Goal: Task Accomplishment & Management: Manage account settings

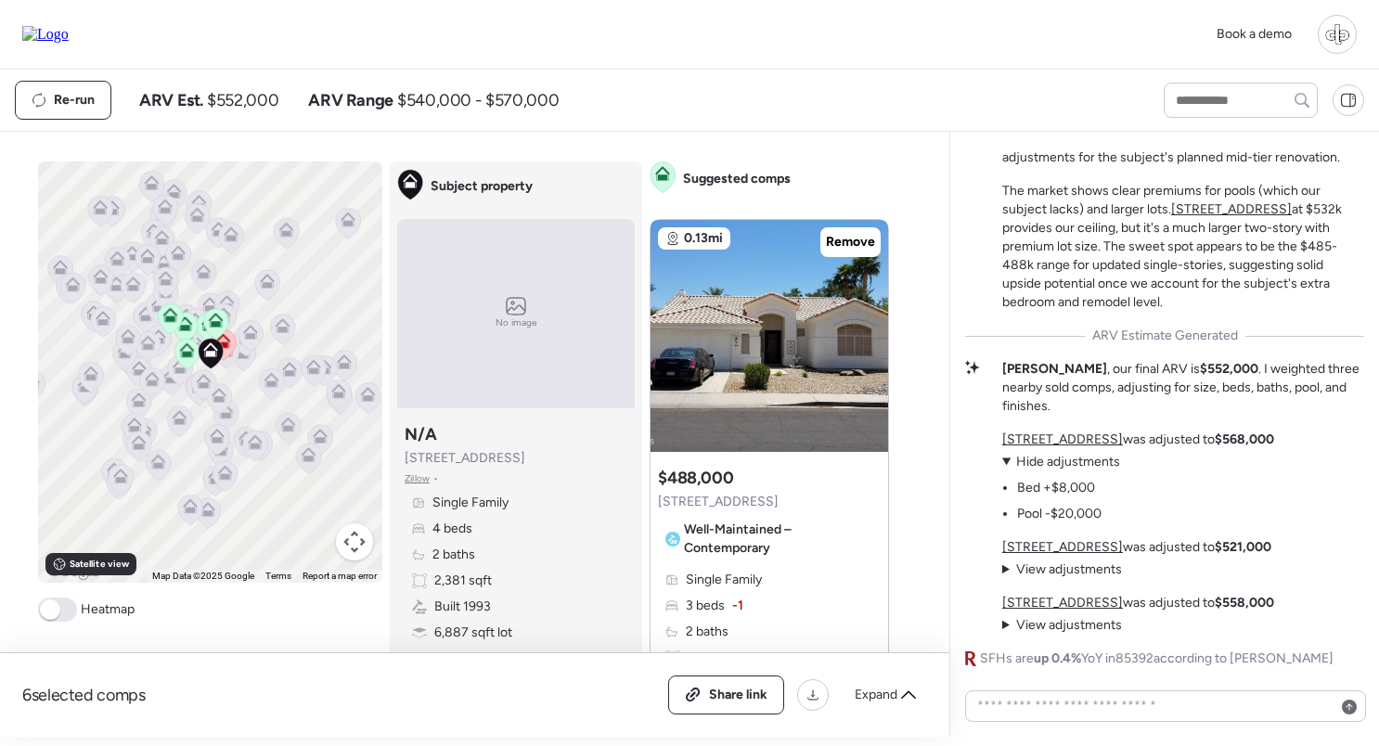
scroll to position [-106, 0]
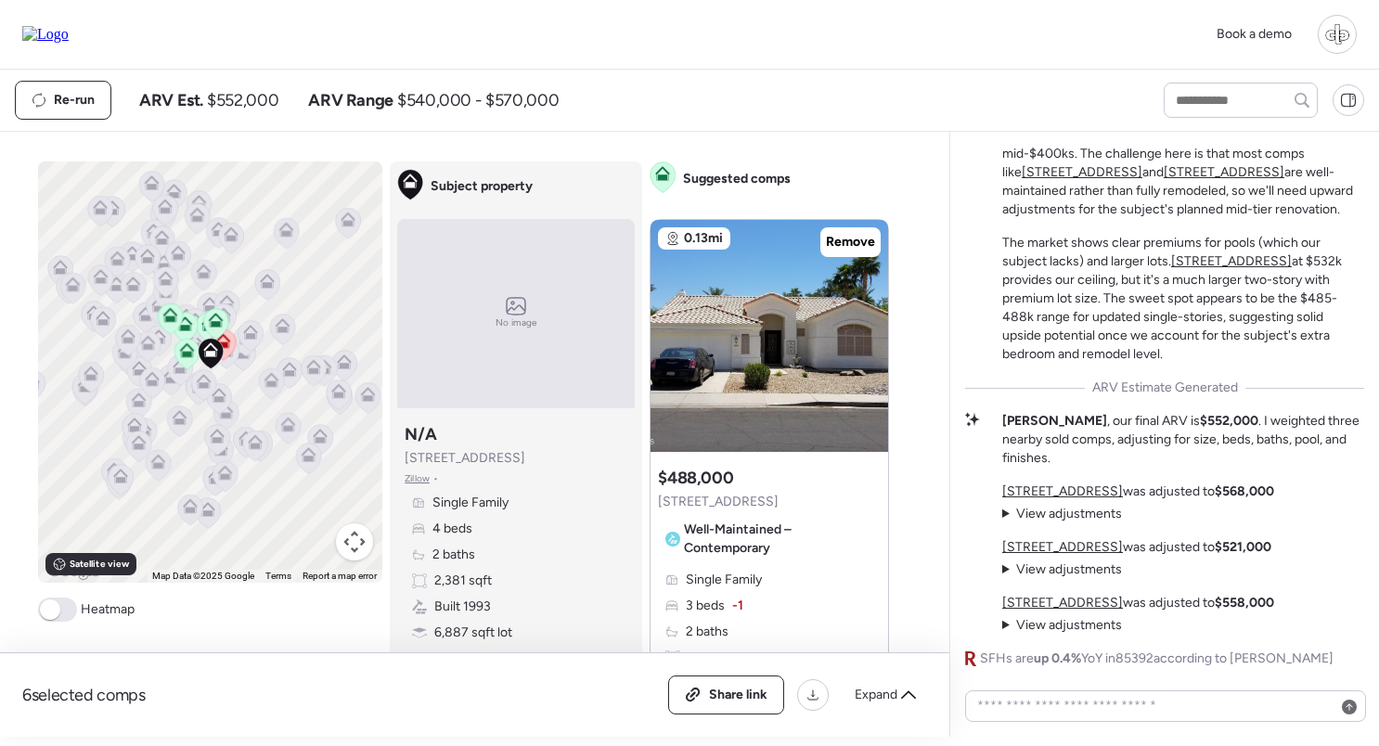
click at [415, 481] on span "Zillow" at bounding box center [417, 478] width 25 height 15
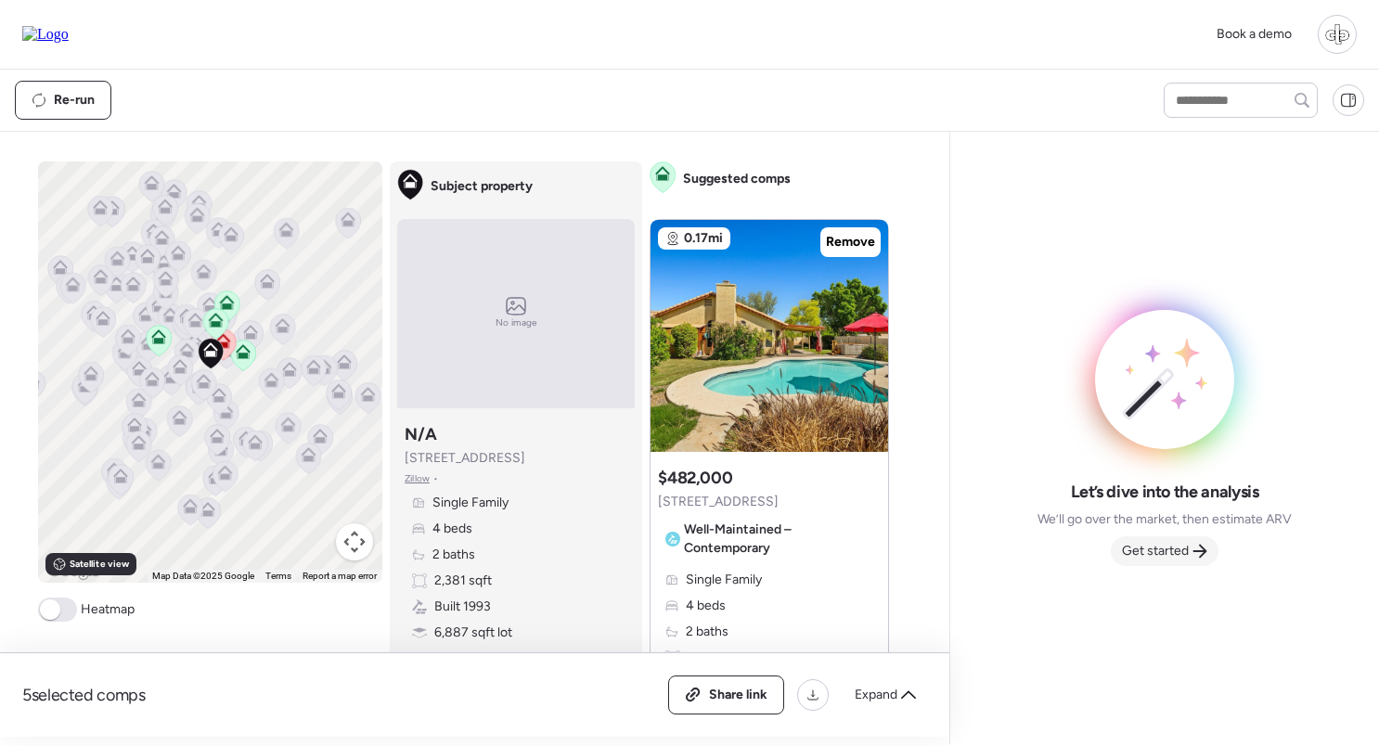
click at [1178, 546] on span "Get started" at bounding box center [1155, 551] width 67 height 19
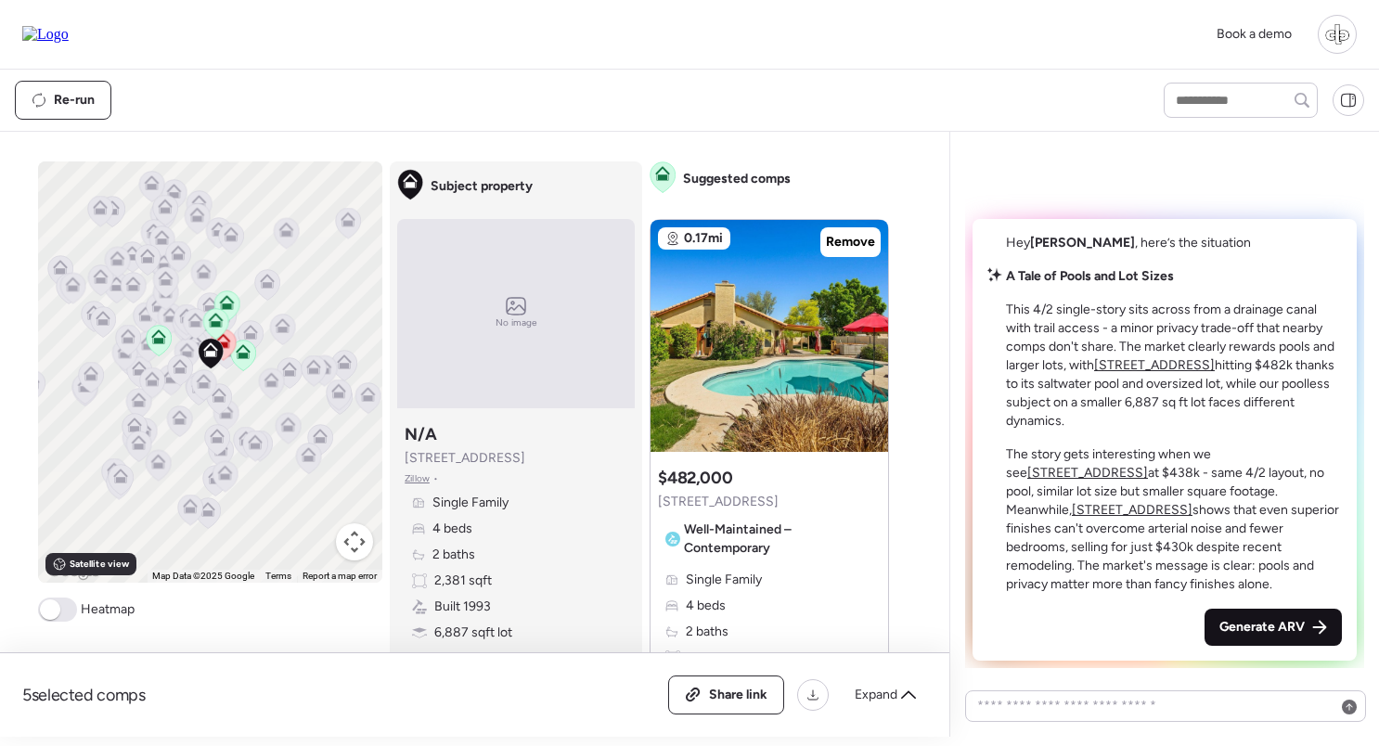
click at [1279, 632] on span "Generate ARV" at bounding box center [1261, 627] width 85 height 19
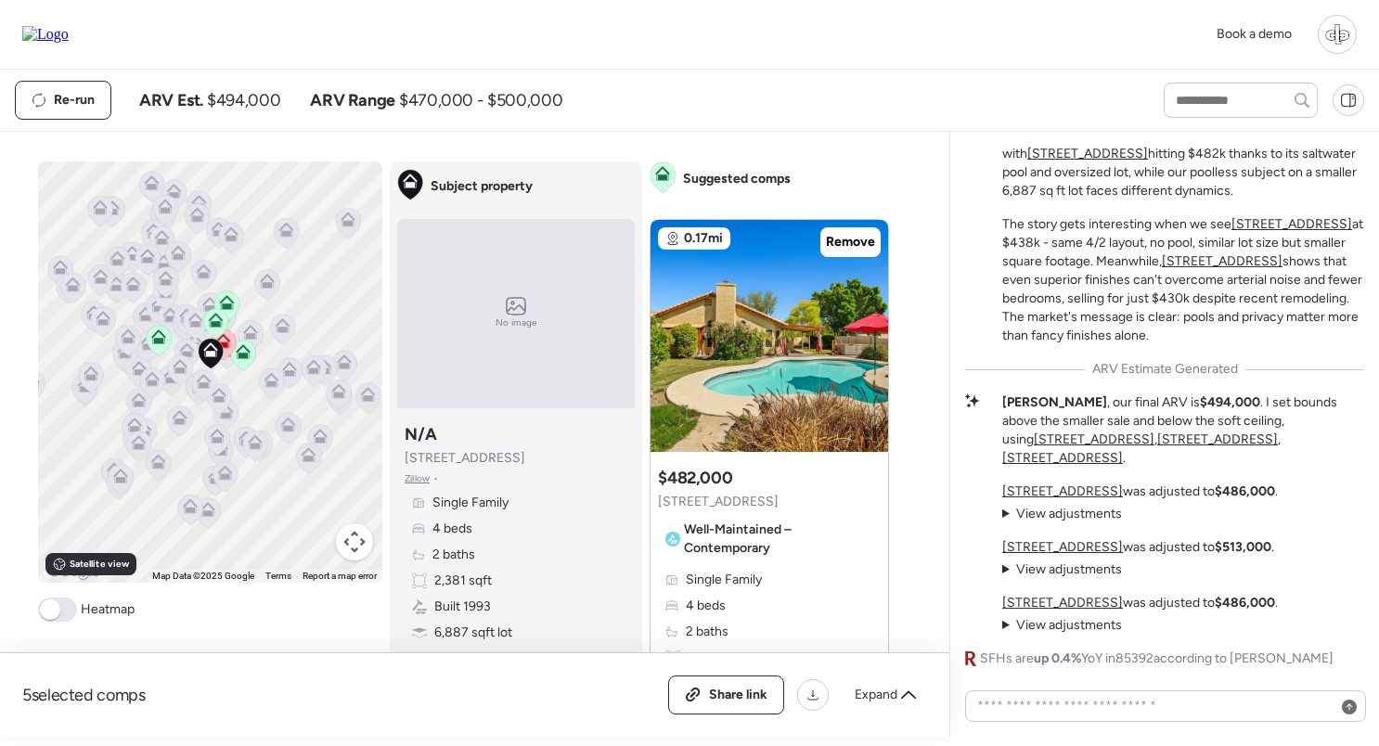
click at [1154, 441] on u "[STREET_ADDRESS]" at bounding box center [1094, 439] width 121 height 16
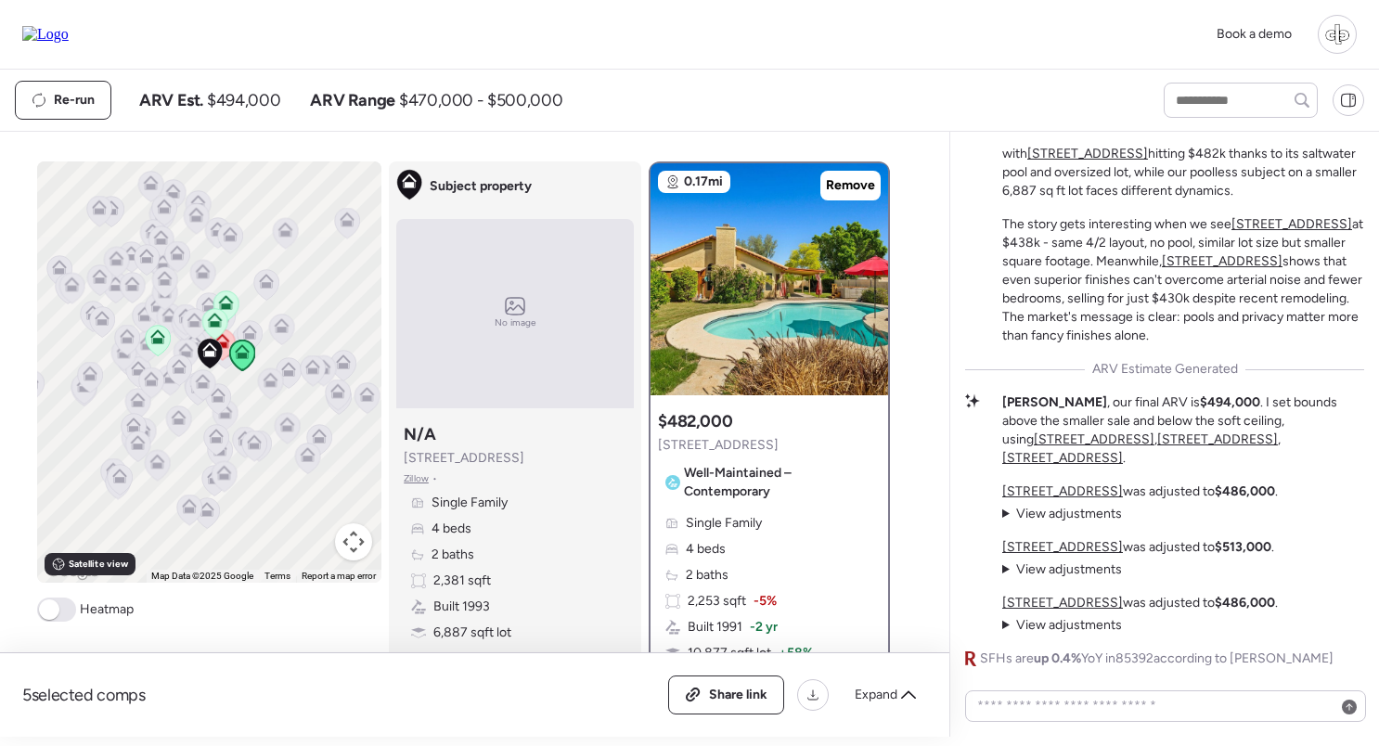
click at [1180, 447] on u "11205 W Citrus Grv" at bounding box center [1217, 439] width 121 height 16
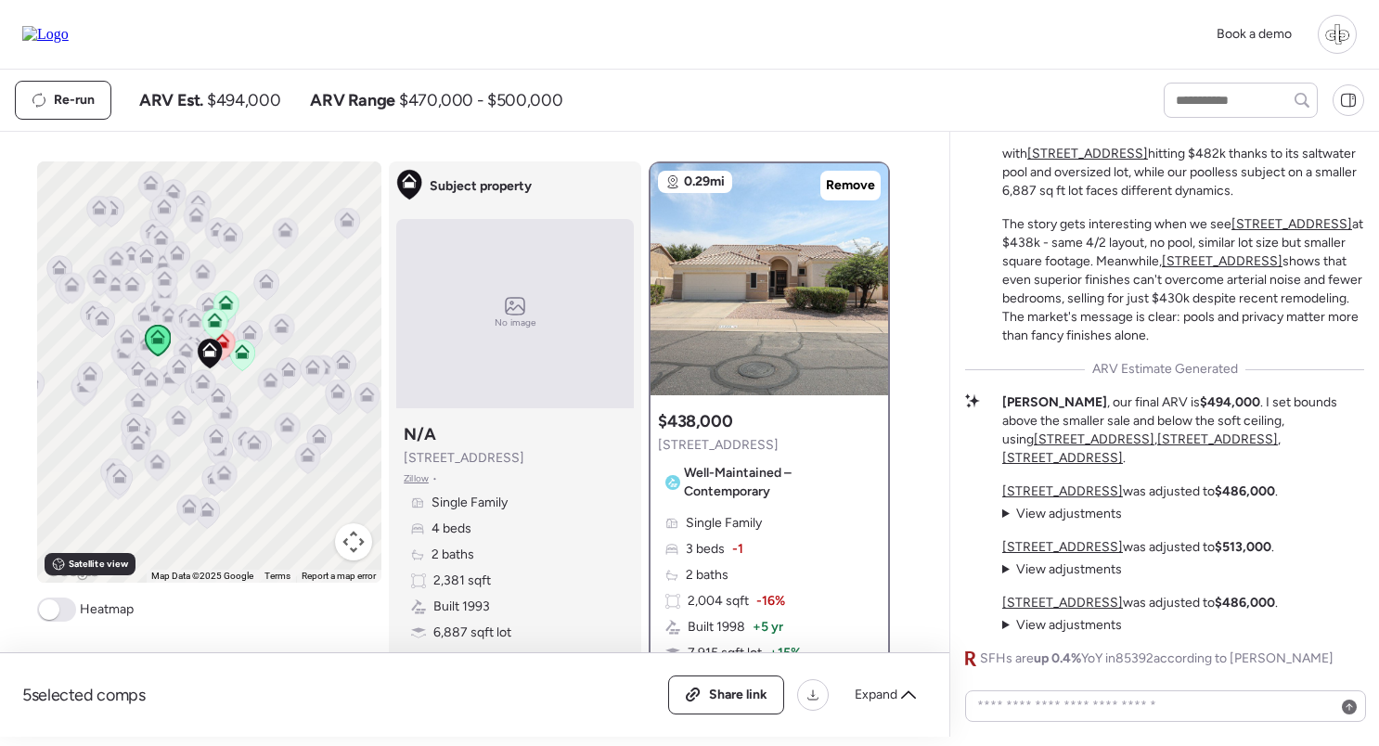
click at [1123, 461] on u "10939 W Ivory Ln" at bounding box center [1062, 458] width 121 height 16
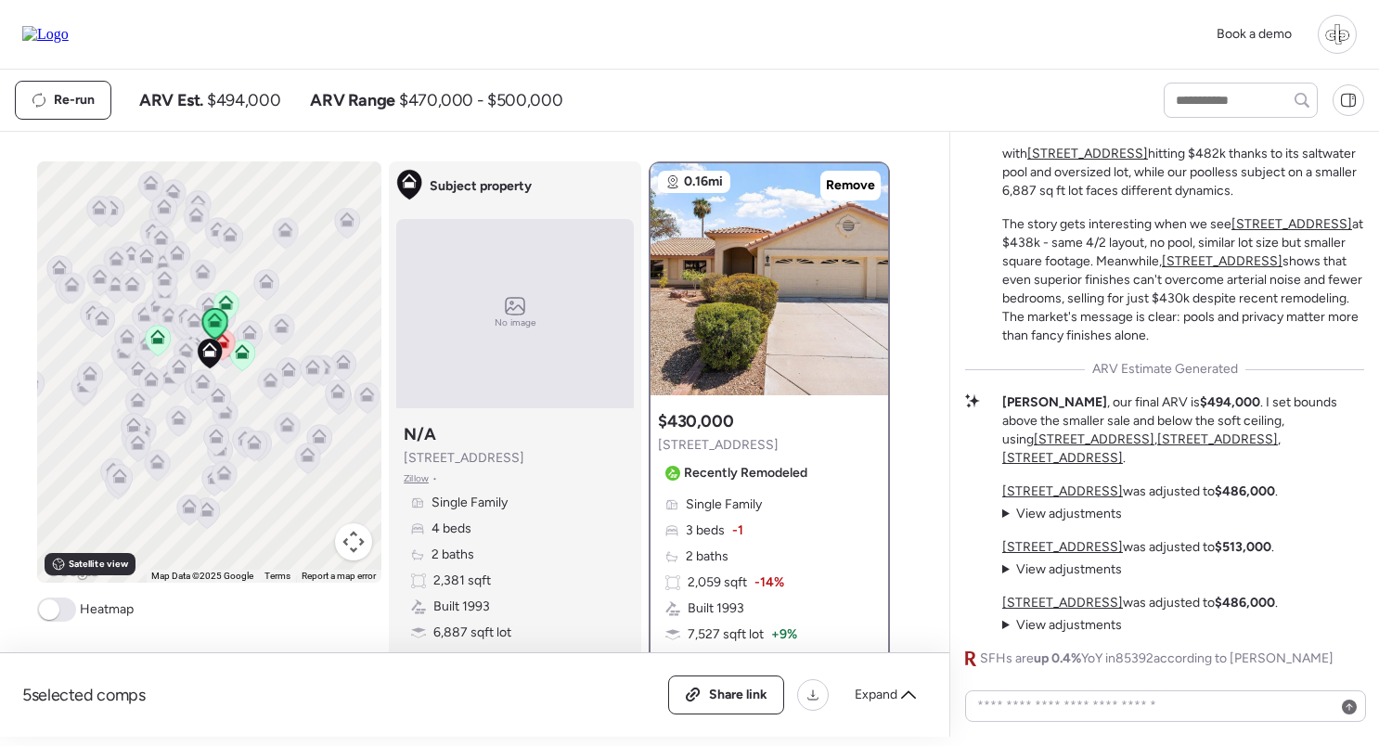
click at [1092, 491] on u "10837 W Cottonwood Ln" at bounding box center [1062, 491] width 121 height 16
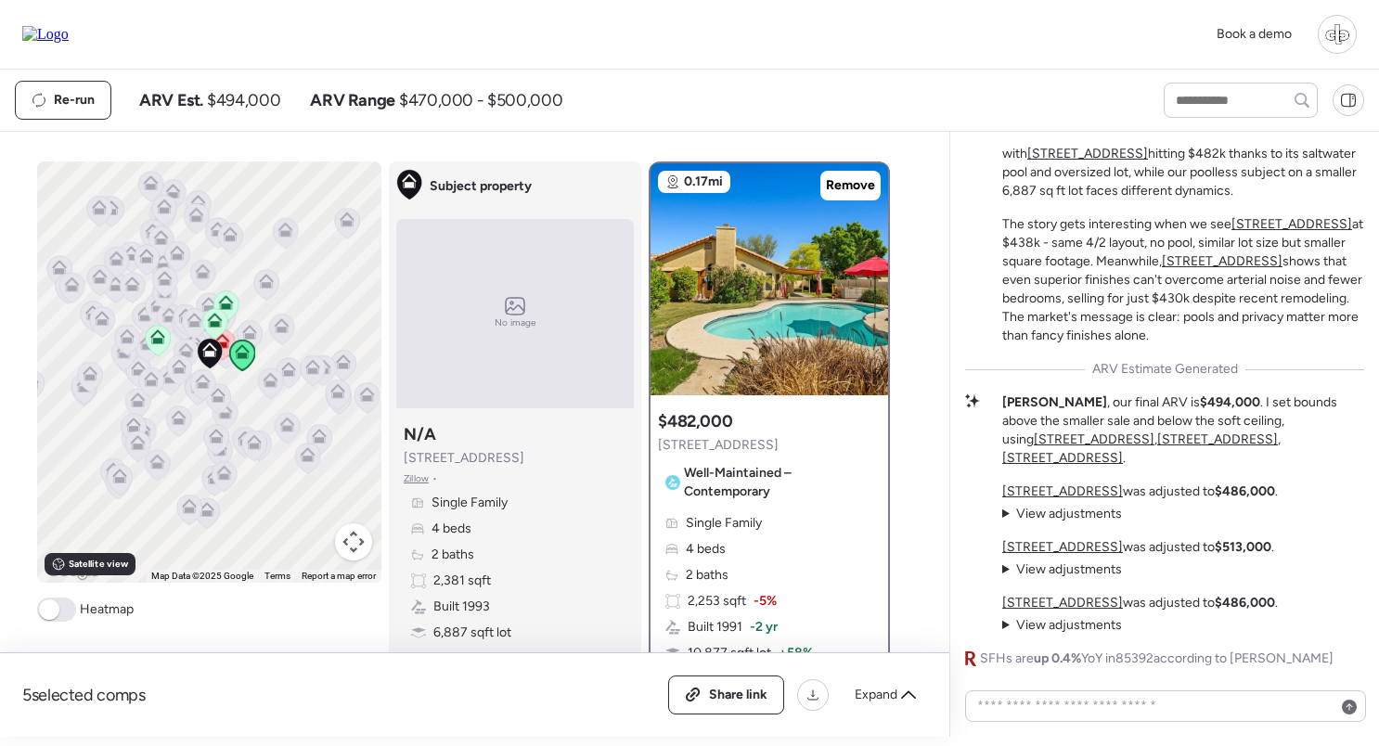
click at [1070, 544] on u "11205 W Citrus Grv" at bounding box center [1062, 547] width 121 height 16
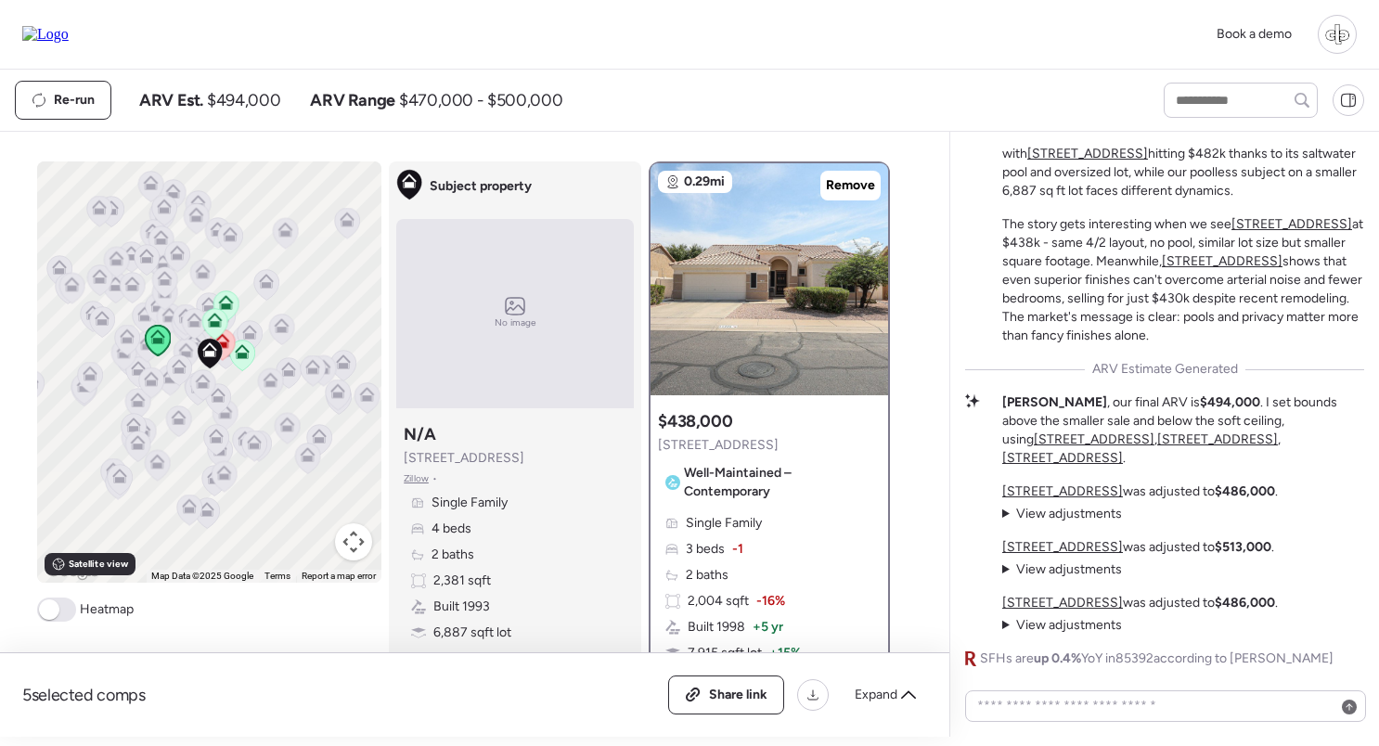
click at [1055, 626] on span "View adjustments" at bounding box center [1069, 625] width 106 height 16
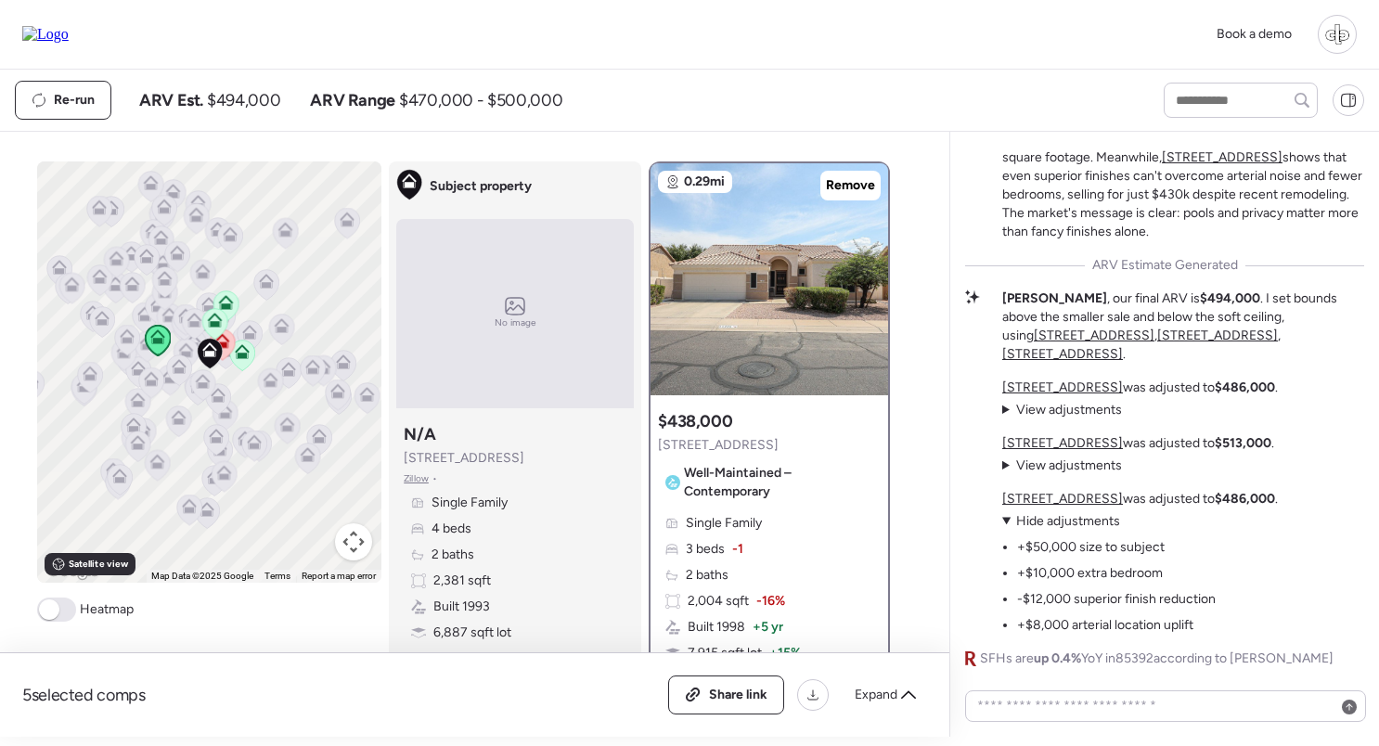
click at [1076, 528] on span "Hide adjustments" at bounding box center [1068, 521] width 104 height 16
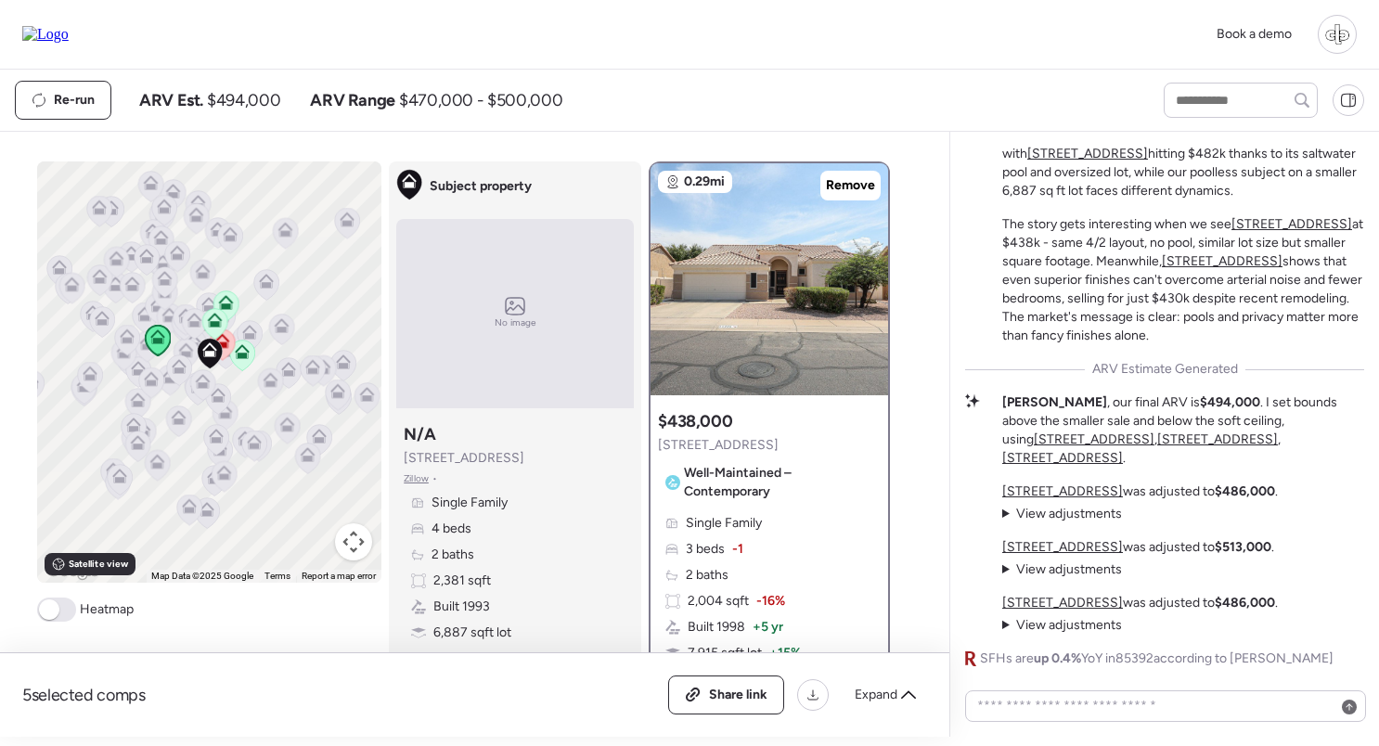
click at [1075, 513] on span "View adjustments" at bounding box center [1069, 514] width 106 height 16
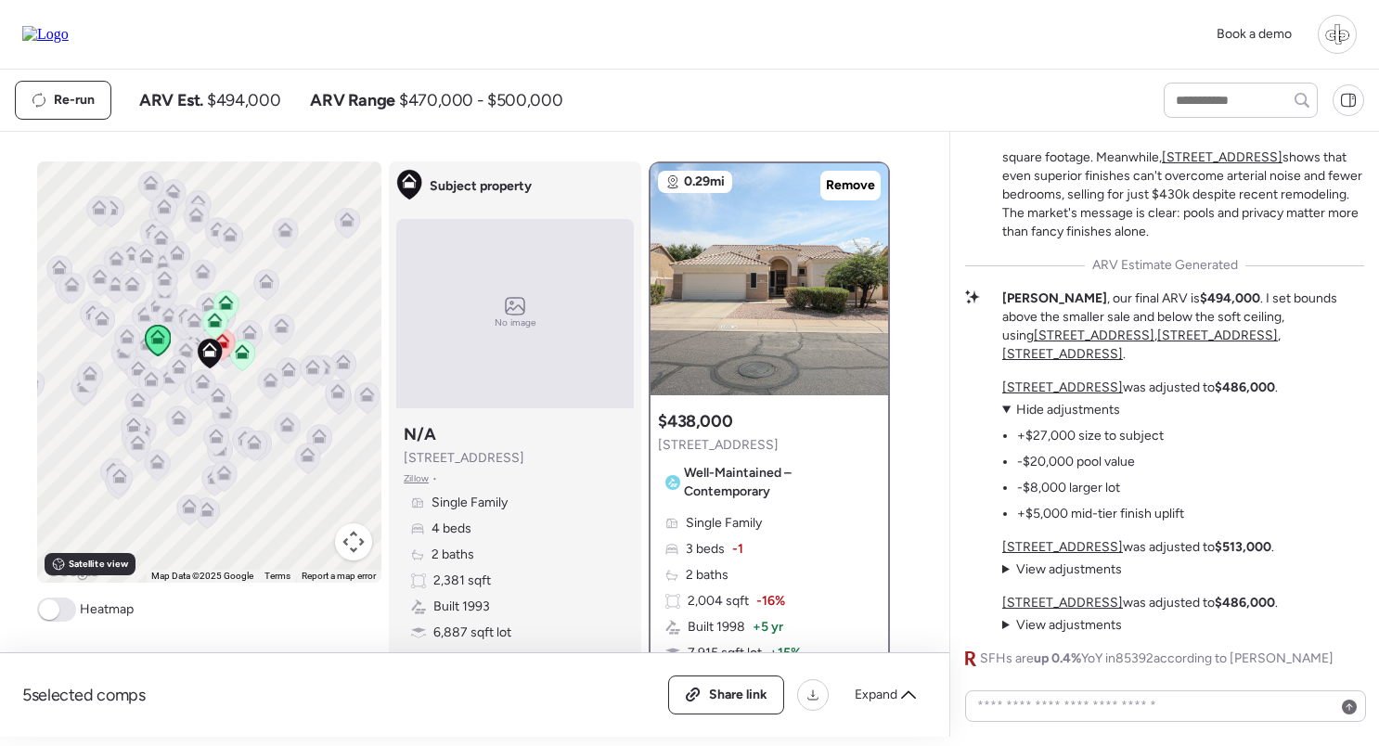
click at [1062, 414] on span "Hide adjustments" at bounding box center [1068, 410] width 104 height 16
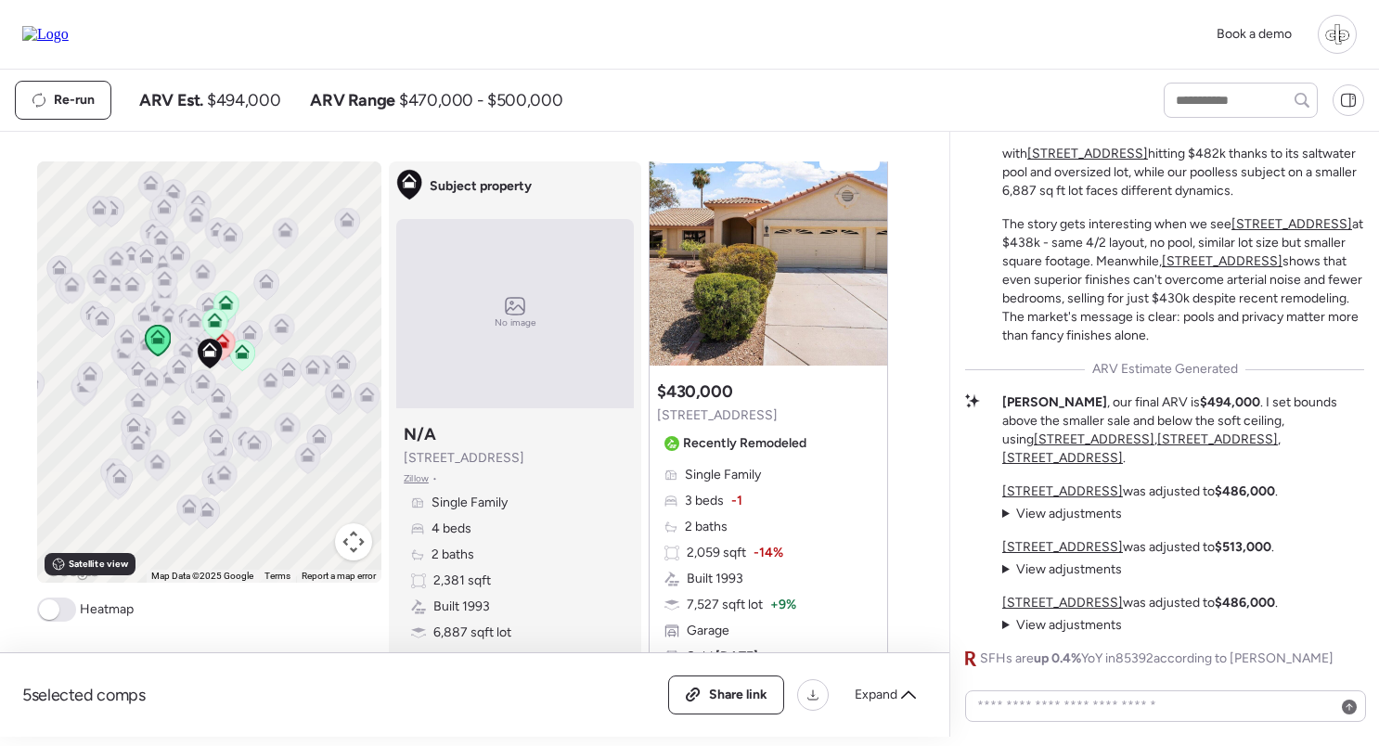
scroll to position [1599, 0]
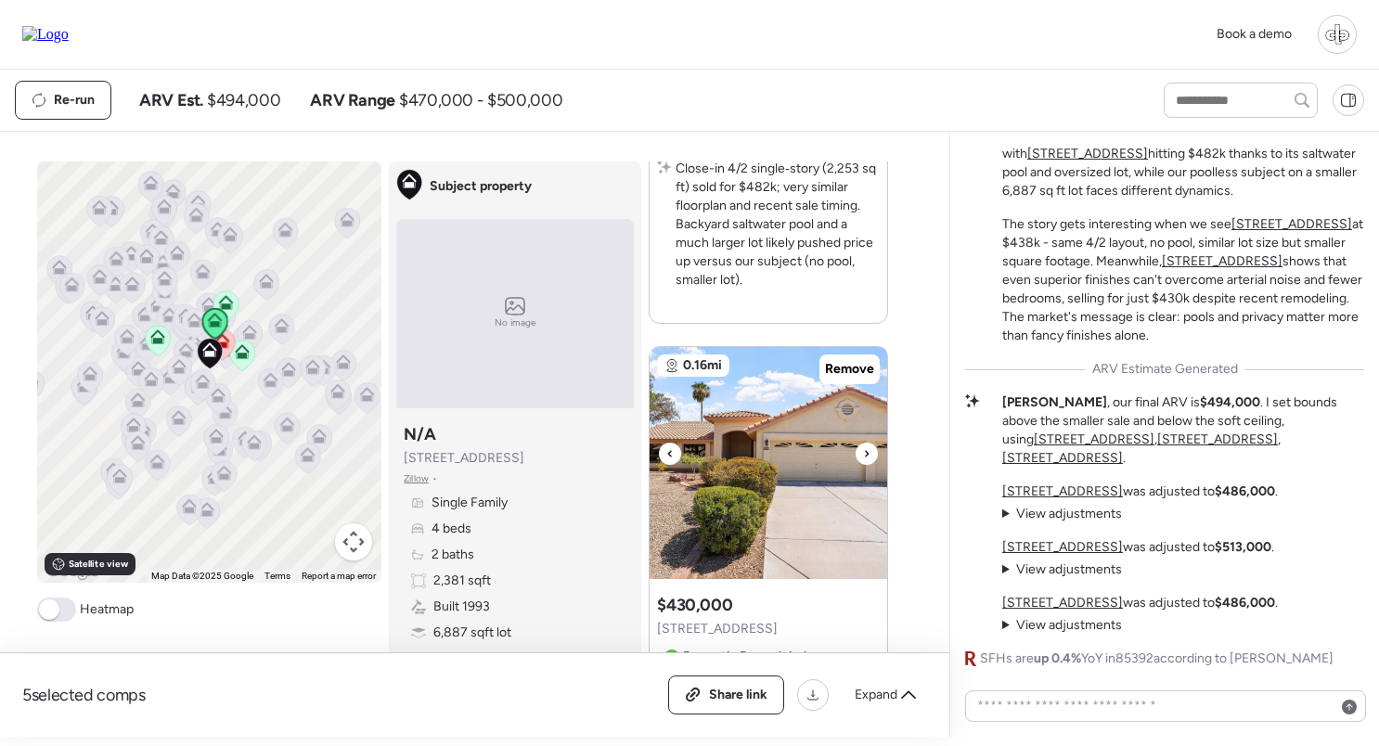
click at [796, 481] on img at bounding box center [768, 463] width 238 height 232
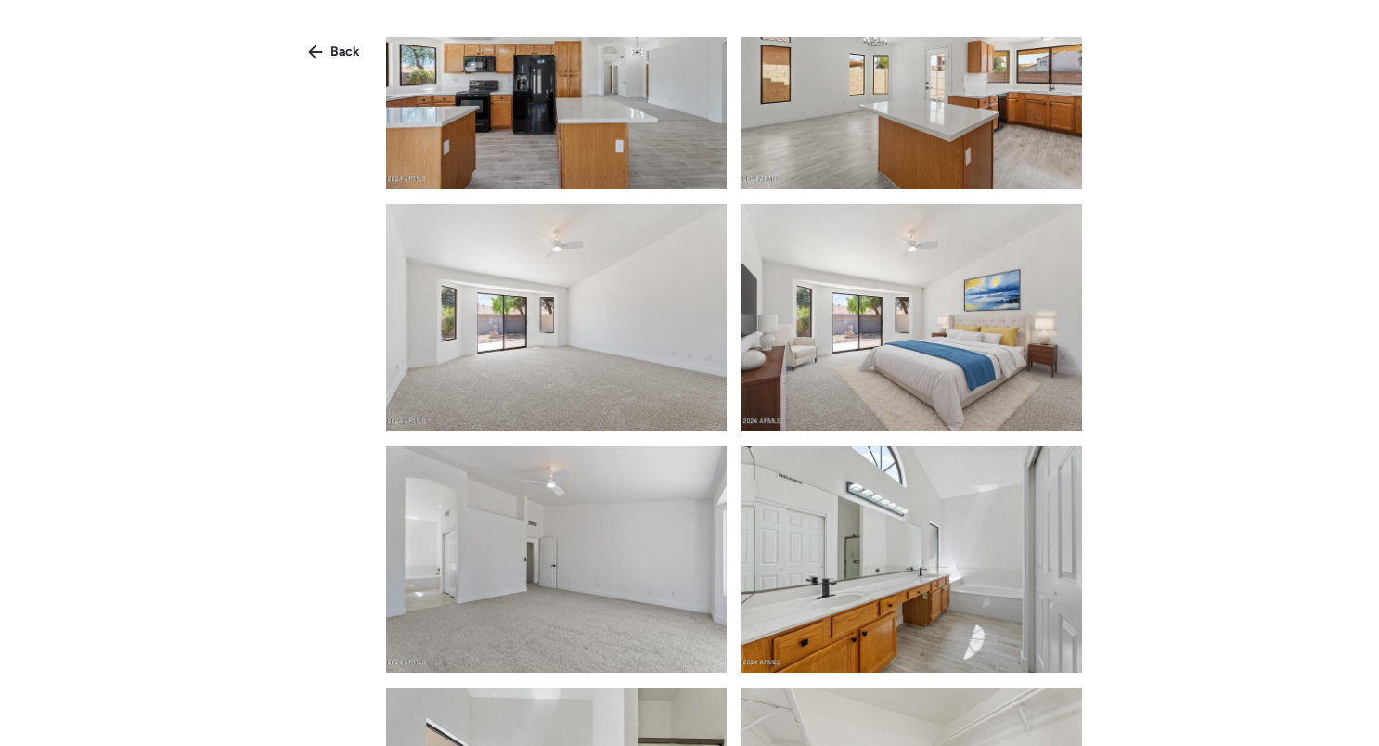
scroll to position [1719, 0]
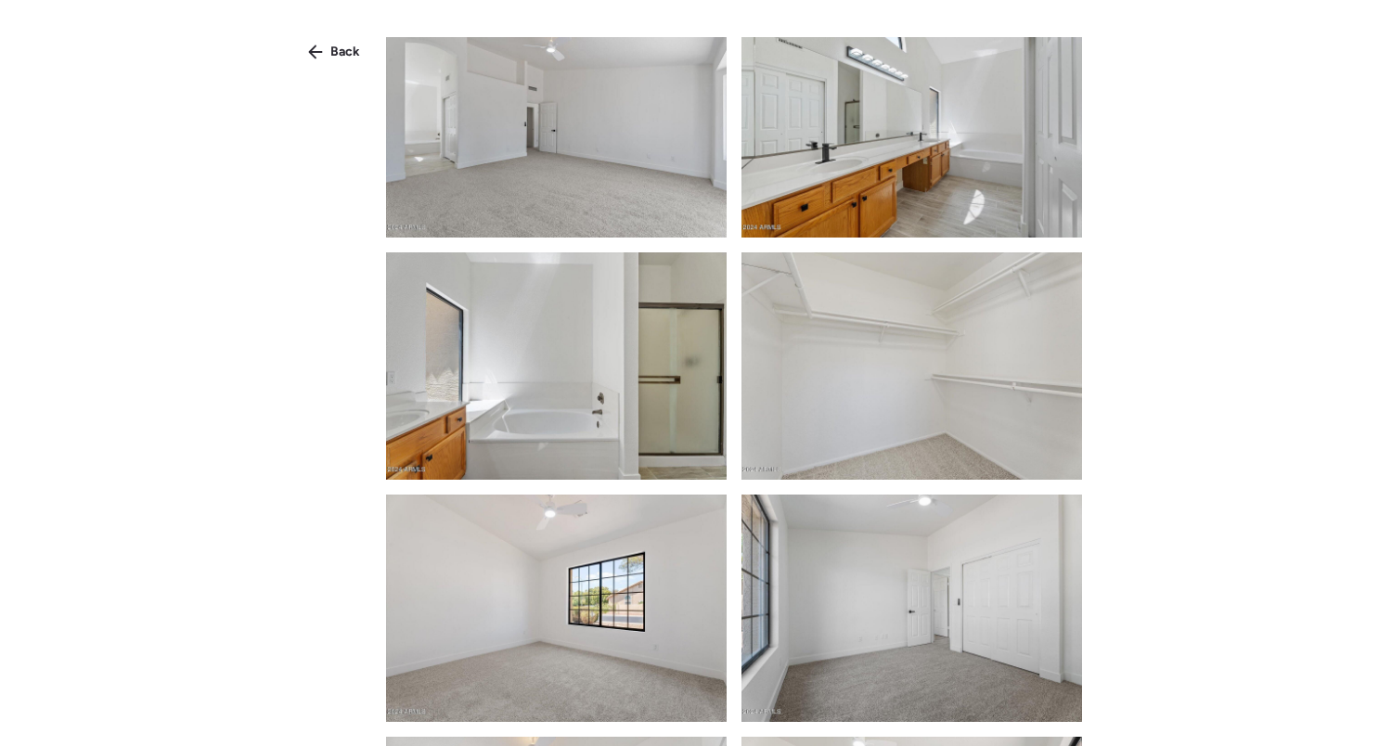
click at [325, 67] on div "Back" at bounding box center [689, 406] width 1379 height 813
click at [330, 59] on span "Back" at bounding box center [345, 52] width 30 height 19
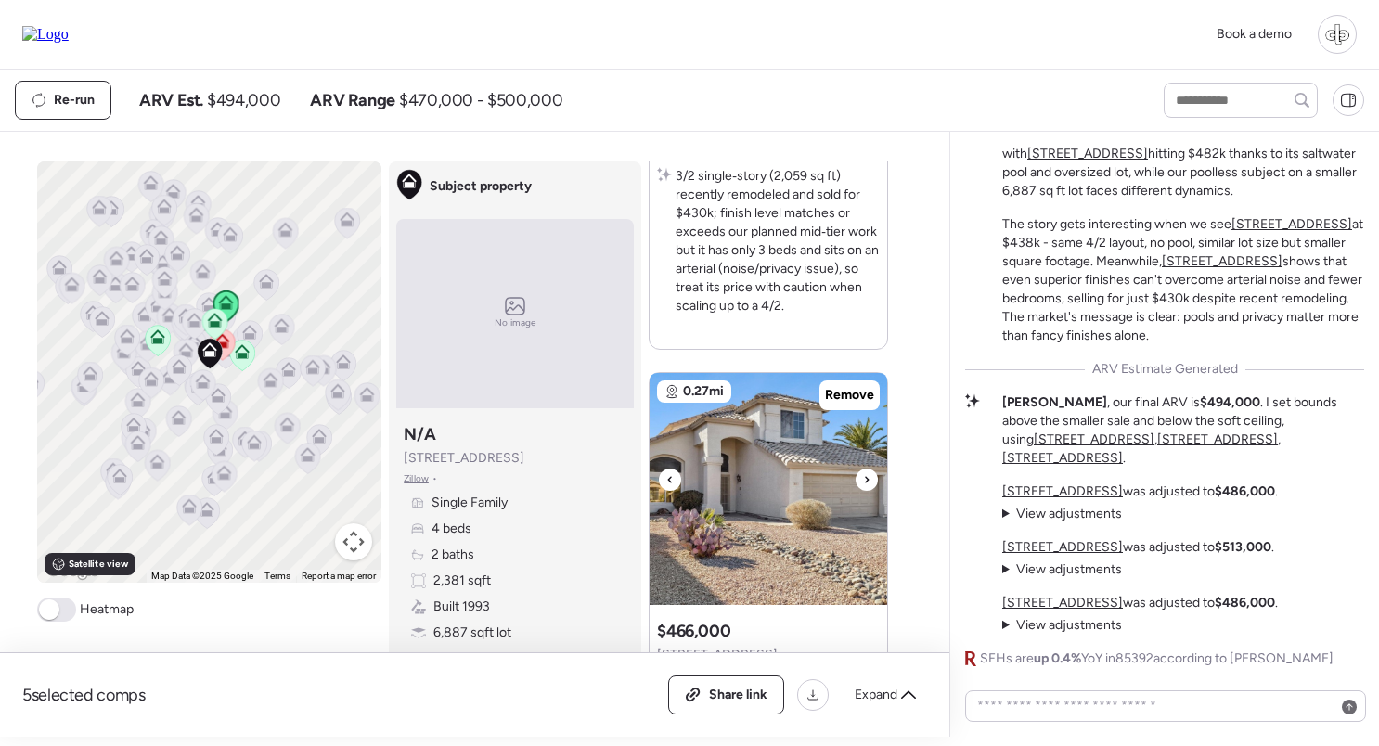
scroll to position [1737, 0]
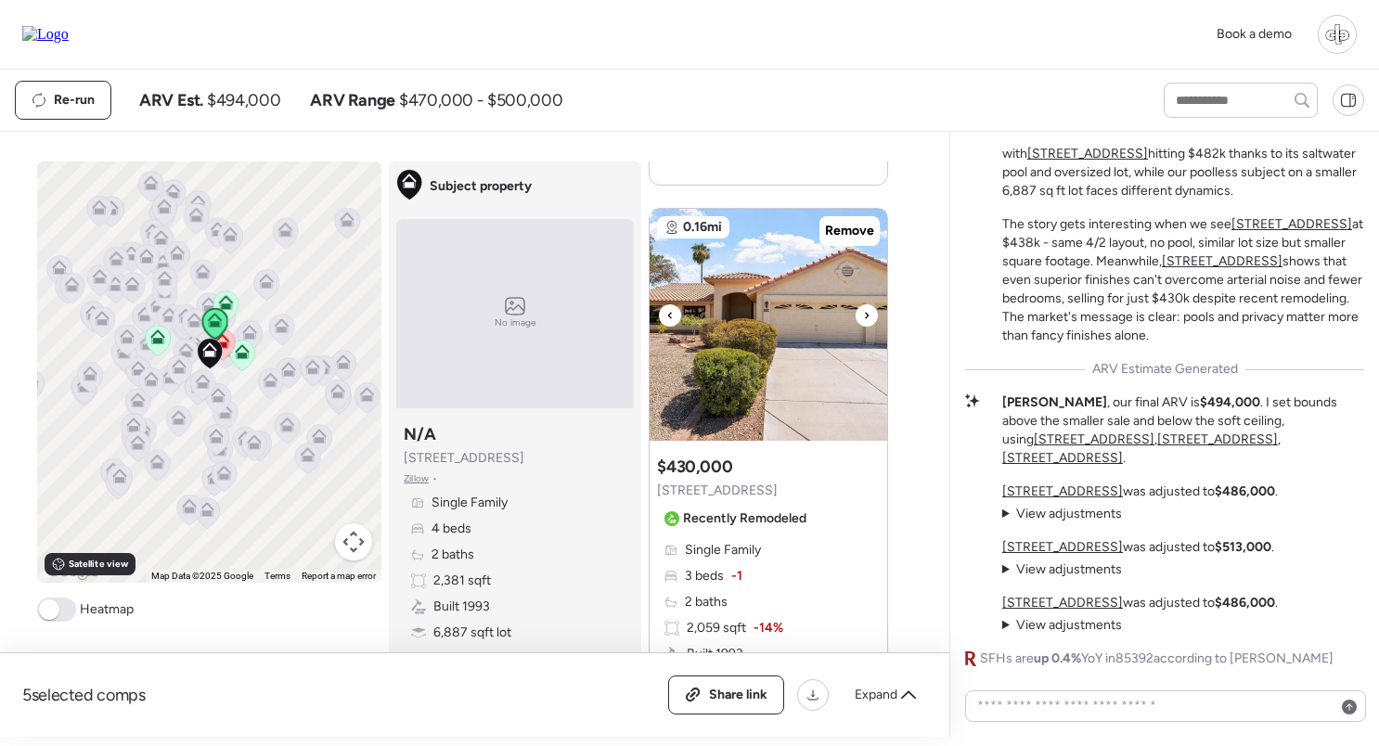
click at [763, 361] on img at bounding box center [768, 325] width 238 height 232
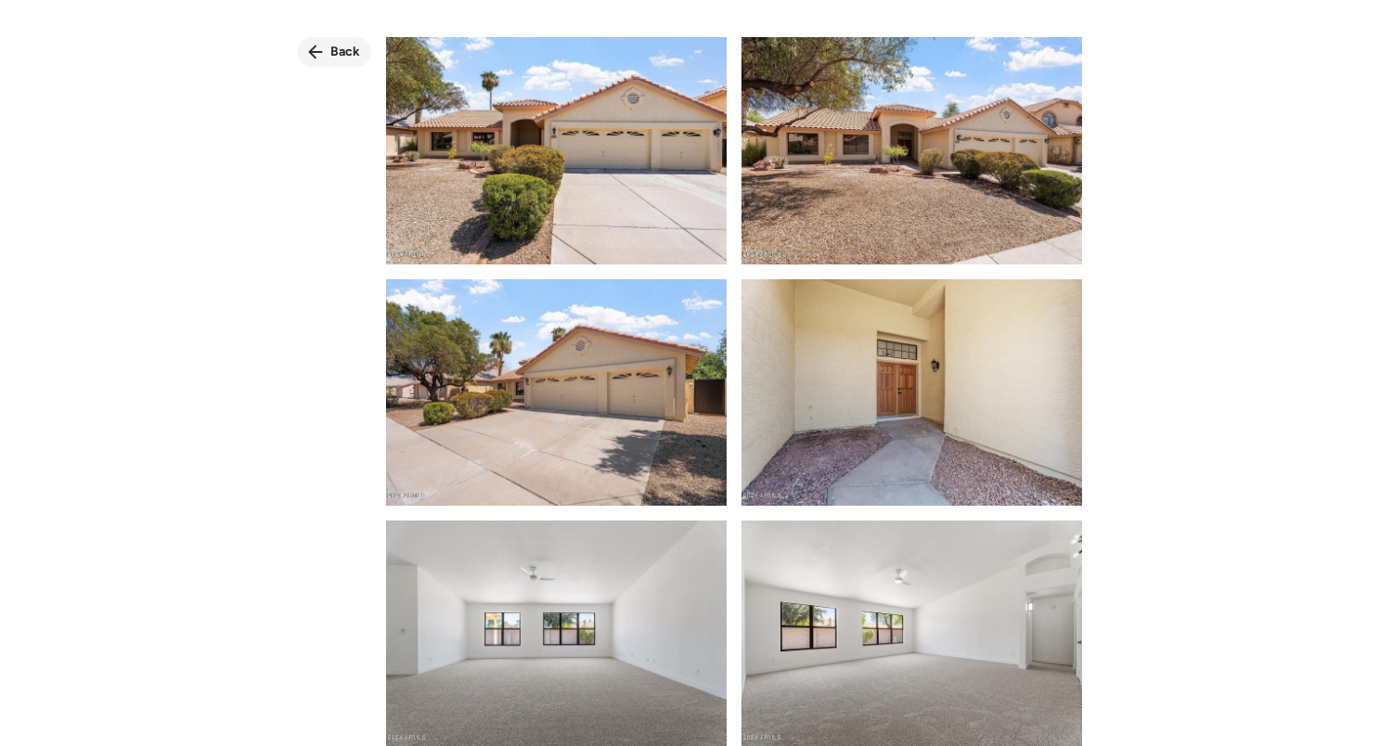
click at [329, 41] on div "Back" at bounding box center [334, 52] width 74 height 30
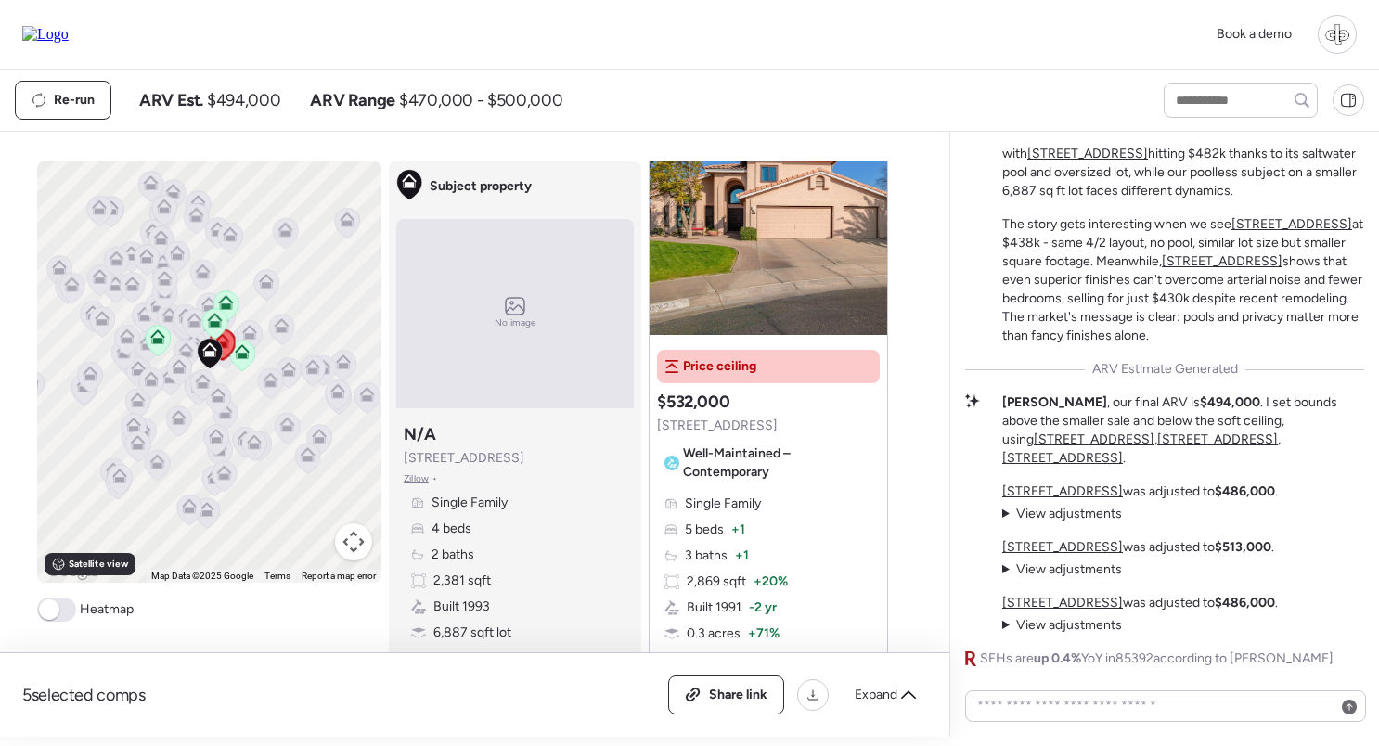
scroll to position [3547, 0]
click at [786, 271] on img at bounding box center [768, 220] width 238 height 232
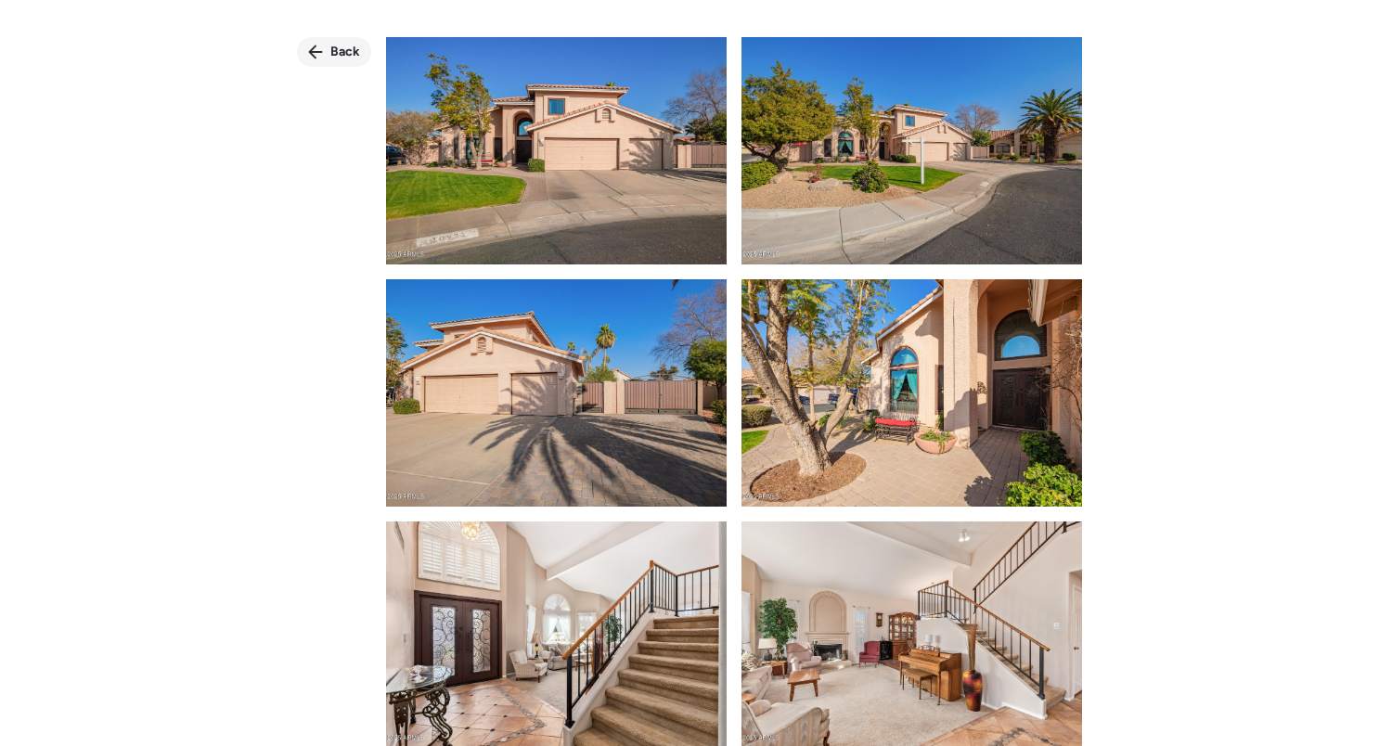
click at [340, 50] on span "Back" at bounding box center [345, 52] width 30 height 19
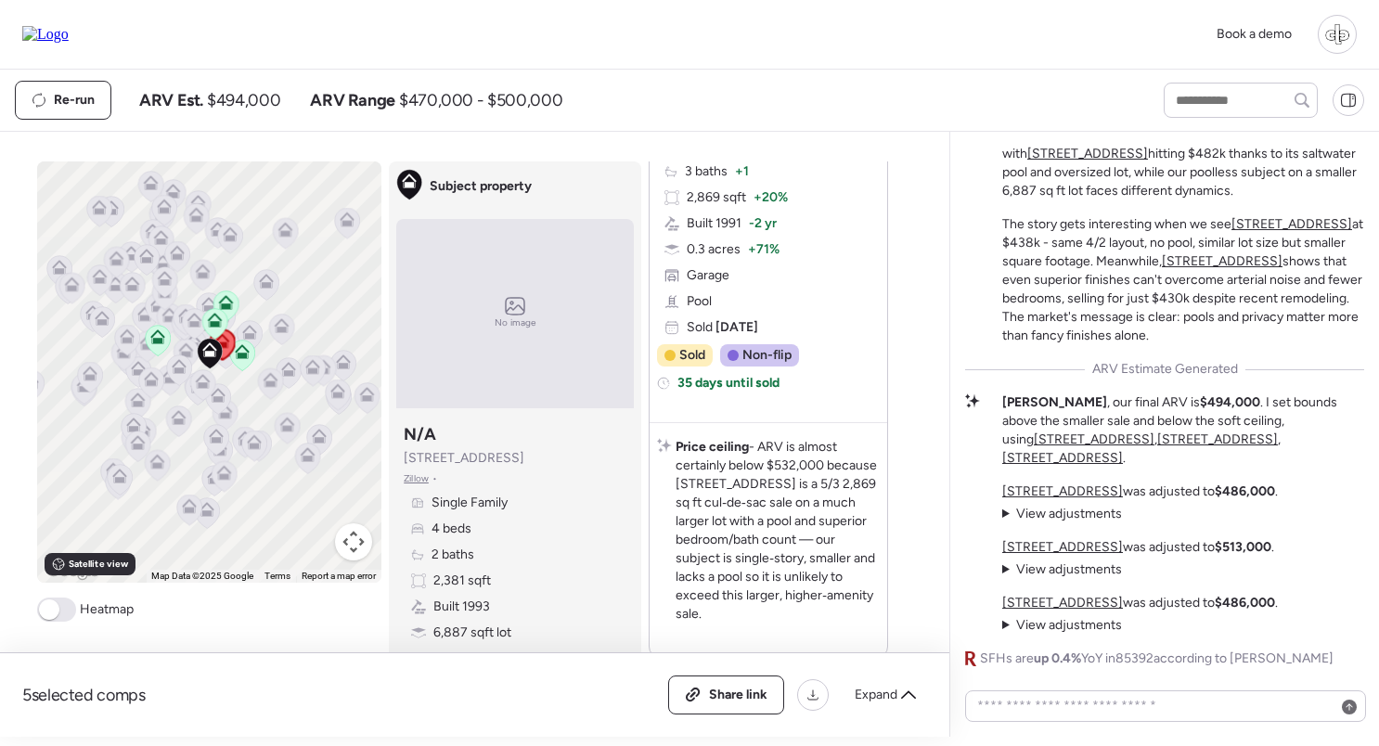
scroll to position [3928, 0]
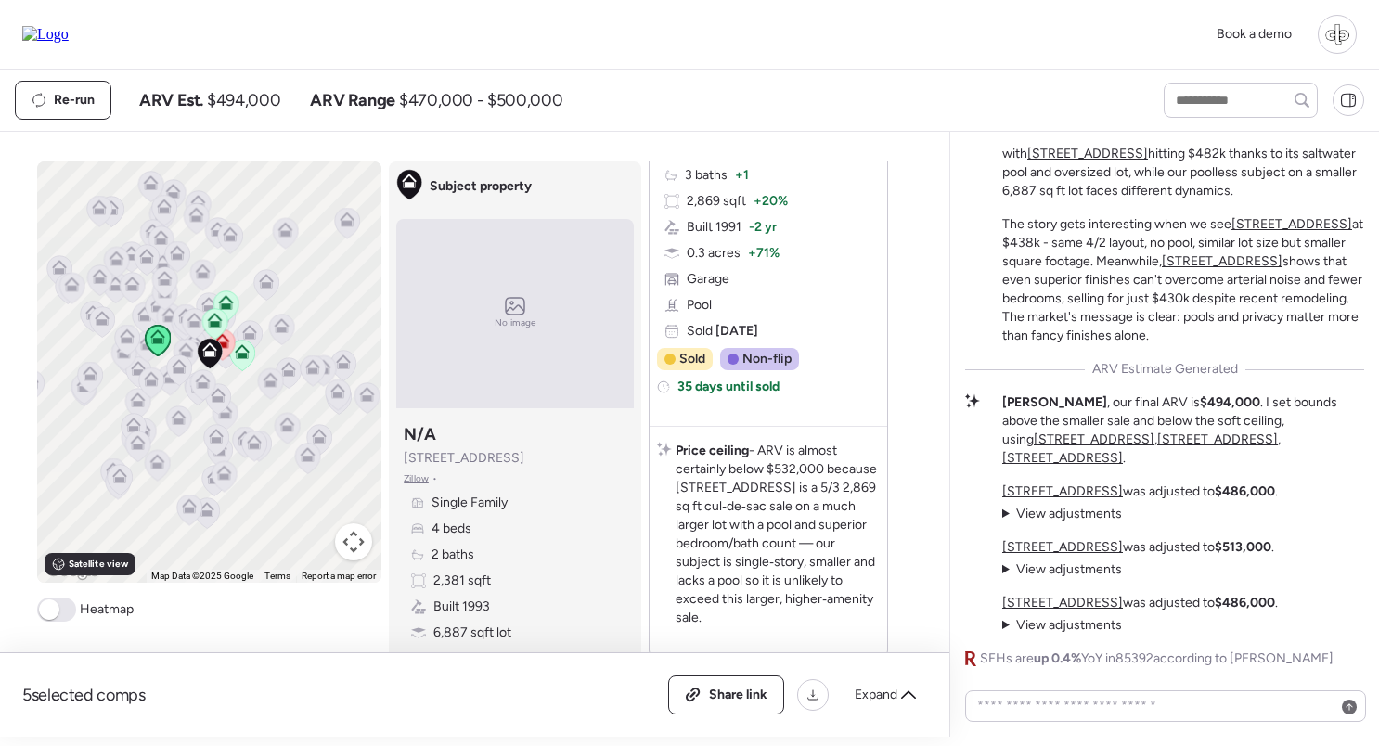
click at [239, 354] on icon at bounding box center [242, 356] width 12 height 6
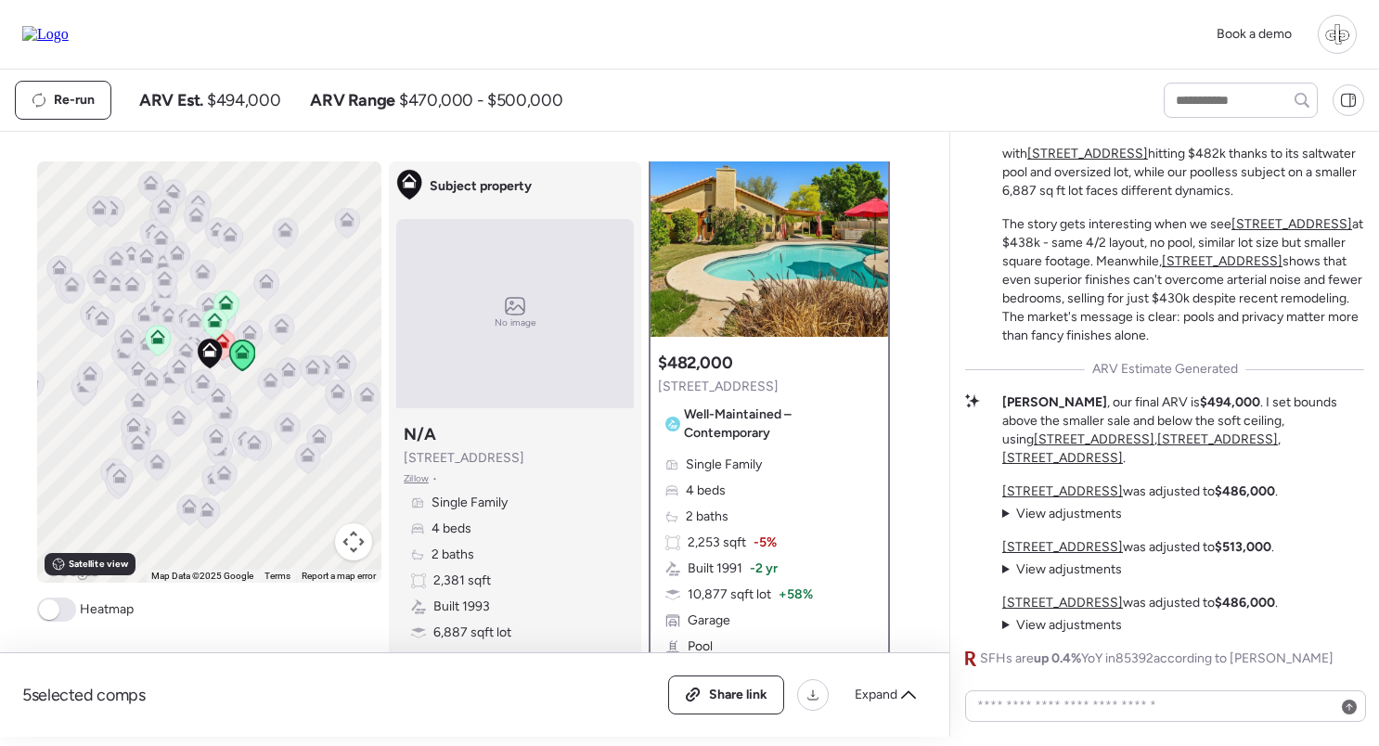
scroll to position [53, 0]
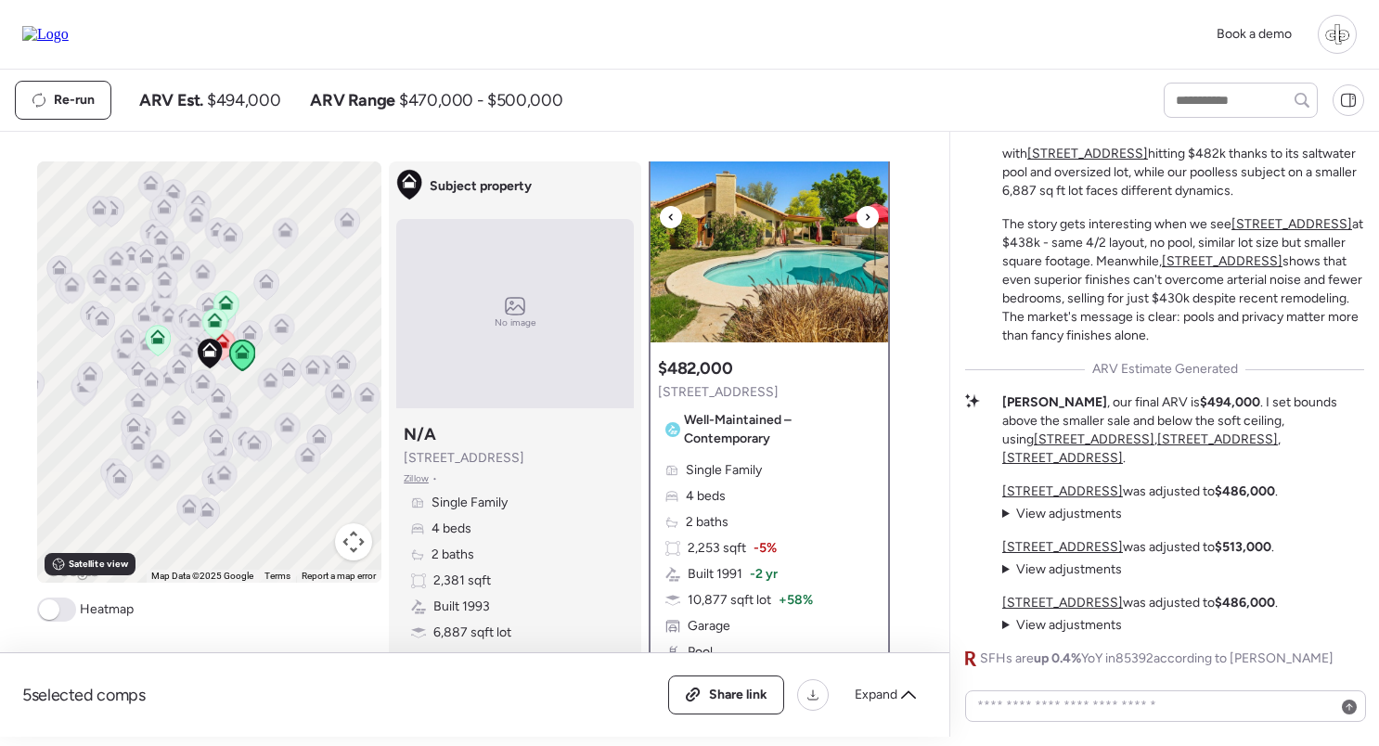
click at [791, 256] on img at bounding box center [769, 226] width 238 height 232
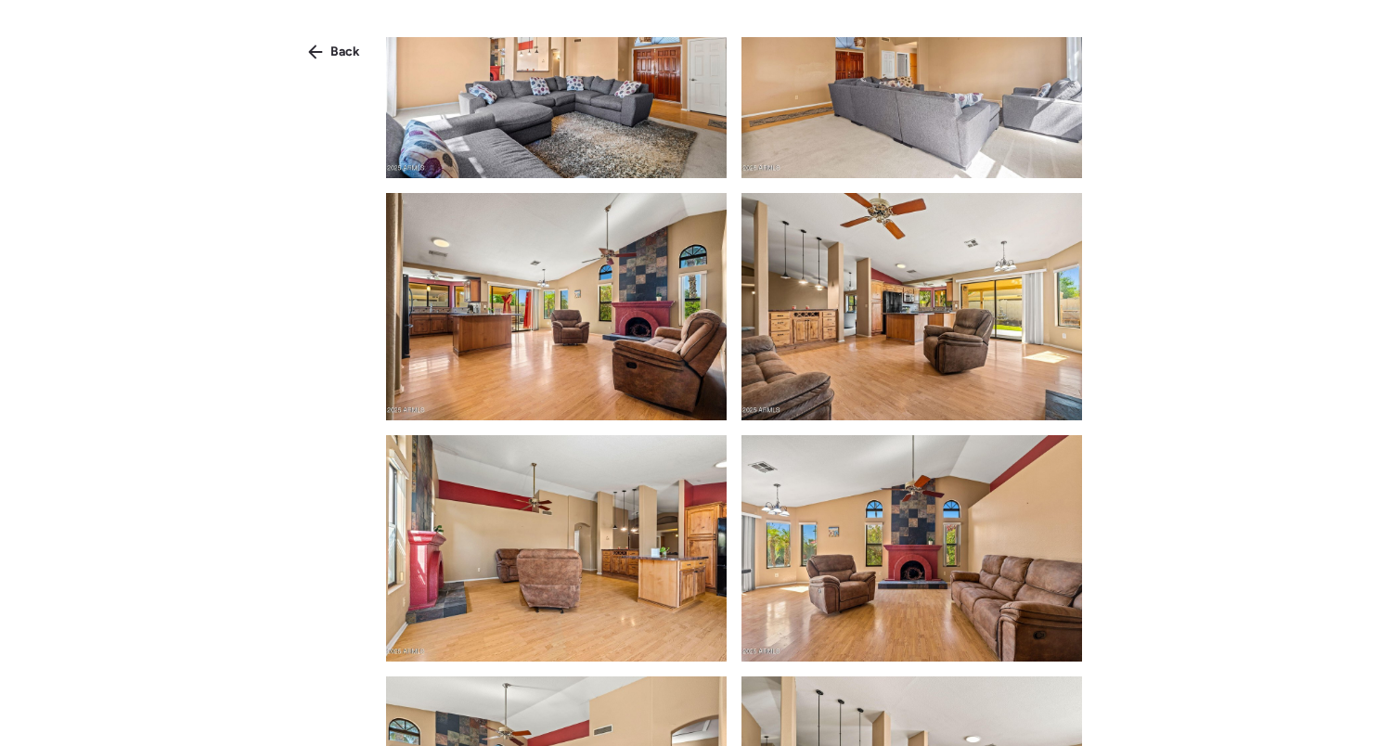
scroll to position [1224, 0]
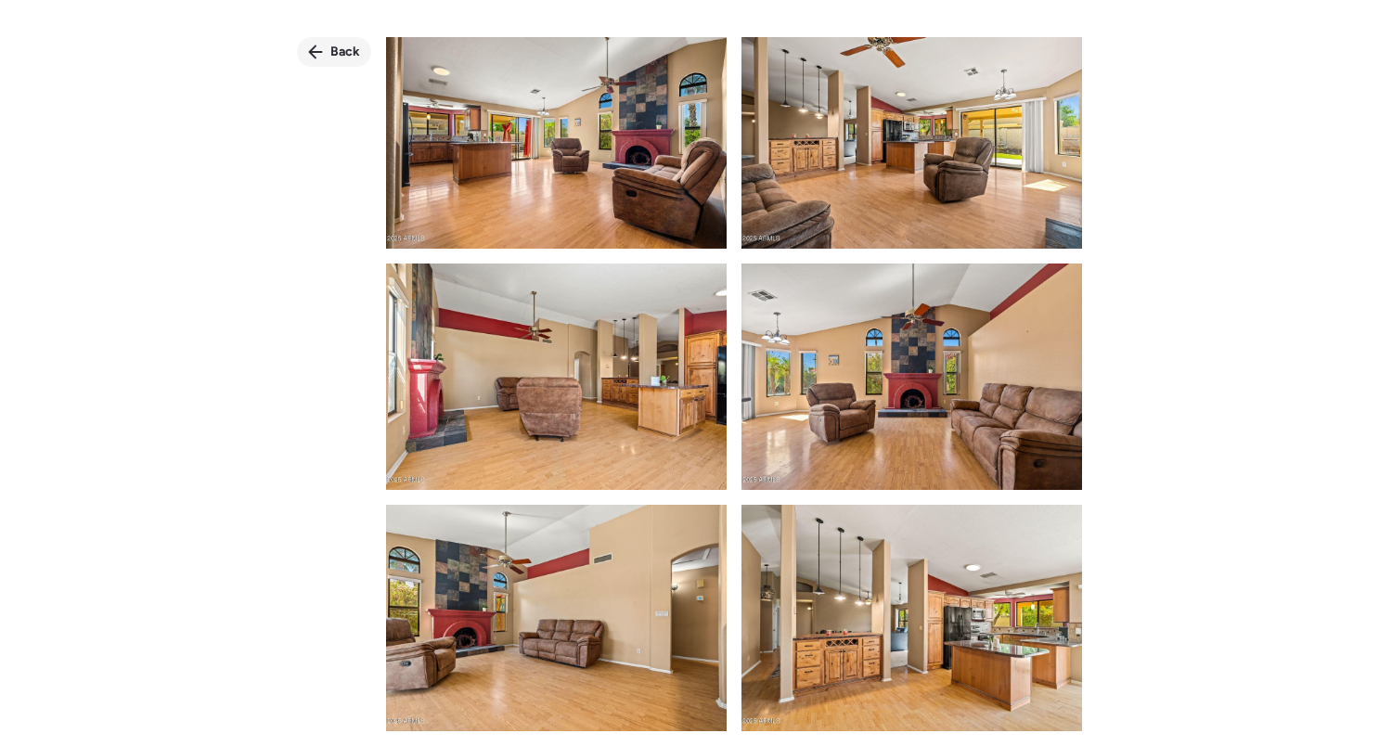
click at [323, 43] on div "Back" at bounding box center [334, 52] width 74 height 30
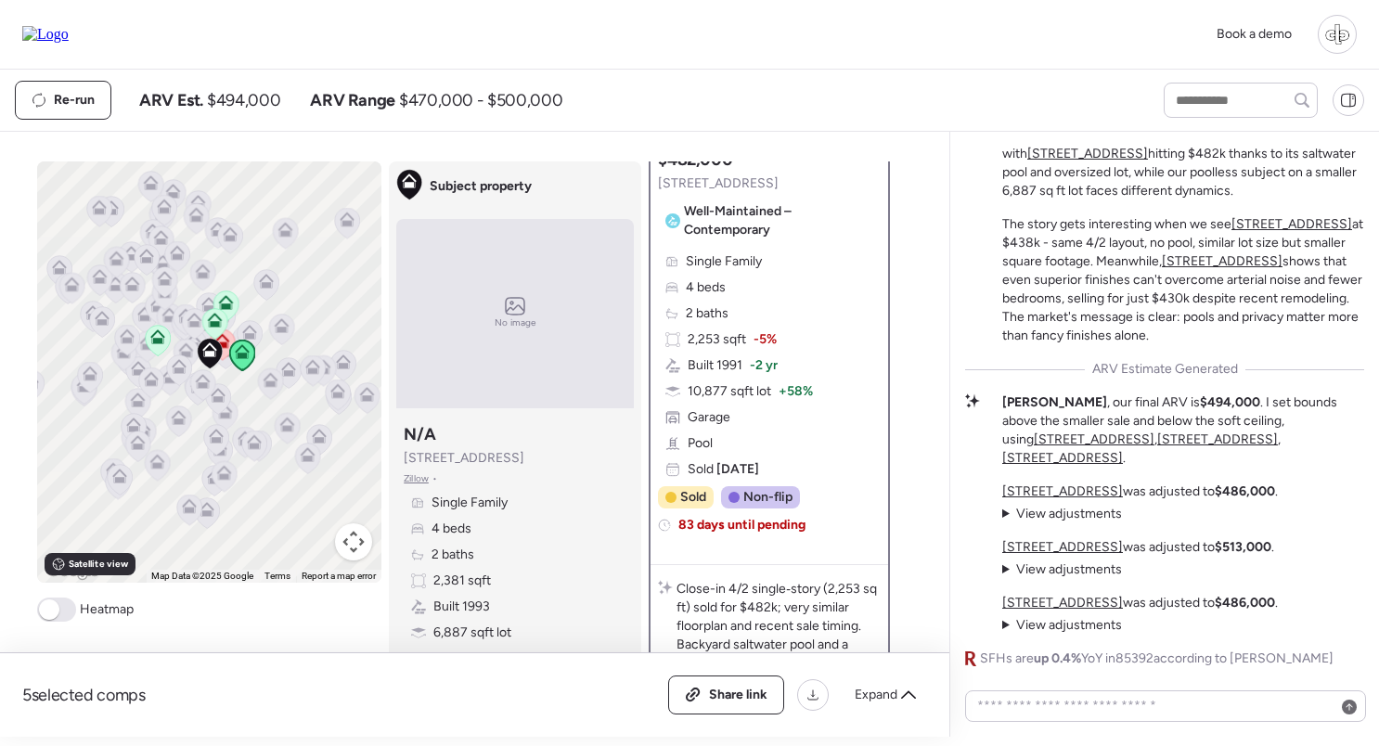
scroll to position [258, 0]
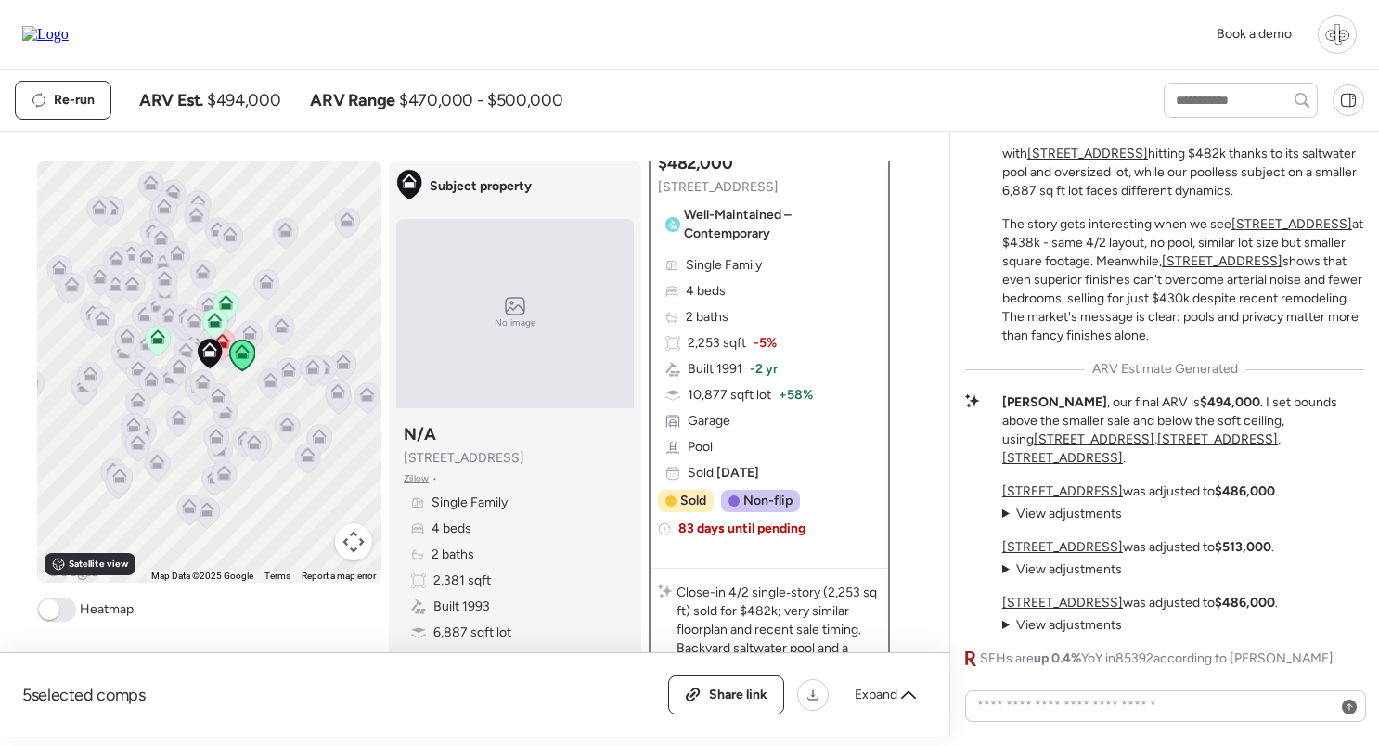
click at [427, 478] on span "Zillow" at bounding box center [416, 478] width 25 height 15
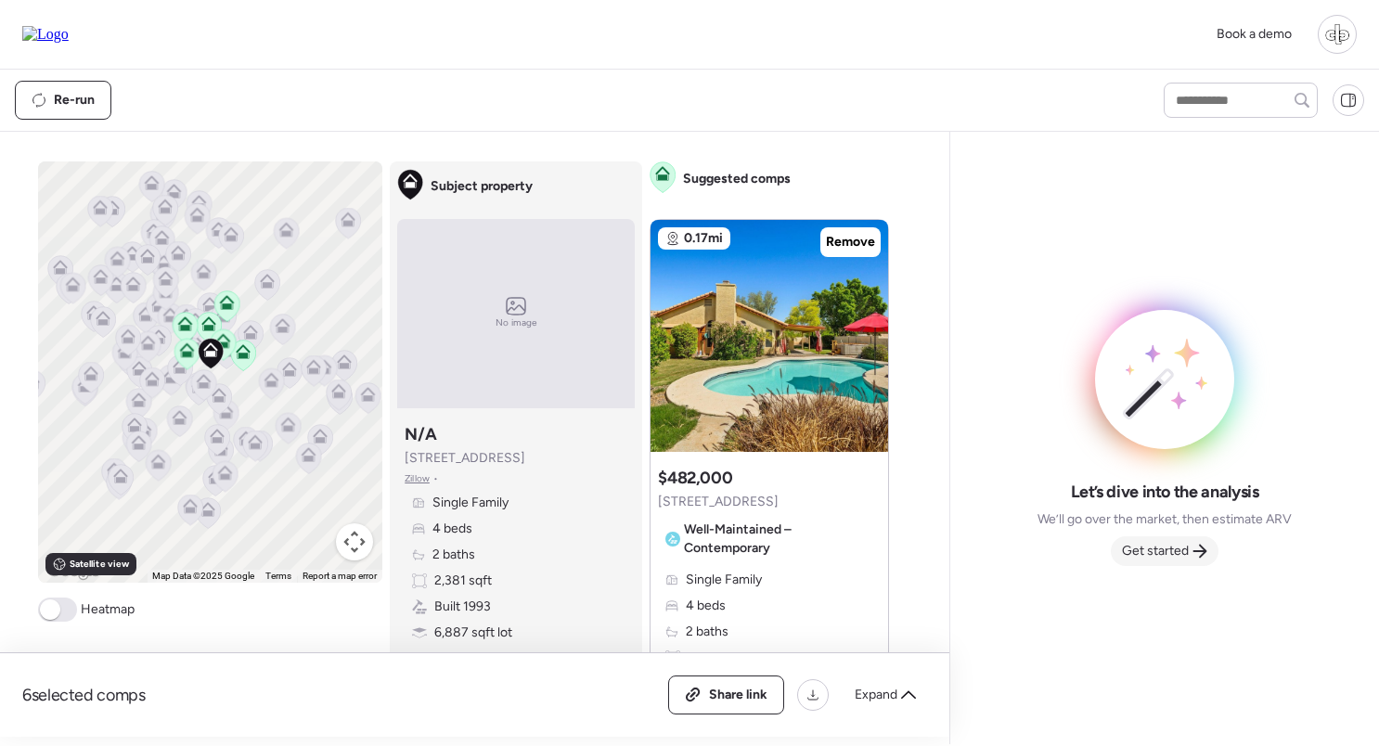
click at [1158, 558] on span "Get started" at bounding box center [1155, 551] width 67 height 19
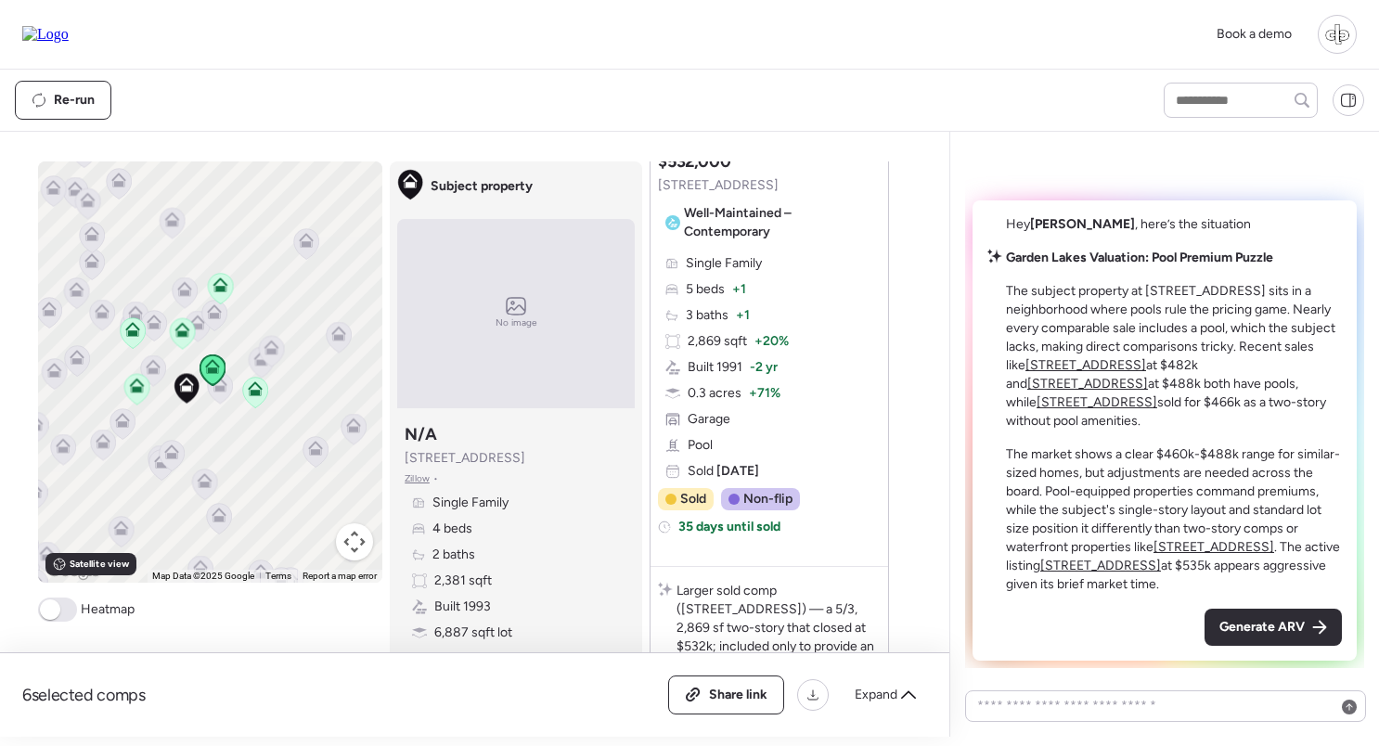
scroll to position [4732, 0]
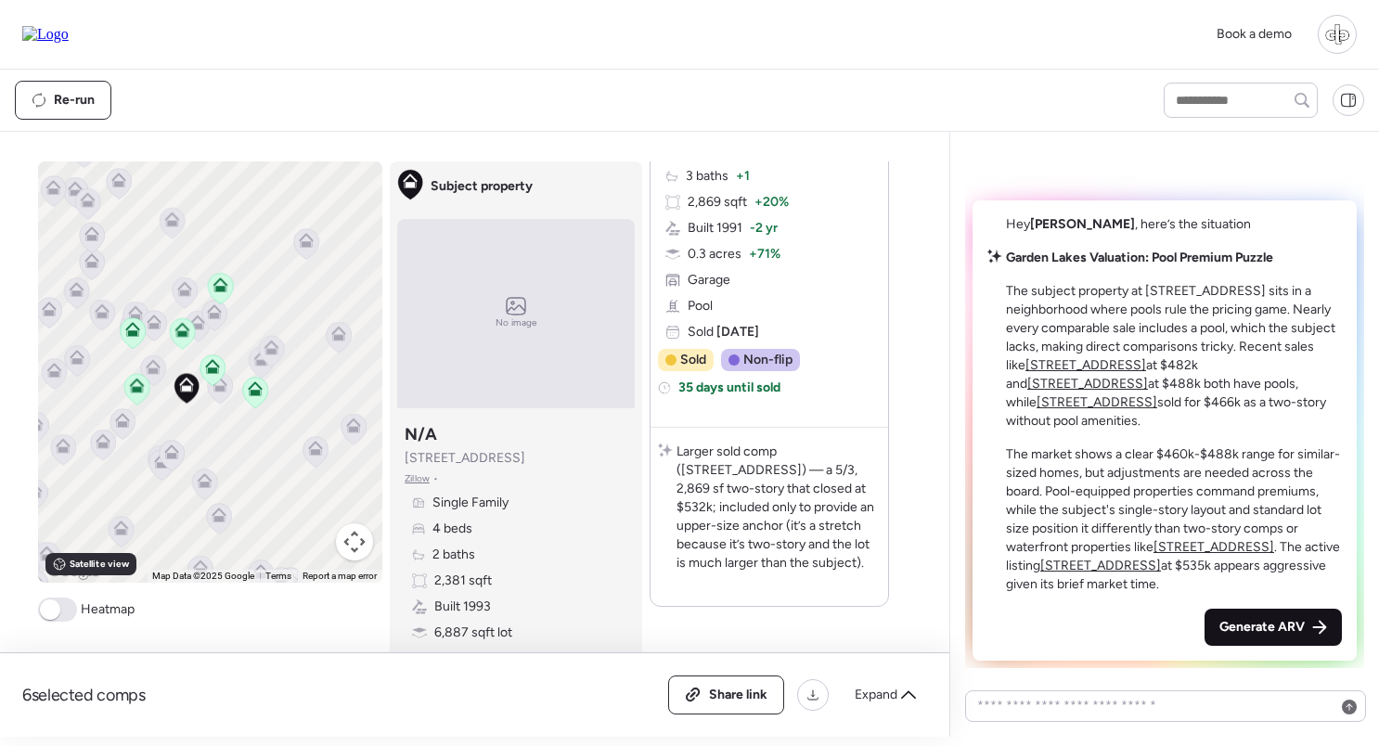
click at [1286, 623] on span "Generate ARV" at bounding box center [1261, 627] width 85 height 19
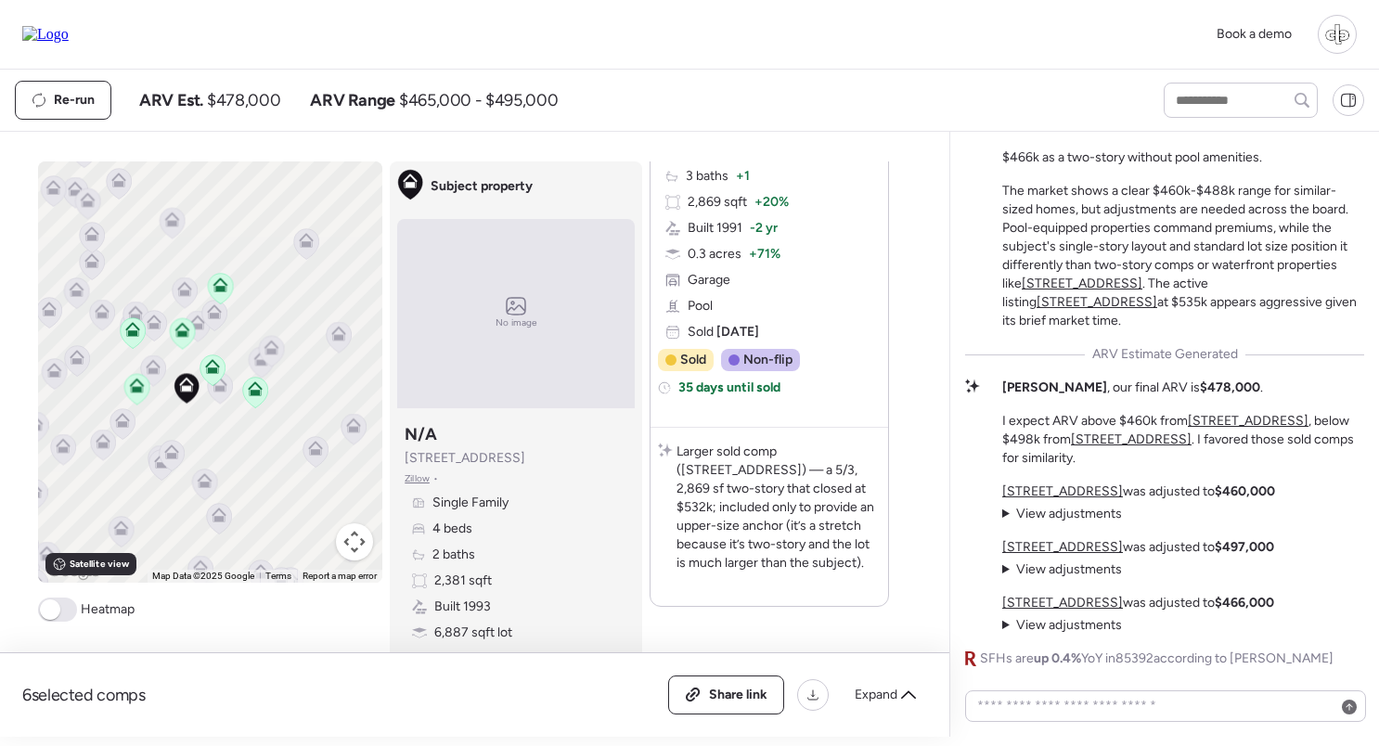
click at [1185, 436] on u "[STREET_ADDRESS]" at bounding box center [1131, 439] width 121 height 16
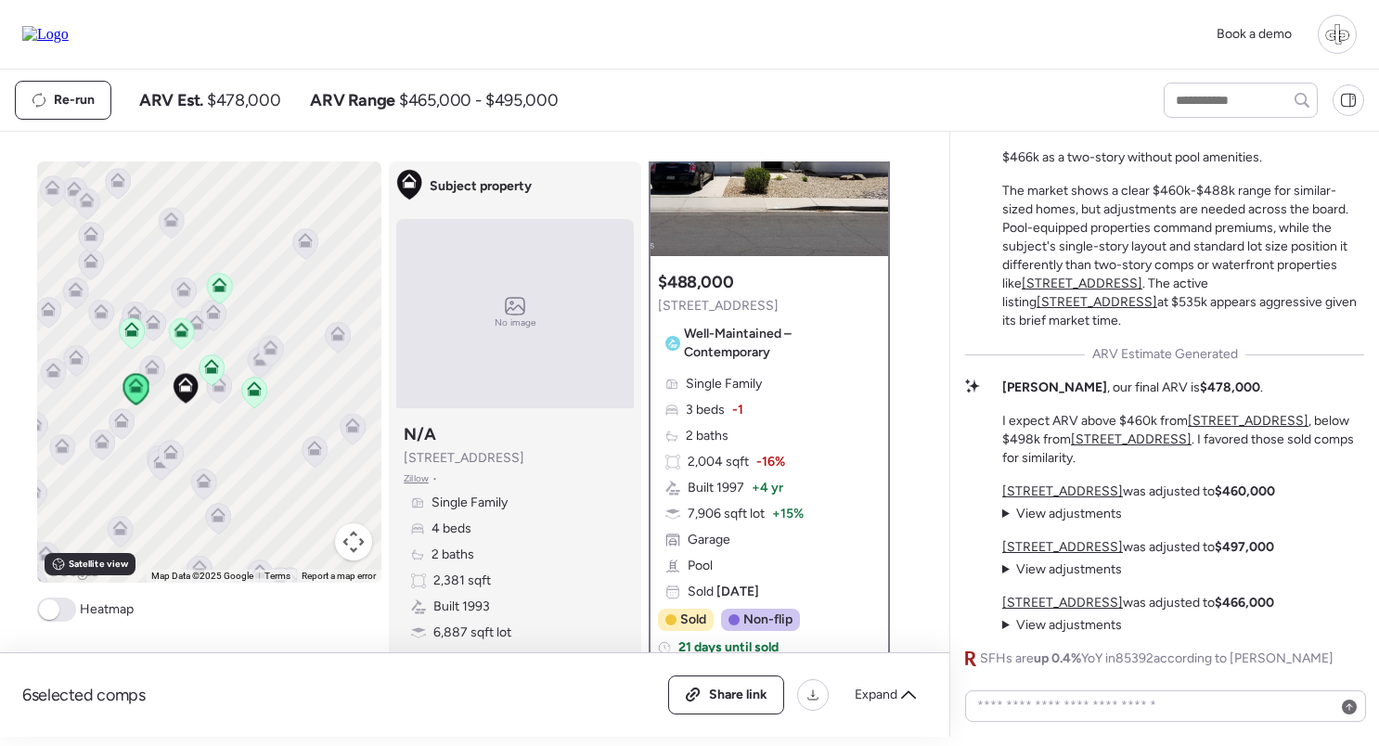
scroll to position [84, 0]
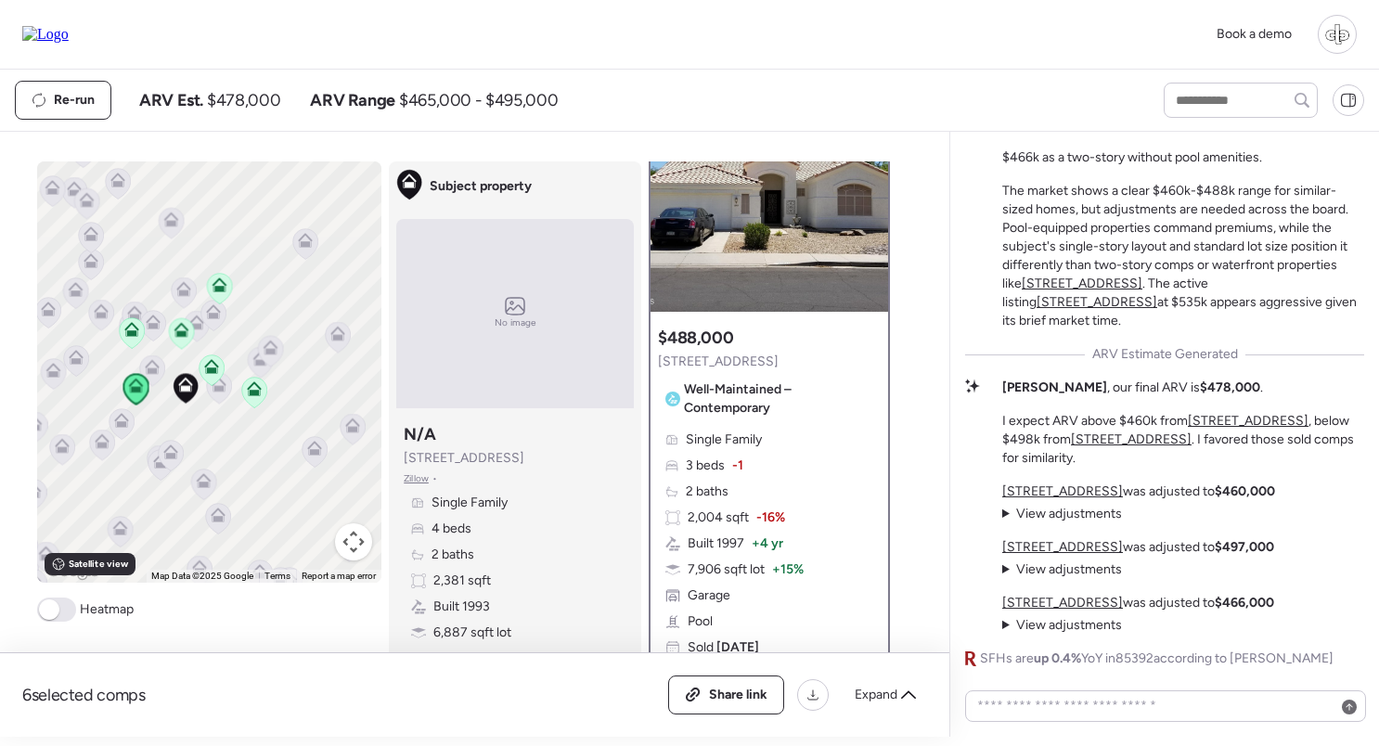
click at [1171, 444] on u "2909 N 111th Dr" at bounding box center [1131, 439] width 121 height 16
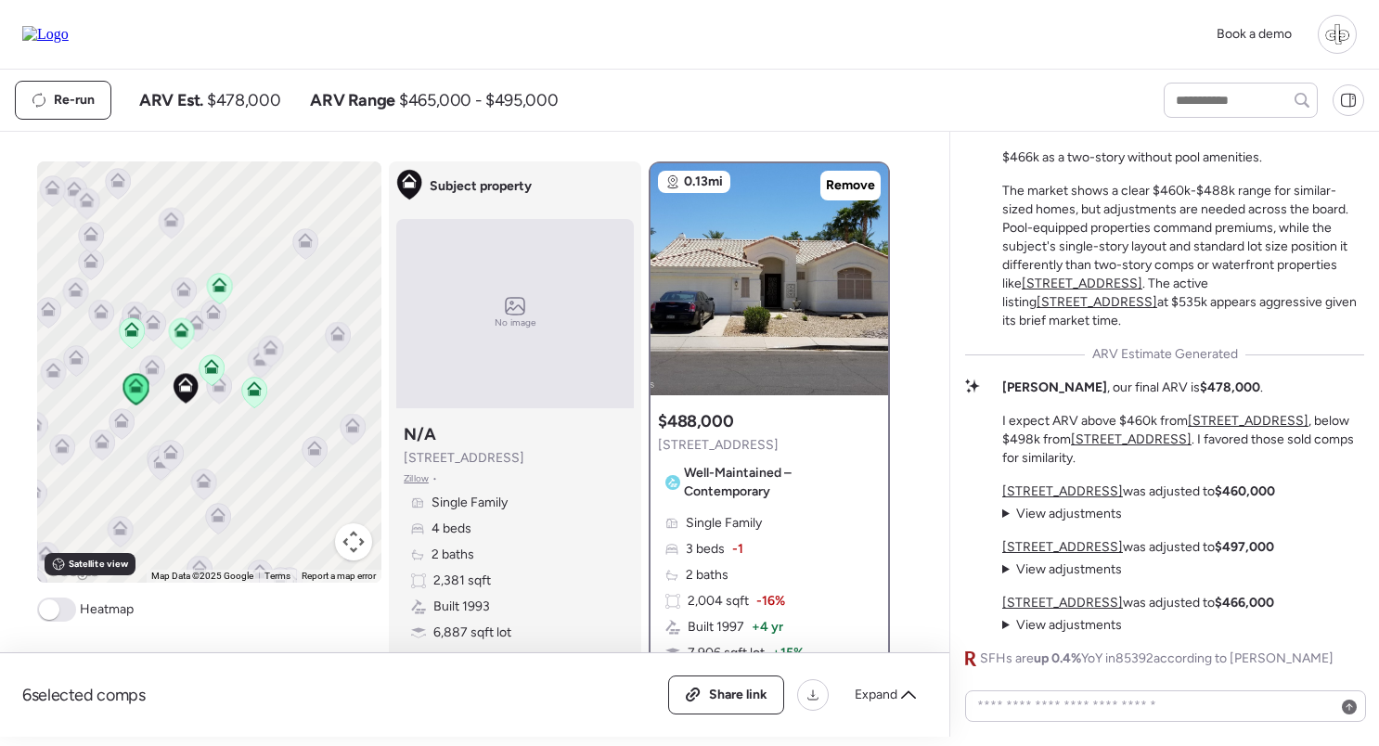
click at [1209, 423] on u "10837 W Cottonwood Ln" at bounding box center [1248, 421] width 121 height 16
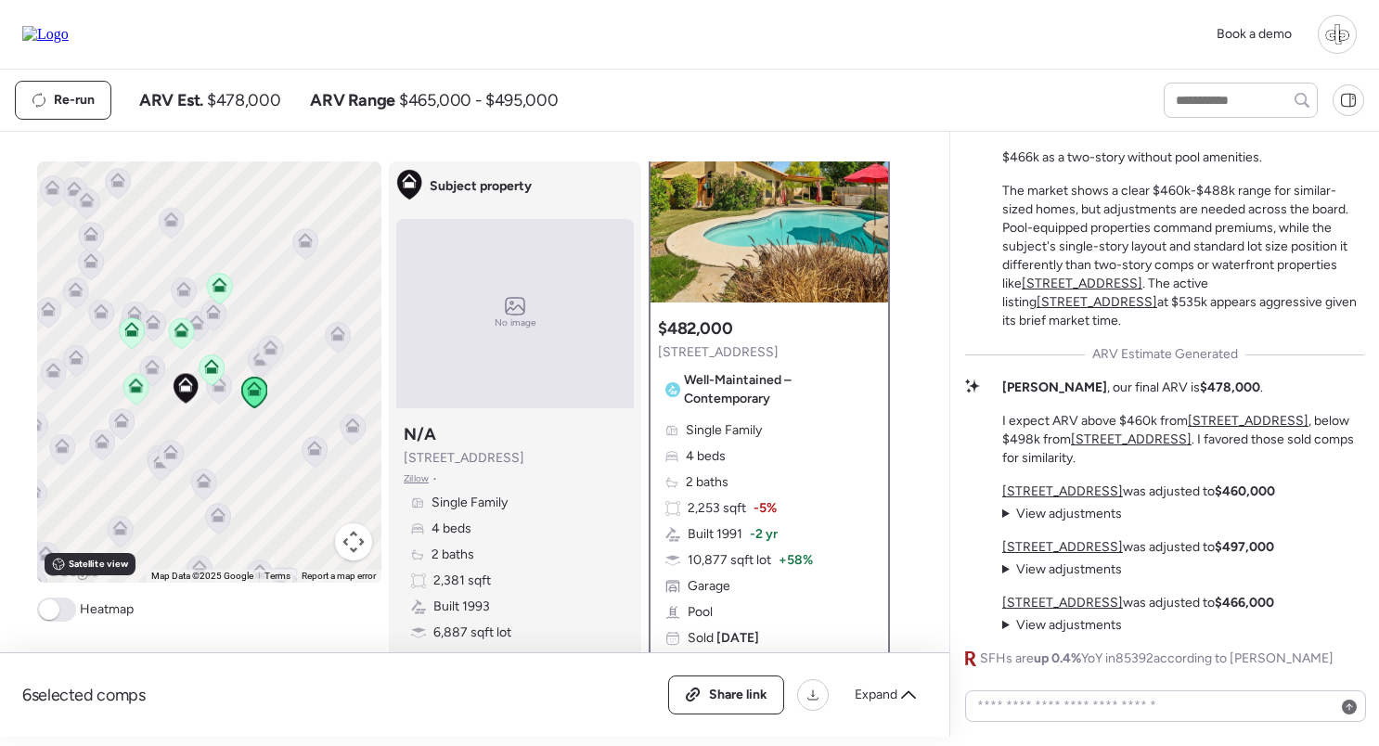
scroll to position [96, 0]
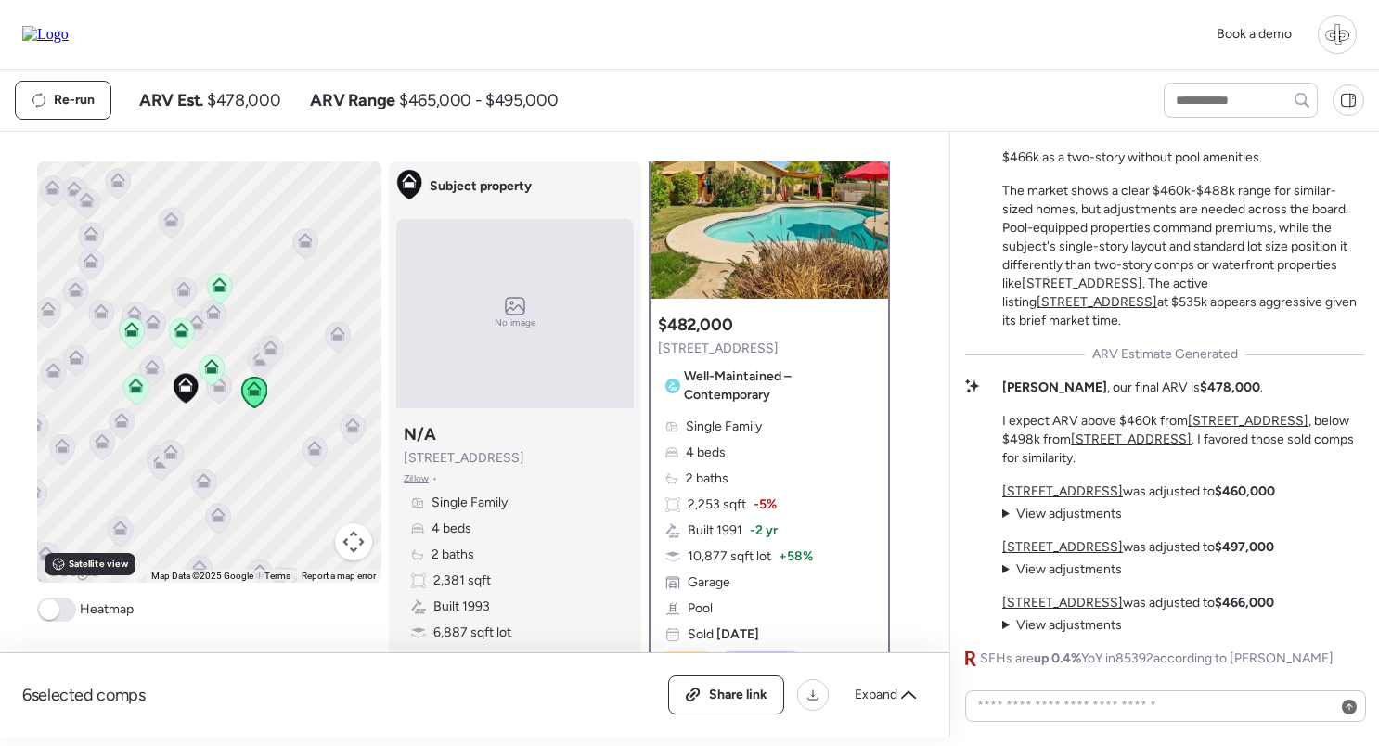
click at [1164, 444] on u "2909 N 111th Dr" at bounding box center [1131, 439] width 121 height 16
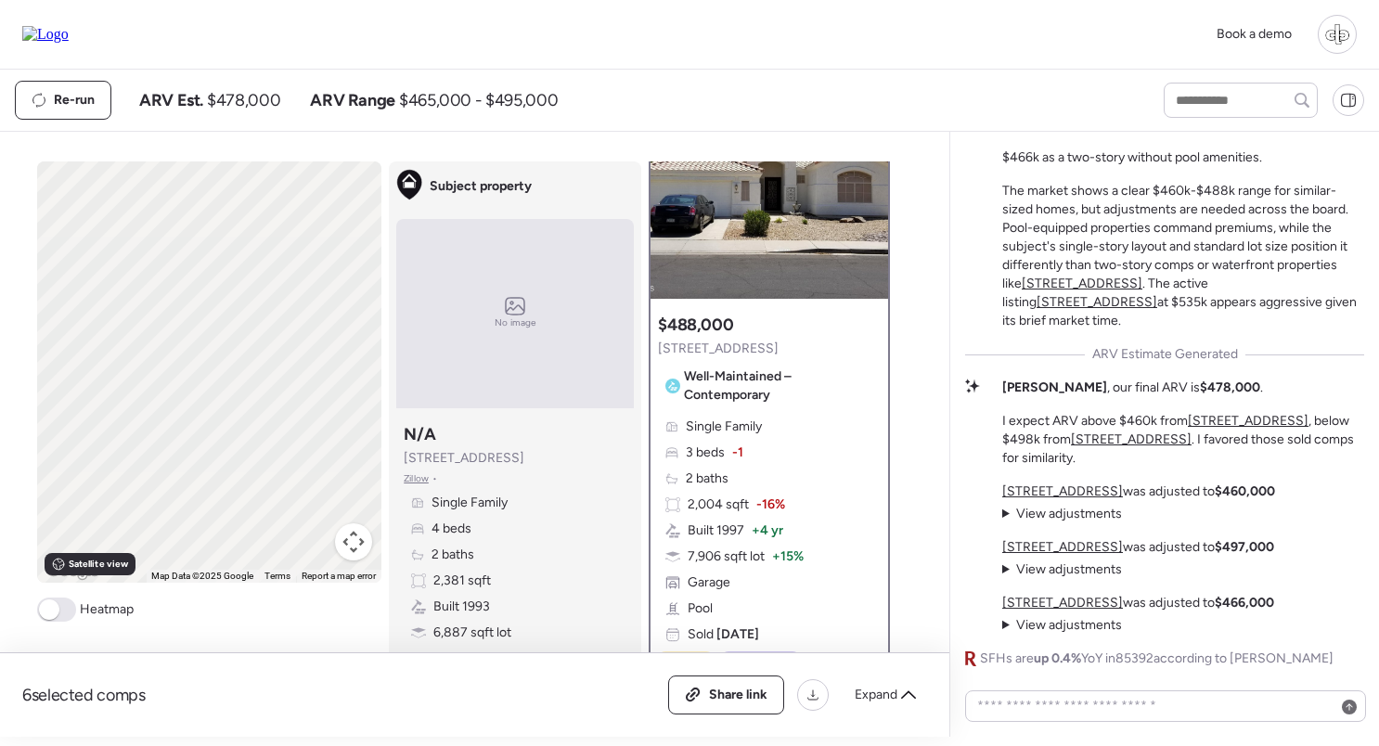
scroll to position [0, 0]
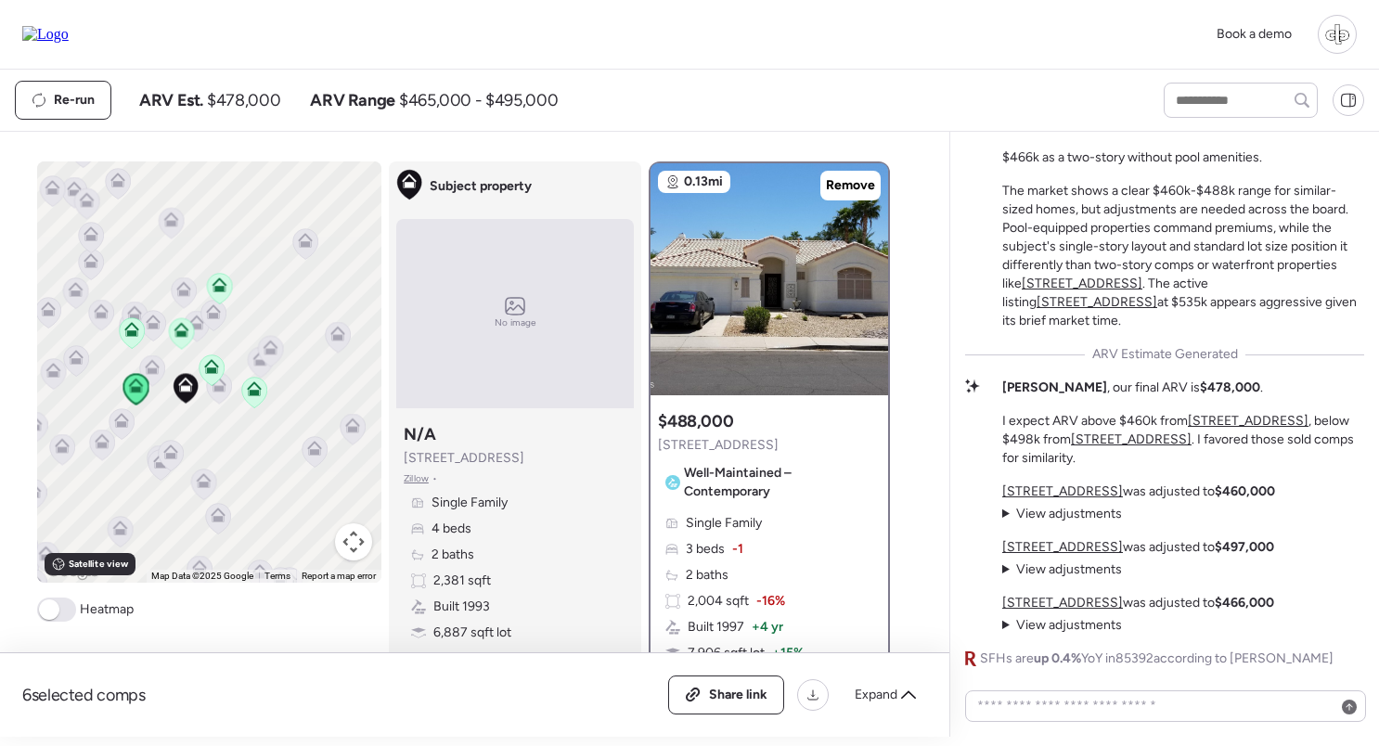
click at [1214, 418] on u "10837 W Cottonwood Ln" at bounding box center [1248, 421] width 121 height 16
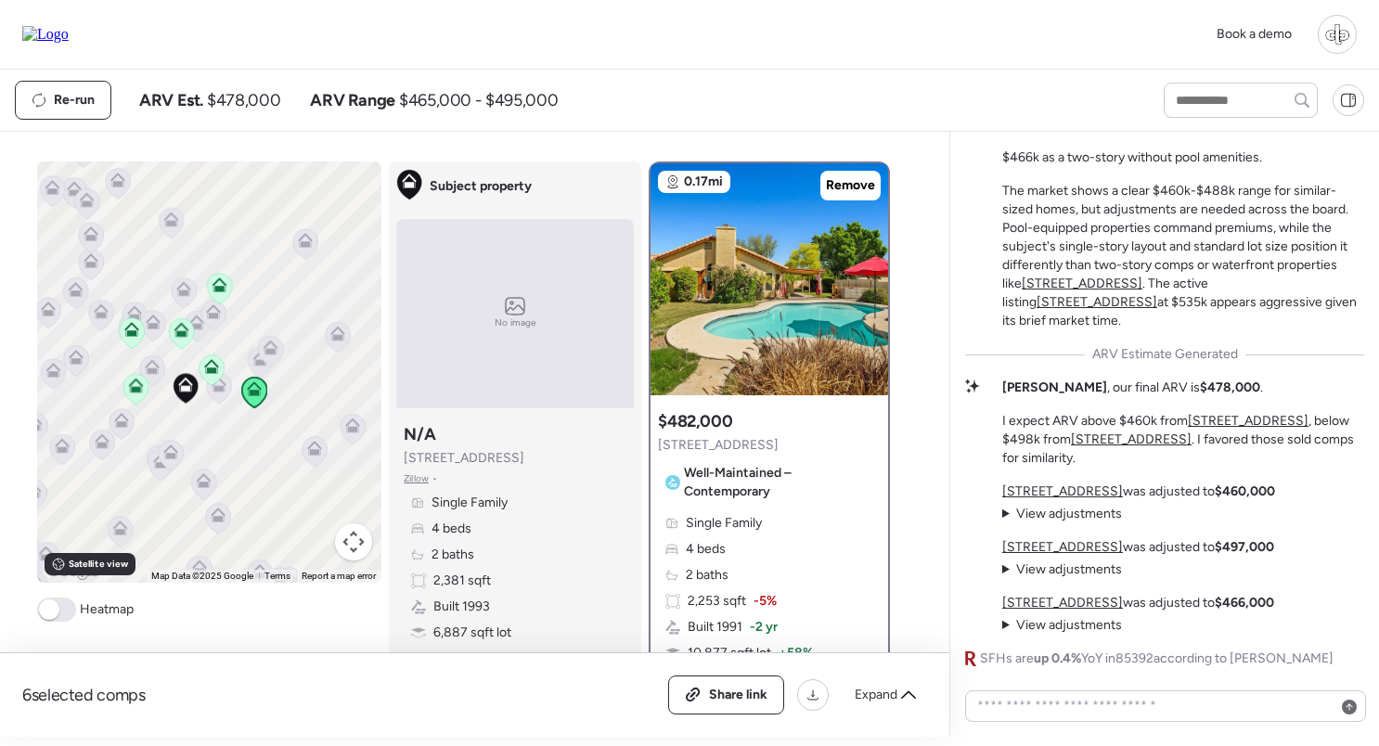
scroll to position [96, 0]
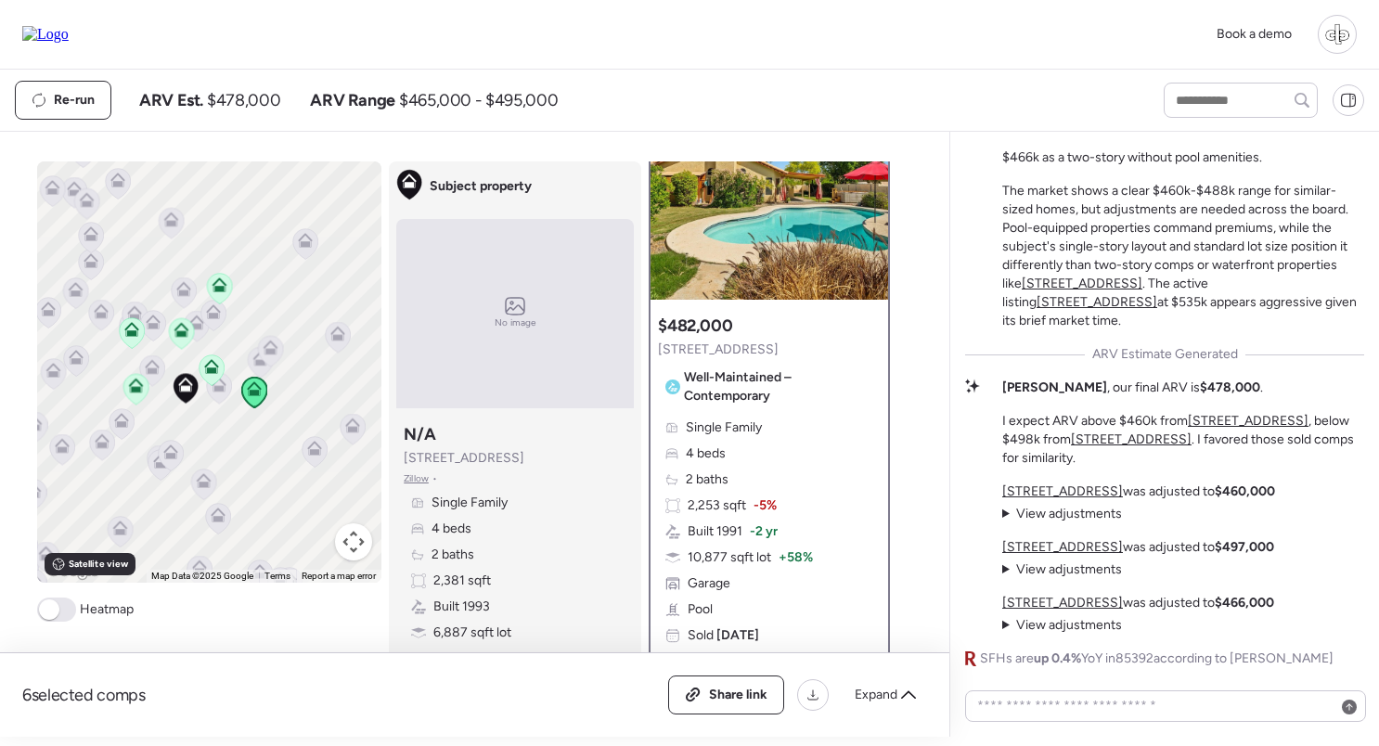
click at [1180, 441] on u "2909 N 111th Dr" at bounding box center [1131, 439] width 121 height 16
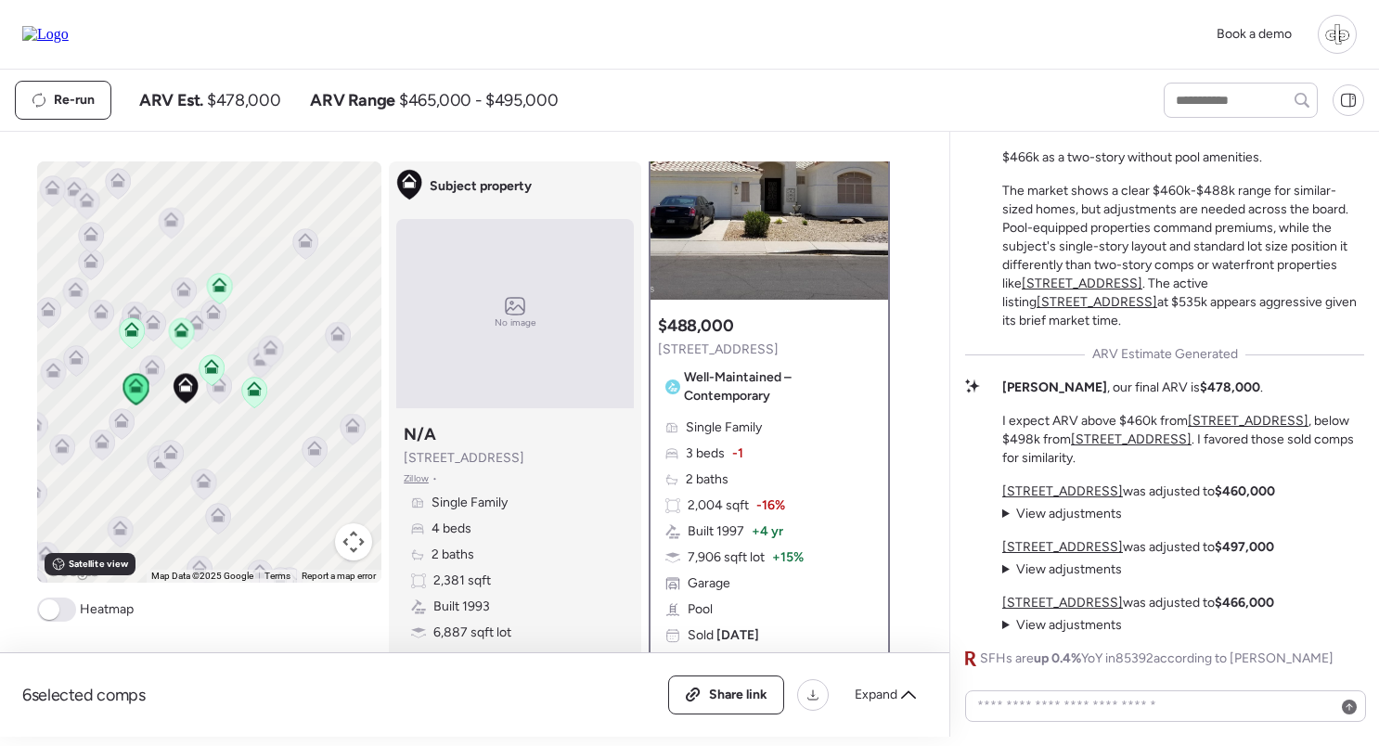
scroll to position [0, 0]
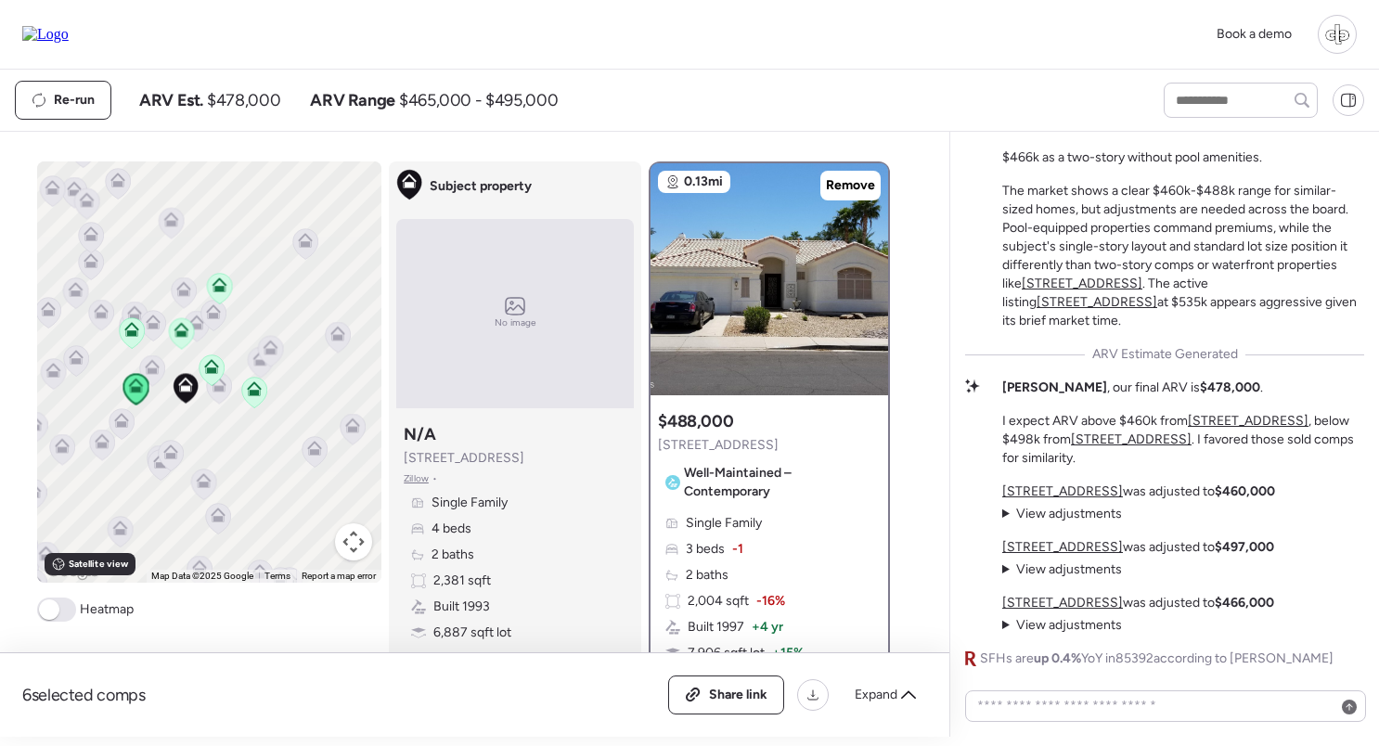
click at [1018, 543] on u "[STREET_ADDRESS]" at bounding box center [1062, 547] width 121 height 16
click at [1039, 581] on div "10837 W Cottonwood Ln was adjusted to $460,000 View adjustments Hide adjustment…" at bounding box center [1138, 558] width 273 height 152
click at [1039, 577] on span "View adjustments" at bounding box center [1069, 569] width 106 height 16
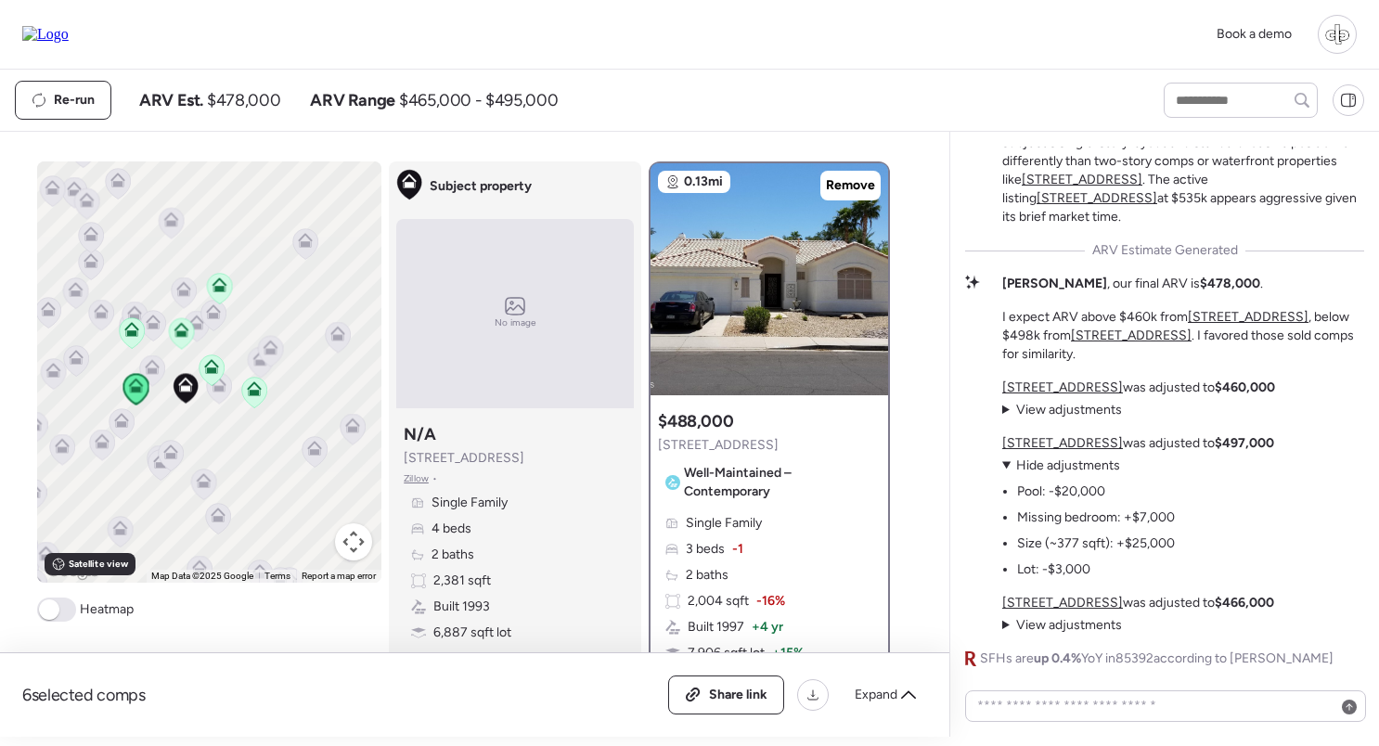
click at [1045, 628] on span "View adjustments" at bounding box center [1069, 625] width 106 height 16
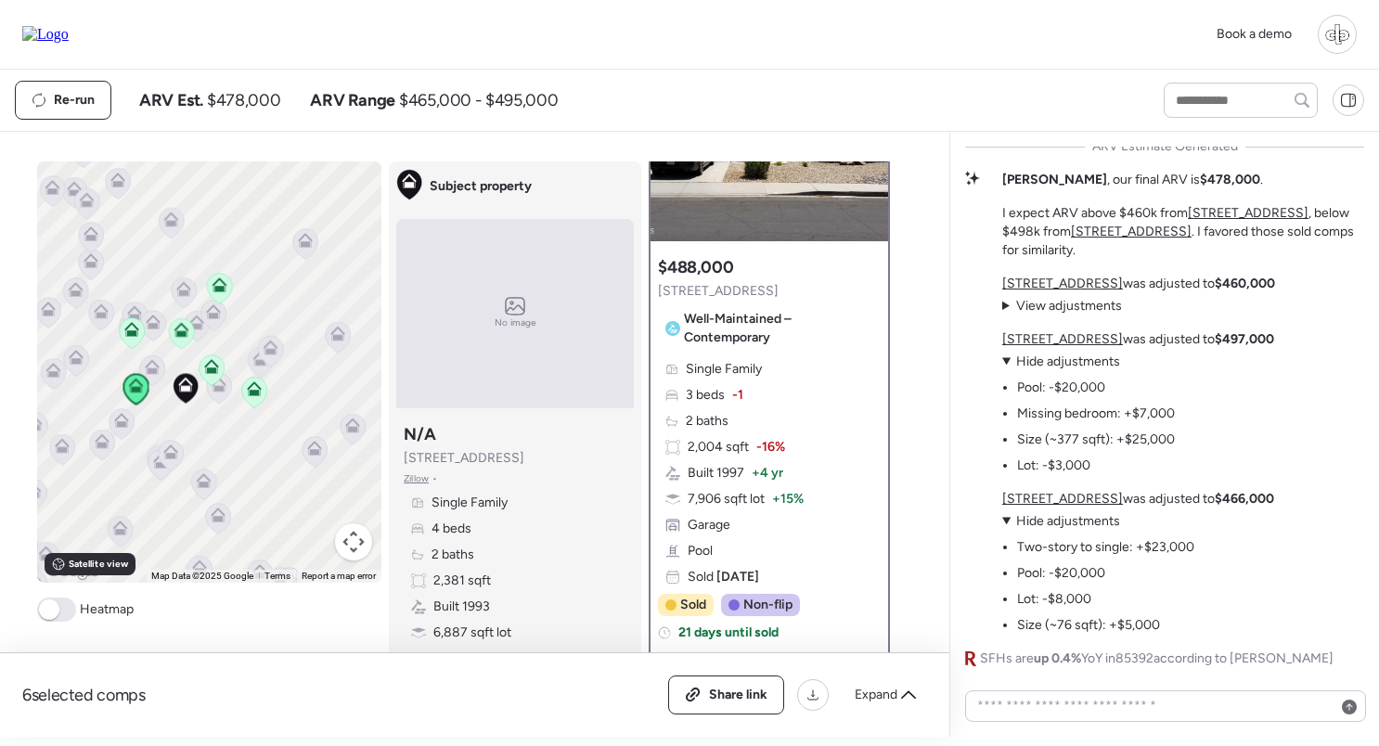
scroll to position [155, 0]
click at [1055, 504] on u "[STREET_ADDRESS]" at bounding box center [1062, 499] width 121 height 16
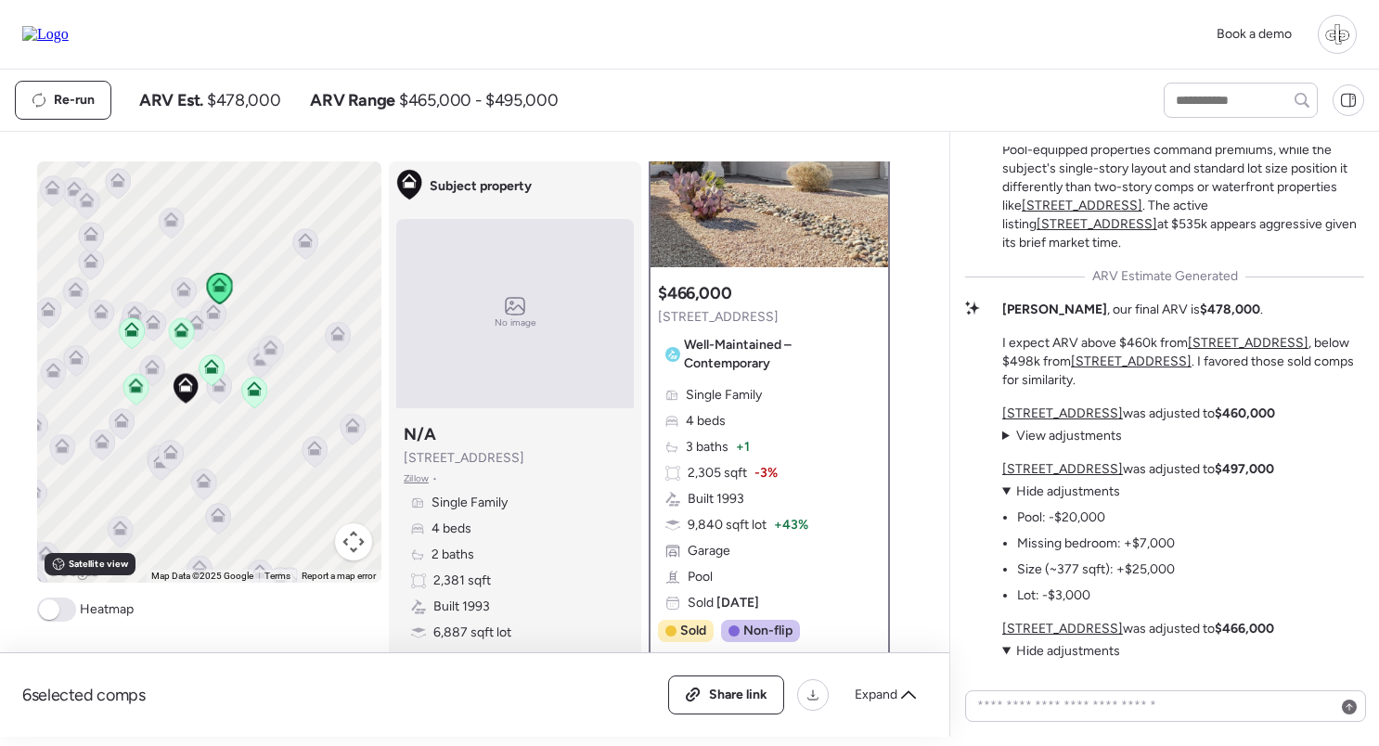
scroll to position [-135, 0]
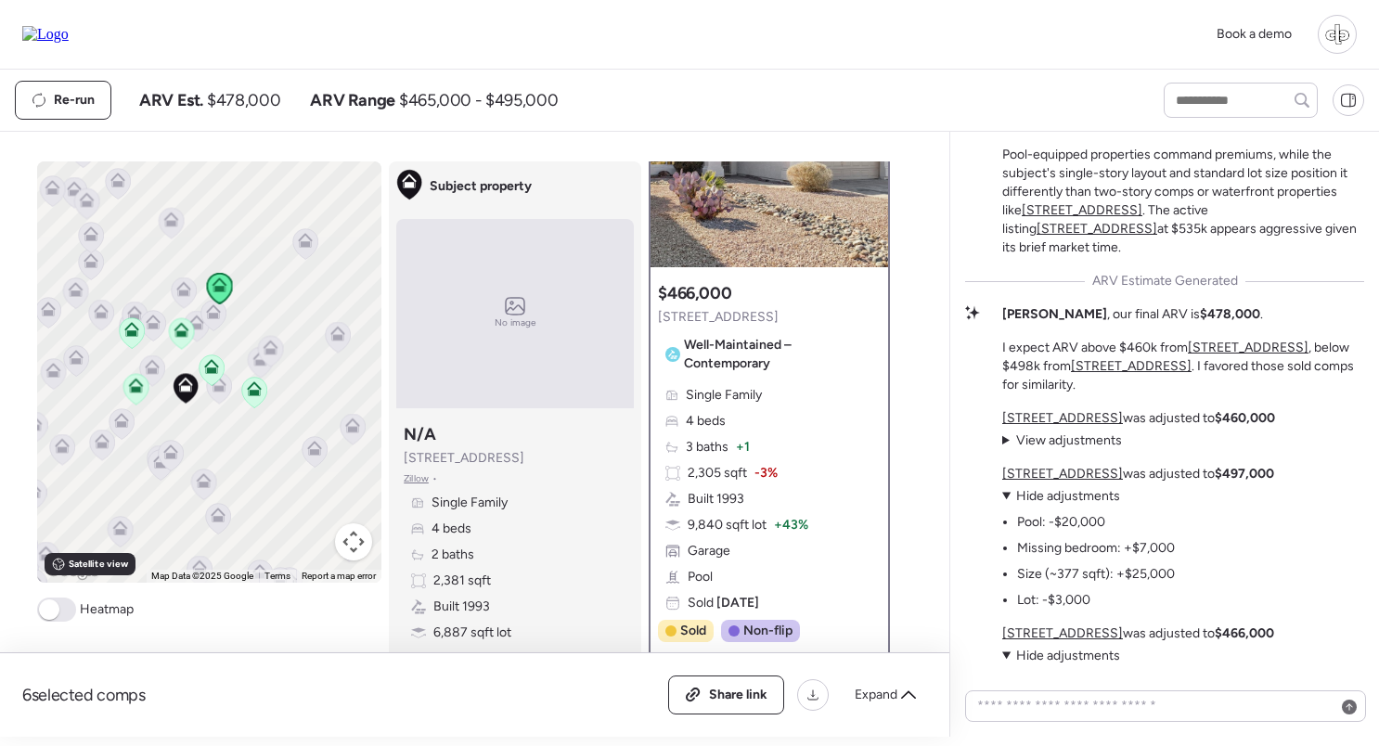
click at [1073, 470] on u "[STREET_ADDRESS]" at bounding box center [1062, 474] width 121 height 16
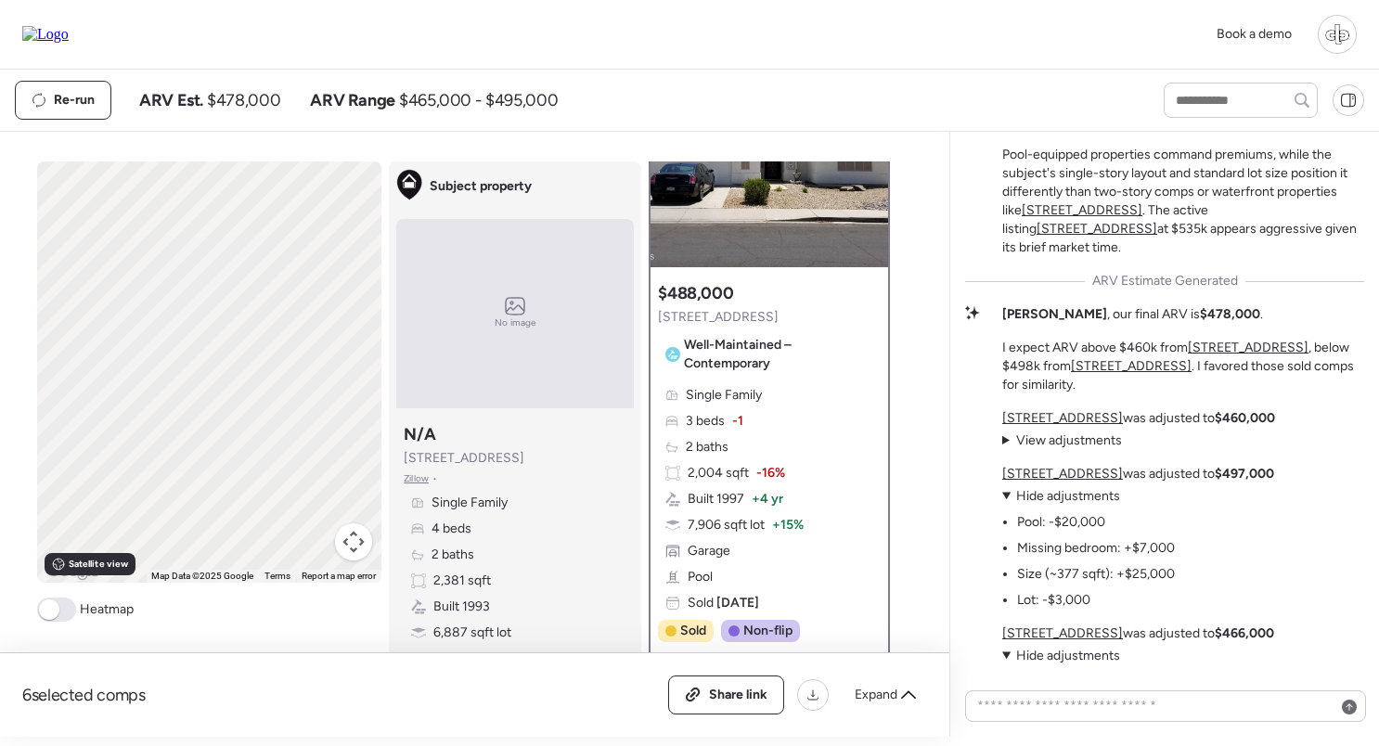
scroll to position [0, 0]
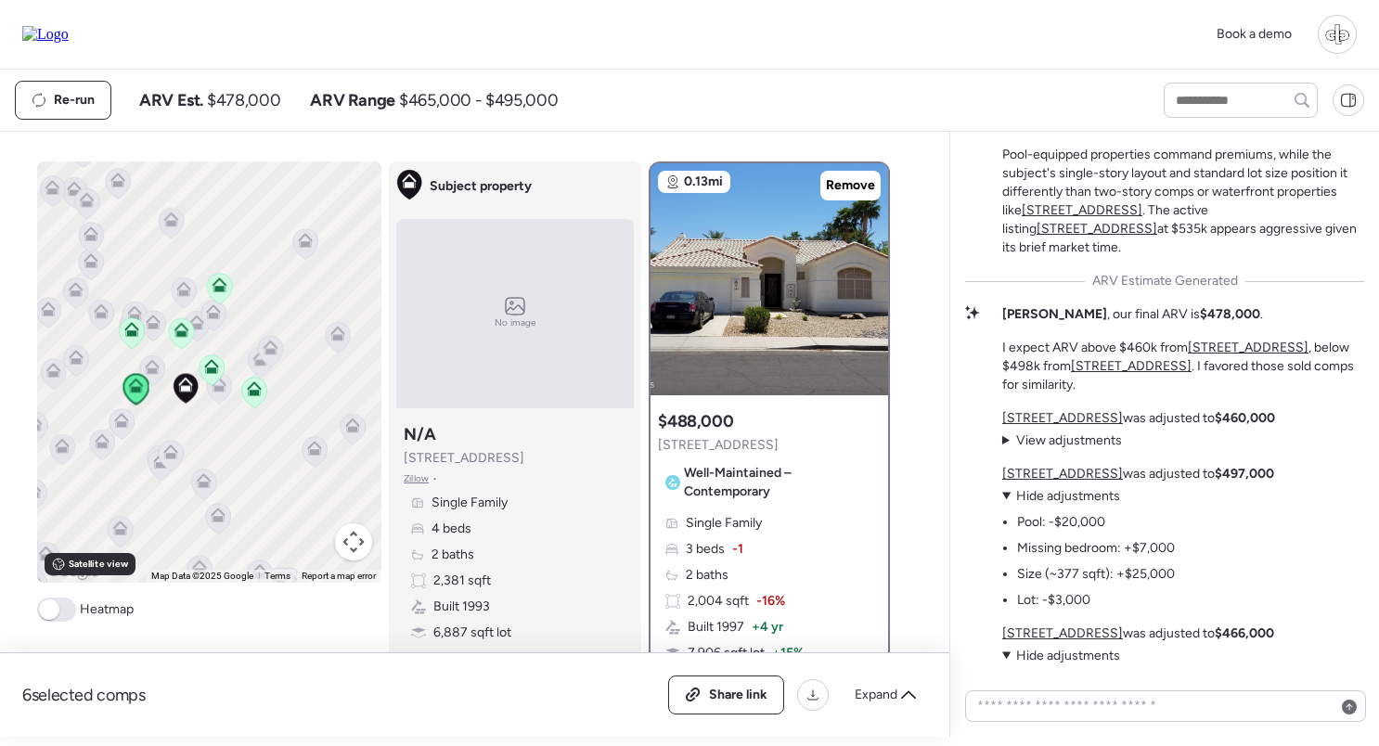
click at [1034, 414] on u "[STREET_ADDRESS]" at bounding box center [1062, 418] width 121 height 16
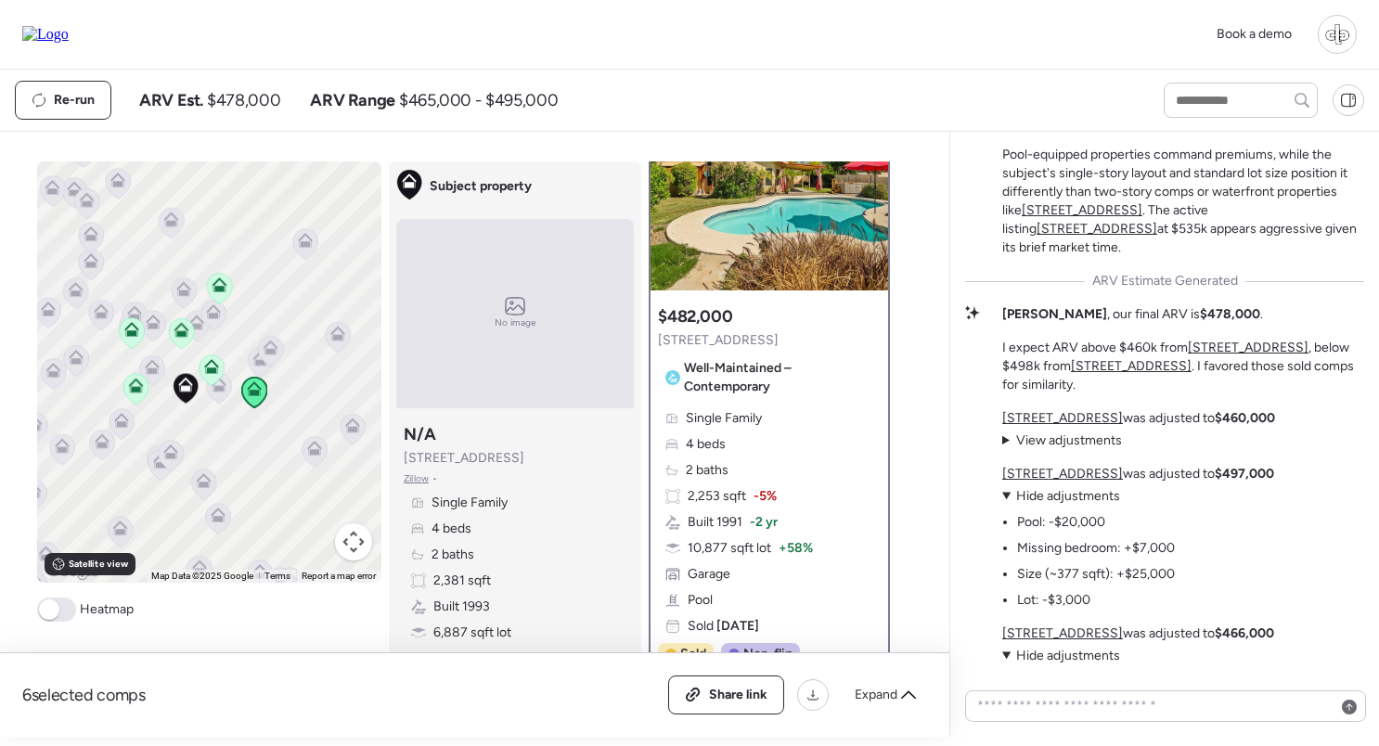
scroll to position [141, 0]
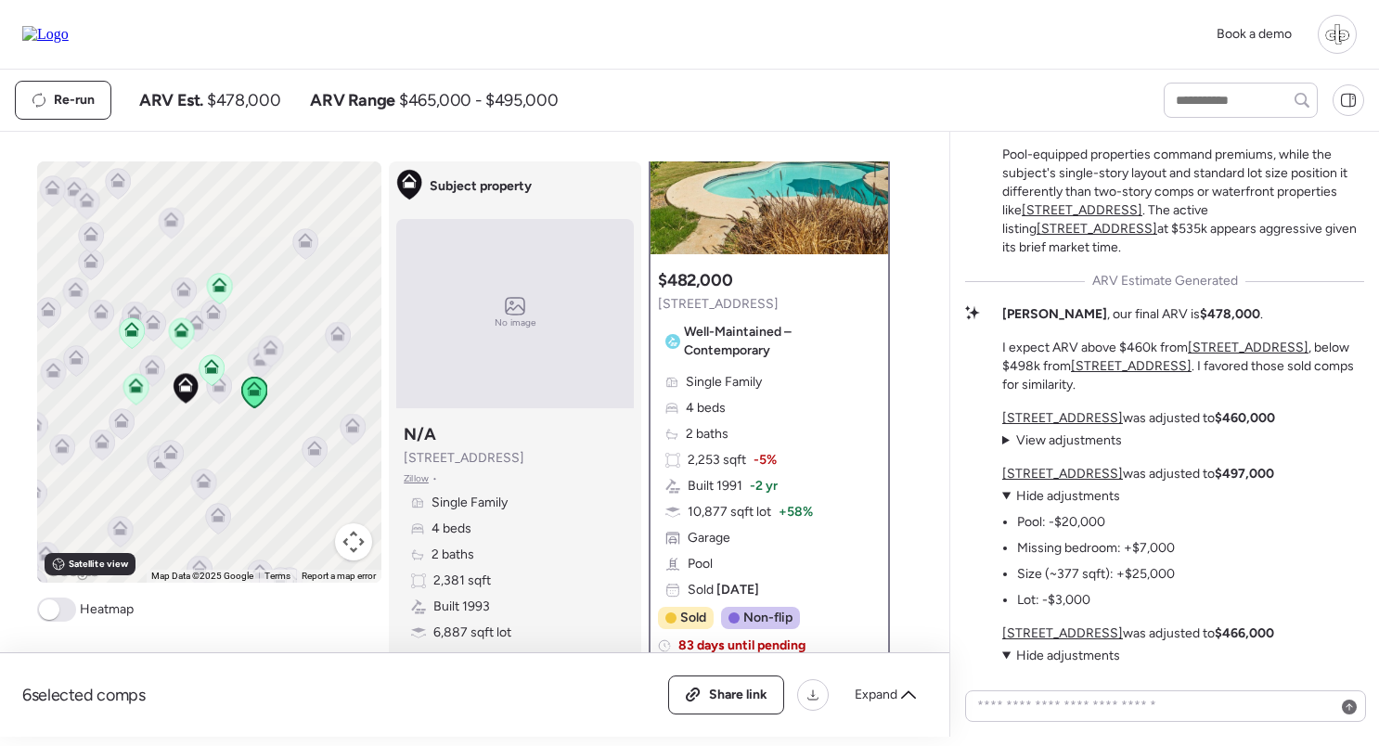
click at [1050, 475] on u "[STREET_ADDRESS]" at bounding box center [1062, 474] width 121 height 16
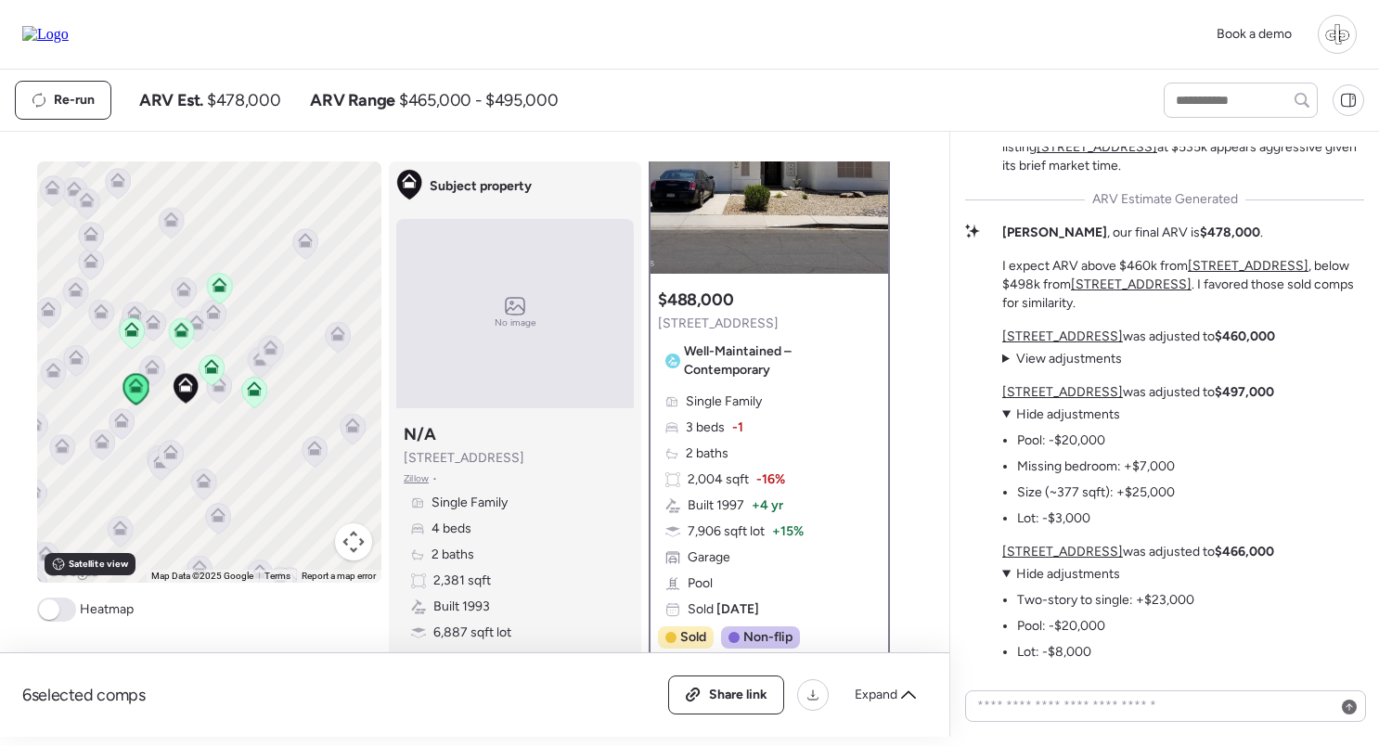
scroll to position [-58, 0]
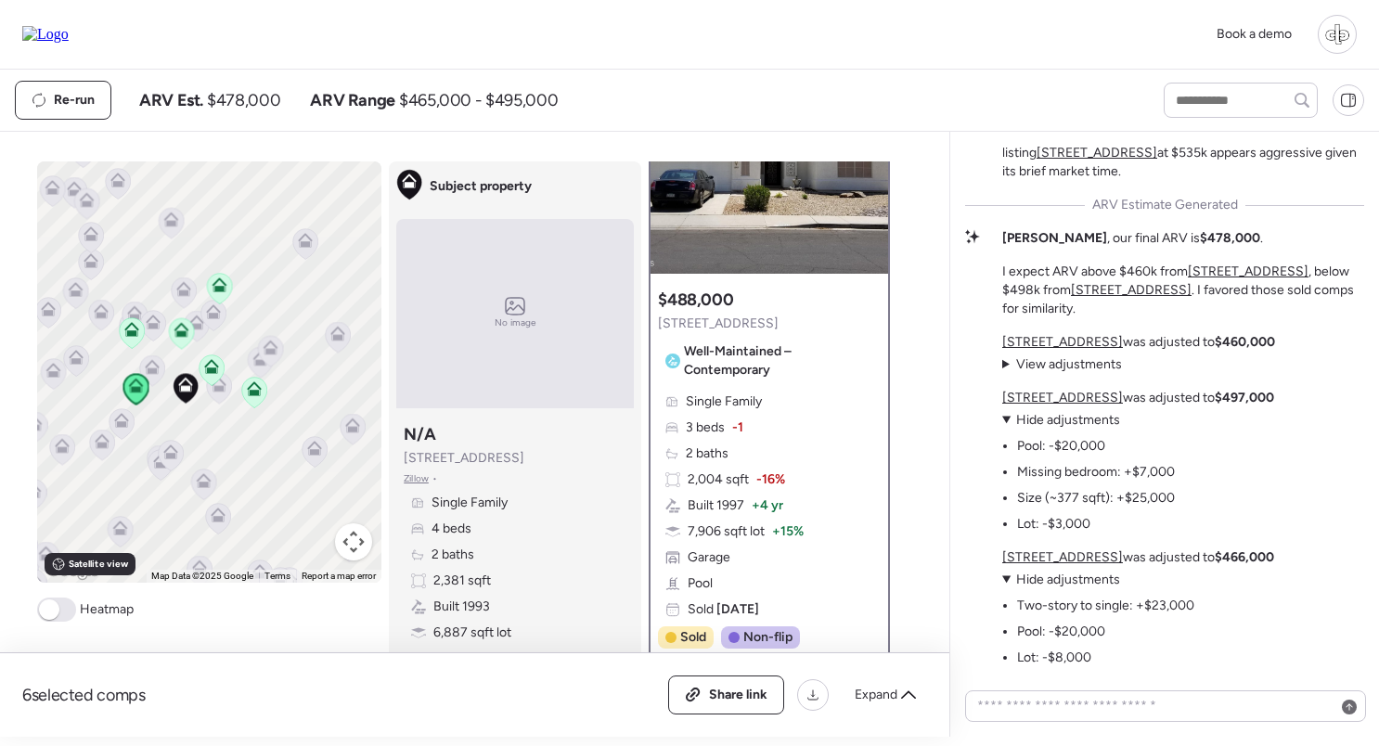
click at [1027, 554] on u "3212 N 109th Ave" at bounding box center [1062, 557] width 121 height 16
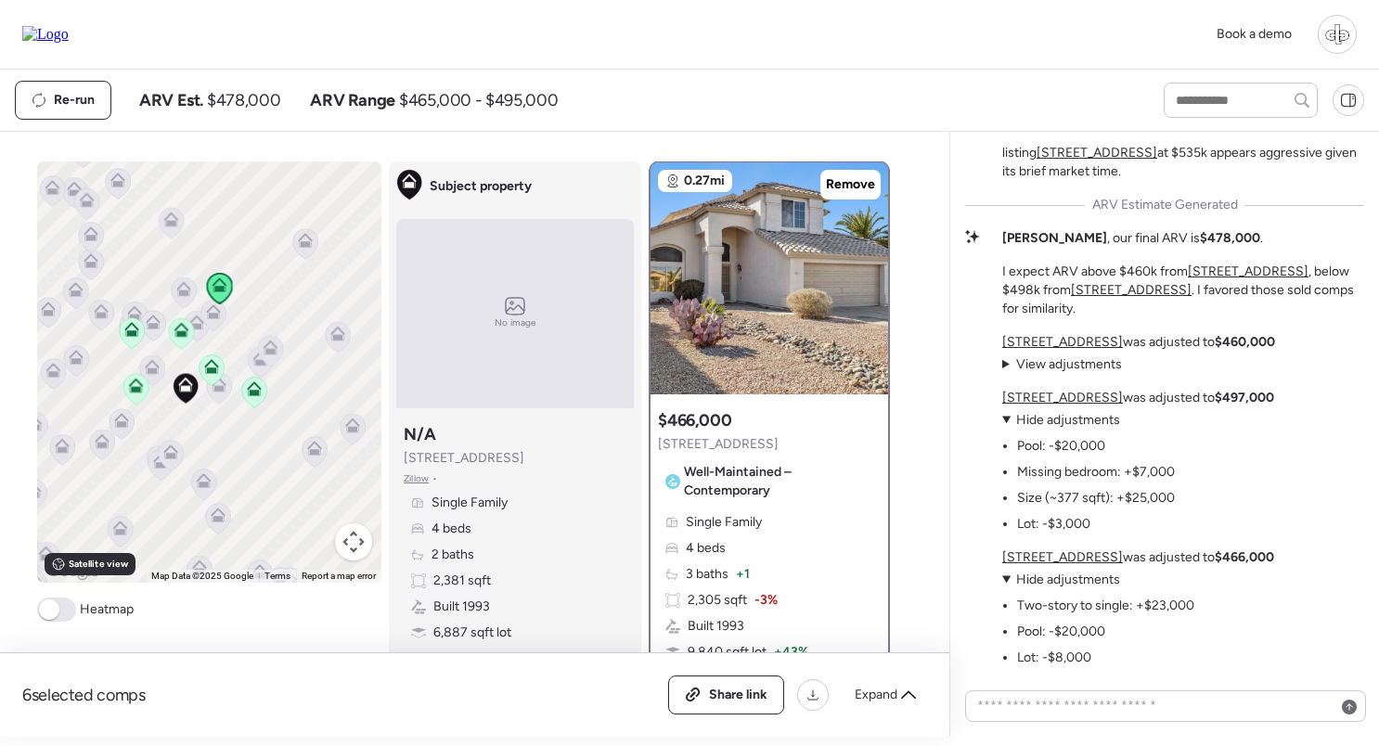
scroll to position [0, 0]
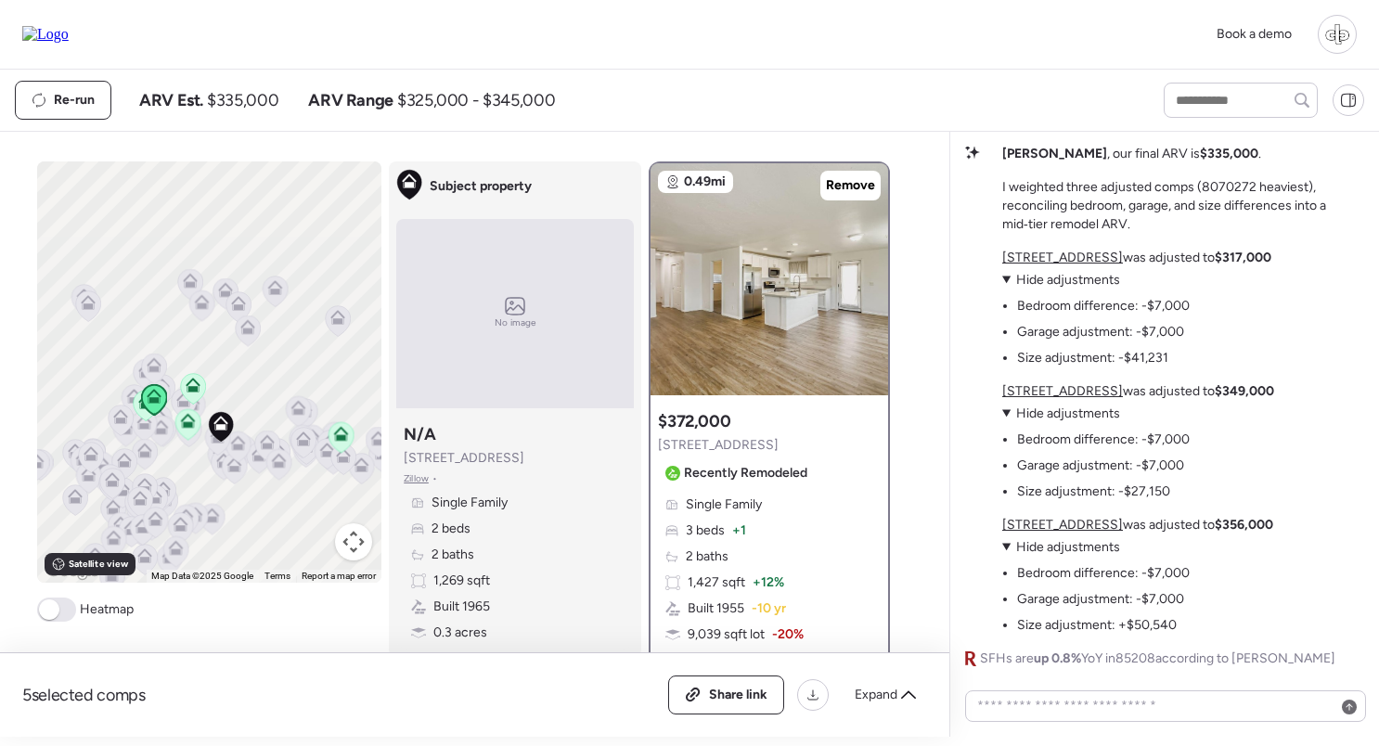
scroll to position [-238, 0]
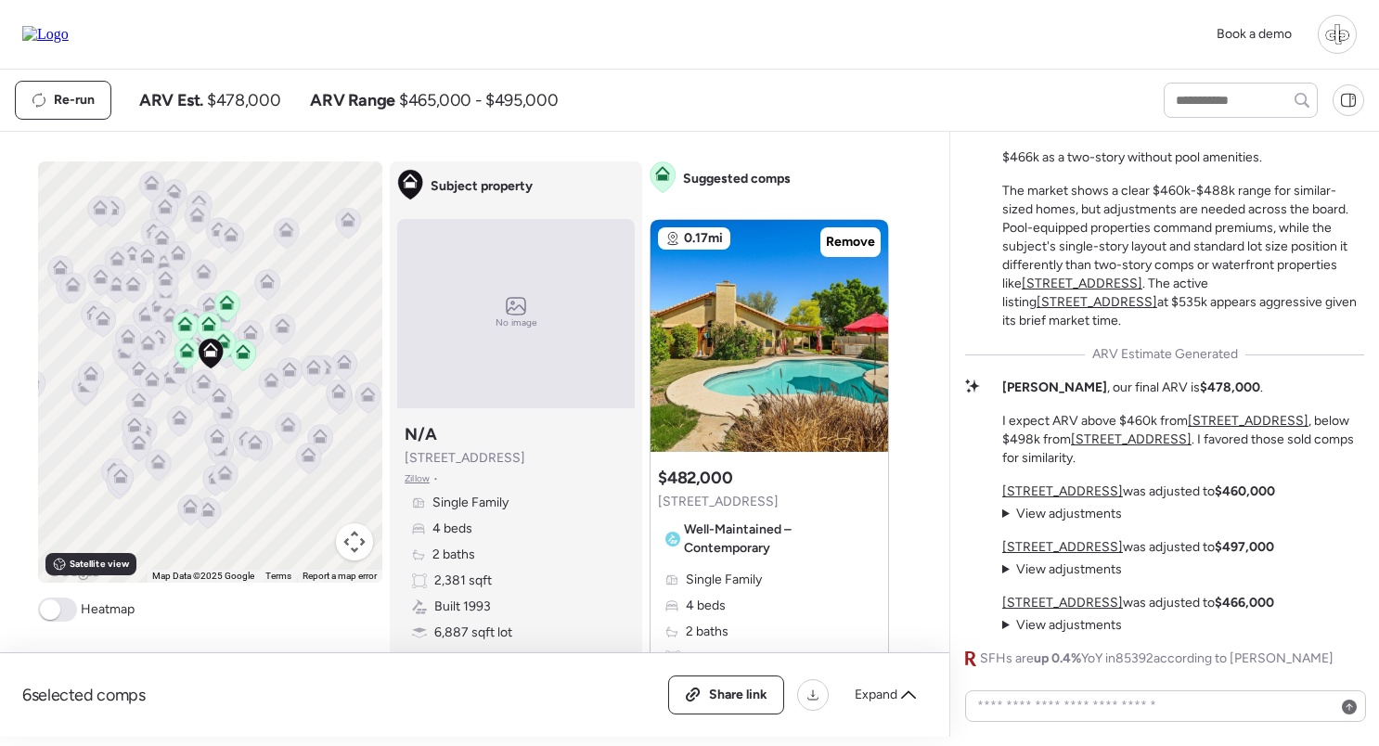
click at [1316, 40] on div "Book a demo" at bounding box center [1280, 34] width 151 height 39
click at [1325, 41] on div at bounding box center [1336, 34] width 39 height 39
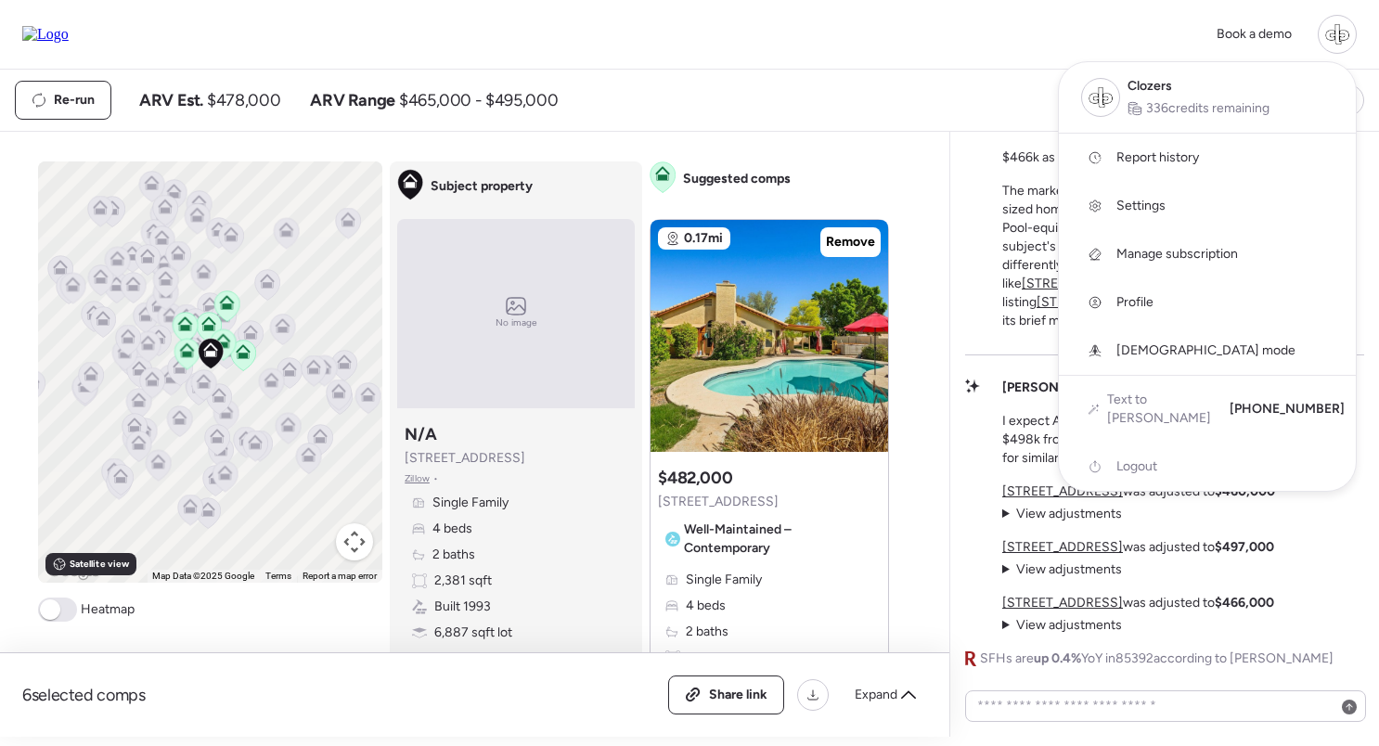
click at [1134, 151] on span "Report history" at bounding box center [1157, 157] width 83 height 19
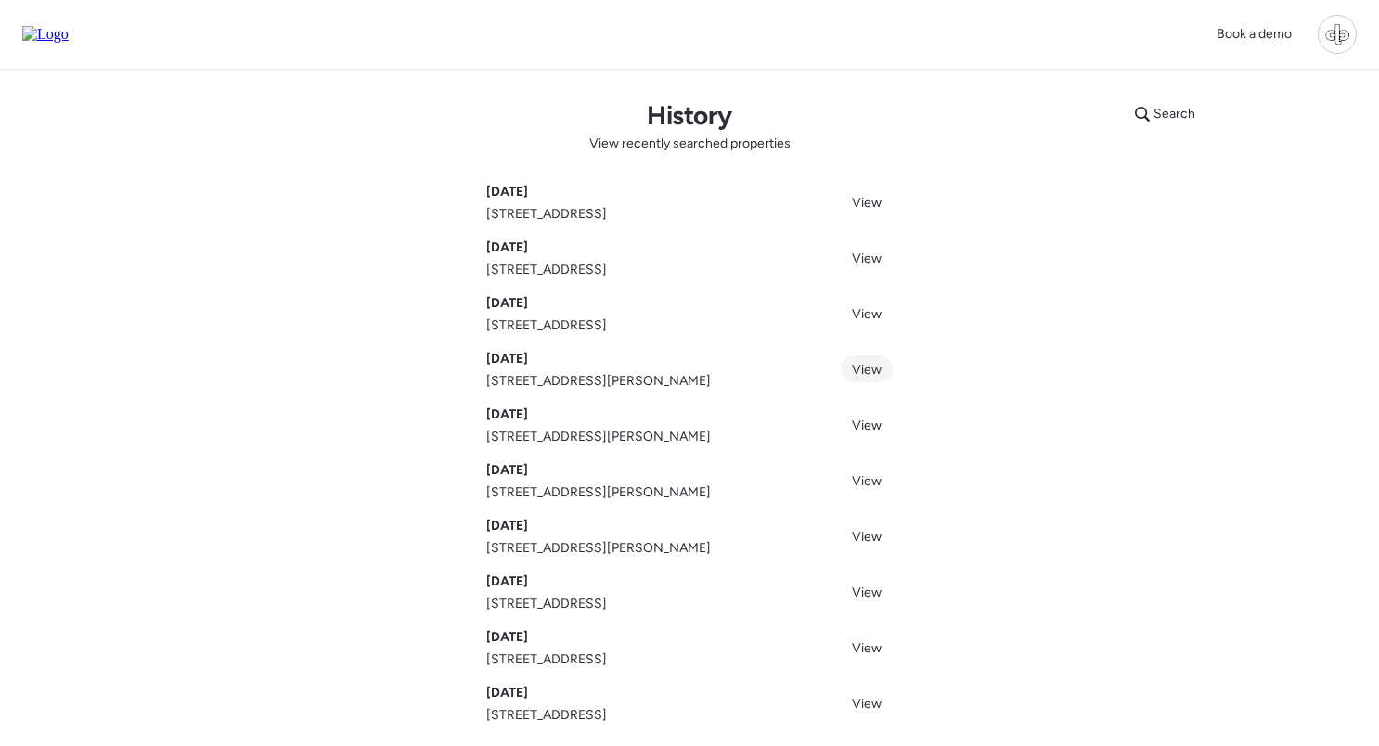
click at [863, 362] on link "View" at bounding box center [867, 368] width 52 height 27
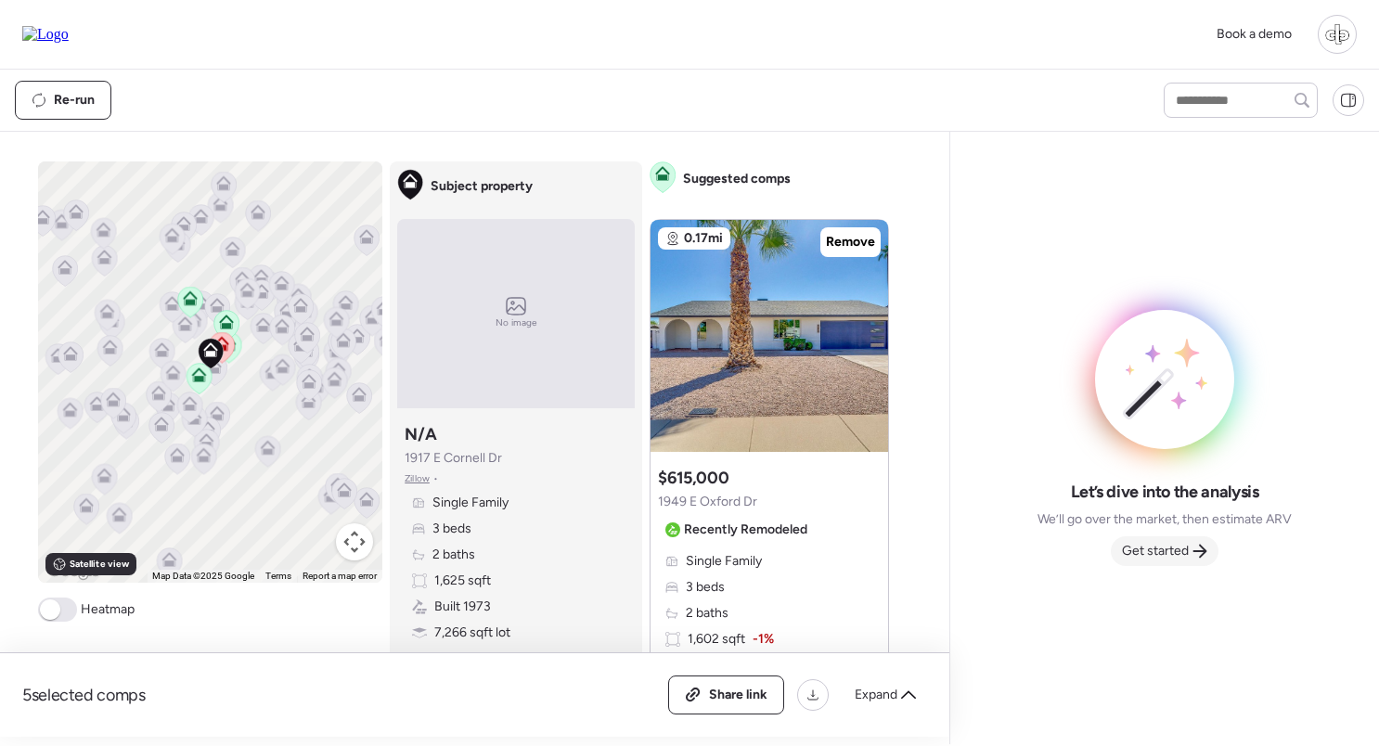
click at [1190, 556] on div "Get started" at bounding box center [1165, 551] width 108 height 30
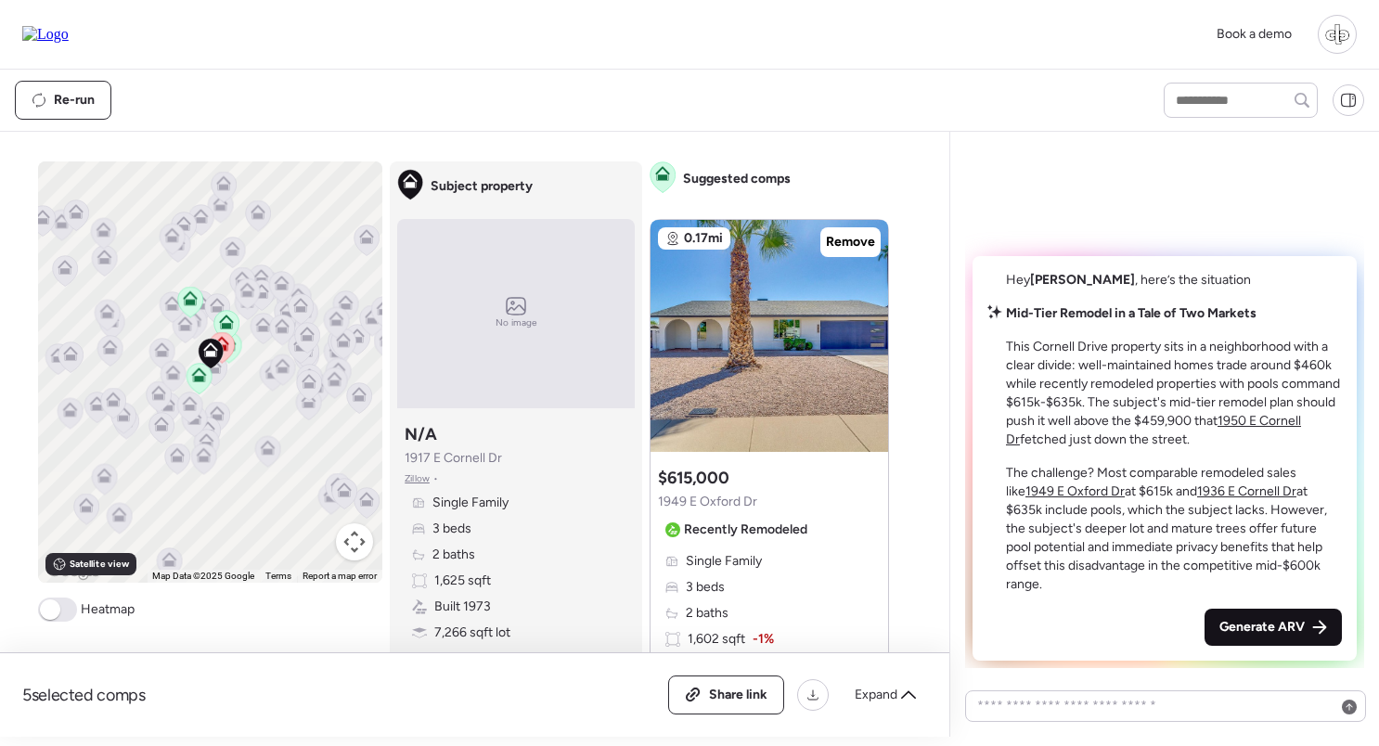
click at [1233, 622] on span "Generate ARV" at bounding box center [1261, 627] width 85 height 19
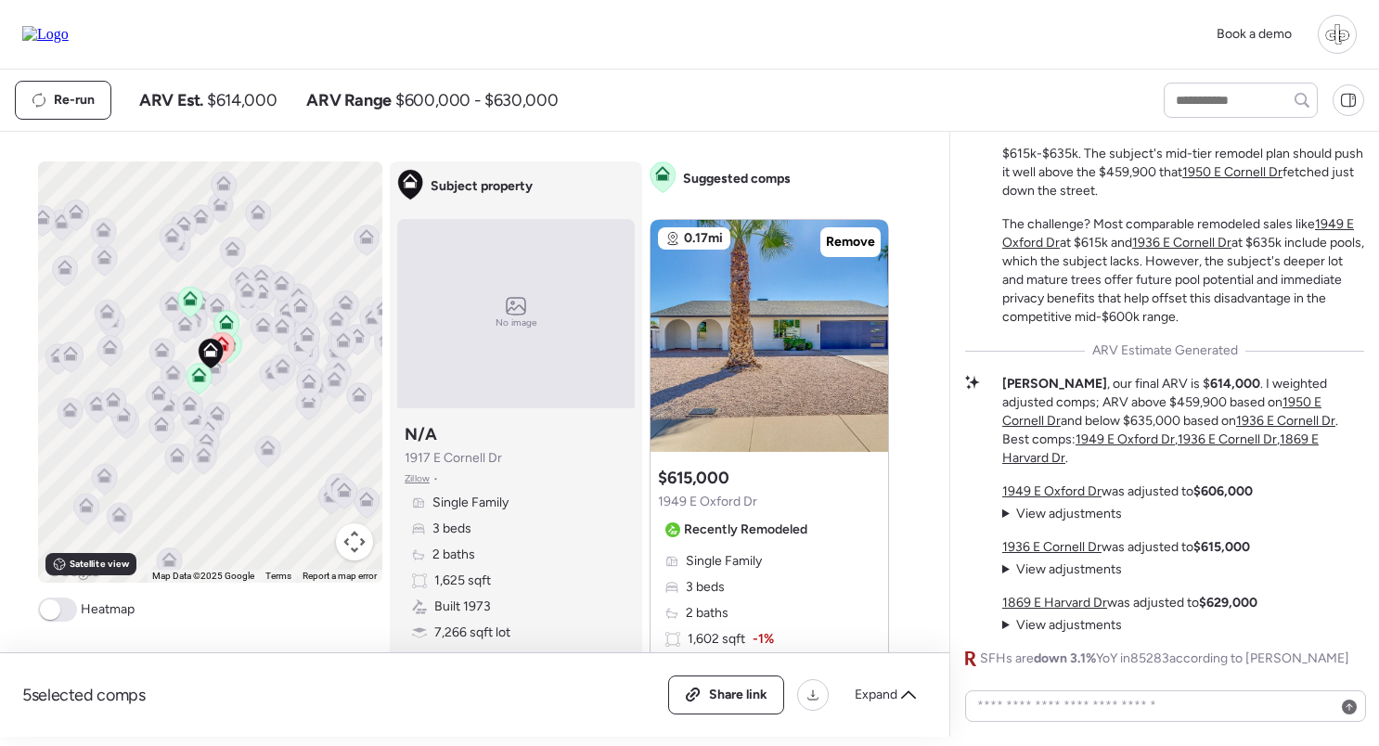
click at [1054, 601] on u "1869 E Harvard Dr" at bounding box center [1054, 603] width 105 height 16
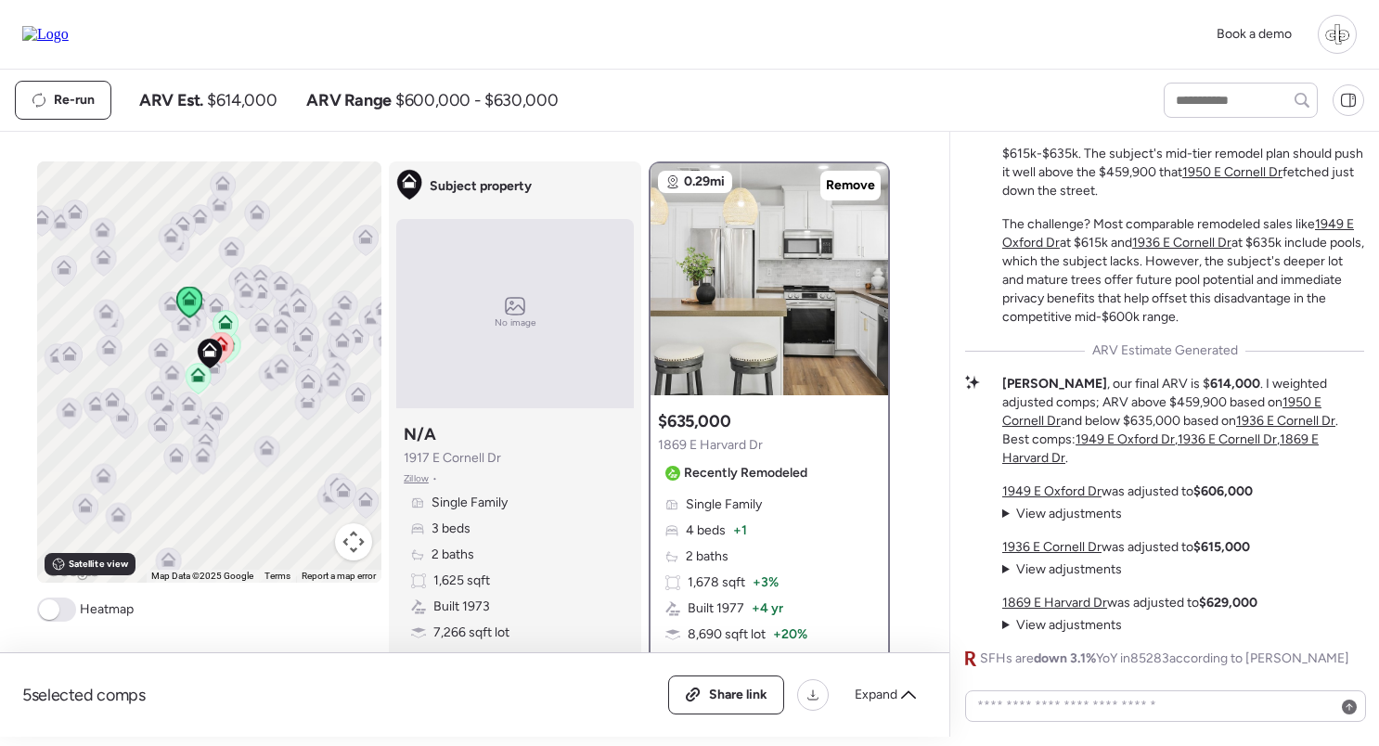
click at [1058, 627] on span "View adjustments" at bounding box center [1069, 625] width 106 height 16
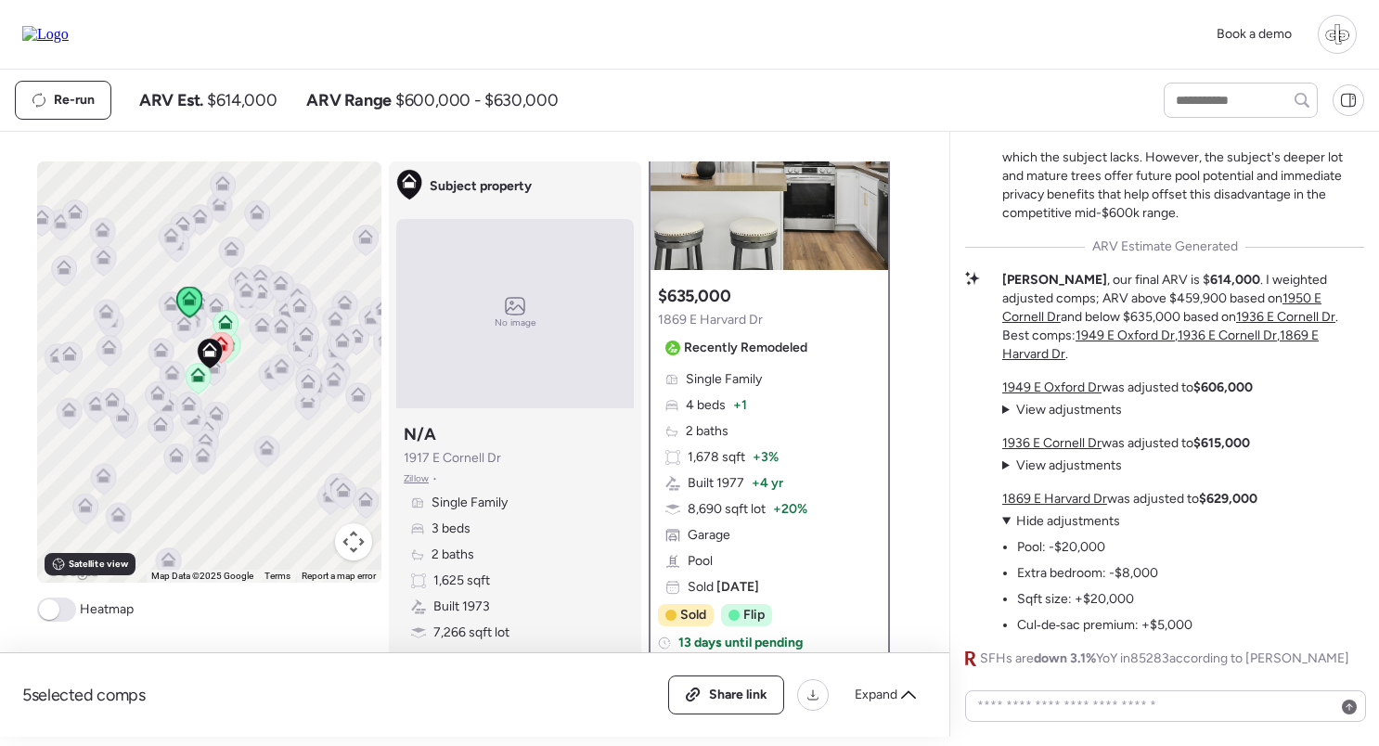
scroll to position [127, 0]
click at [1089, 411] on span "View adjustments" at bounding box center [1069, 410] width 106 height 16
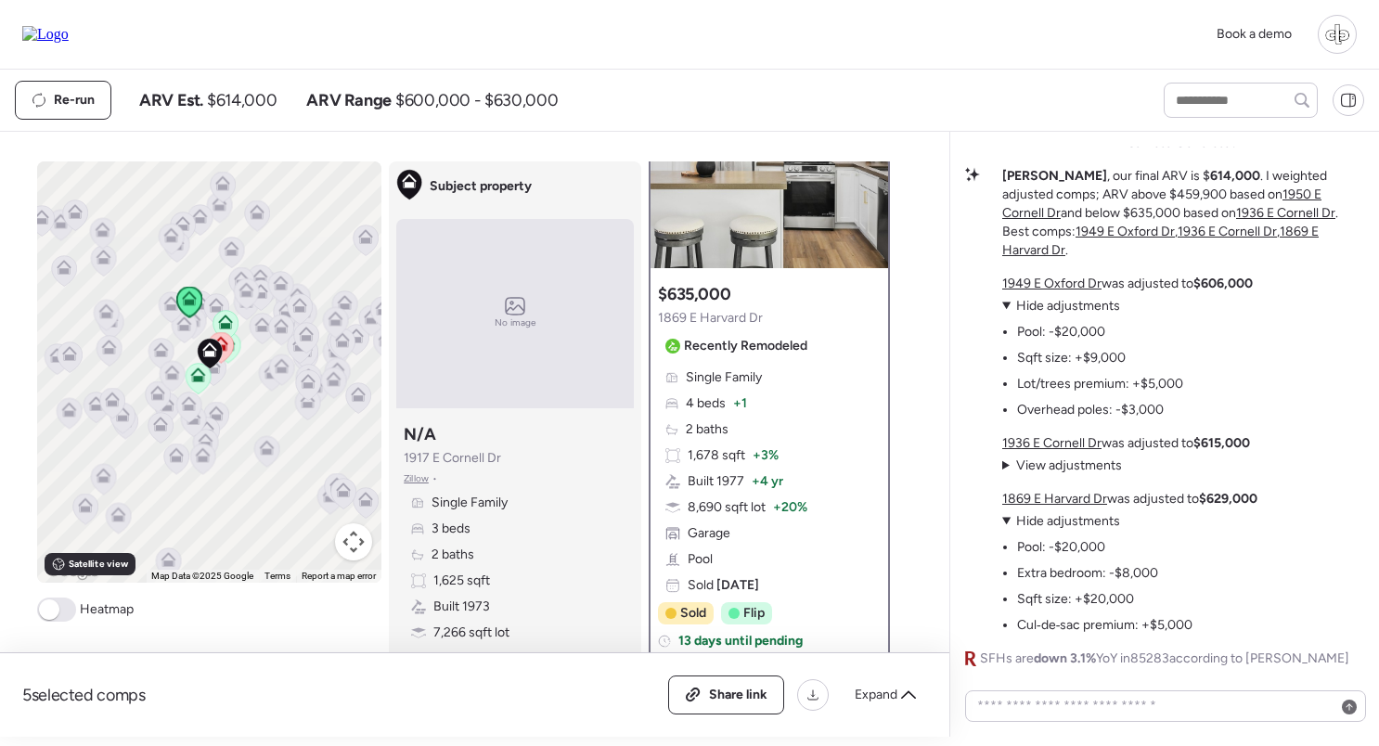
click at [1069, 282] on u "1949 E Oxford Dr" at bounding box center [1051, 284] width 99 height 16
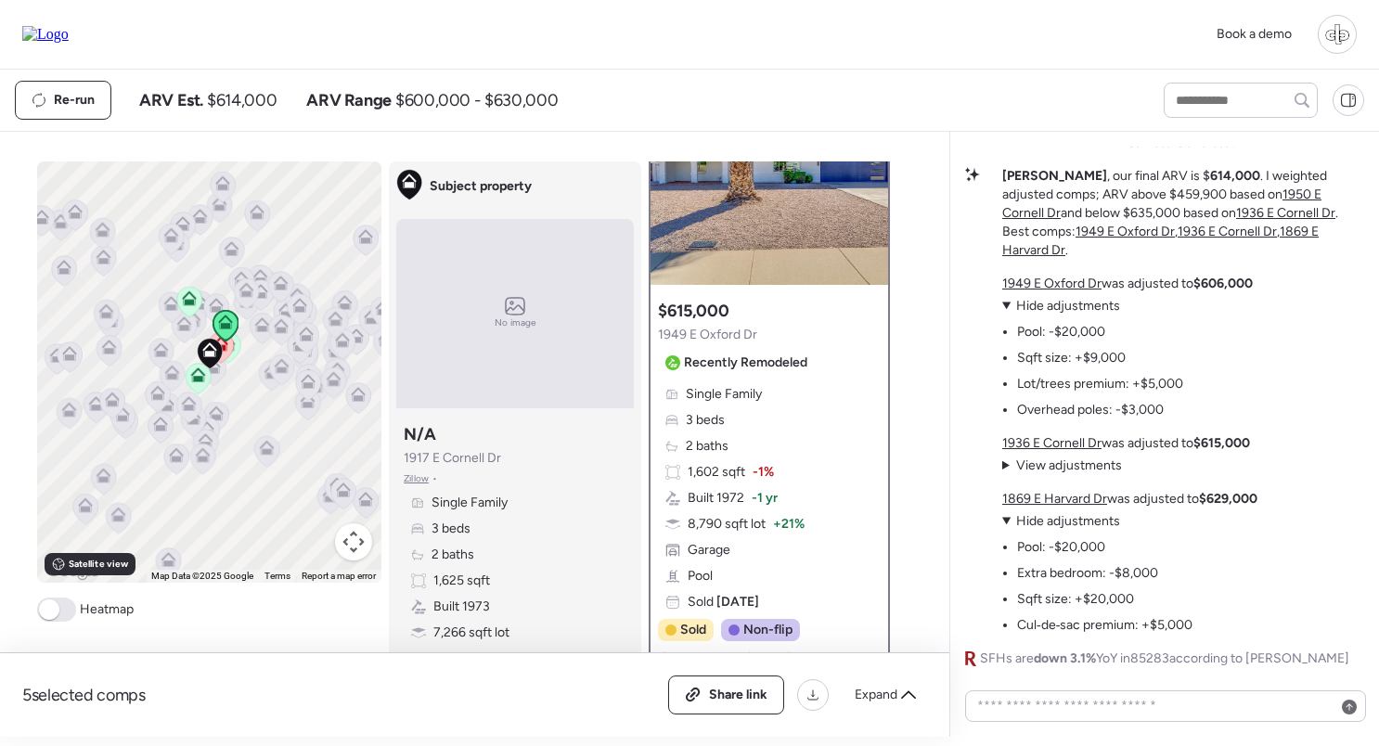
scroll to position [113, 0]
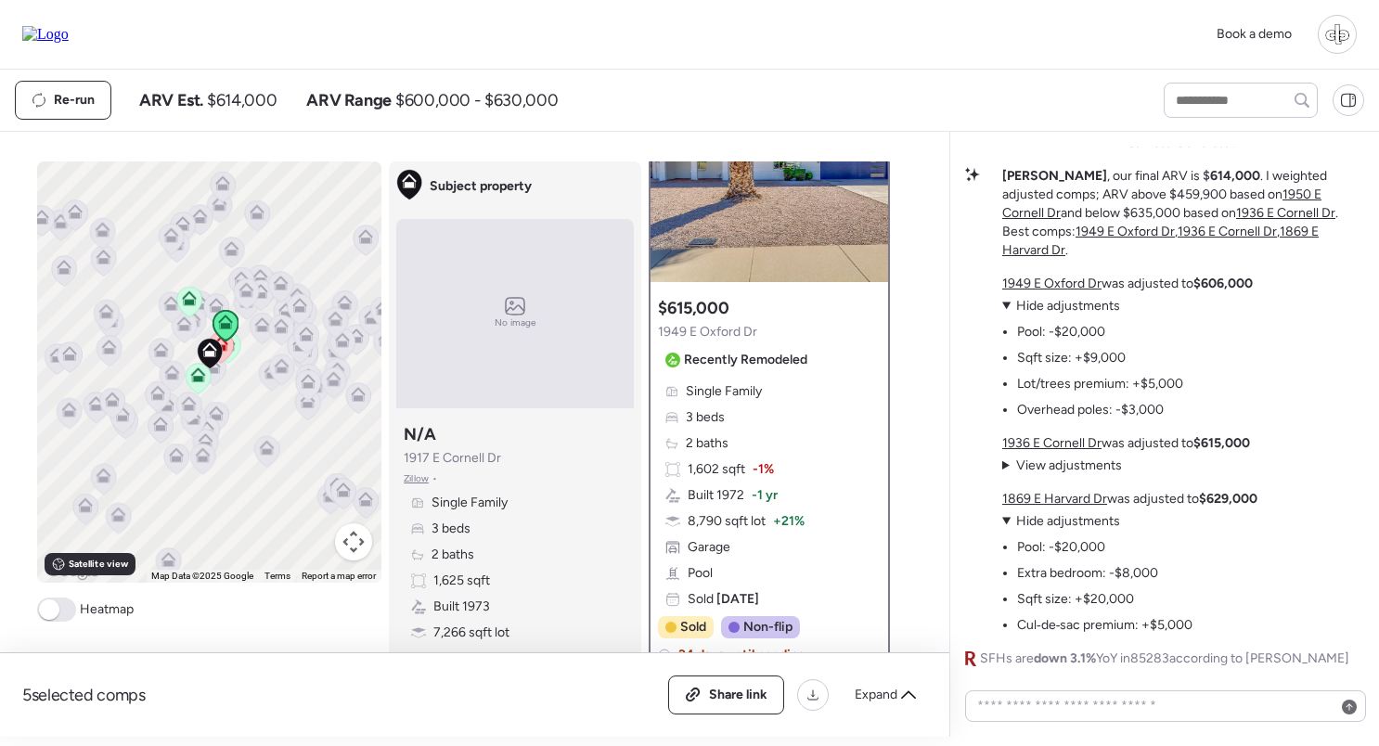
click at [1060, 494] on u "1869 E Harvard Dr" at bounding box center [1054, 499] width 105 height 16
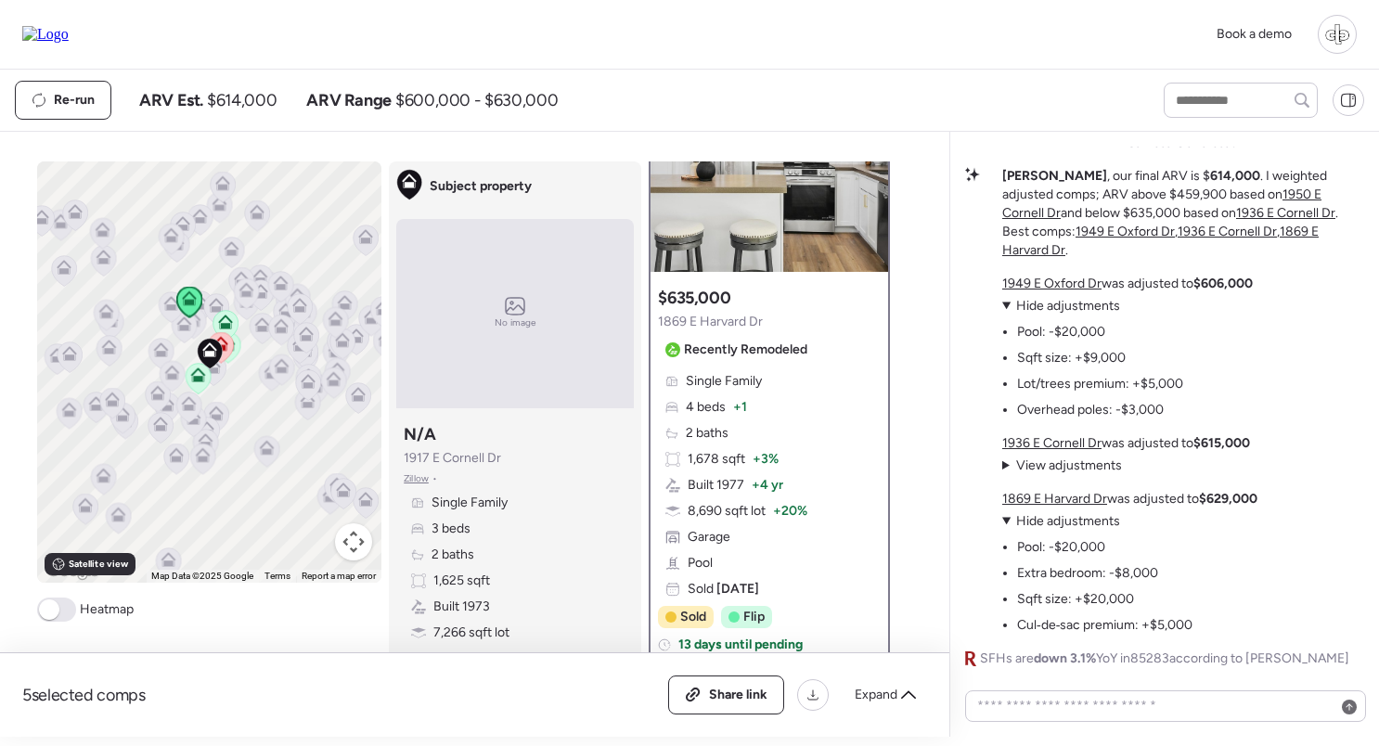
scroll to position [124, 0]
click at [1062, 443] on u "1936 E Cornell Dr" at bounding box center [1051, 443] width 99 height 16
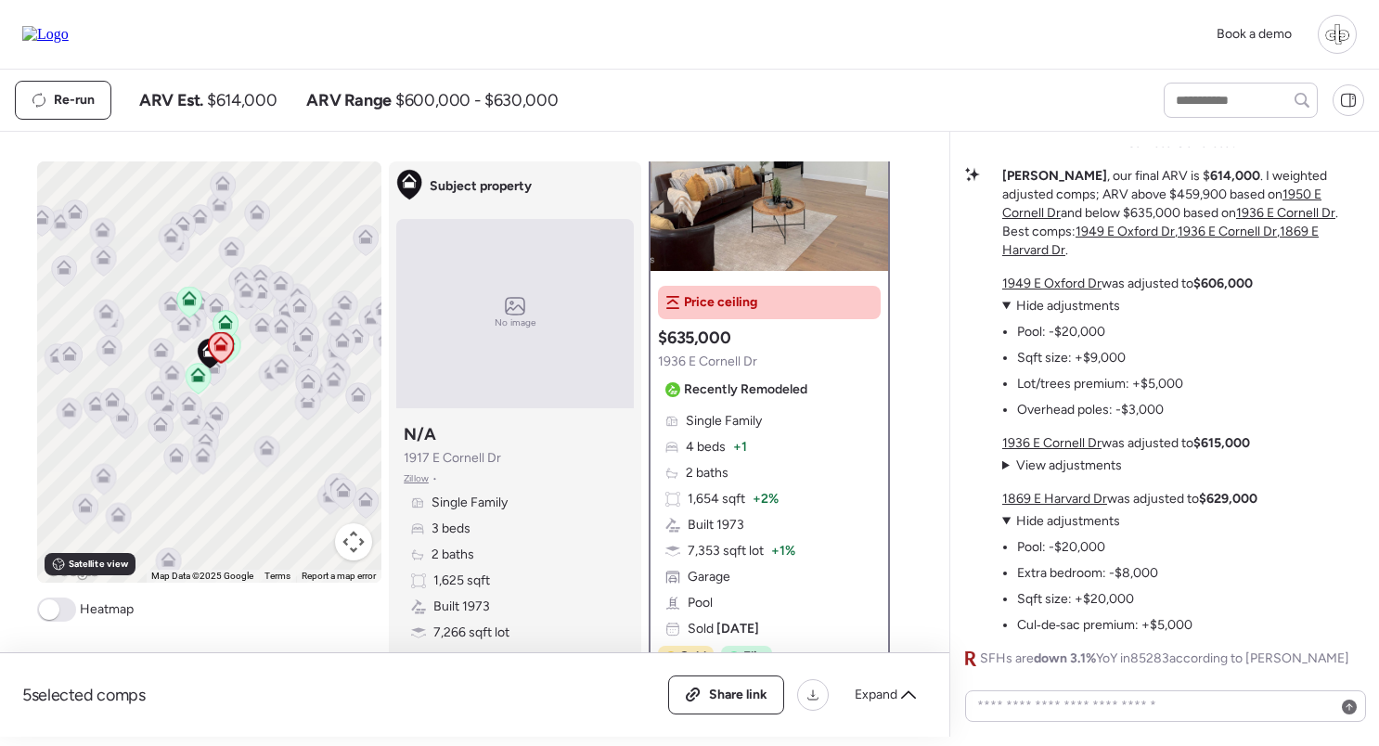
scroll to position [0, 0]
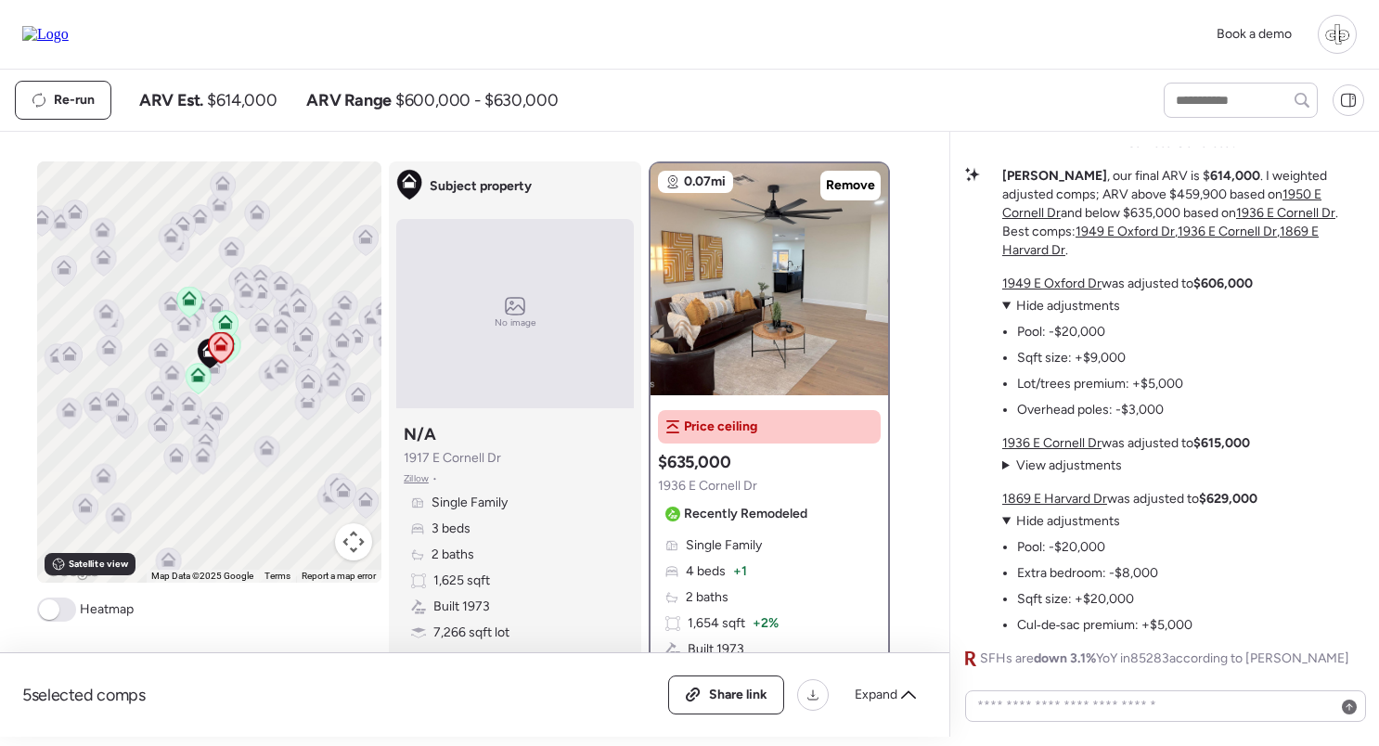
click at [1041, 459] on span "View adjustments" at bounding box center [1069, 465] width 106 height 16
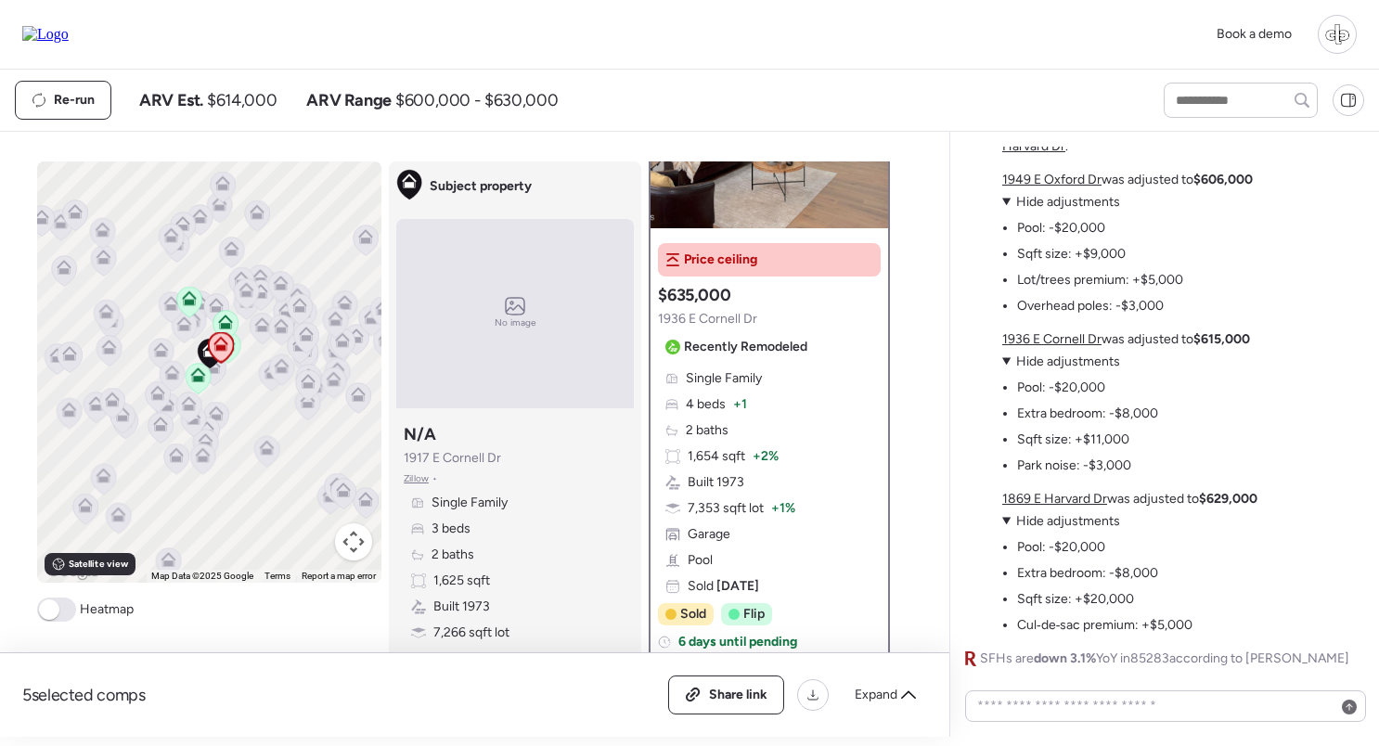
scroll to position [170, 0]
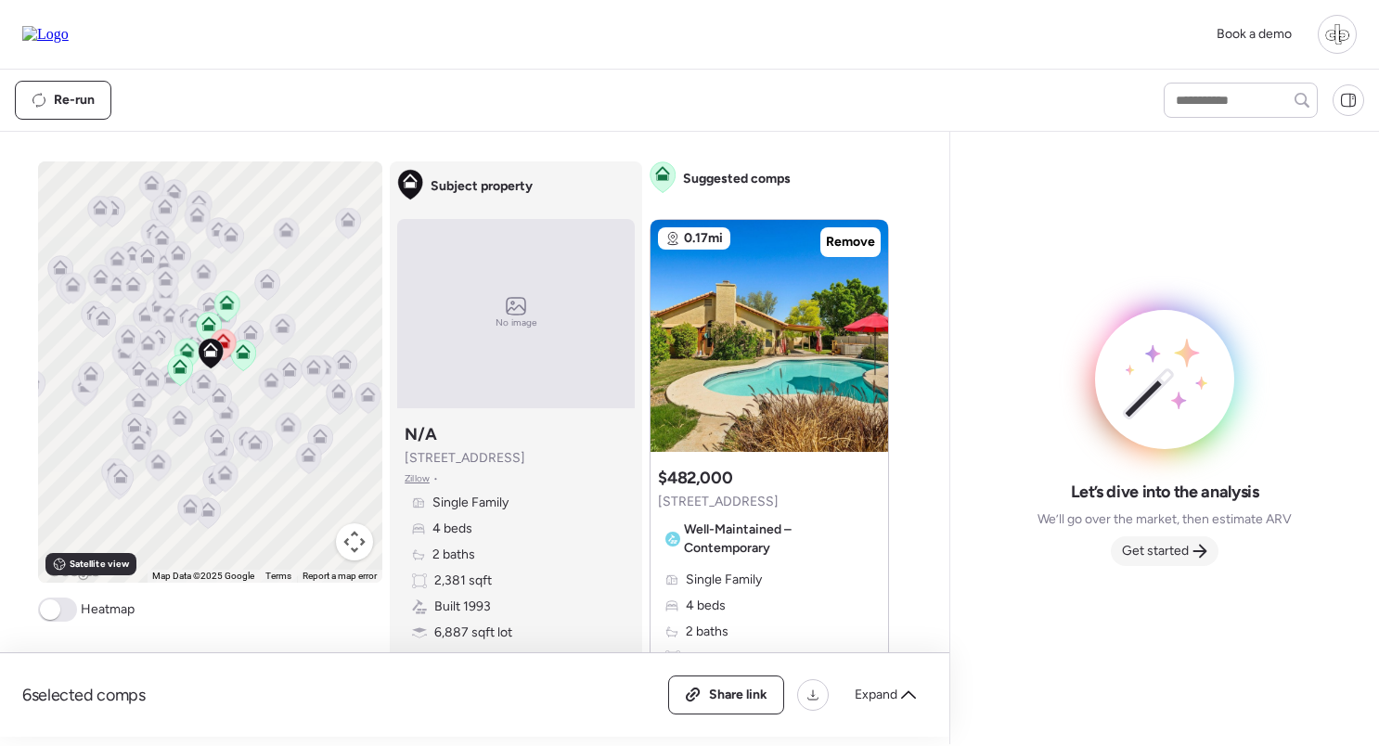
click at [1170, 547] on span "Get started" at bounding box center [1155, 551] width 67 height 19
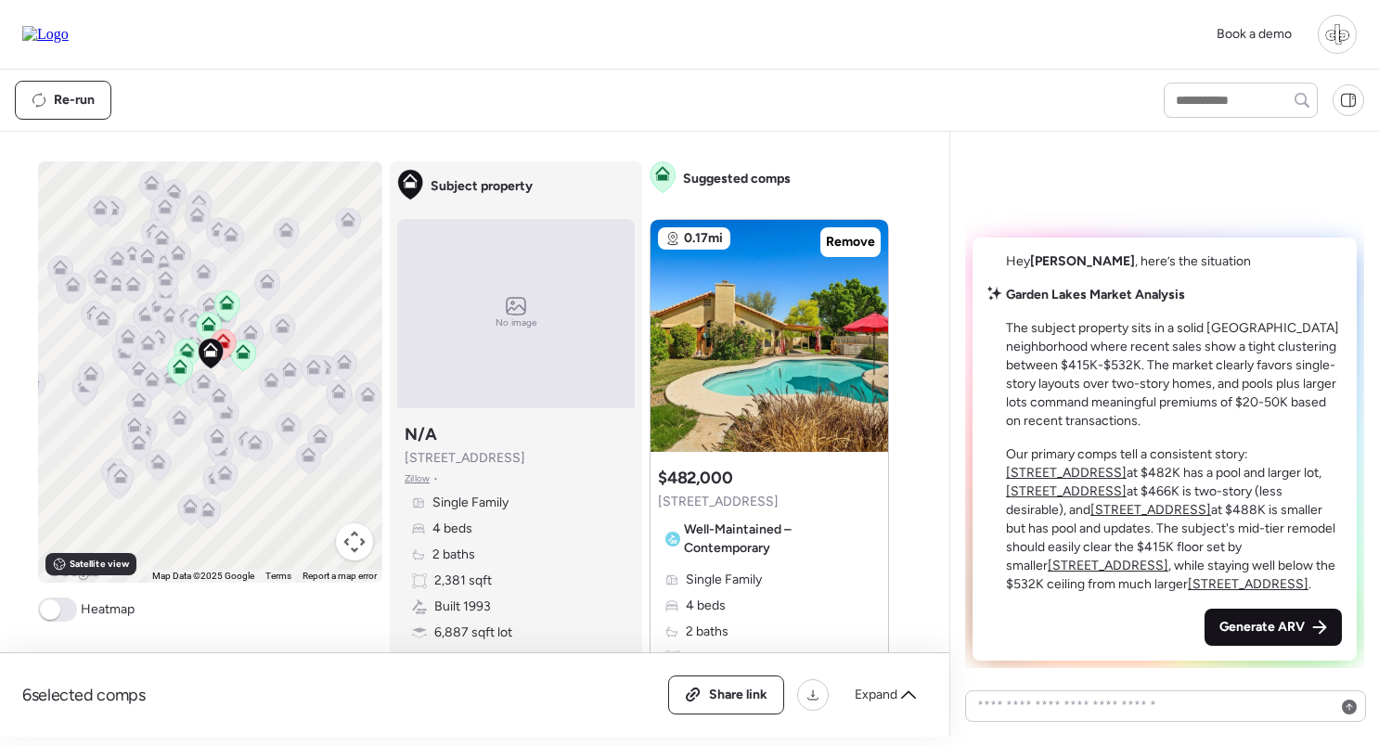
click at [1263, 623] on span "Generate ARV" at bounding box center [1261, 627] width 85 height 19
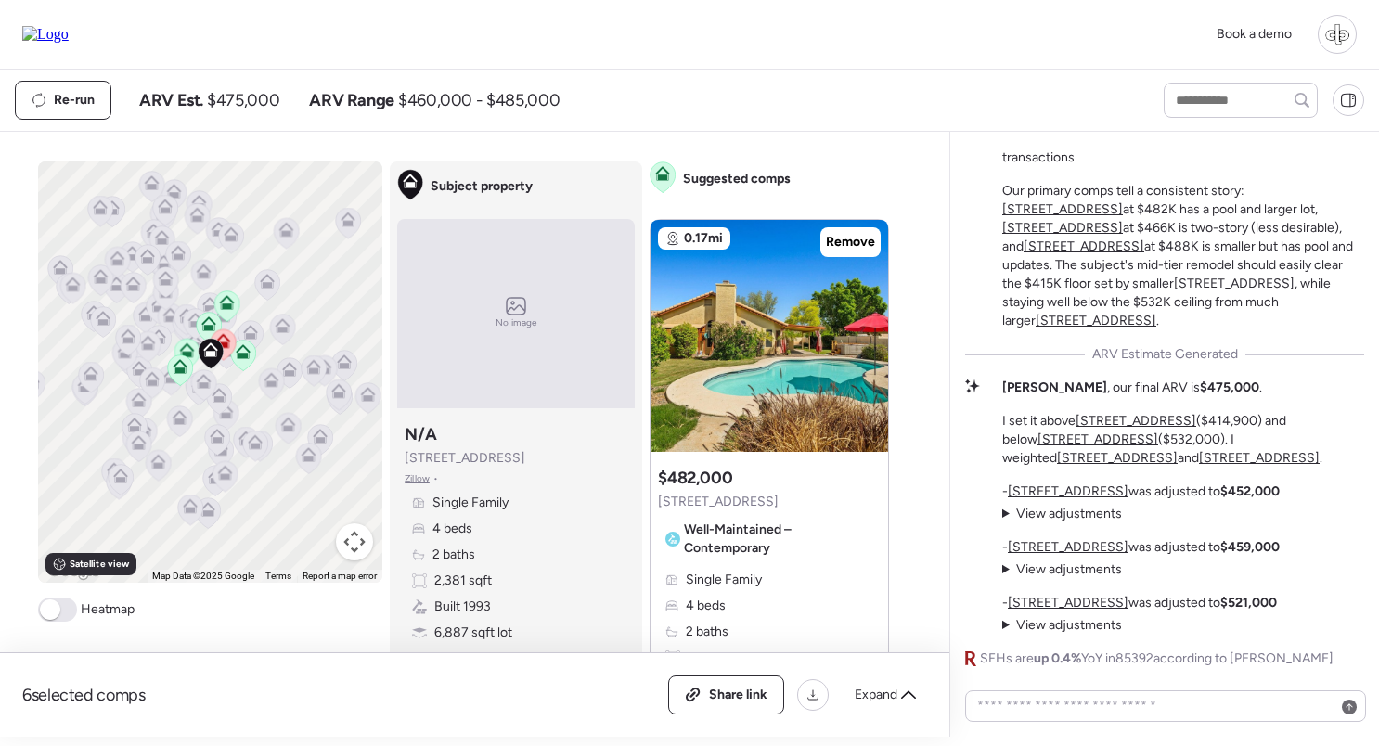
click at [1086, 519] on span "View adjustments" at bounding box center [1069, 514] width 106 height 16
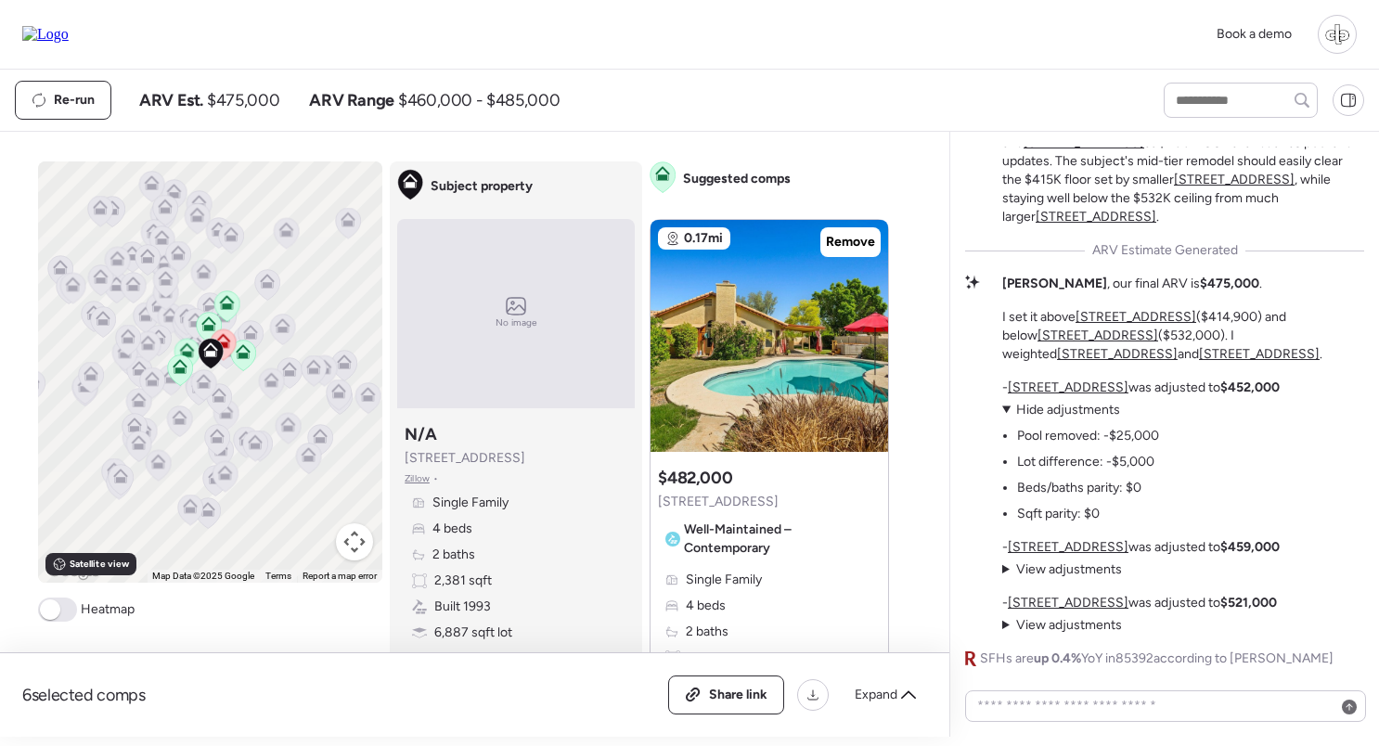
click at [1095, 569] on span "View adjustments" at bounding box center [1069, 569] width 106 height 16
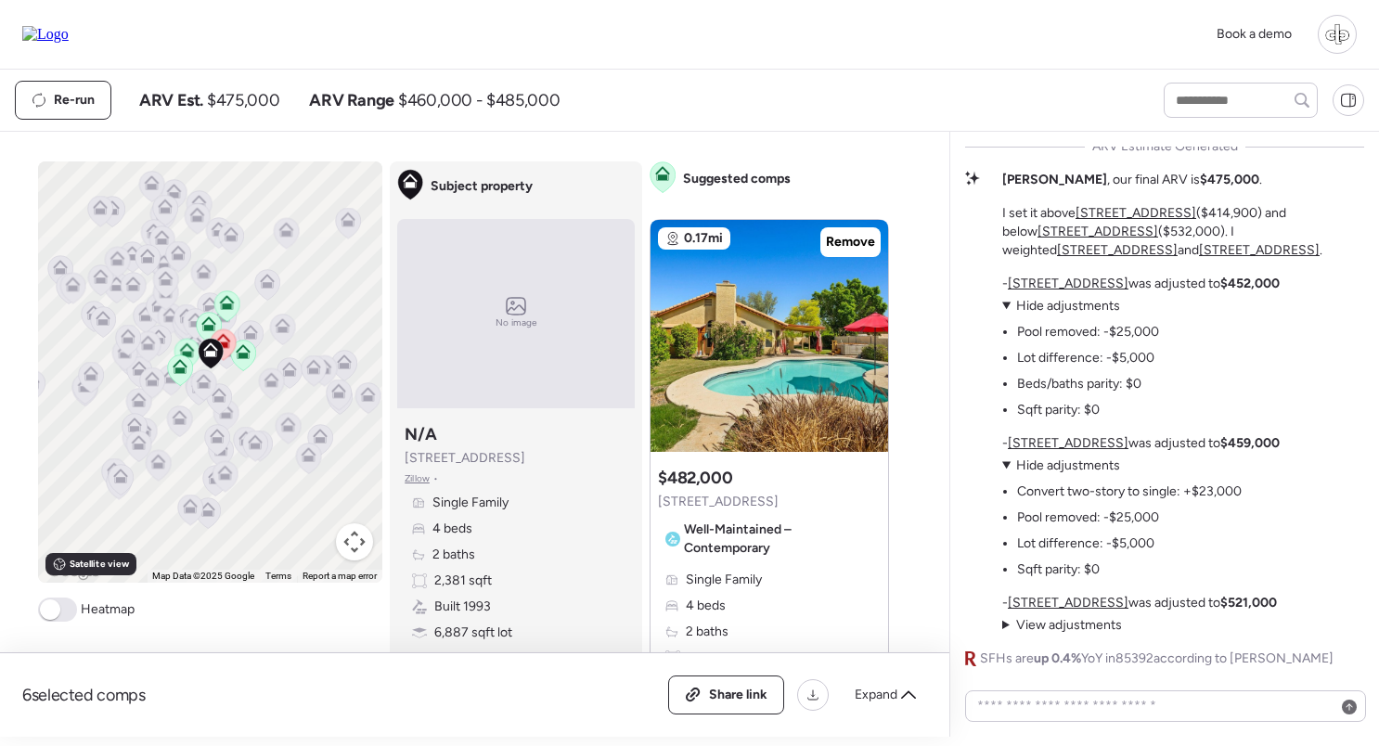
click at [1074, 441] on u "[STREET_ADDRESS]" at bounding box center [1068, 443] width 121 height 16
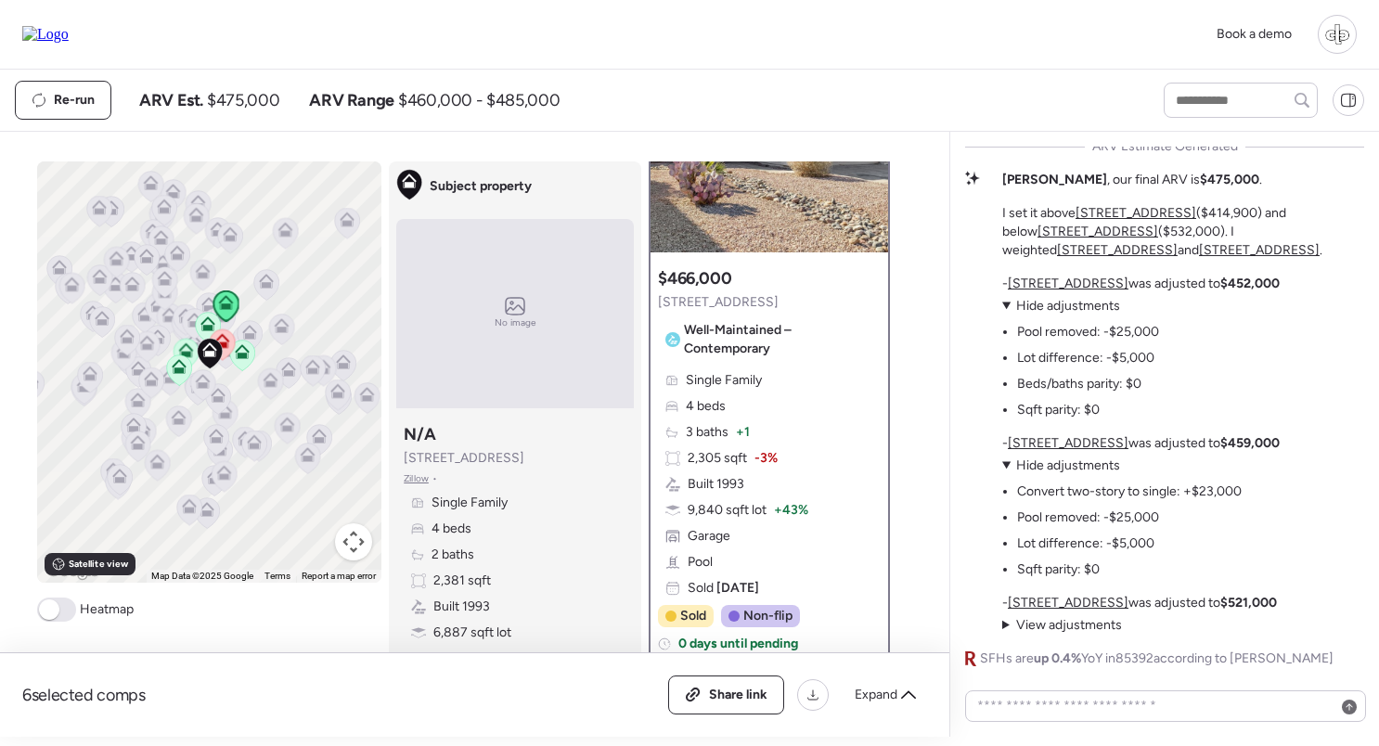
scroll to position [145, 0]
click at [1034, 605] on u "[STREET_ADDRESS]" at bounding box center [1068, 603] width 121 height 16
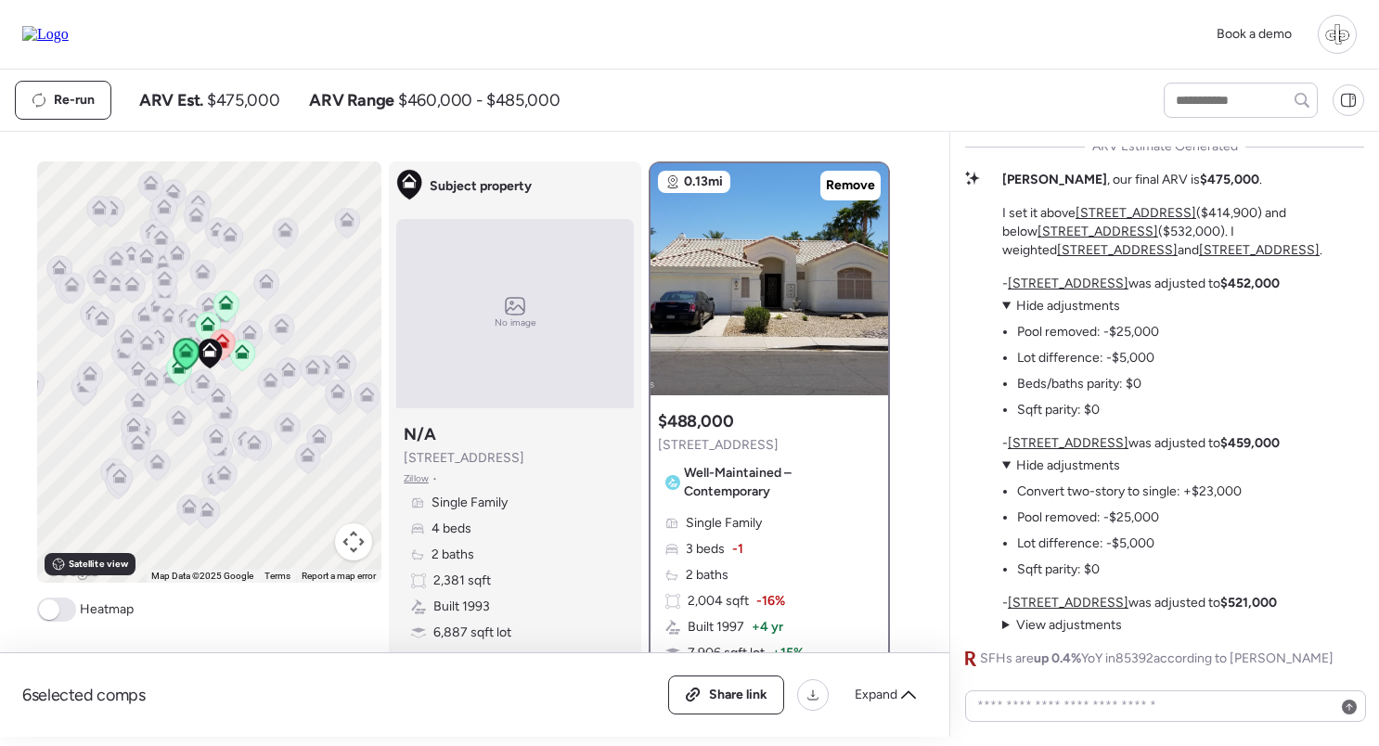
scroll to position [0, 0]
click at [1068, 626] on span "View adjustments" at bounding box center [1069, 625] width 106 height 16
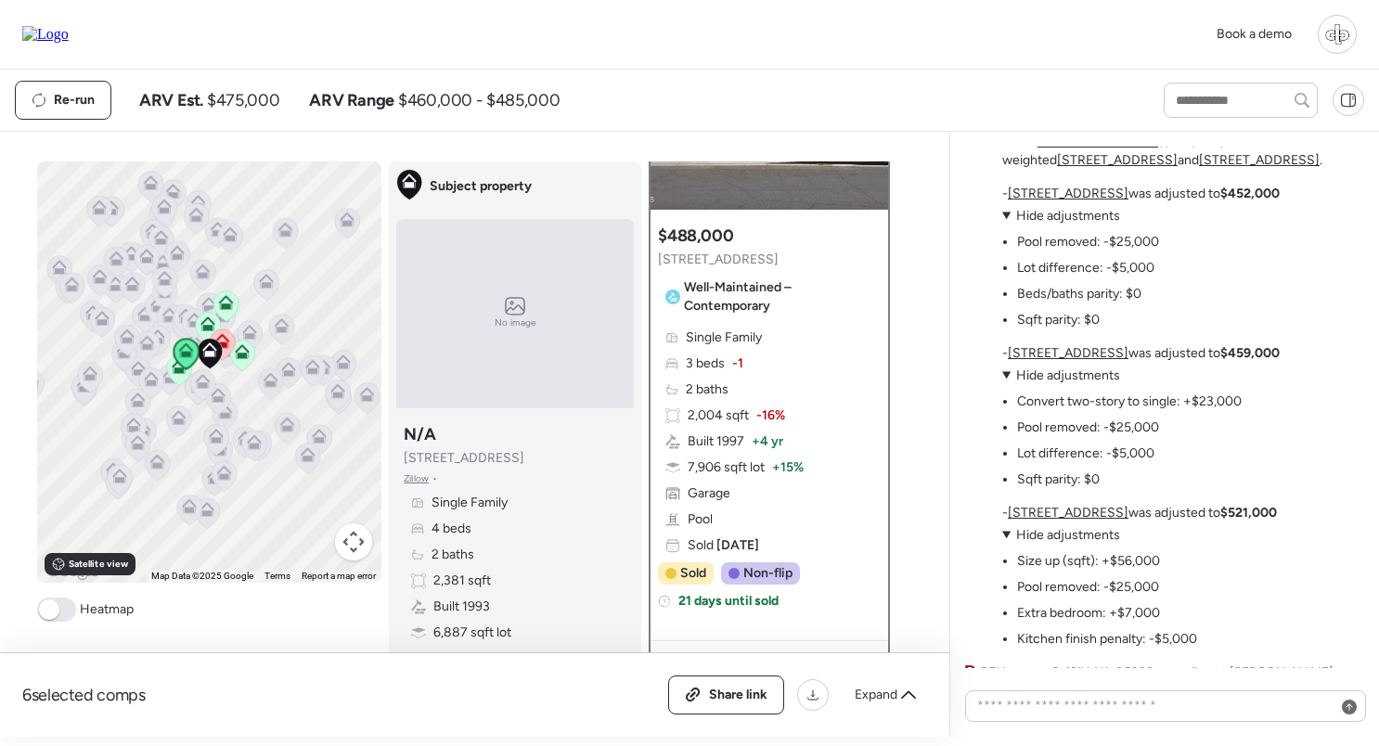
scroll to position [-20, 0]
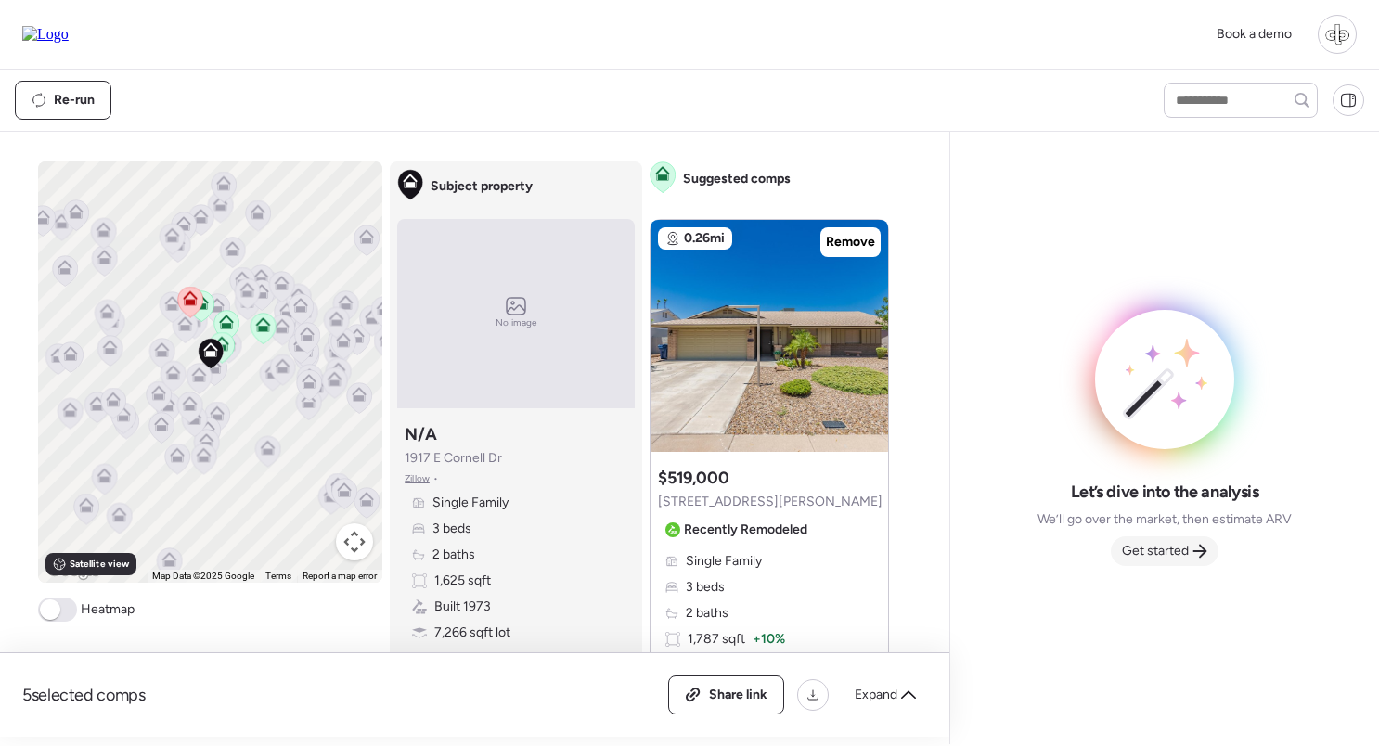
click at [1159, 551] on span "Get started" at bounding box center [1155, 551] width 67 height 19
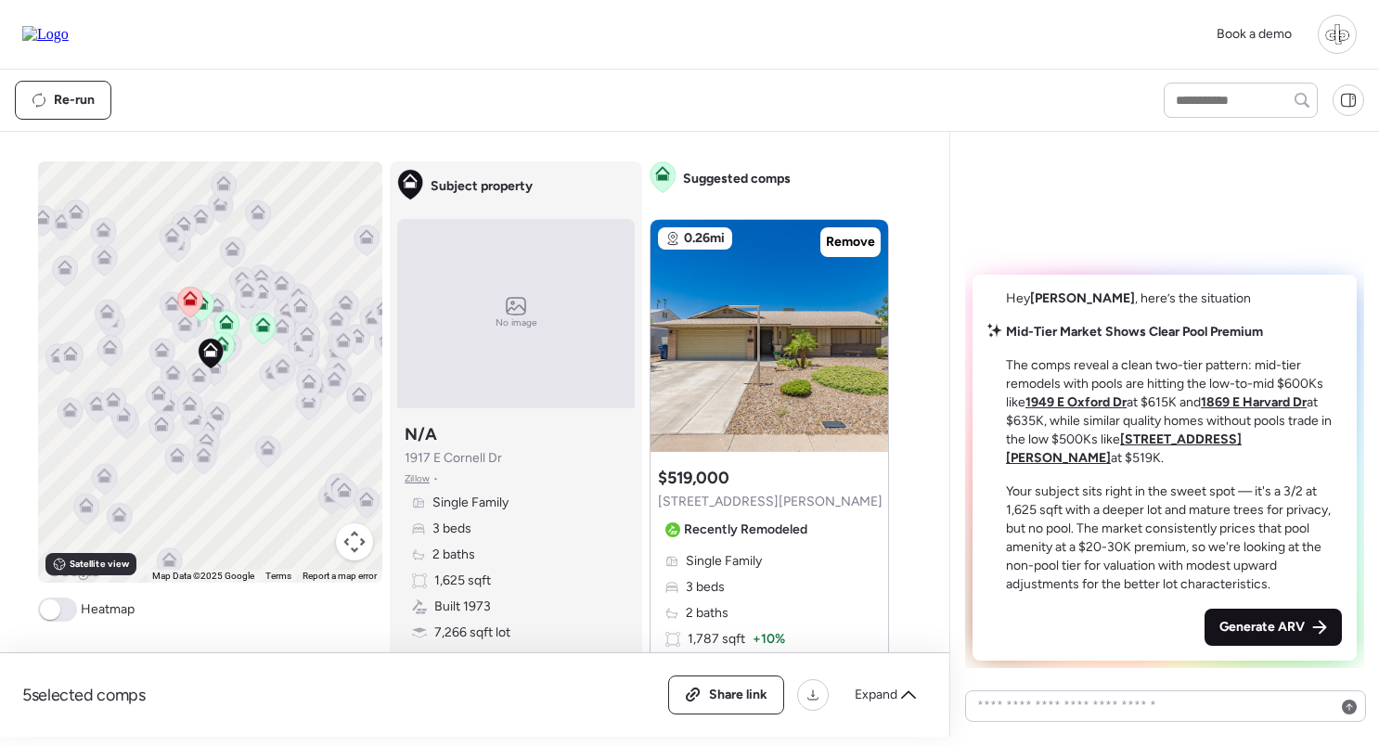
click at [1260, 618] on div "Generate ARV" at bounding box center [1272, 627] width 137 height 37
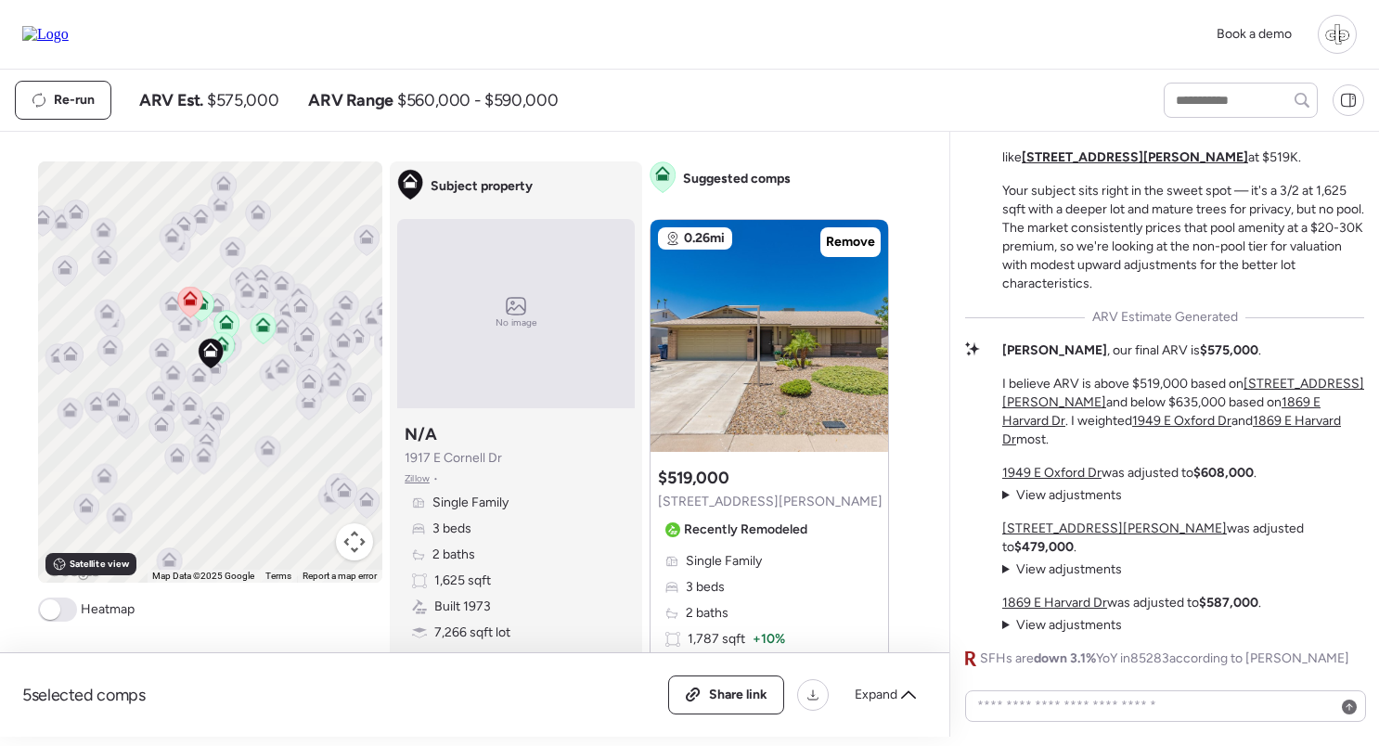
click at [1054, 503] on span "View adjustments" at bounding box center [1069, 495] width 106 height 16
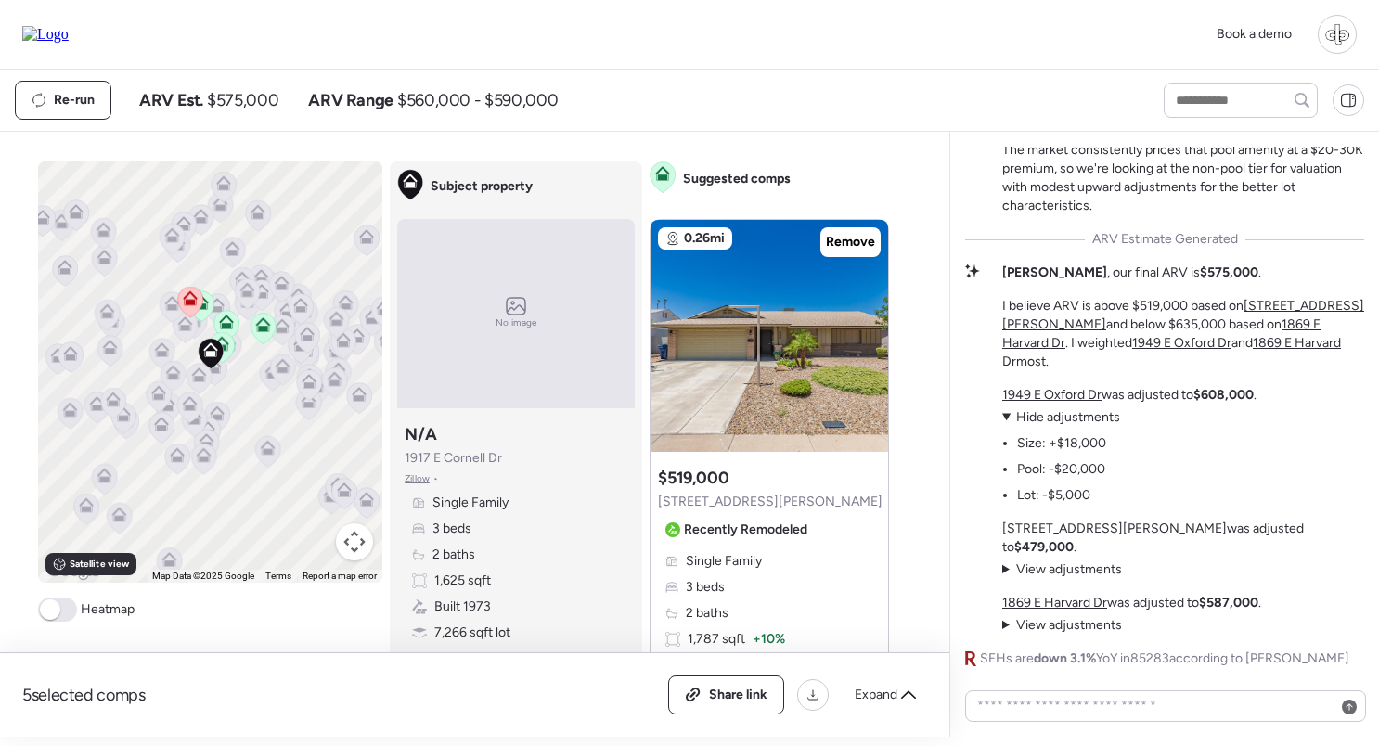
click at [1068, 536] on u "5312 S Hazelton Ln" at bounding box center [1114, 528] width 225 height 16
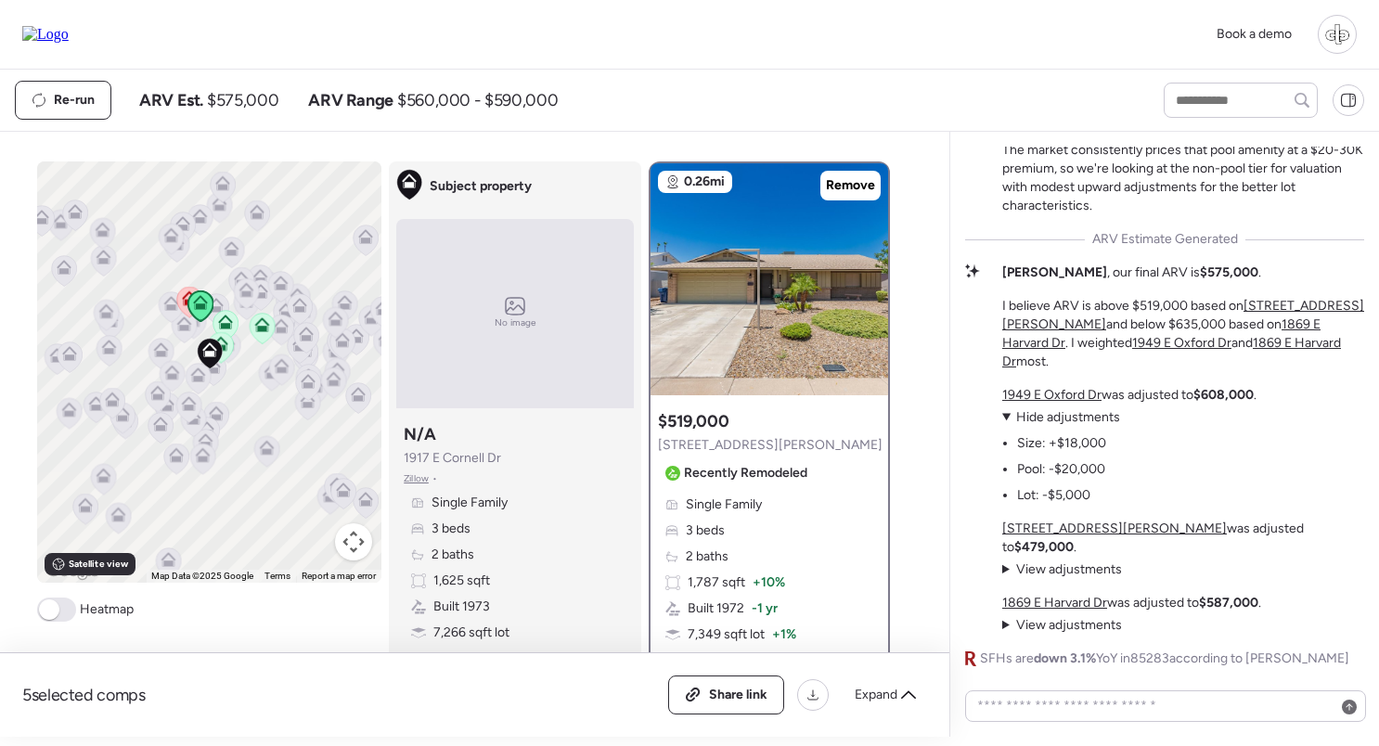
click at [1062, 588] on div "1949 E Oxford Dr was adjusted to $608,000 . View adjustments Hide adjustments S…" at bounding box center [1183, 510] width 362 height 249
click at [1070, 595] on p "1869 E Harvard Dr was adjusted to $587,000 ." at bounding box center [1131, 603] width 259 height 19
click at [1070, 597] on u "1869 E Harvard Dr" at bounding box center [1054, 603] width 105 height 16
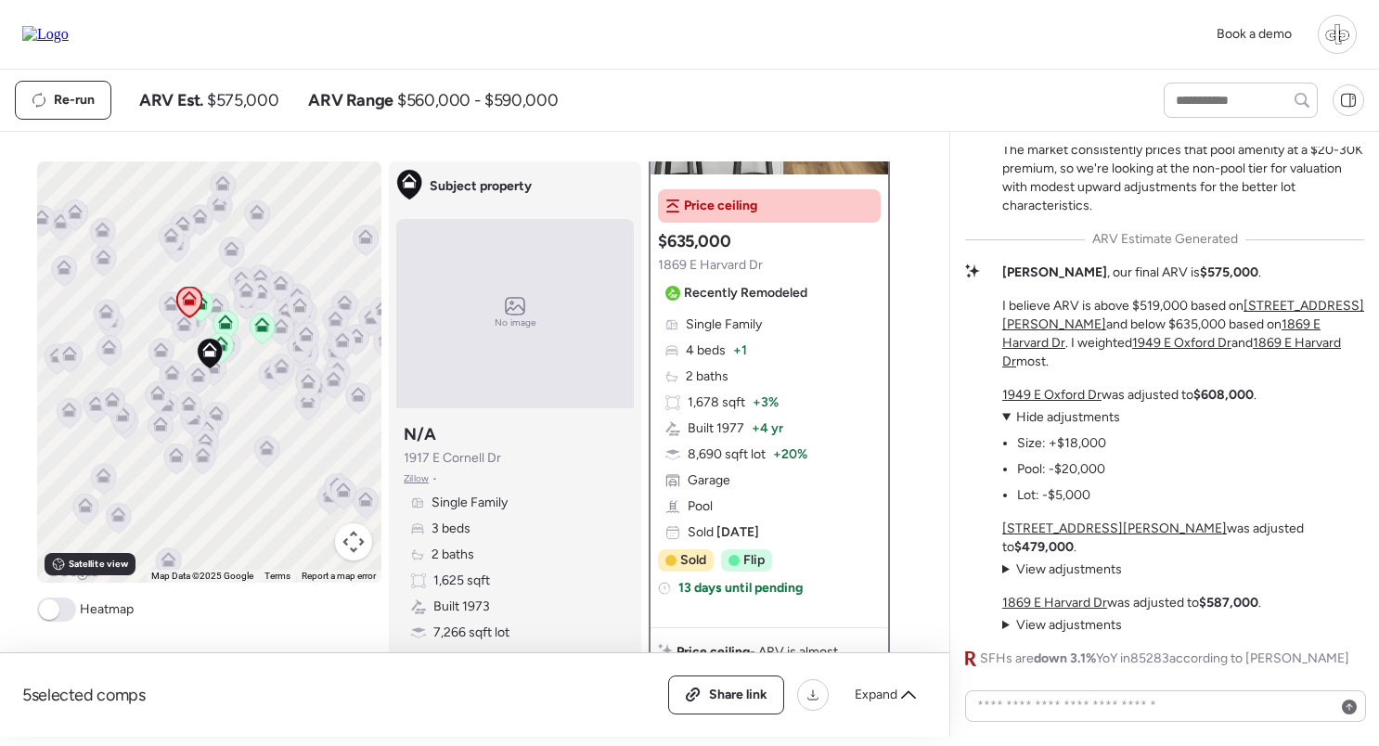
click at [1058, 403] on u "1949 E Oxford Dr" at bounding box center [1051, 395] width 99 height 16
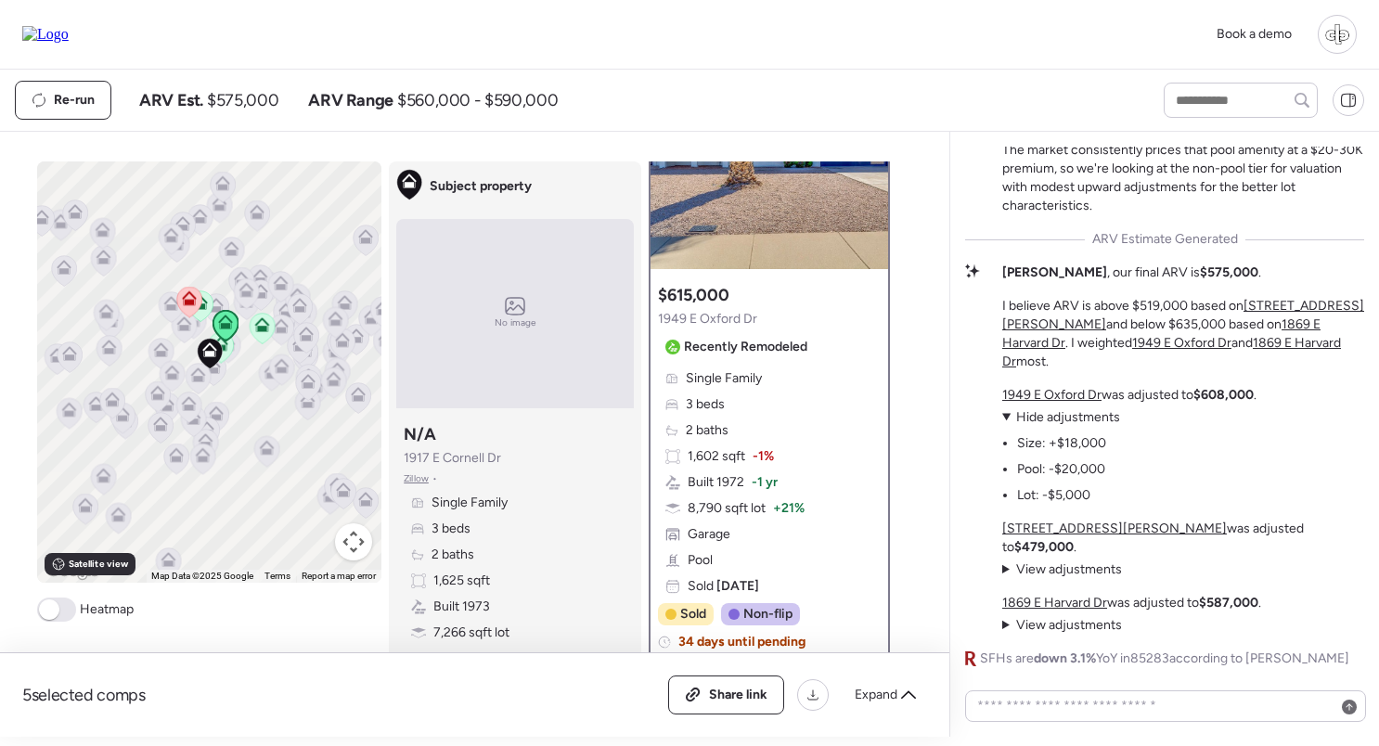
scroll to position [124, 0]
click at [1082, 562] on span "View adjustments" at bounding box center [1069, 569] width 106 height 16
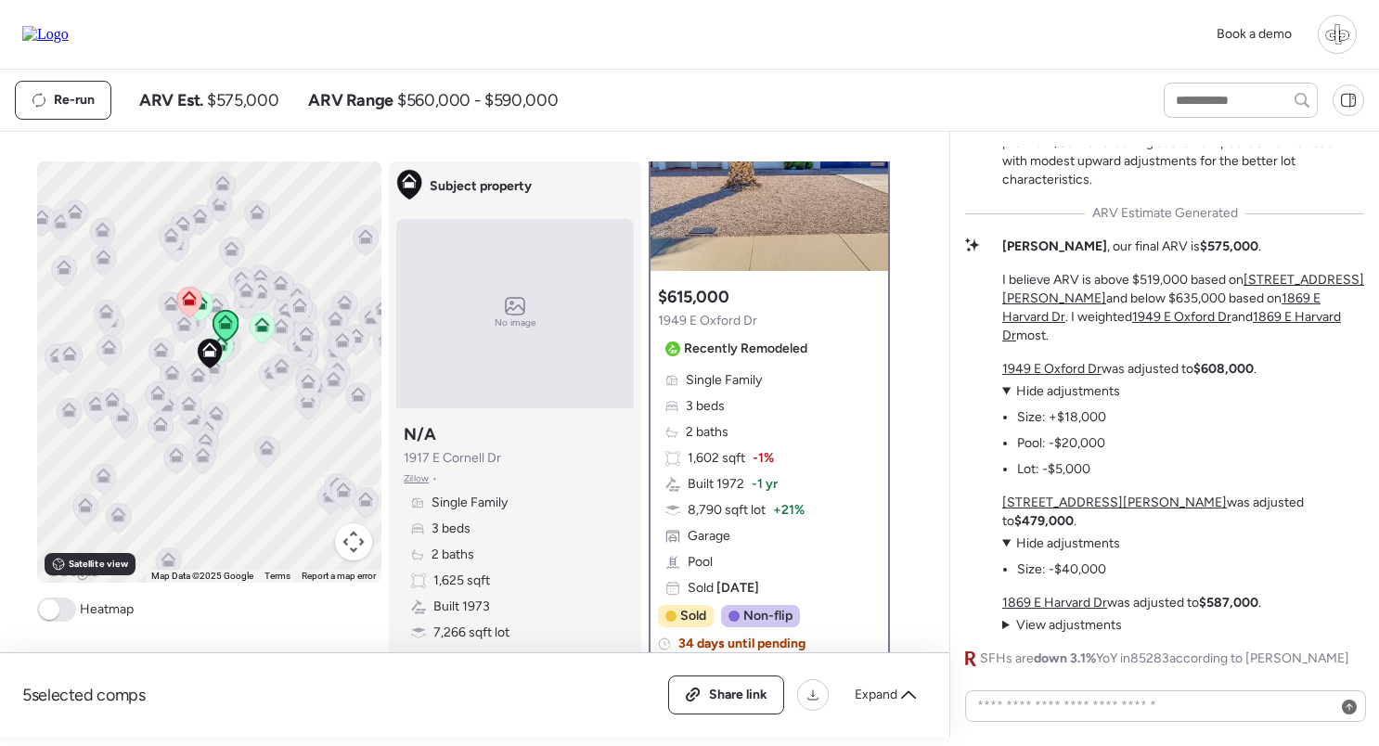
click at [1060, 510] on u "5312 S Hazelton Ln" at bounding box center [1114, 503] width 225 height 16
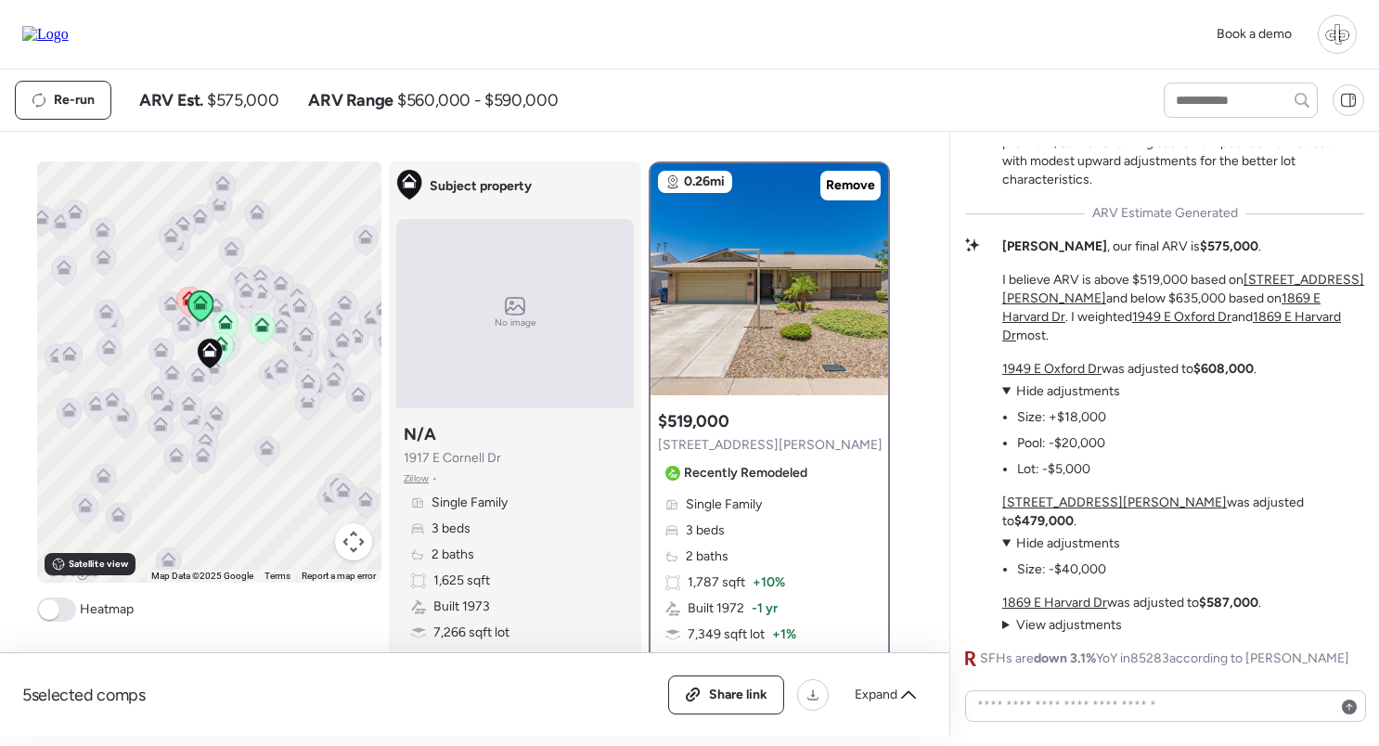
scroll to position [58, 0]
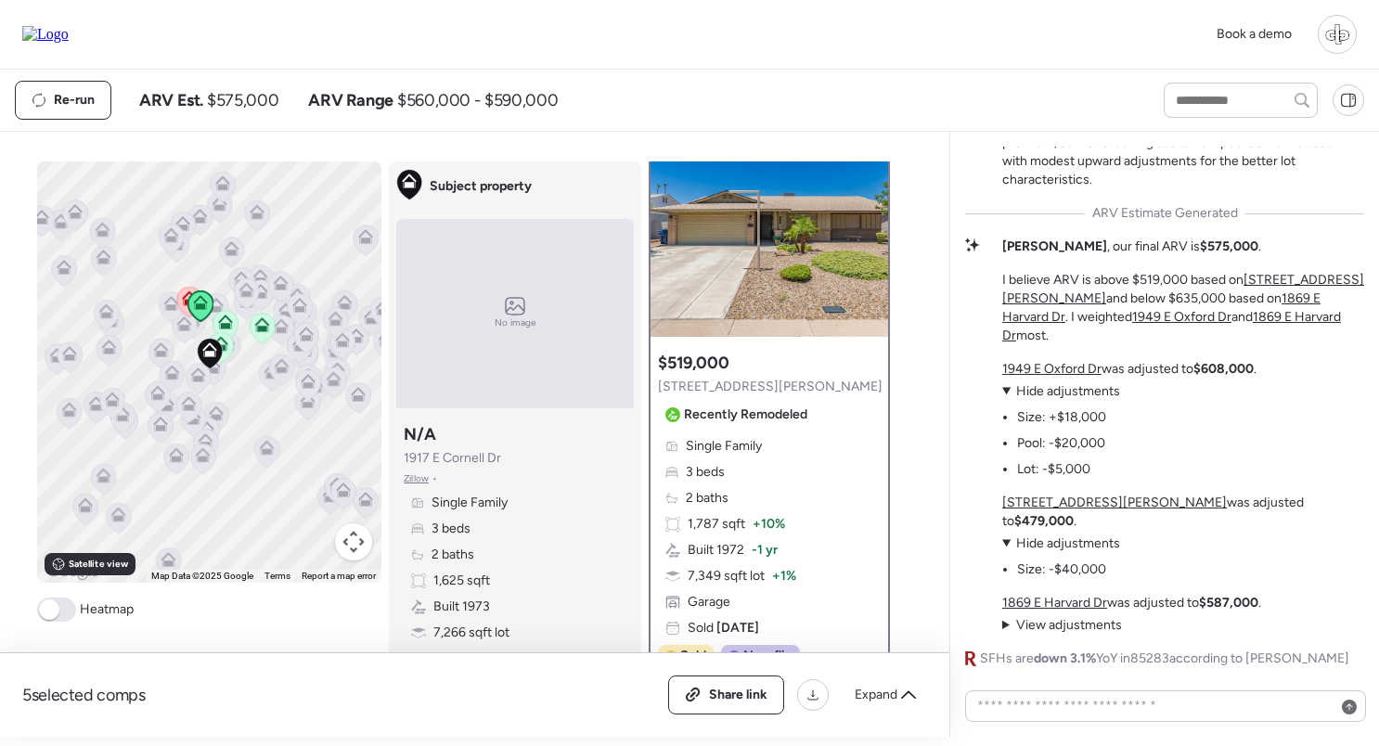
click at [1080, 620] on span "View adjustments" at bounding box center [1069, 625] width 106 height 16
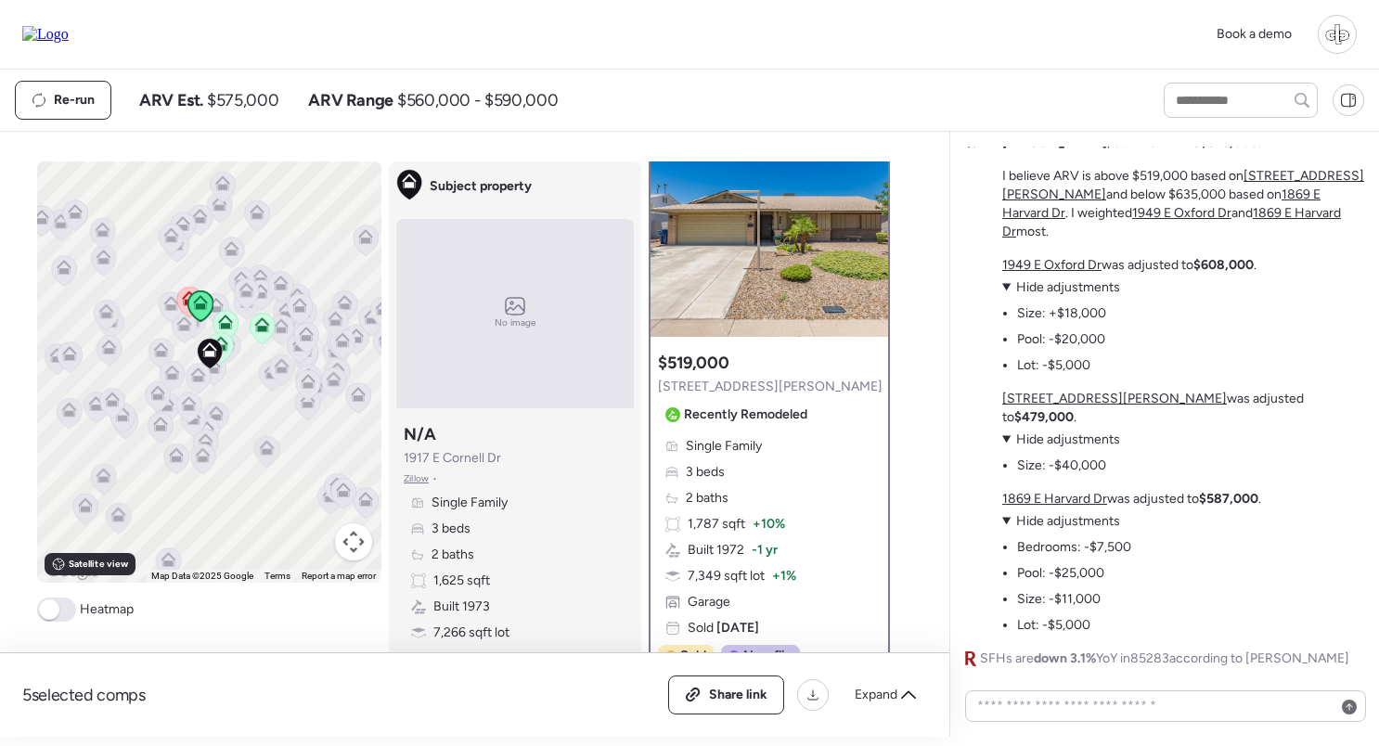
click at [1072, 495] on u "1869 E Harvard Dr" at bounding box center [1054, 499] width 105 height 16
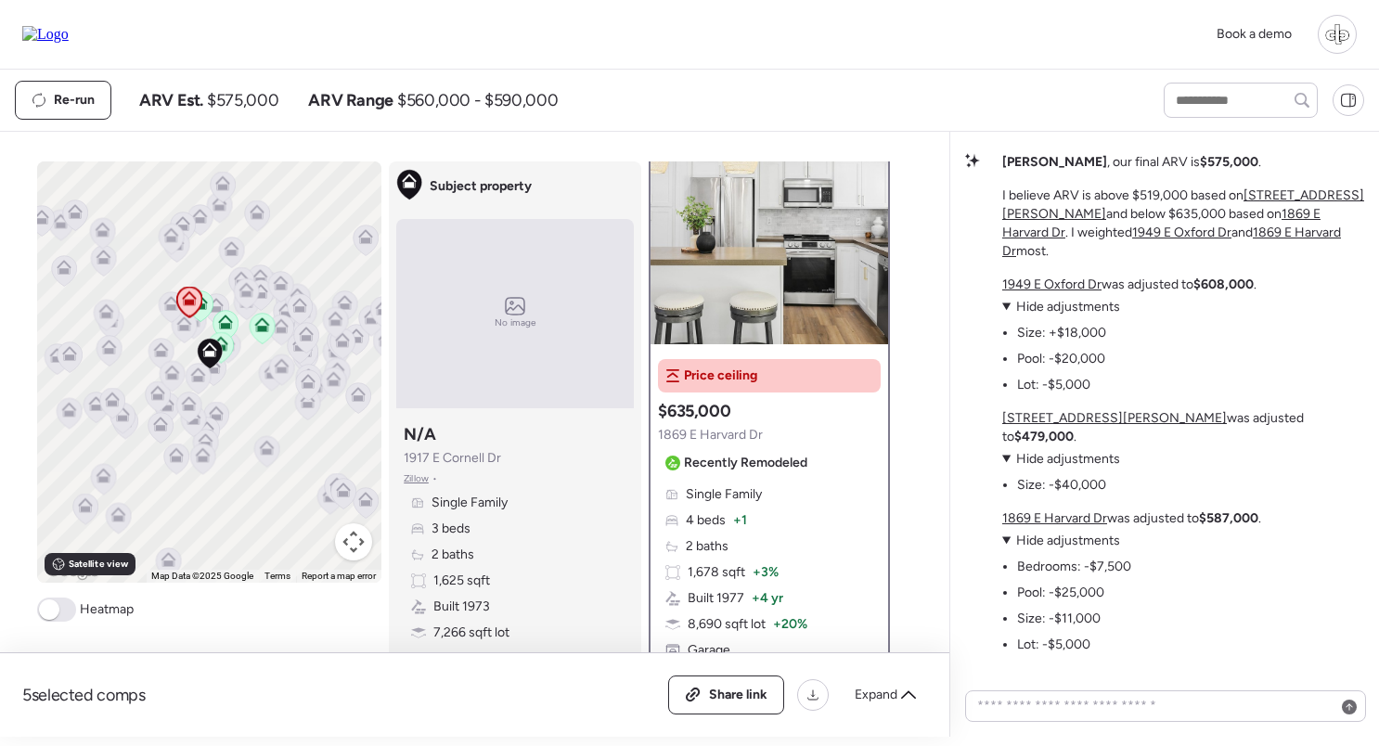
scroll to position [-21, 0]
click at [1066, 294] on u "1949 E Oxford Dr" at bounding box center [1051, 286] width 99 height 16
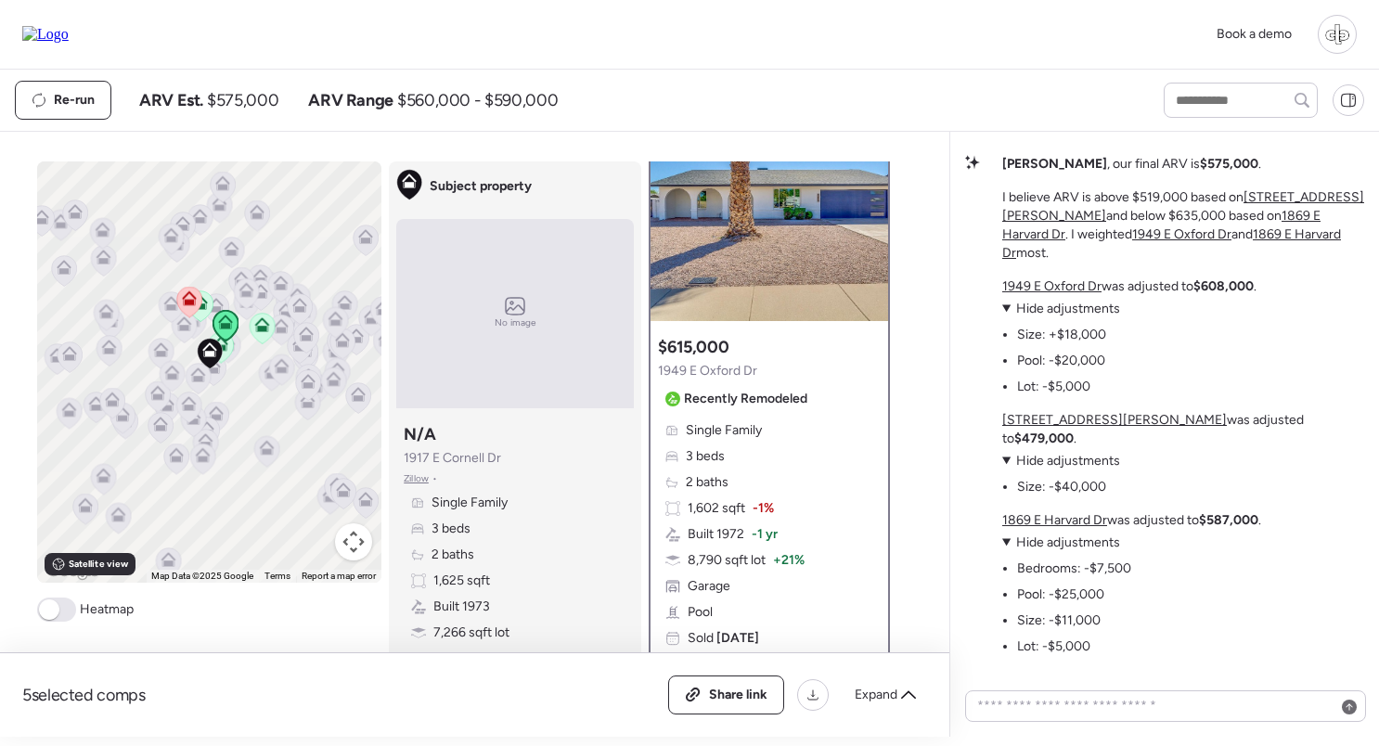
scroll to position [89, 0]
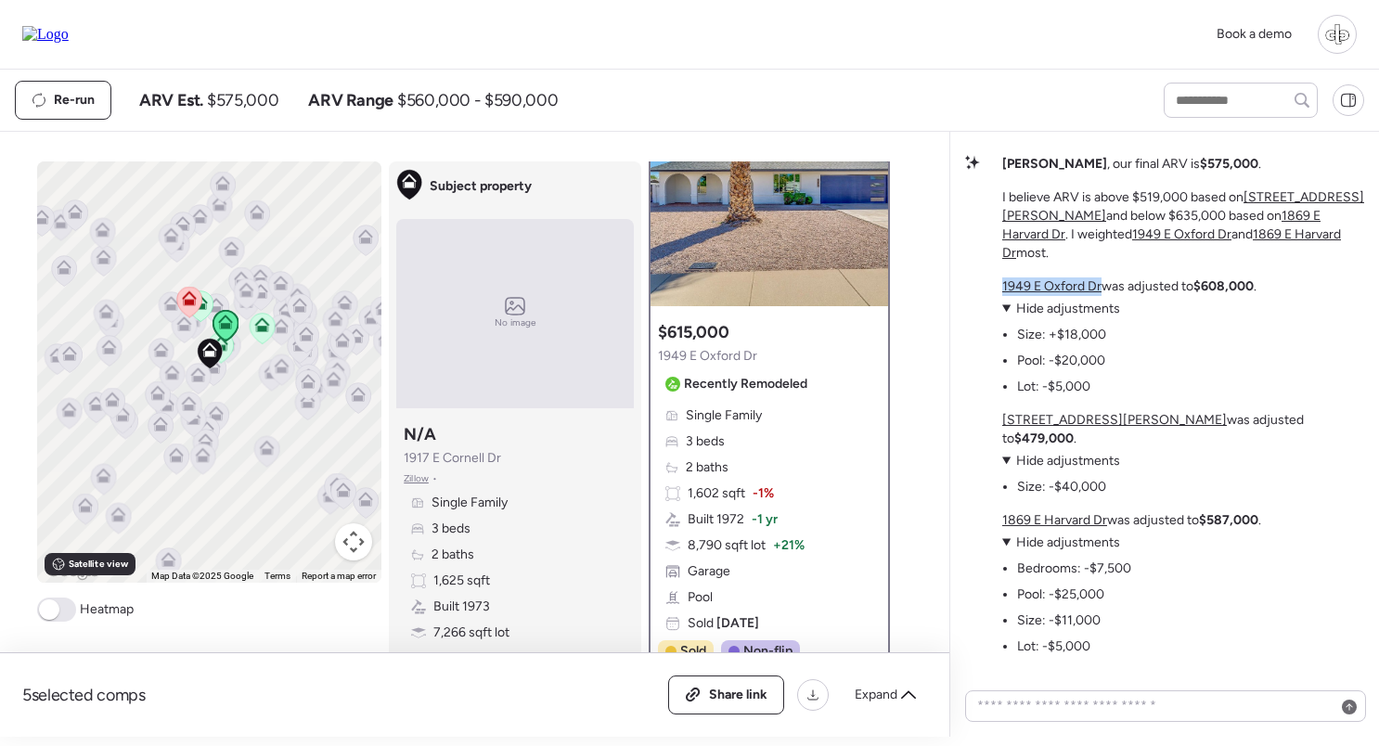
copy u "1949 E Oxford Dr"
drag, startPoint x: 1102, startPoint y: 307, endPoint x: 1001, endPoint y: 309, distance: 101.1
click at [1001, 309] on div "Mid-Tier Market Shows Clear Pool Premium The comps reveal a clean two-tier patt…" at bounding box center [1164, 271] width 399 height 835
click at [1214, 368] on div "1949 E Oxford Dr was adjusted to $608,000 . View adjustments Hide adjustments S…" at bounding box center [1129, 336] width 254 height 119
click at [1072, 702] on textarea at bounding box center [1165, 706] width 384 height 26
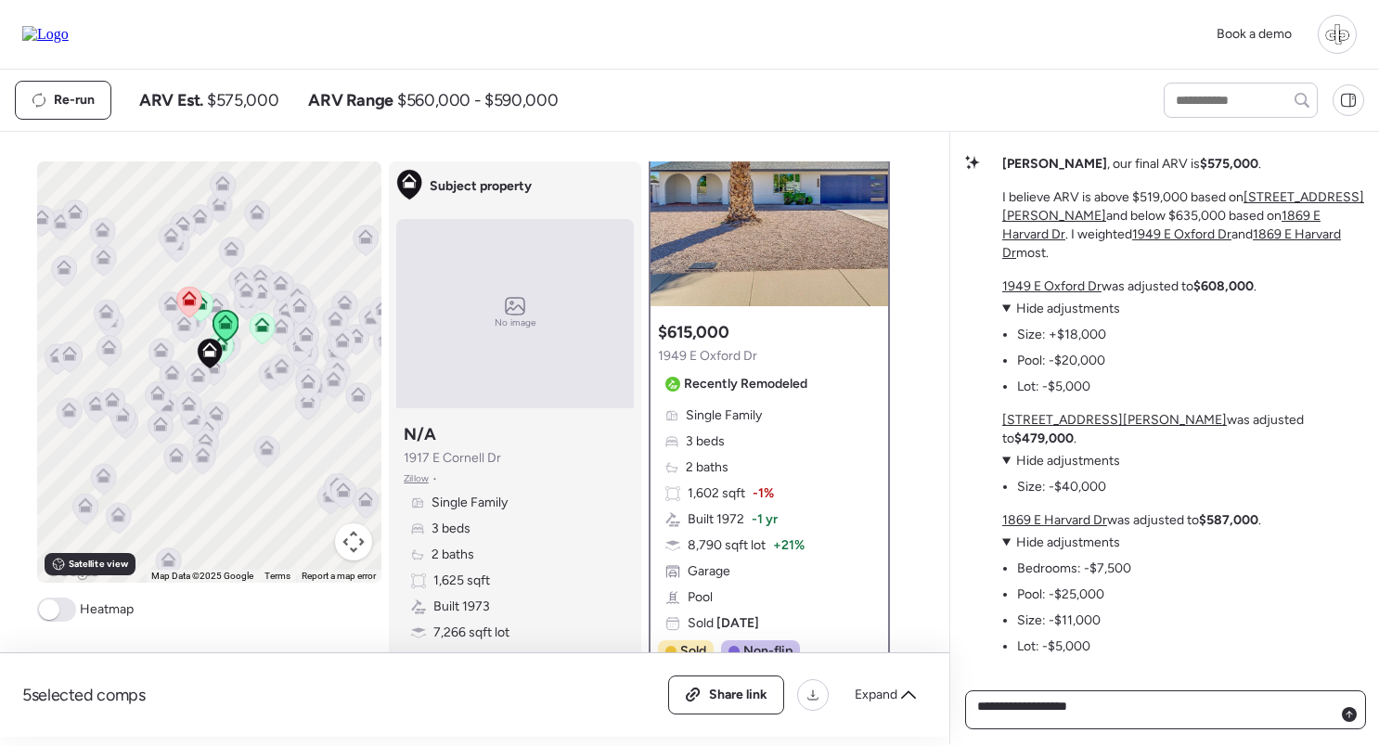
paste textarea "**********"
type textarea "**********"
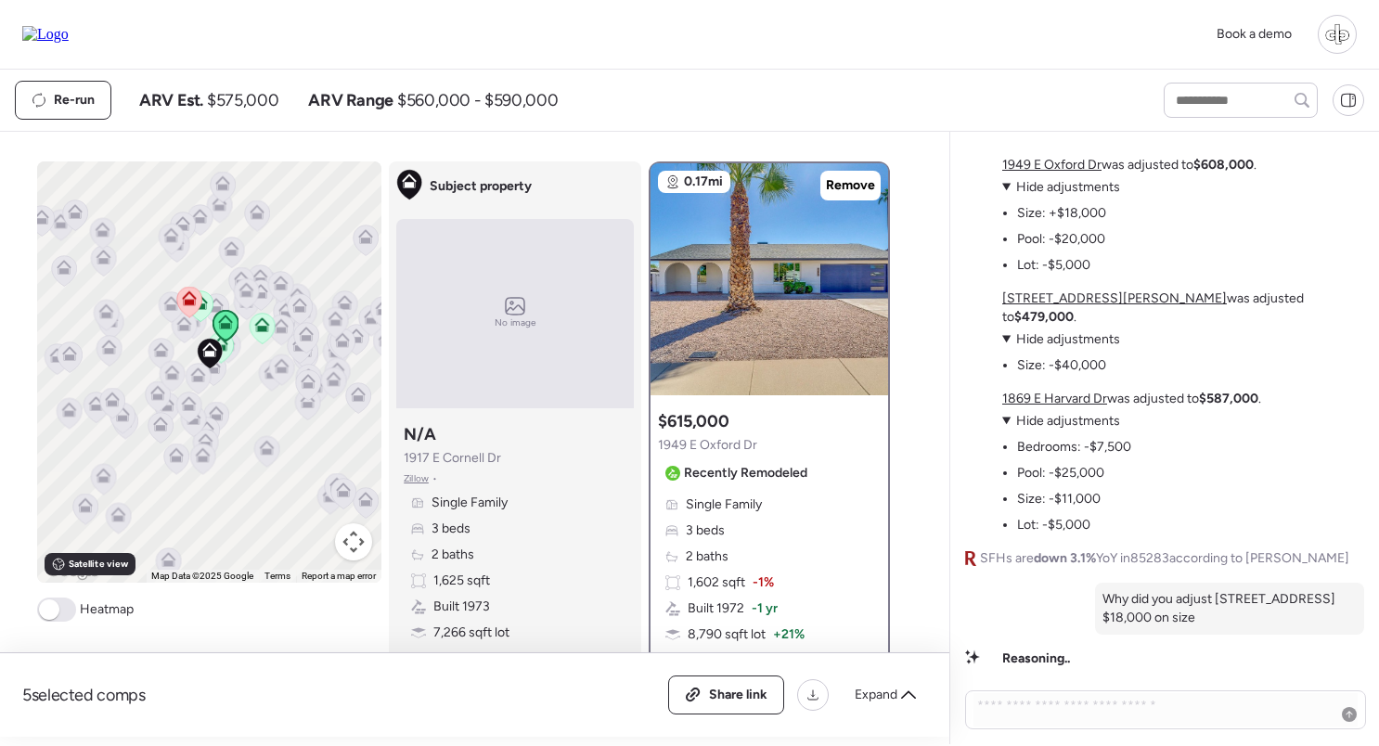
scroll to position [0, 0]
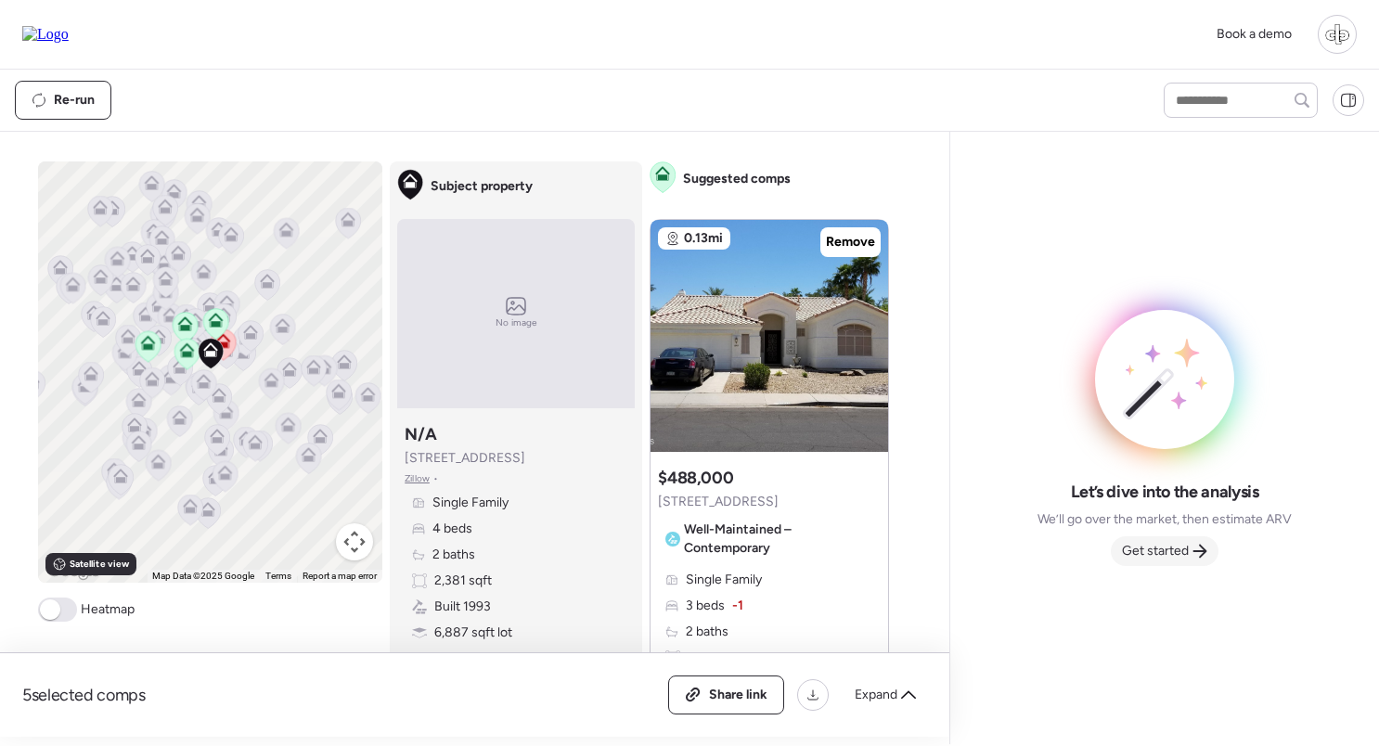
click at [1154, 548] on span "Get started" at bounding box center [1155, 551] width 67 height 19
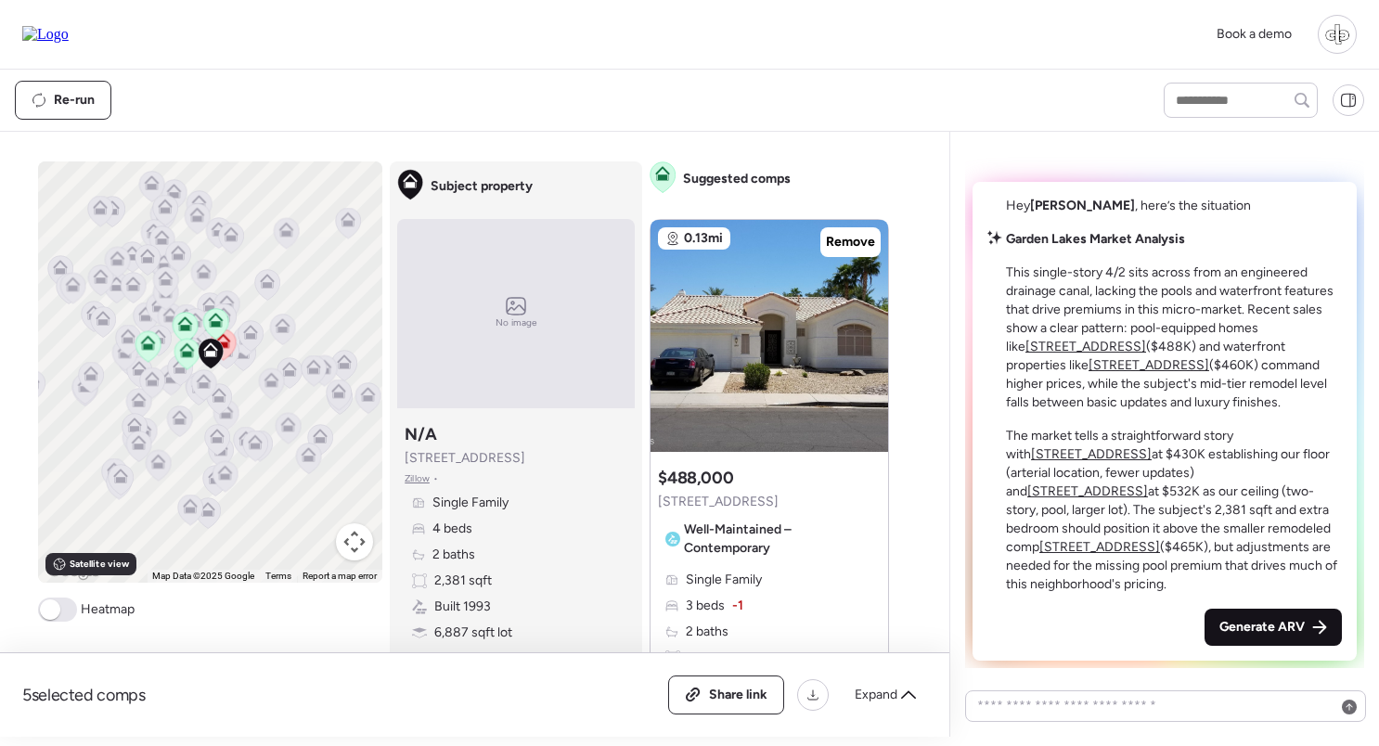
click at [1259, 624] on span "Generate ARV" at bounding box center [1261, 627] width 85 height 19
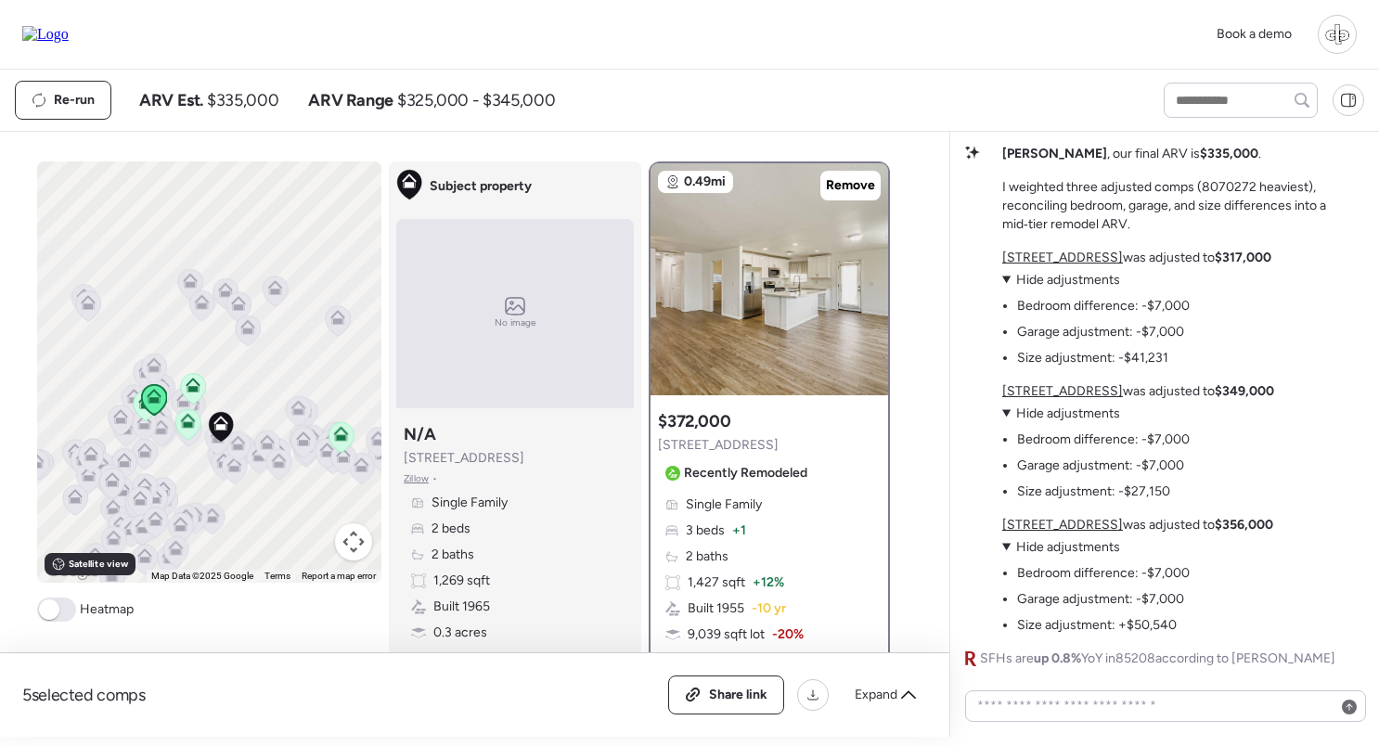
scroll to position [-238, 0]
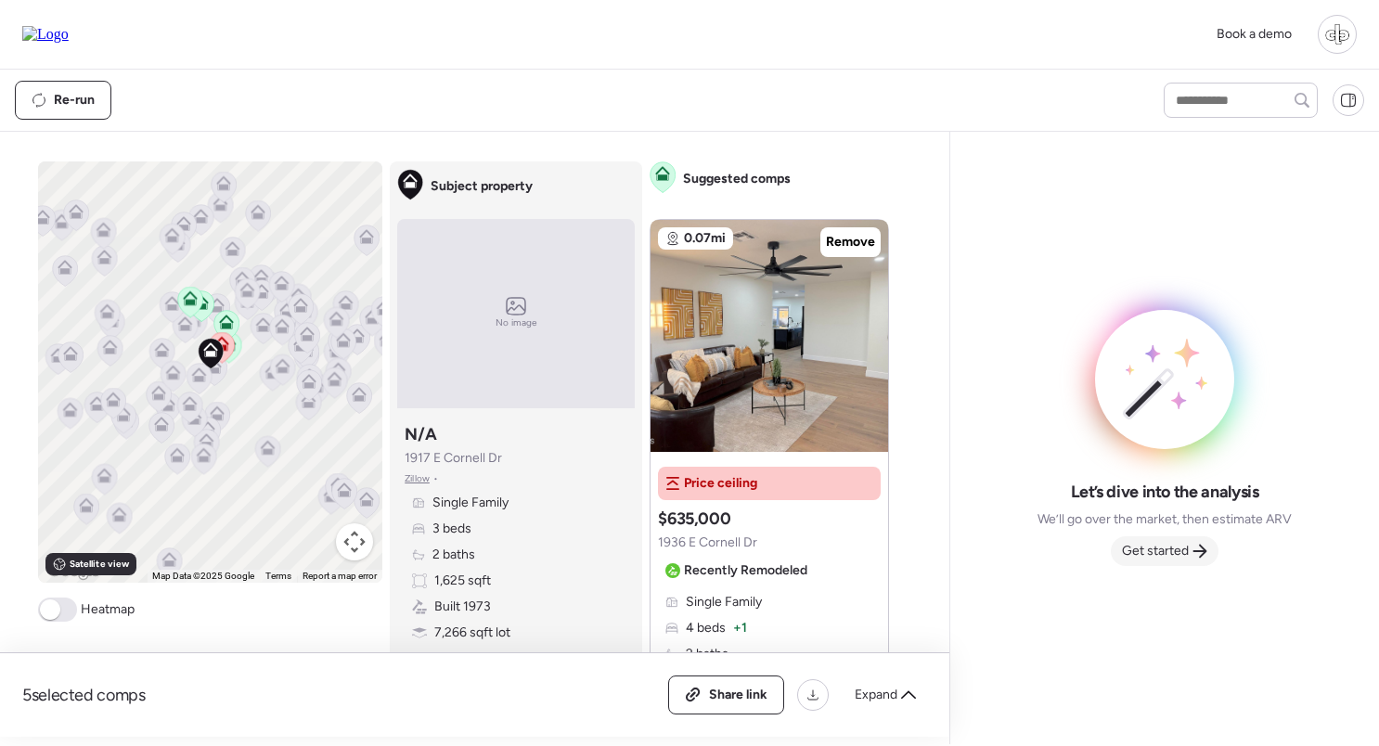
click at [1171, 552] on span "Get started" at bounding box center [1155, 551] width 67 height 19
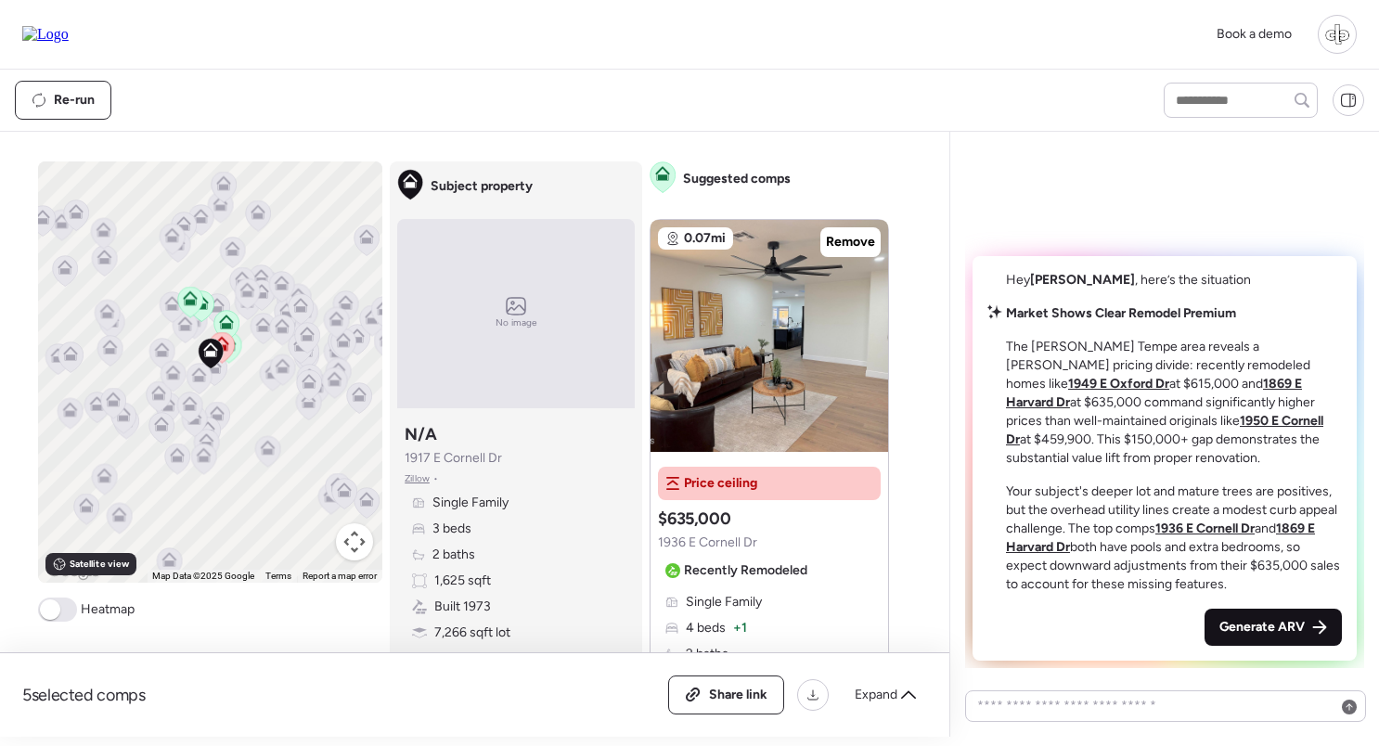
click at [1260, 623] on span "Generate ARV" at bounding box center [1261, 627] width 85 height 19
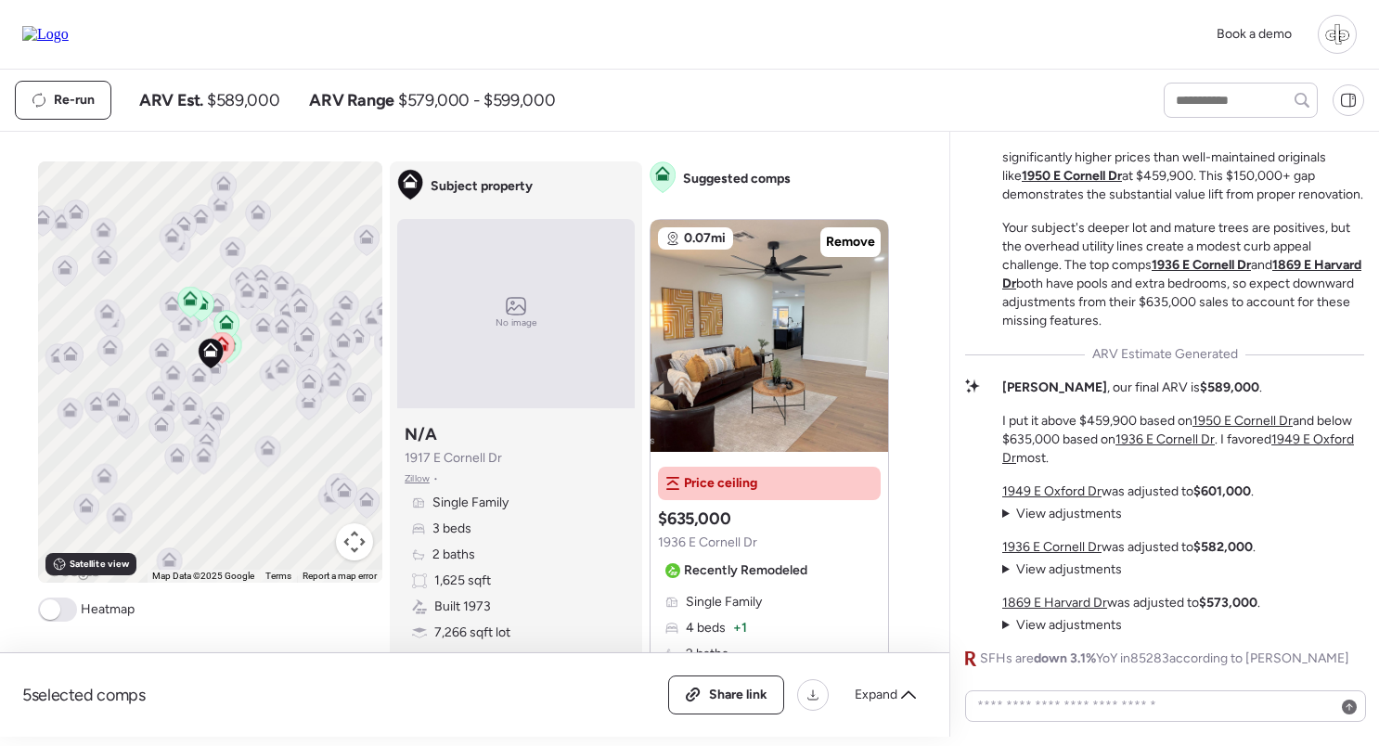
click at [1062, 517] on span "View adjustments" at bounding box center [1069, 514] width 106 height 16
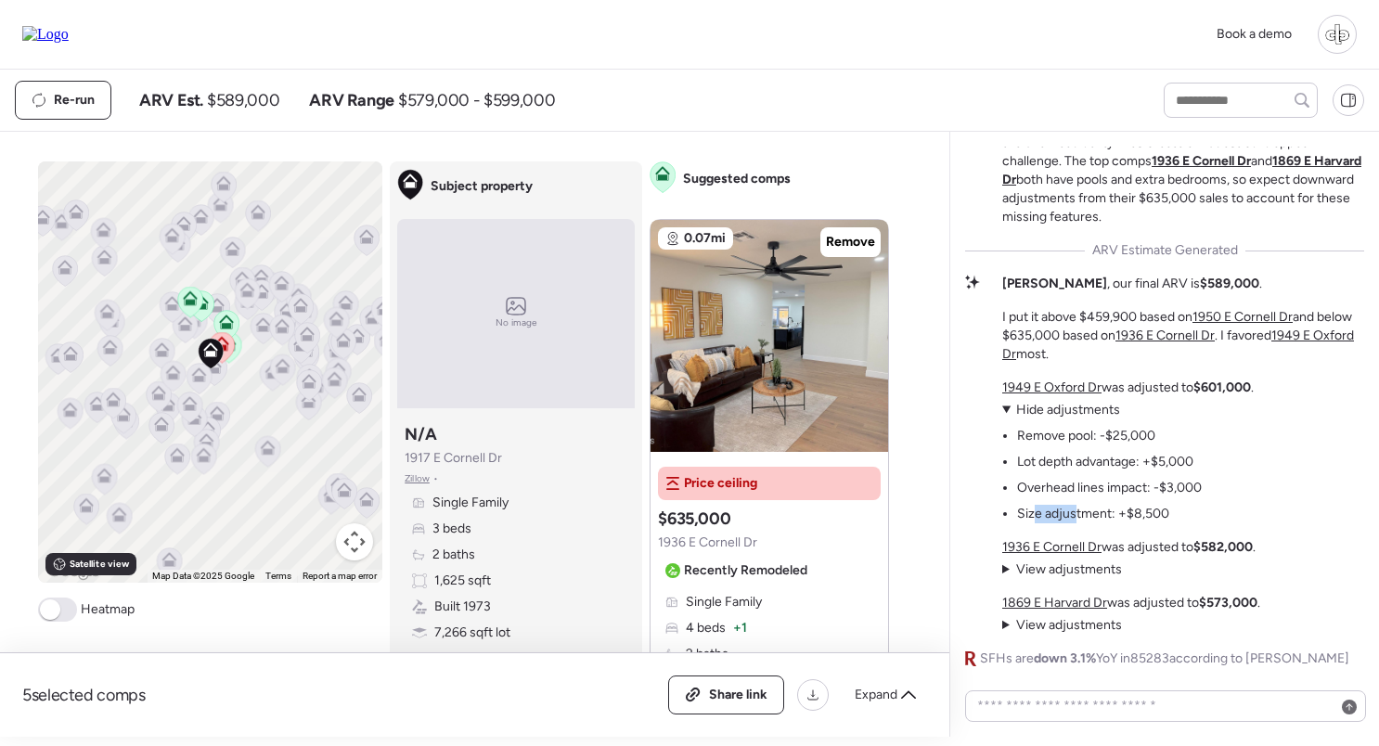
drag, startPoint x: 1035, startPoint y: 513, endPoint x: 1075, endPoint y: 513, distance: 39.9
click at [1075, 513] on li "Size adjustment: +$8,500" at bounding box center [1093, 514] width 152 height 19
click at [1064, 376] on div "Market Shows Clear Remodel Premium The Knoell Tempe area reveals a stark pricin…" at bounding box center [1164, 311] width 399 height 713
click at [1064, 382] on u "1949 E Oxford Dr" at bounding box center [1051, 387] width 99 height 16
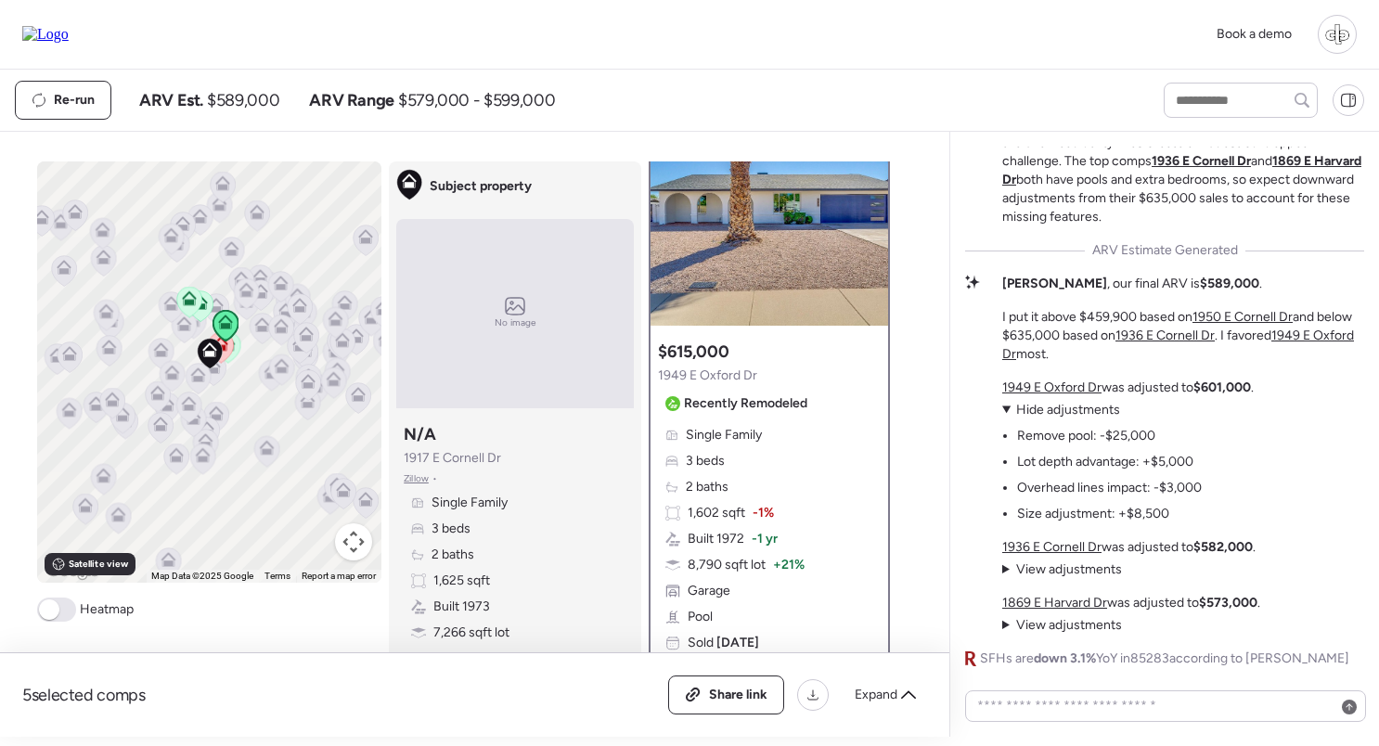
scroll to position [72, 0]
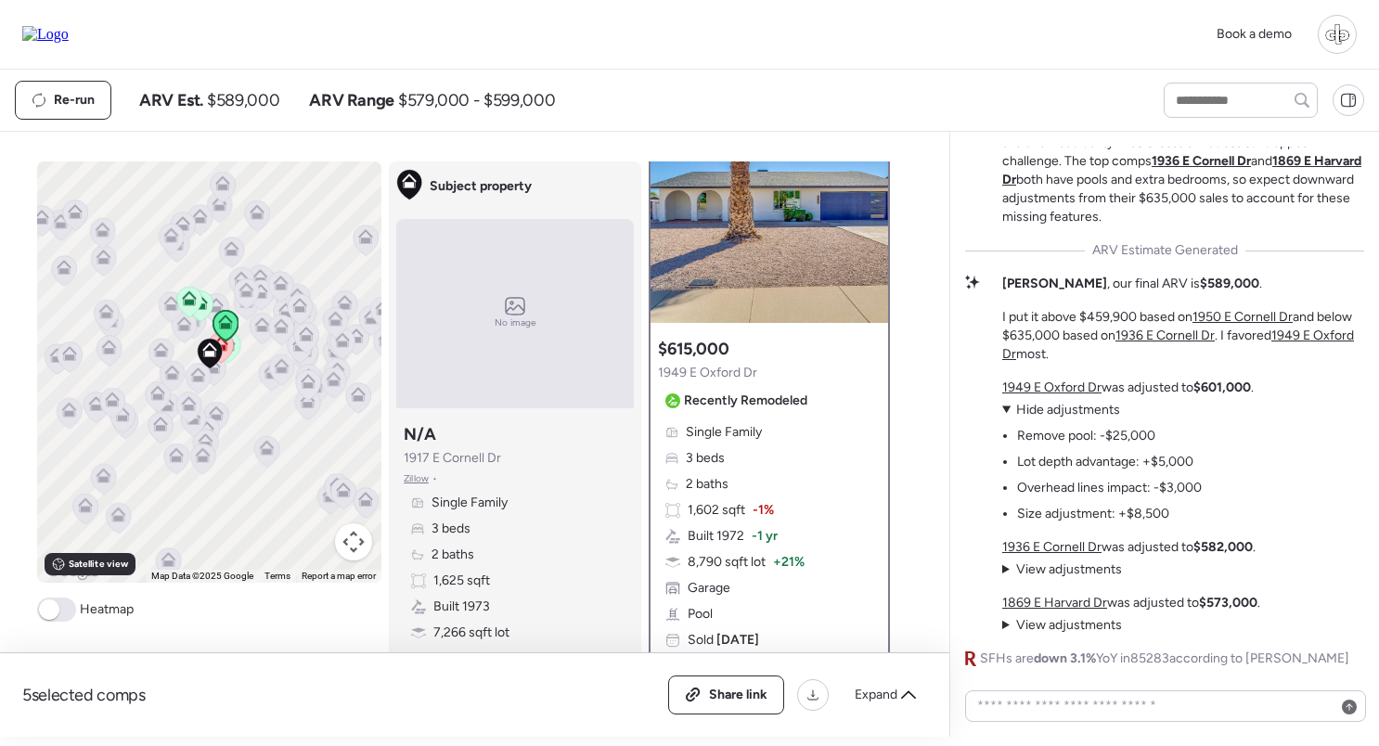
click at [1072, 568] on span "View adjustments" at bounding box center [1069, 569] width 106 height 16
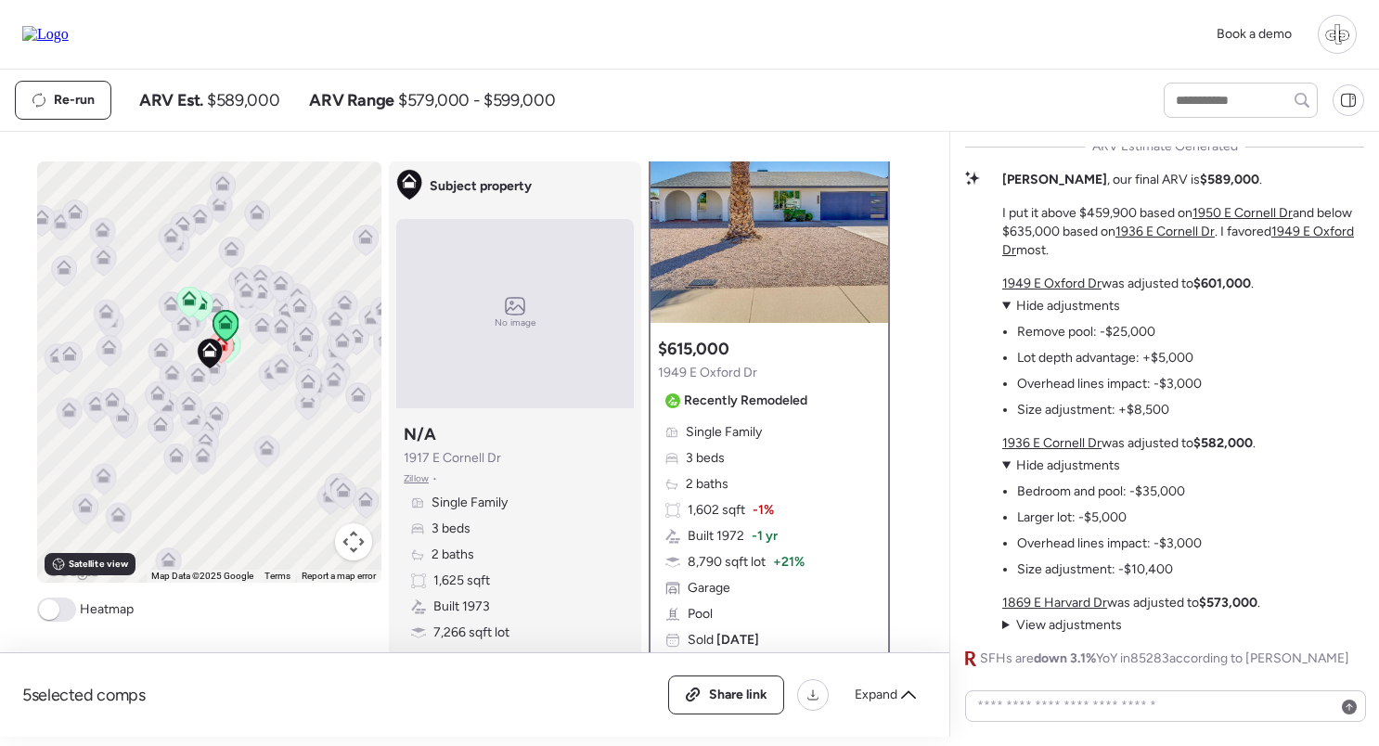
click at [1073, 455] on div "1936 E Cornell Dr was adjusted to $582,000 . View adjustments Hide adjustments …" at bounding box center [1128, 506] width 253 height 145
click at [1074, 448] on u "1936 E Cornell Dr" at bounding box center [1051, 443] width 99 height 16
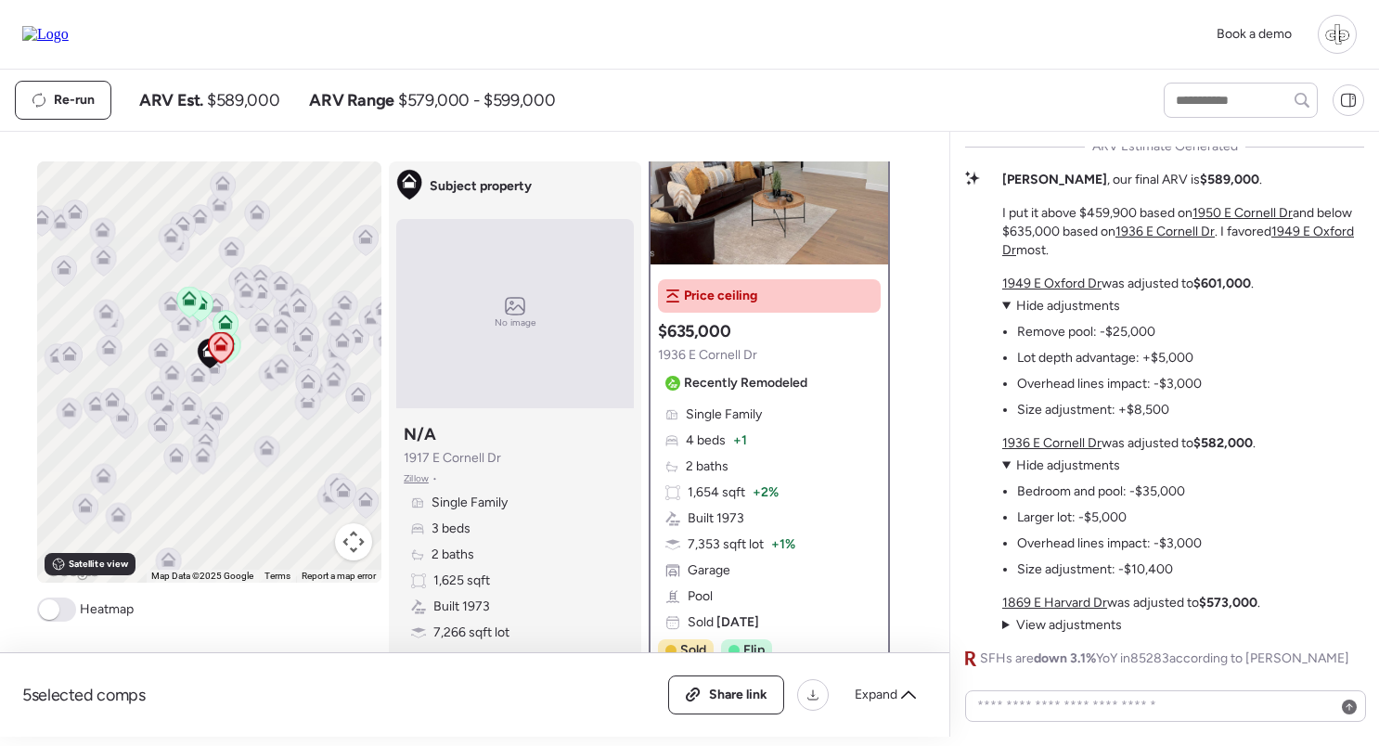
scroll to position [0, 0]
click at [1049, 604] on u "1869 E Harvard Dr" at bounding box center [1054, 603] width 105 height 16
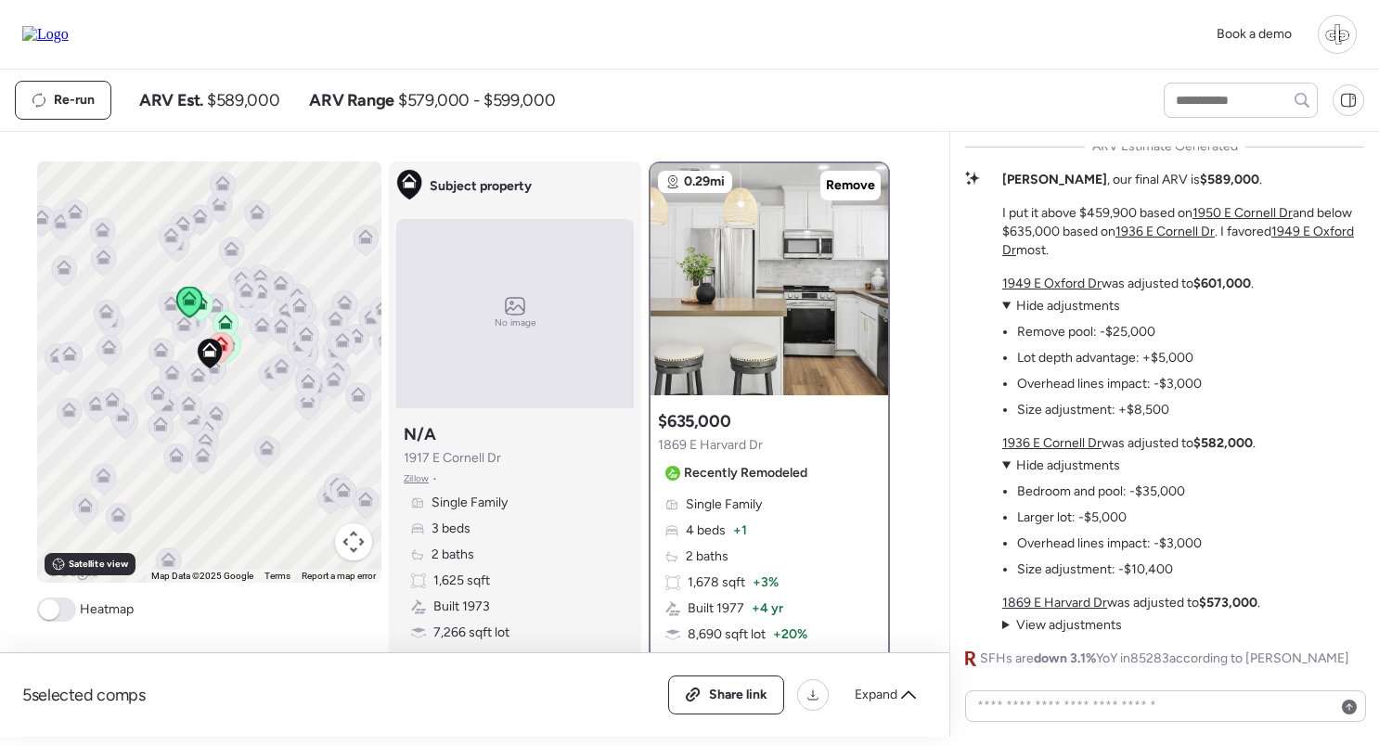
click at [1070, 620] on span "View adjustments" at bounding box center [1069, 625] width 106 height 16
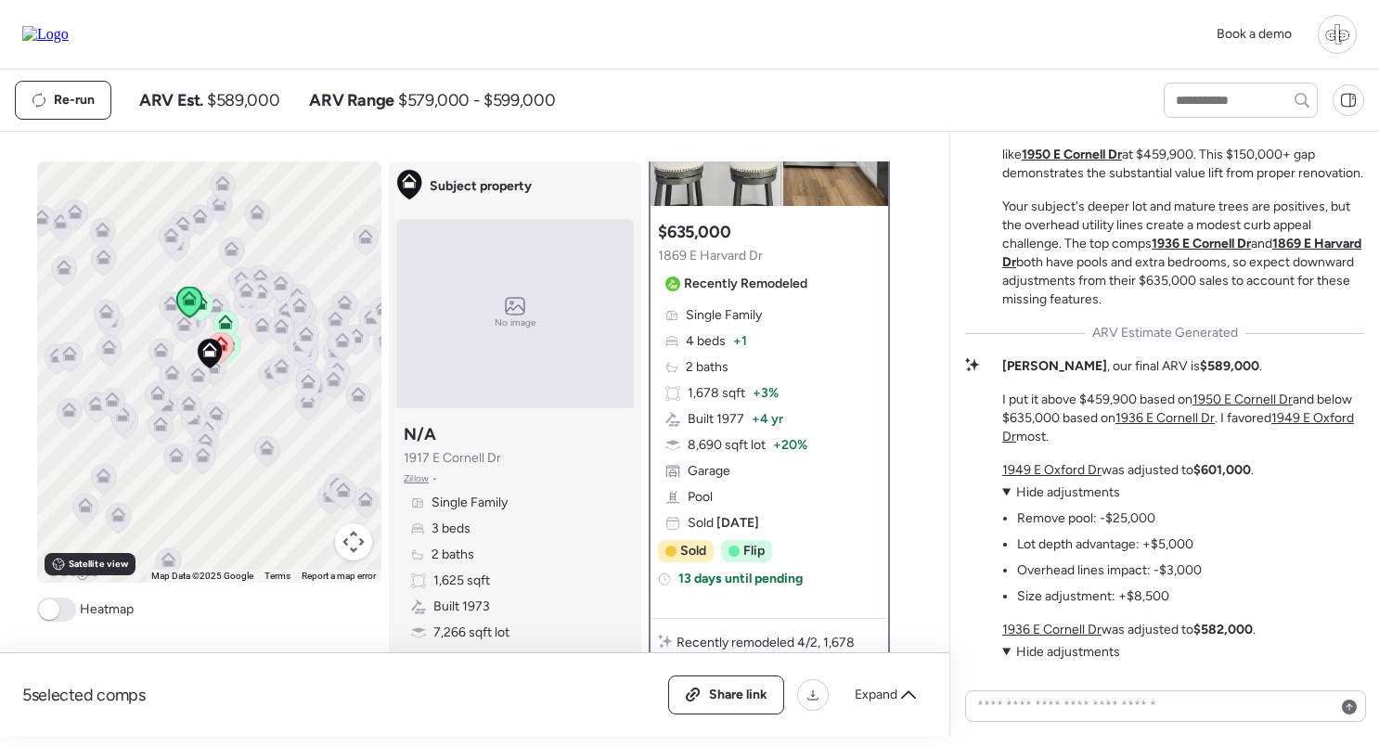
scroll to position [-292, 0]
click at [1265, 397] on u "1950 E Cornell Dr" at bounding box center [1242, 401] width 100 height 16
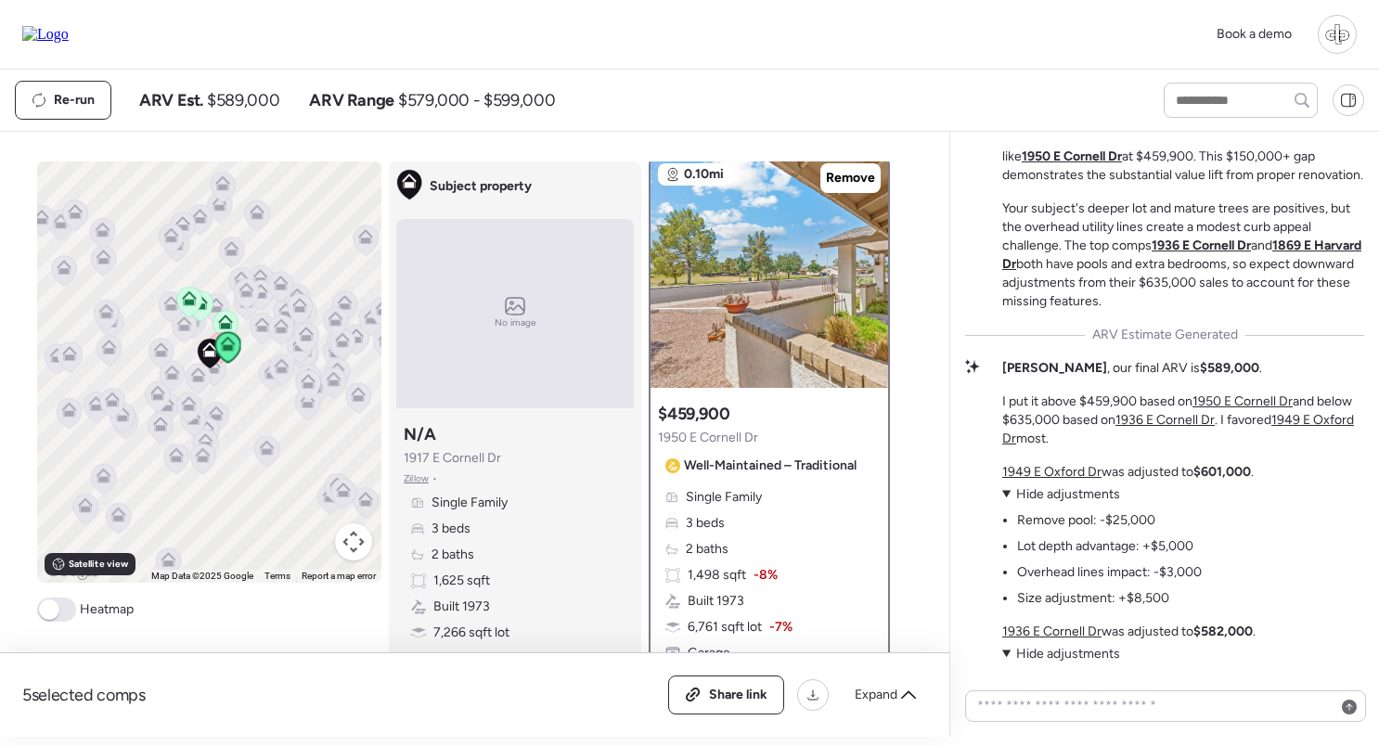
scroll to position [0, 0]
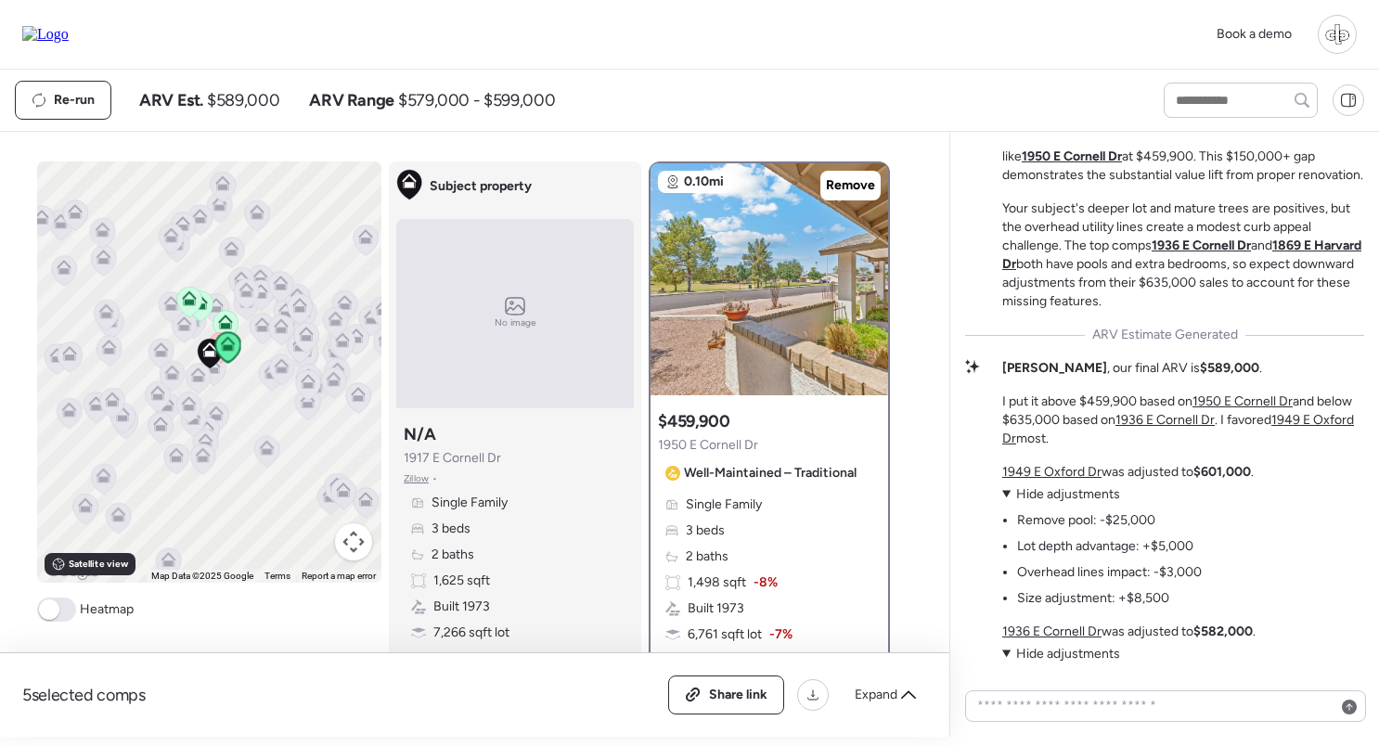
click at [1176, 421] on u "1936 E Cornell Dr" at bounding box center [1164, 420] width 99 height 16
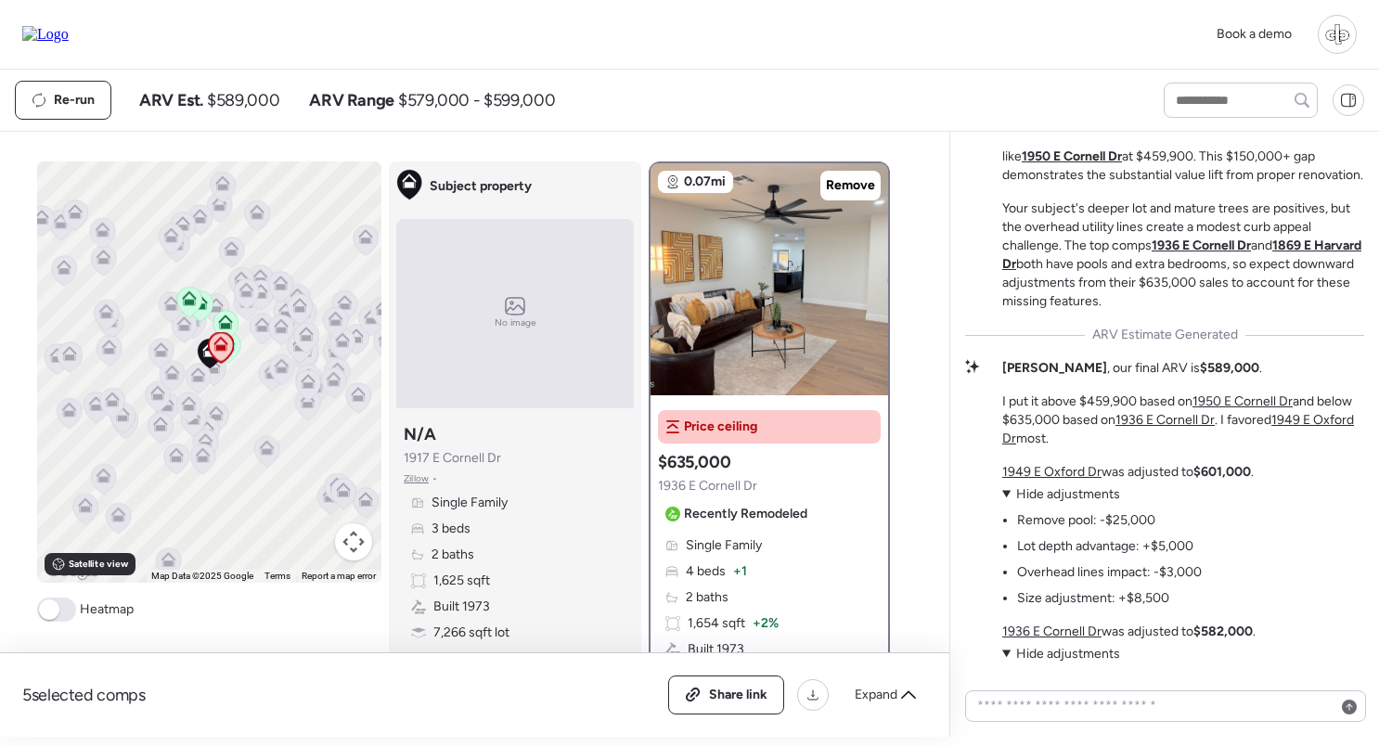
click at [1301, 418] on u "1949 E Oxford Dr" at bounding box center [1178, 429] width 352 height 34
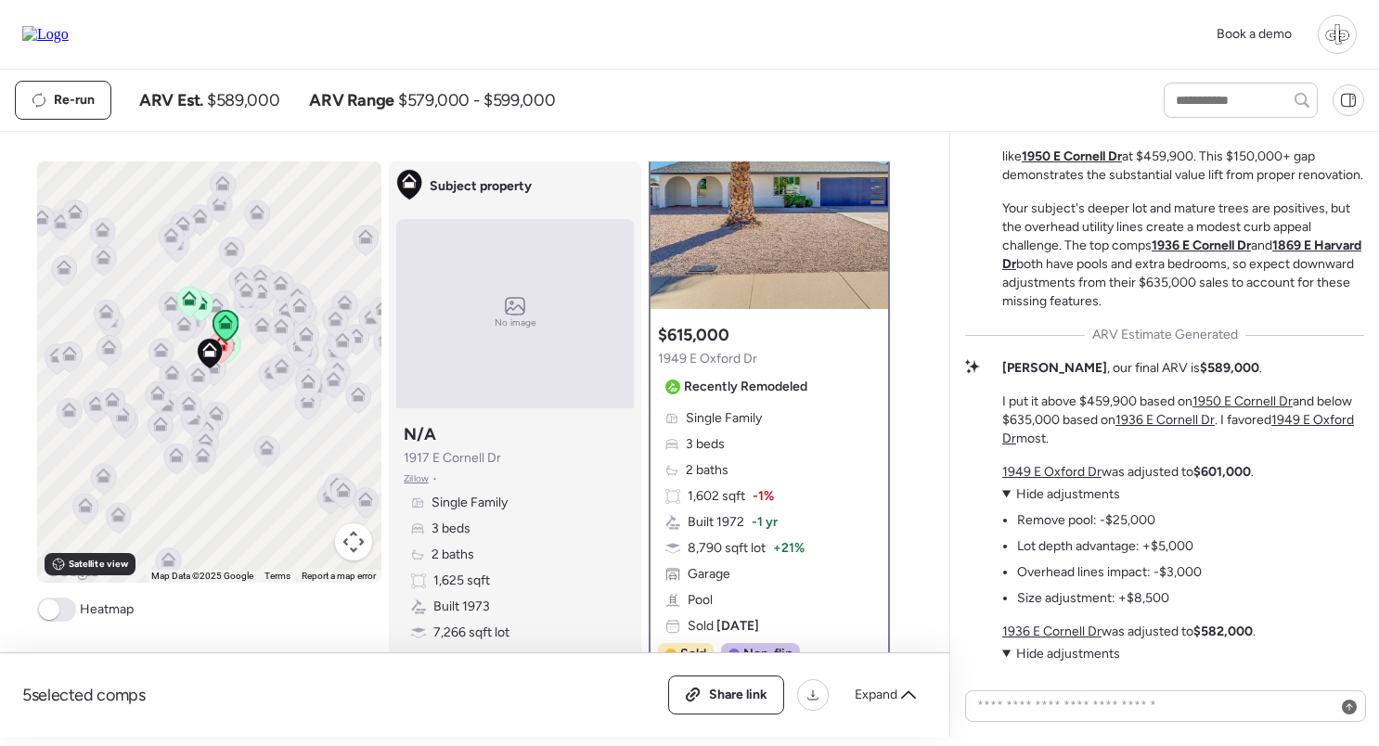
scroll to position [87, 0]
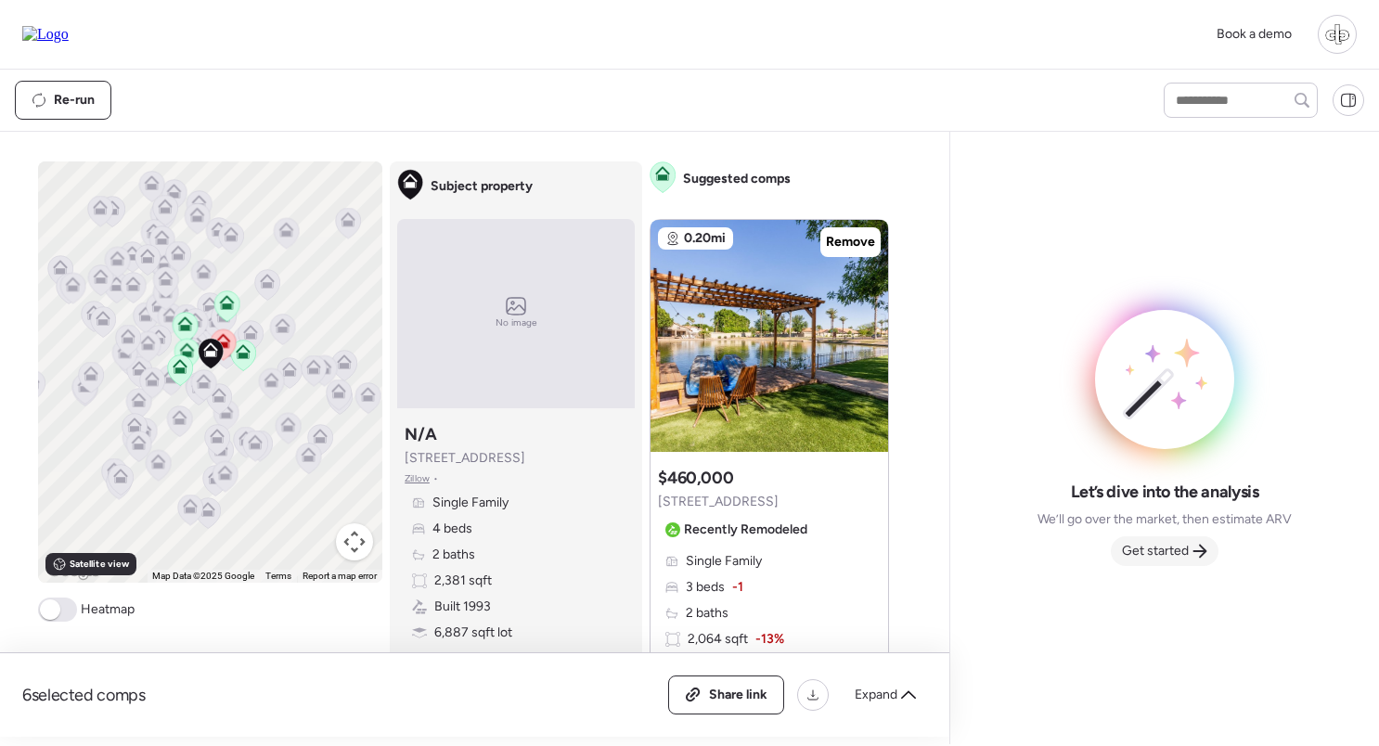
click at [1151, 552] on span "Get started" at bounding box center [1155, 551] width 67 height 19
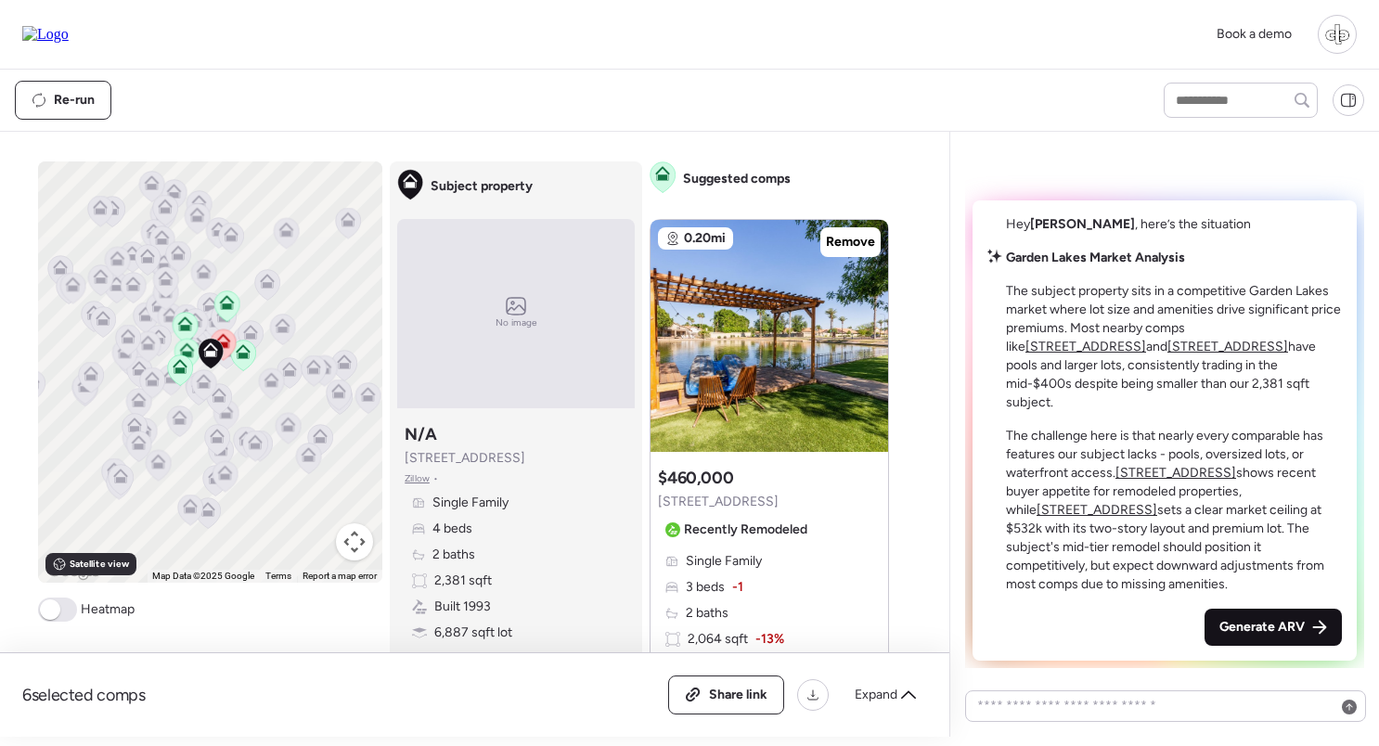
click at [1257, 618] on div "Generate ARV" at bounding box center [1272, 627] width 137 height 37
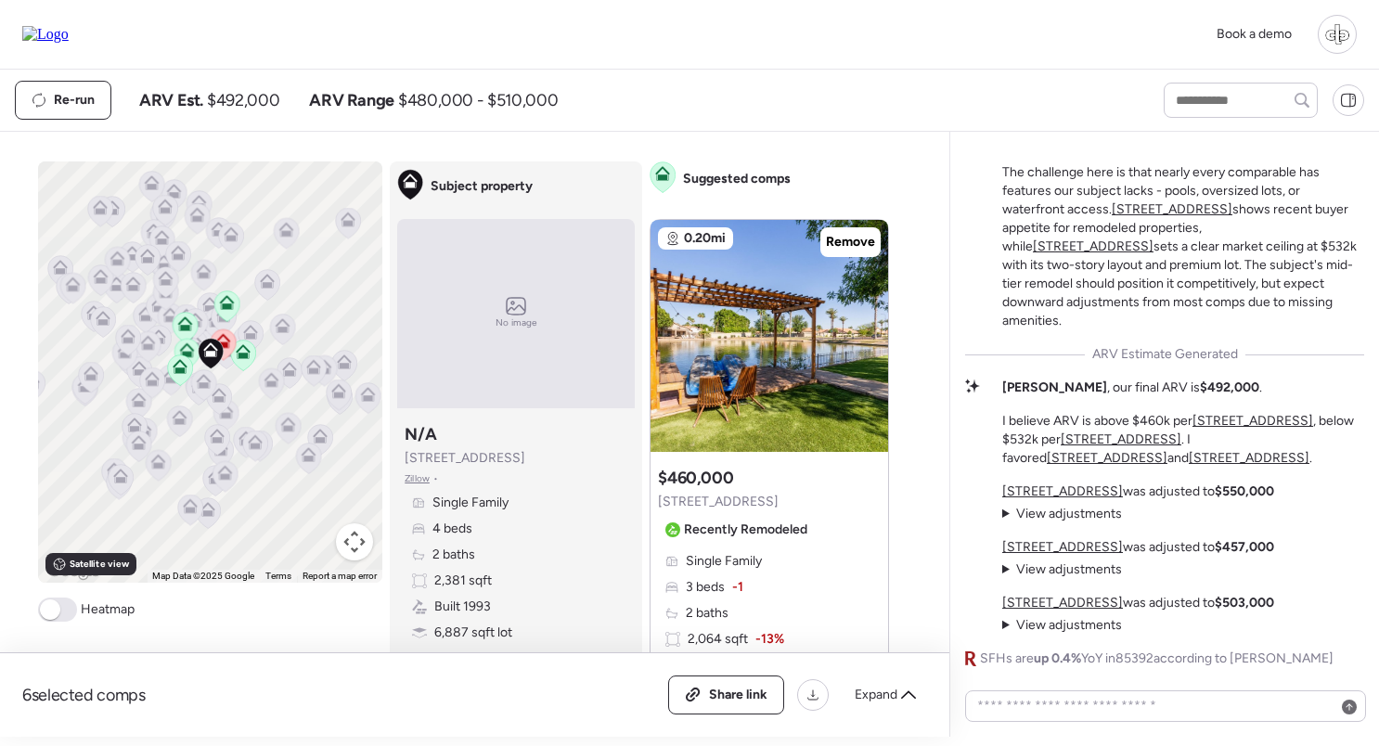
click at [1065, 515] on span "View adjustments" at bounding box center [1069, 514] width 106 height 16
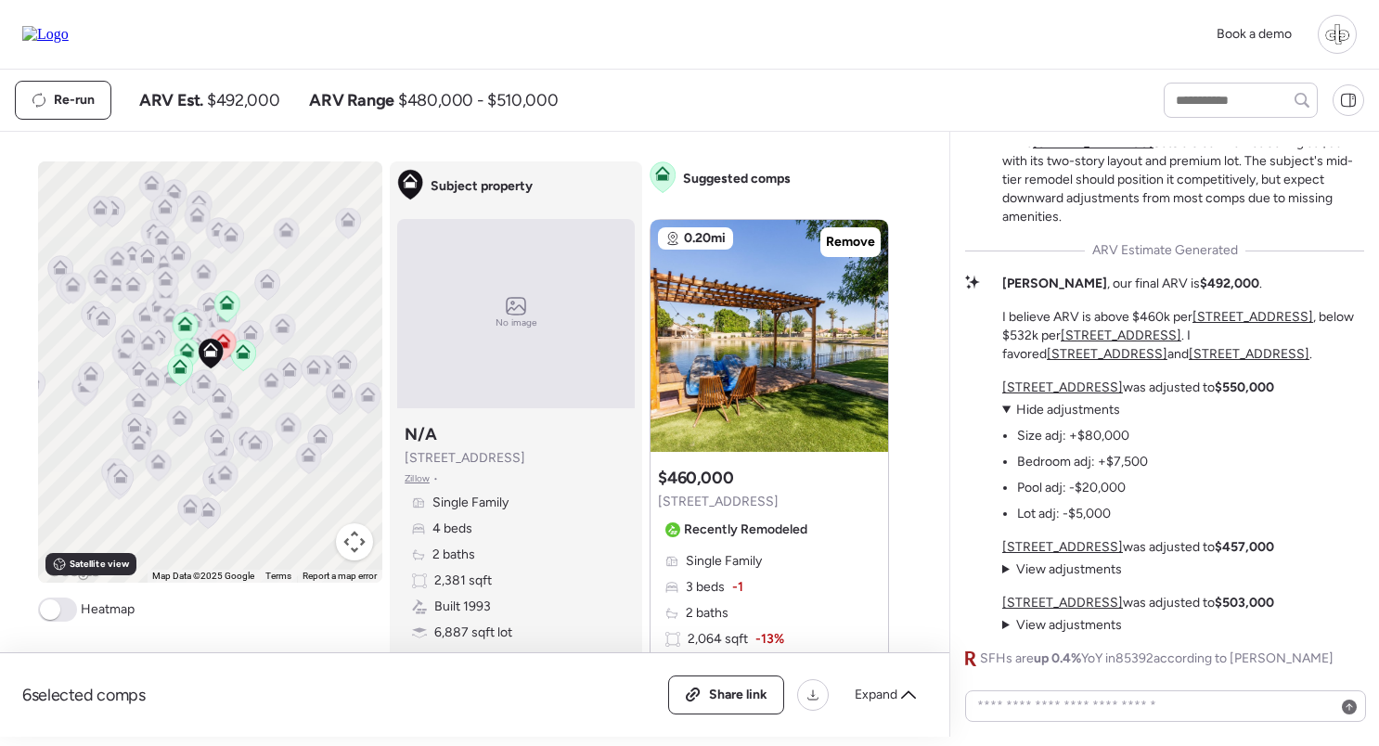
click at [1060, 389] on u "[STREET_ADDRESS]" at bounding box center [1062, 387] width 121 height 16
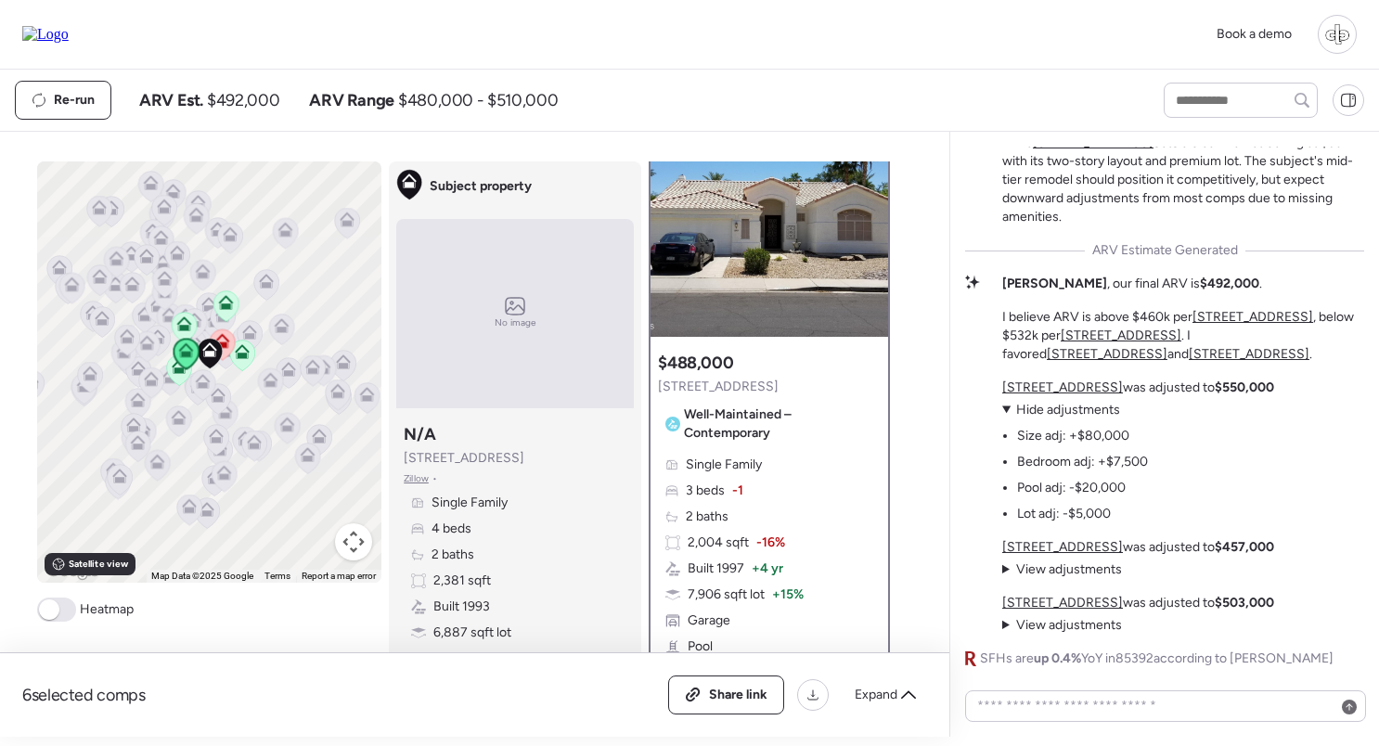
scroll to position [62, 0]
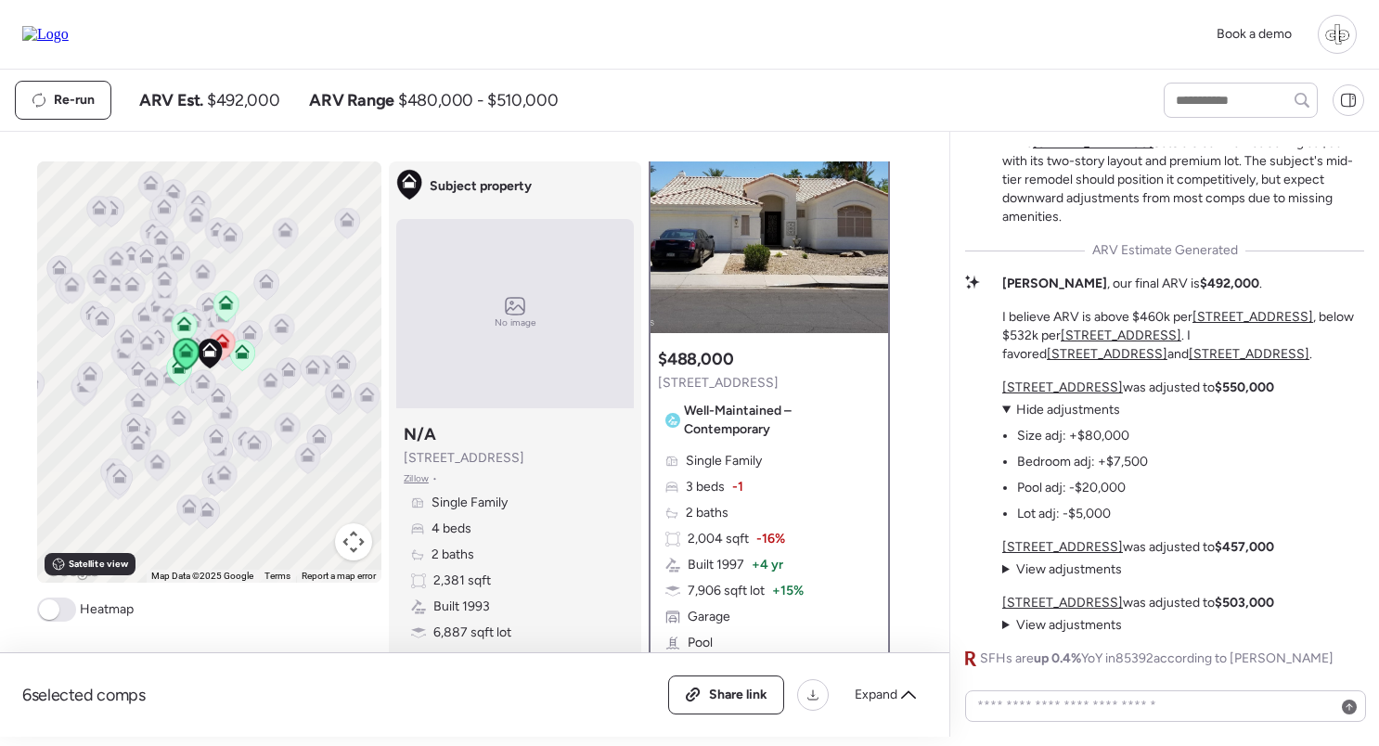
click at [1041, 564] on span "View adjustments" at bounding box center [1069, 569] width 106 height 16
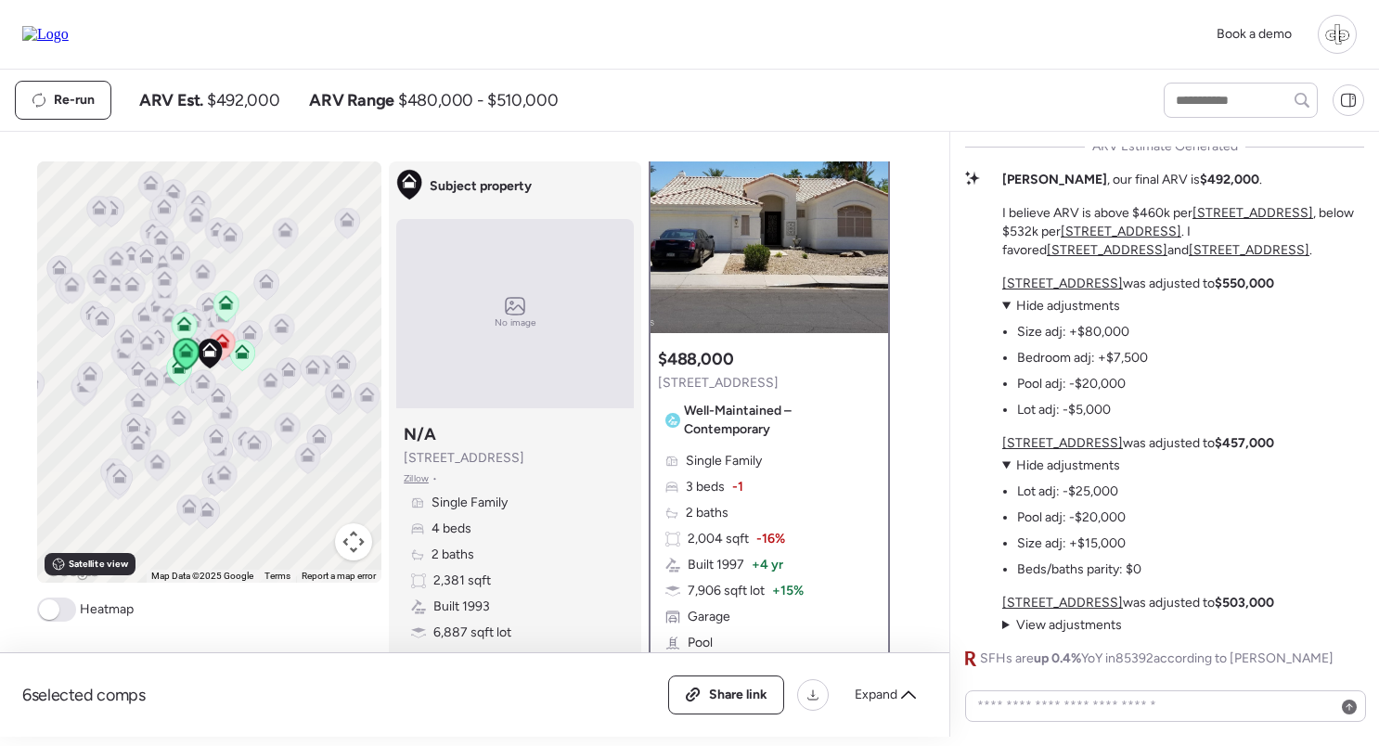
click at [1091, 443] on u "[STREET_ADDRESS]" at bounding box center [1062, 443] width 121 height 16
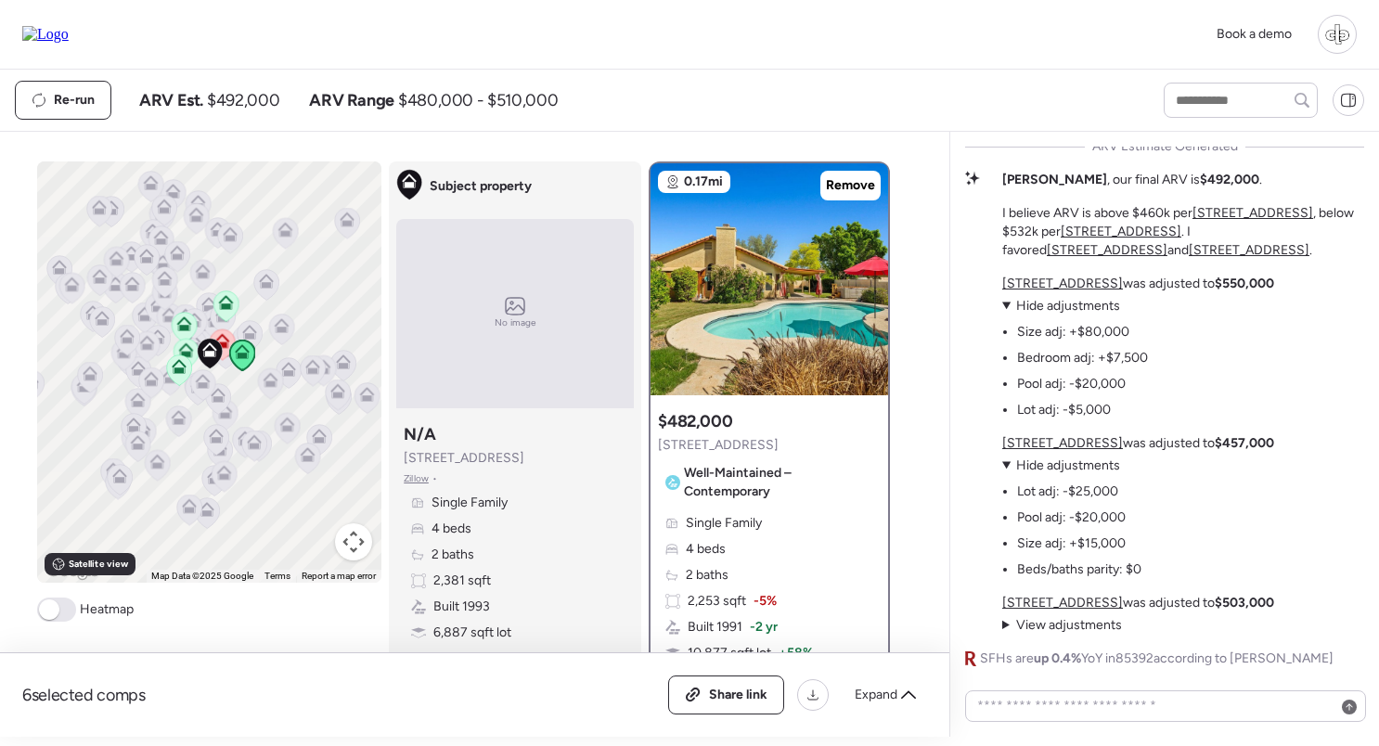
scroll to position [84, 0]
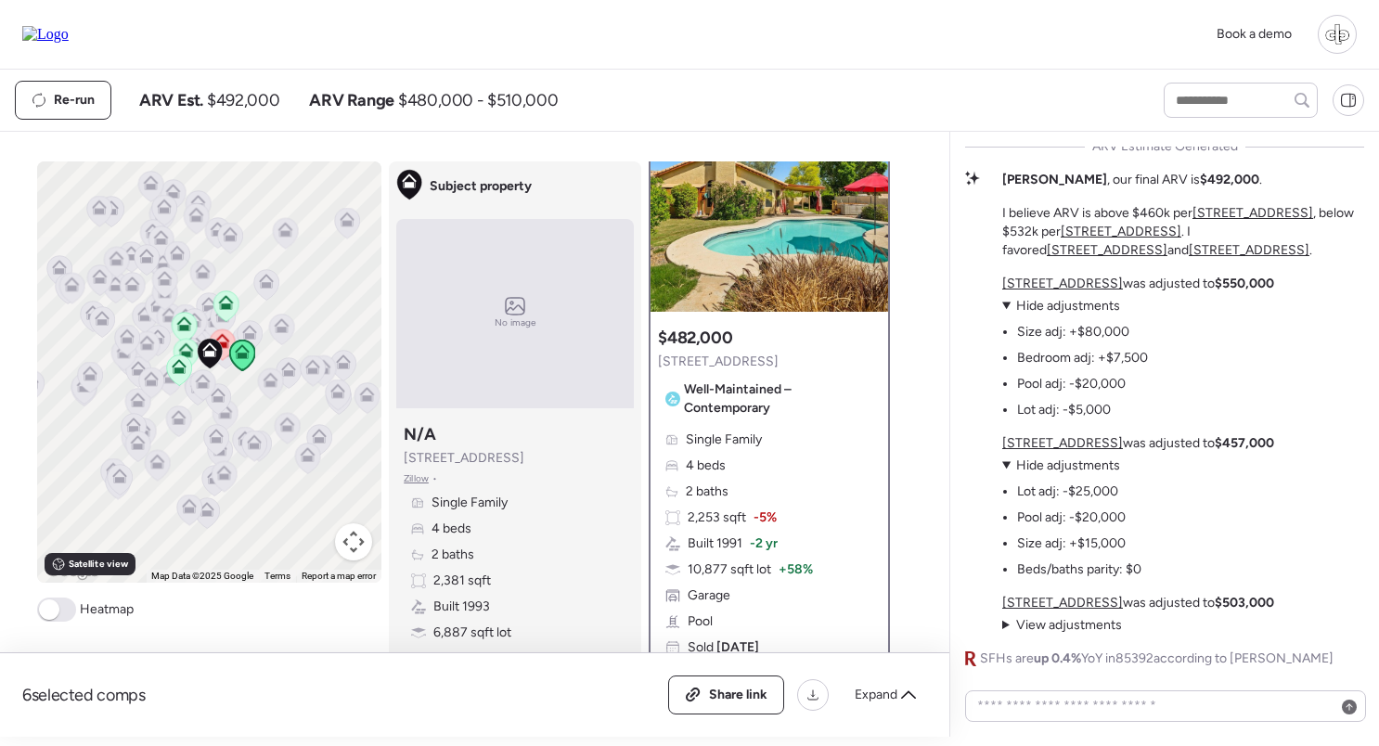
click at [1076, 622] on span "View adjustments" at bounding box center [1069, 625] width 106 height 16
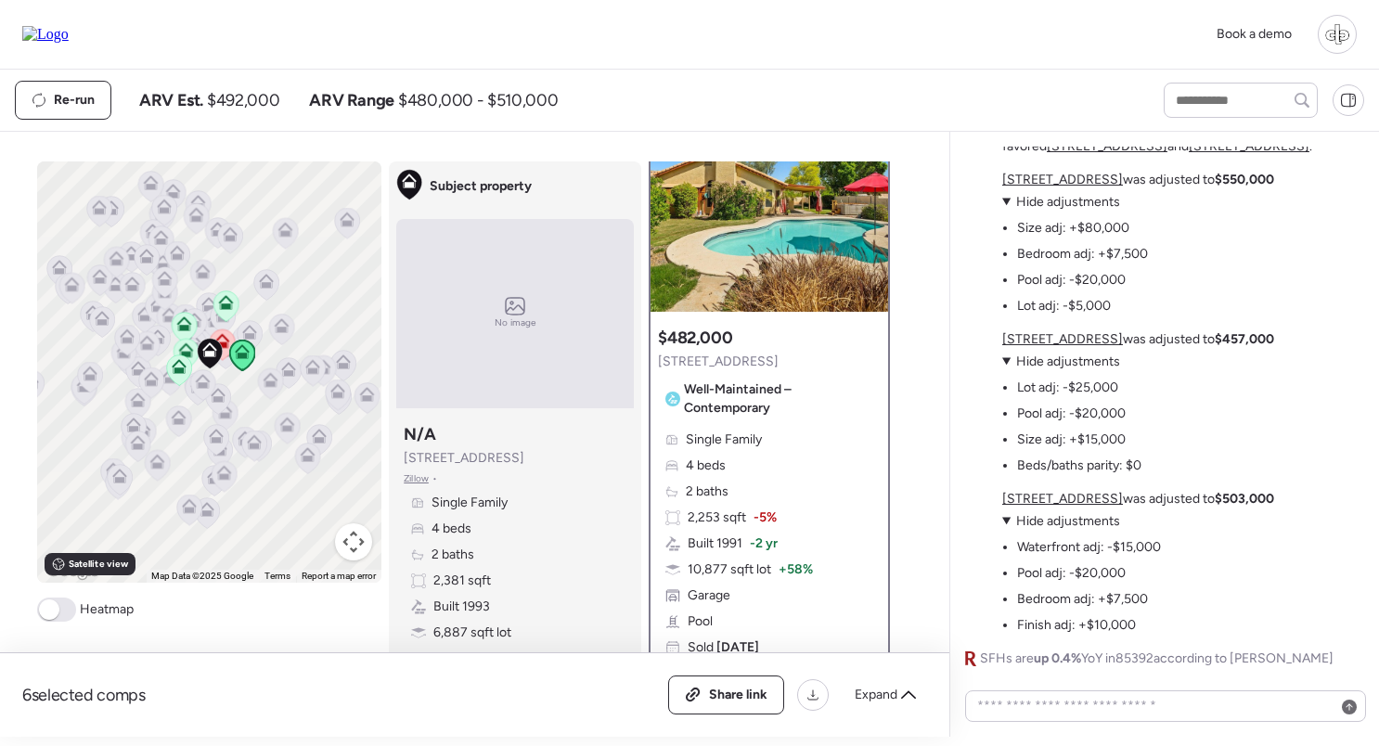
click at [1084, 498] on u "[STREET_ADDRESS]" at bounding box center [1062, 499] width 121 height 16
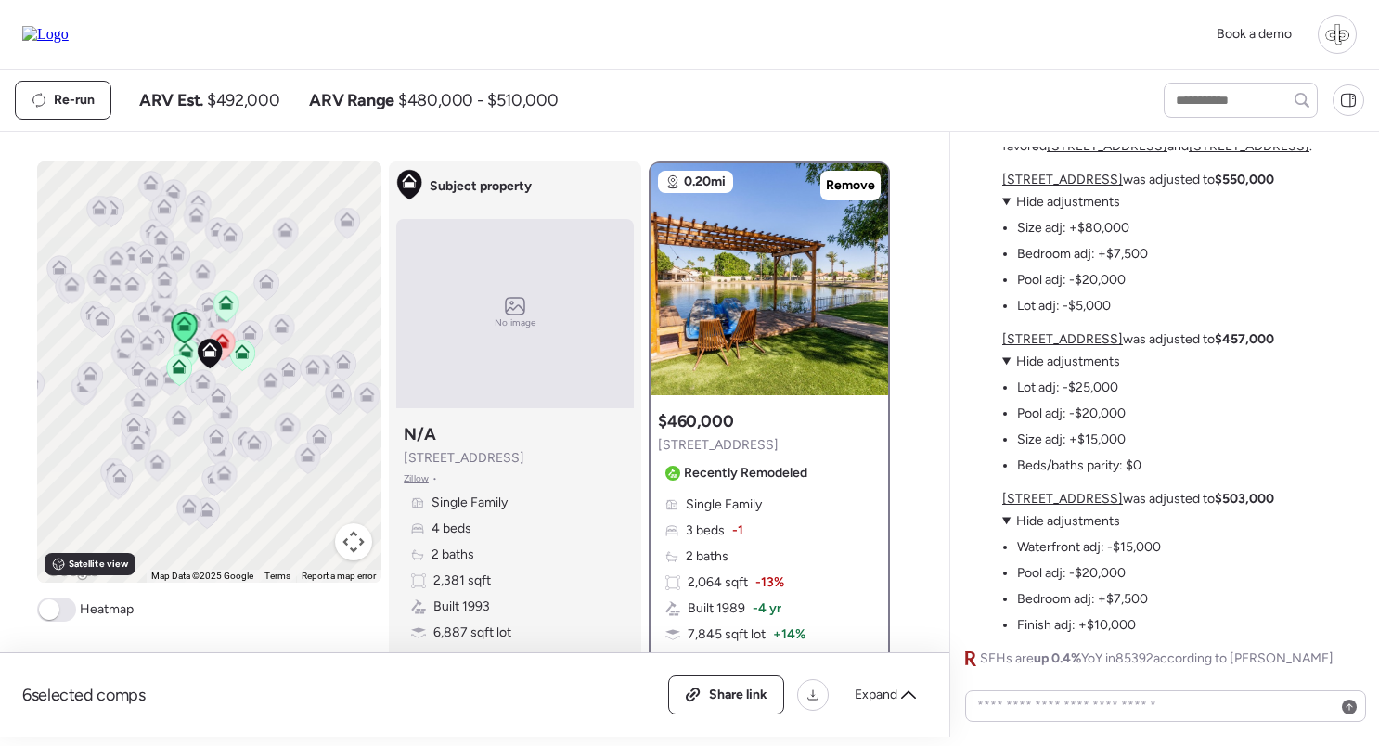
scroll to position [116, 0]
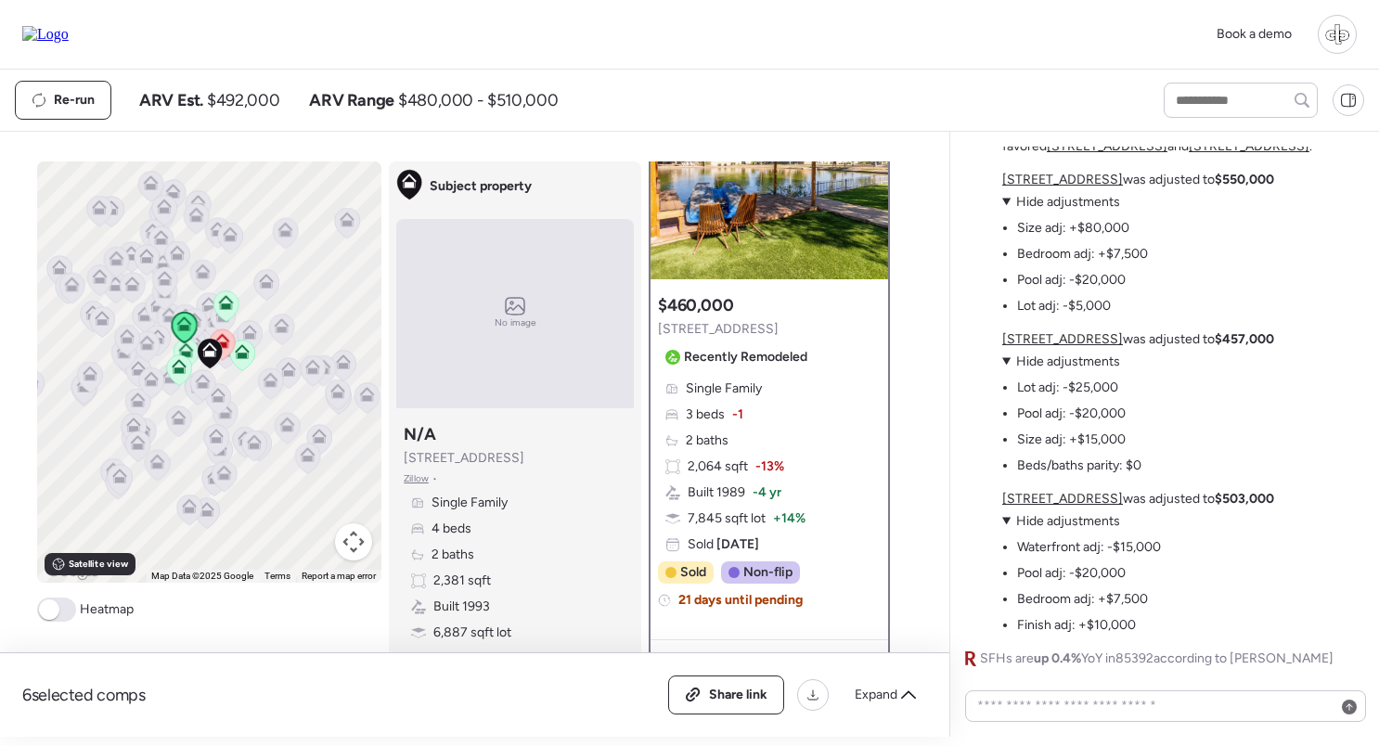
click at [1091, 500] on u "3109 N Meadow Dr" at bounding box center [1062, 499] width 121 height 16
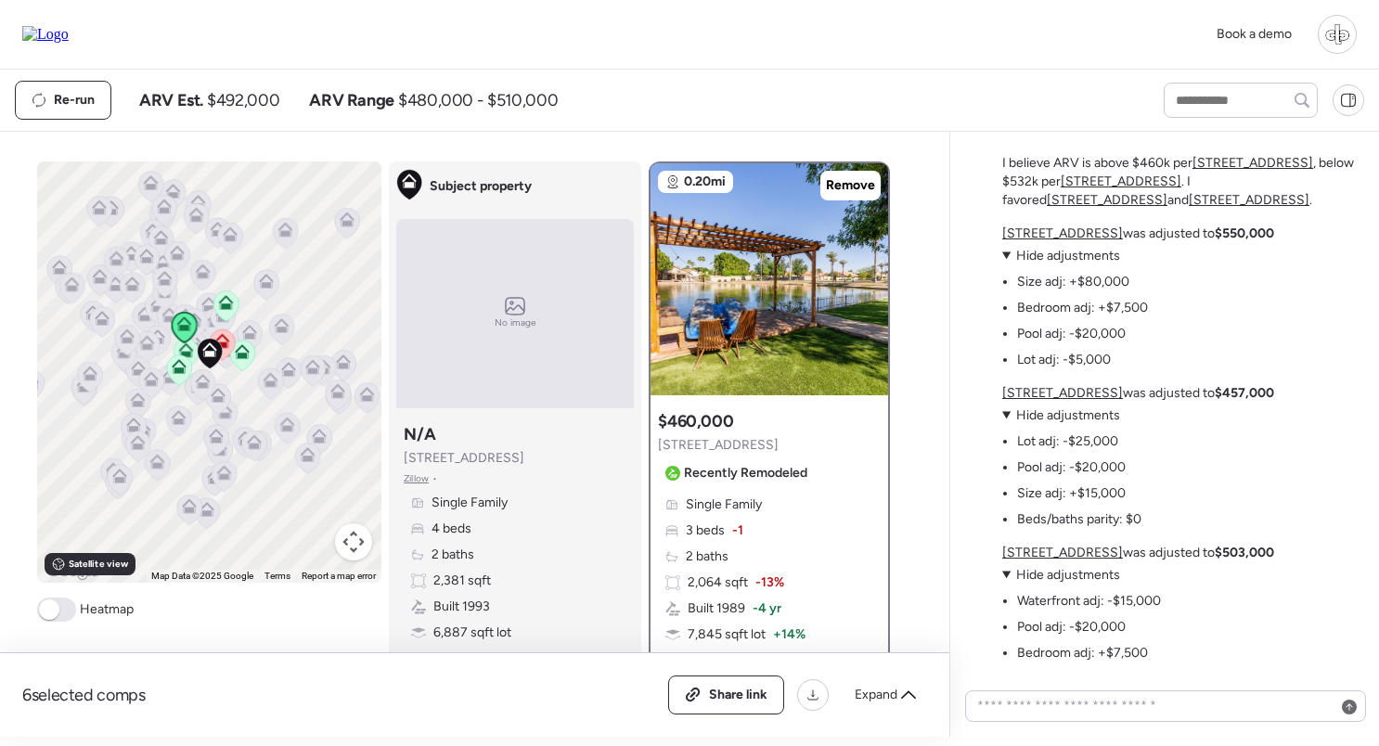
scroll to position [-65, 0]
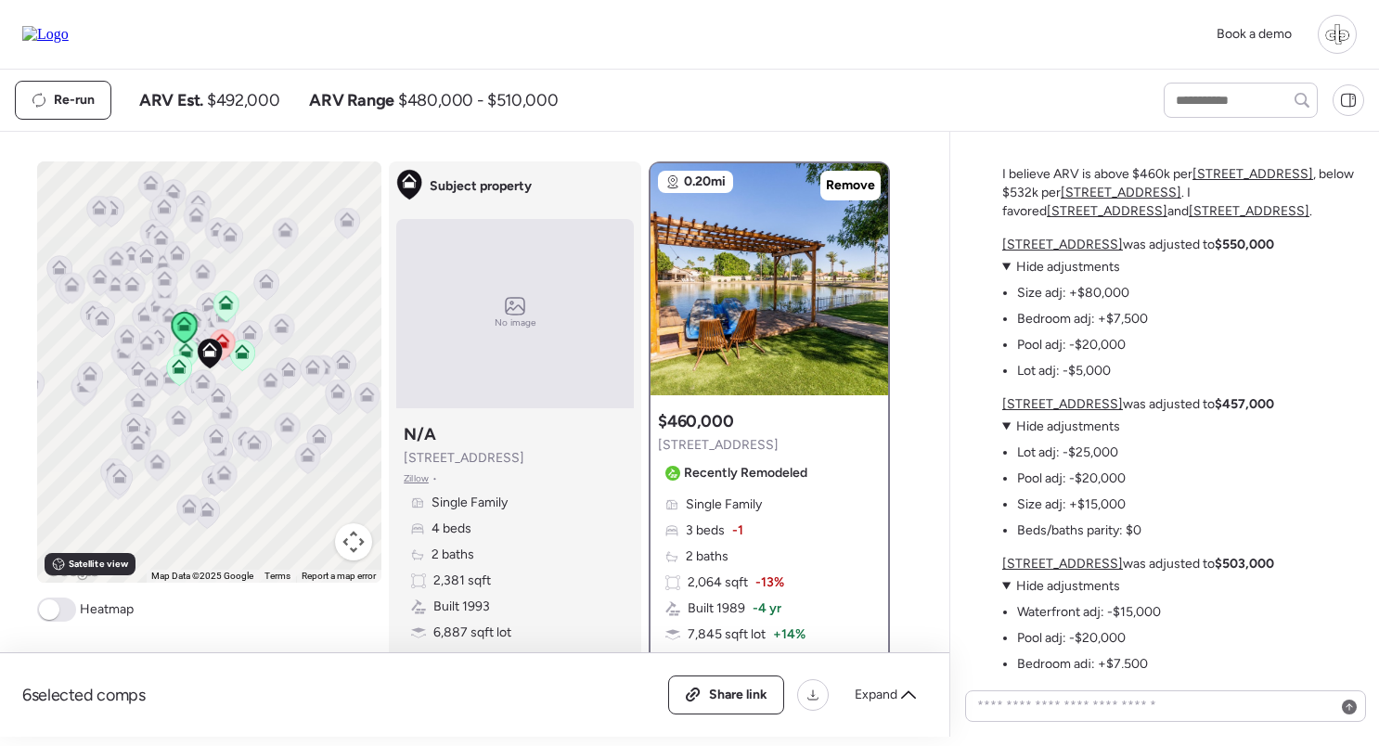
click at [1053, 246] on u "2909 N 111th Dr" at bounding box center [1062, 245] width 121 height 16
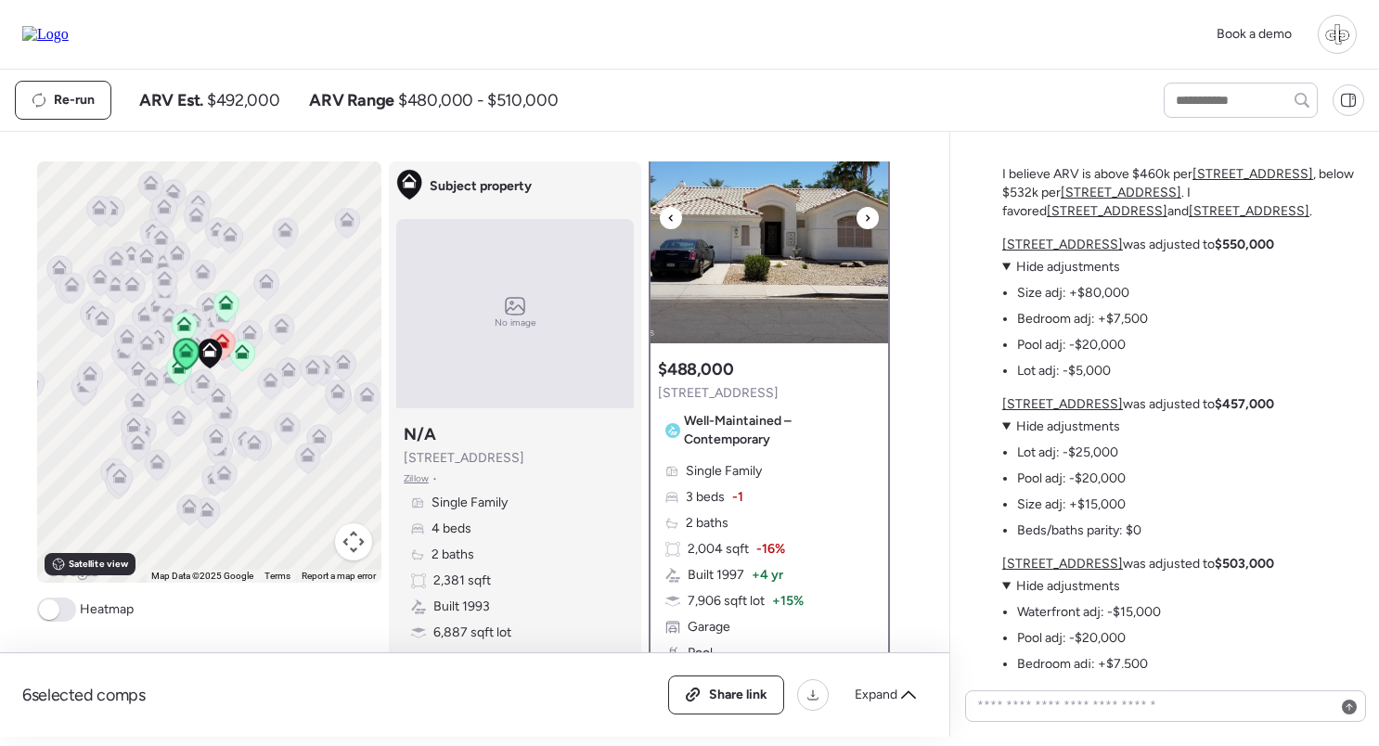
scroll to position [64, 0]
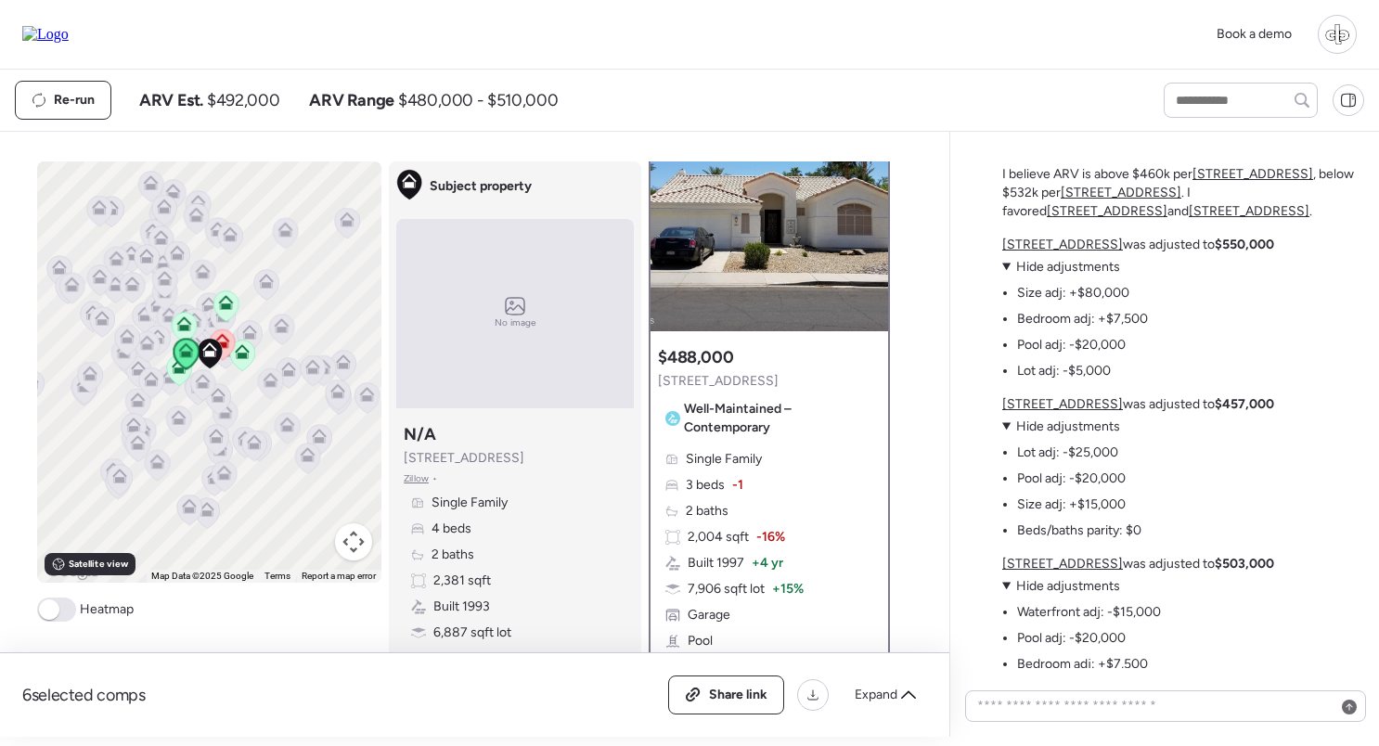
click at [239, 353] on icon at bounding box center [242, 351] width 15 height 15
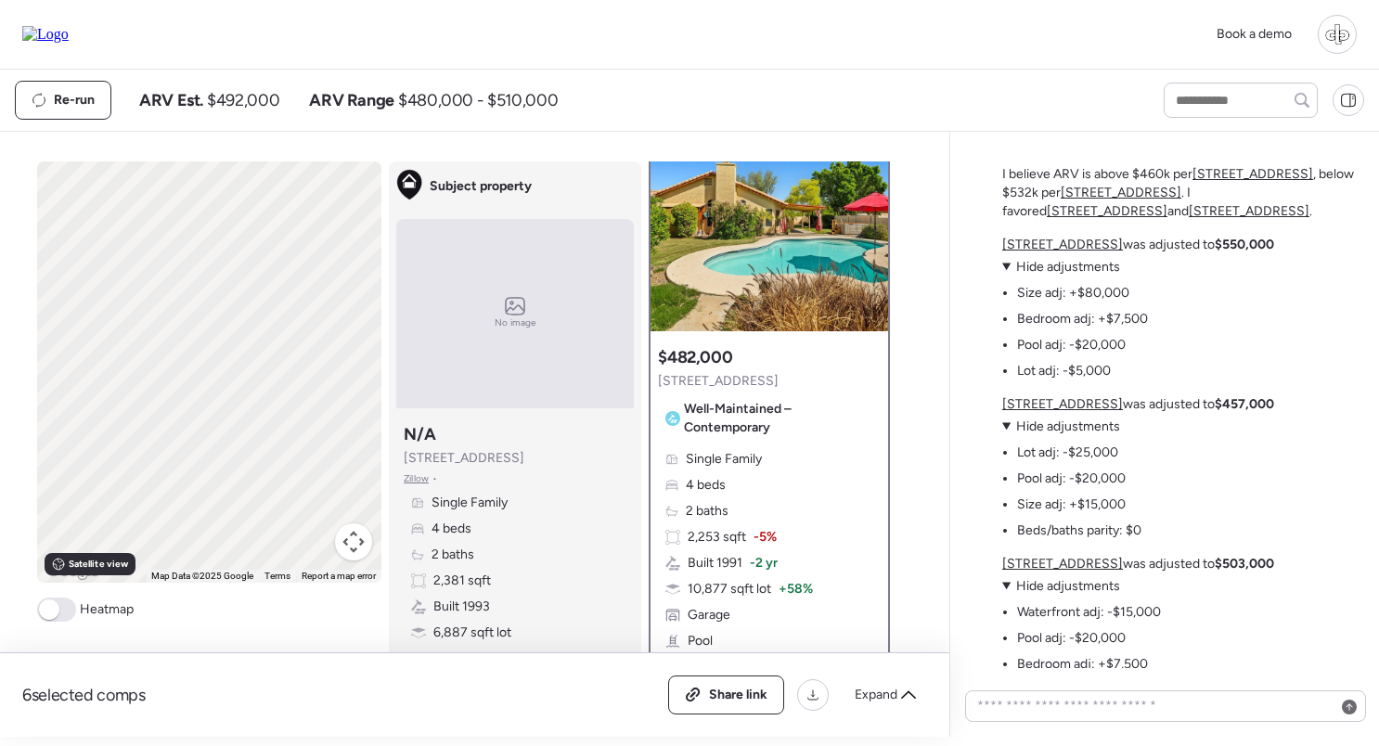
scroll to position [0, 0]
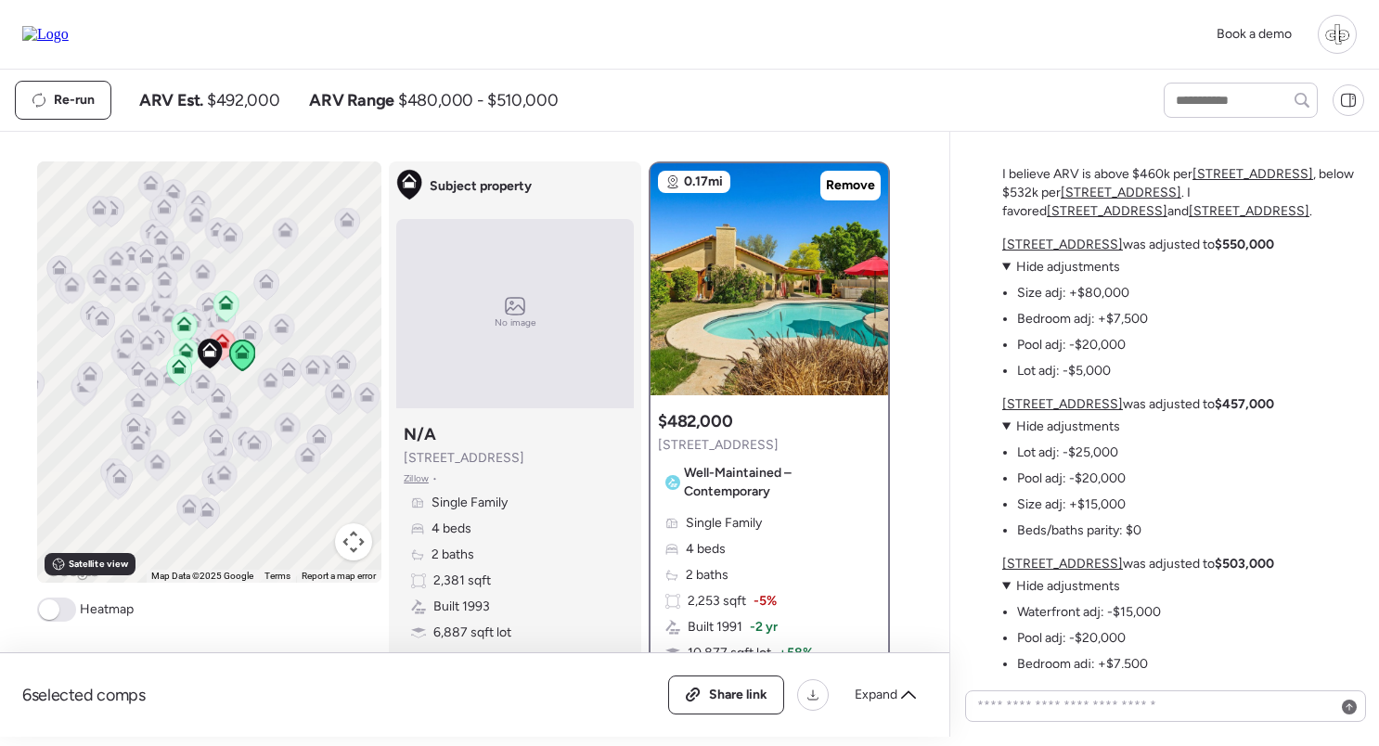
click at [179, 370] on icon at bounding box center [179, 370] width 12 height 6
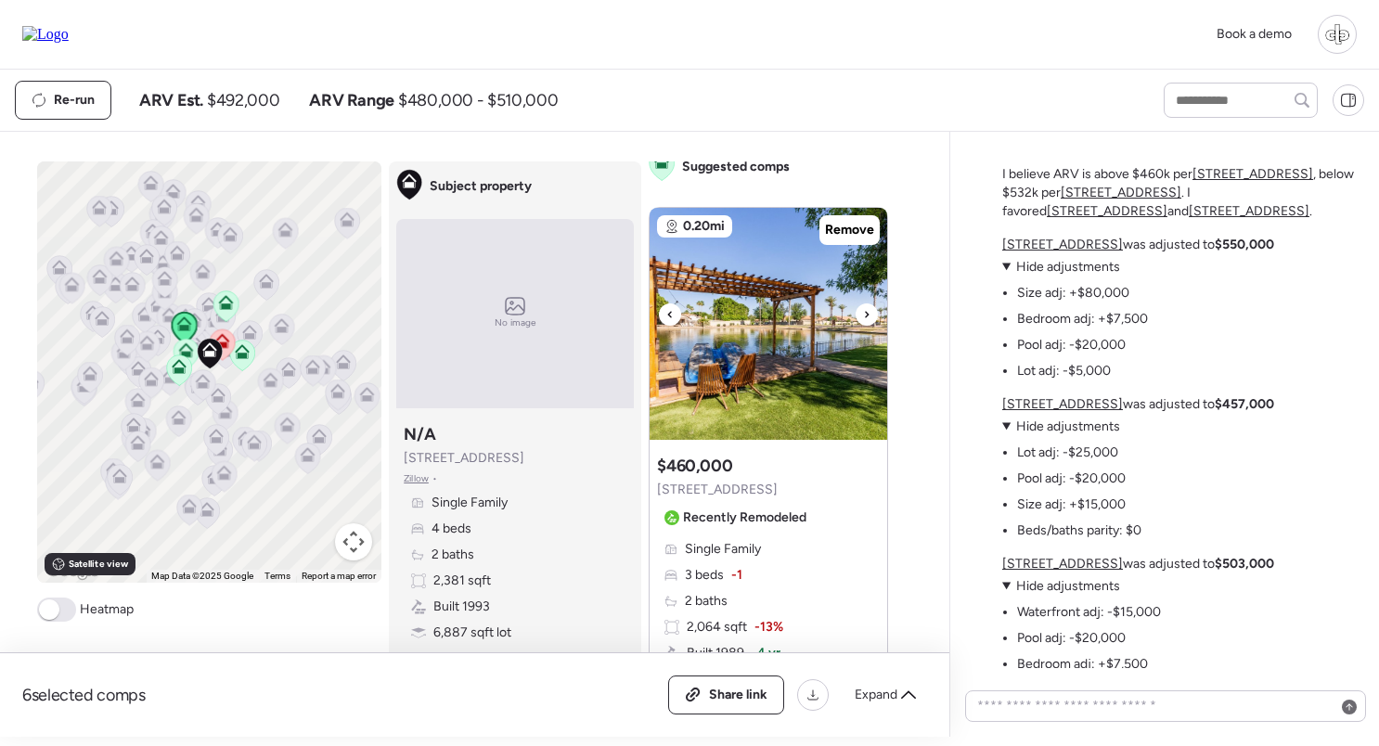
scroll to position [847, 0]
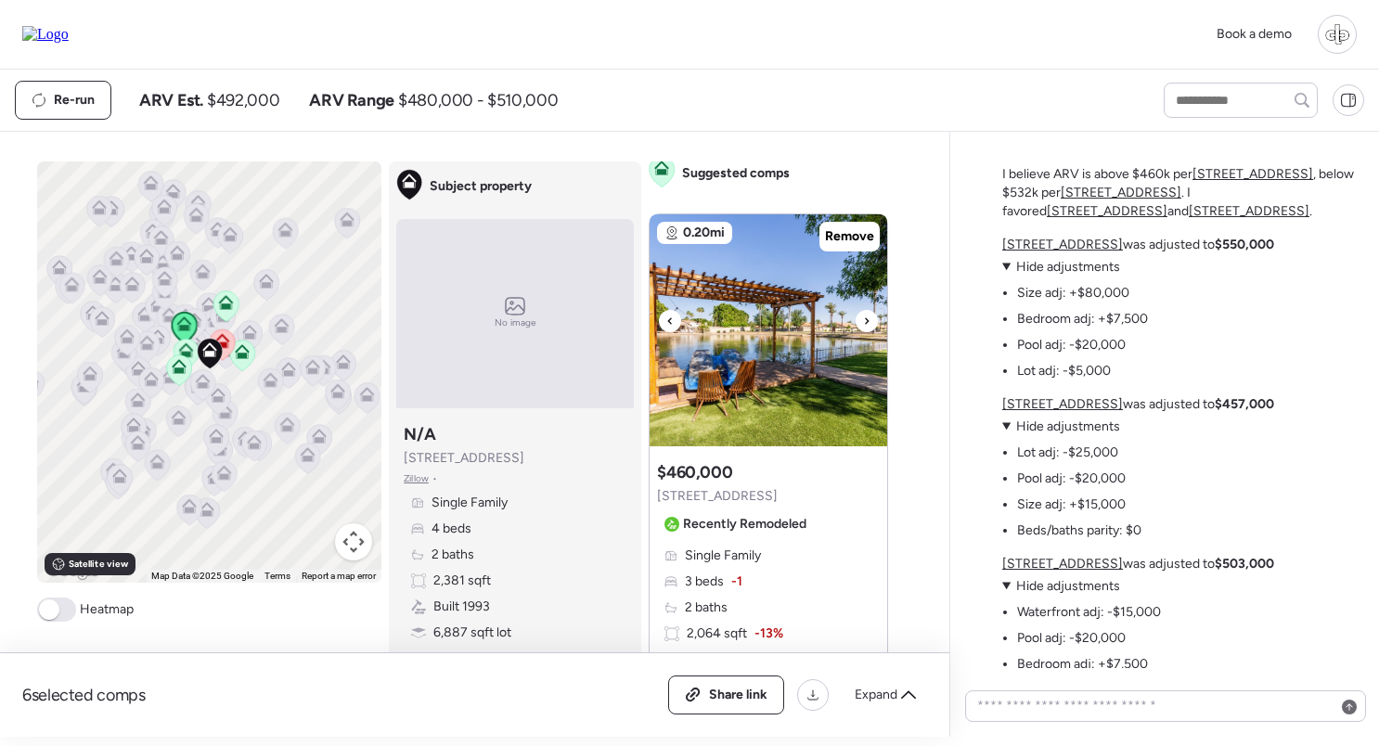
click at [787, 289] on img at bounding box center [768, 330] width 238 height 232
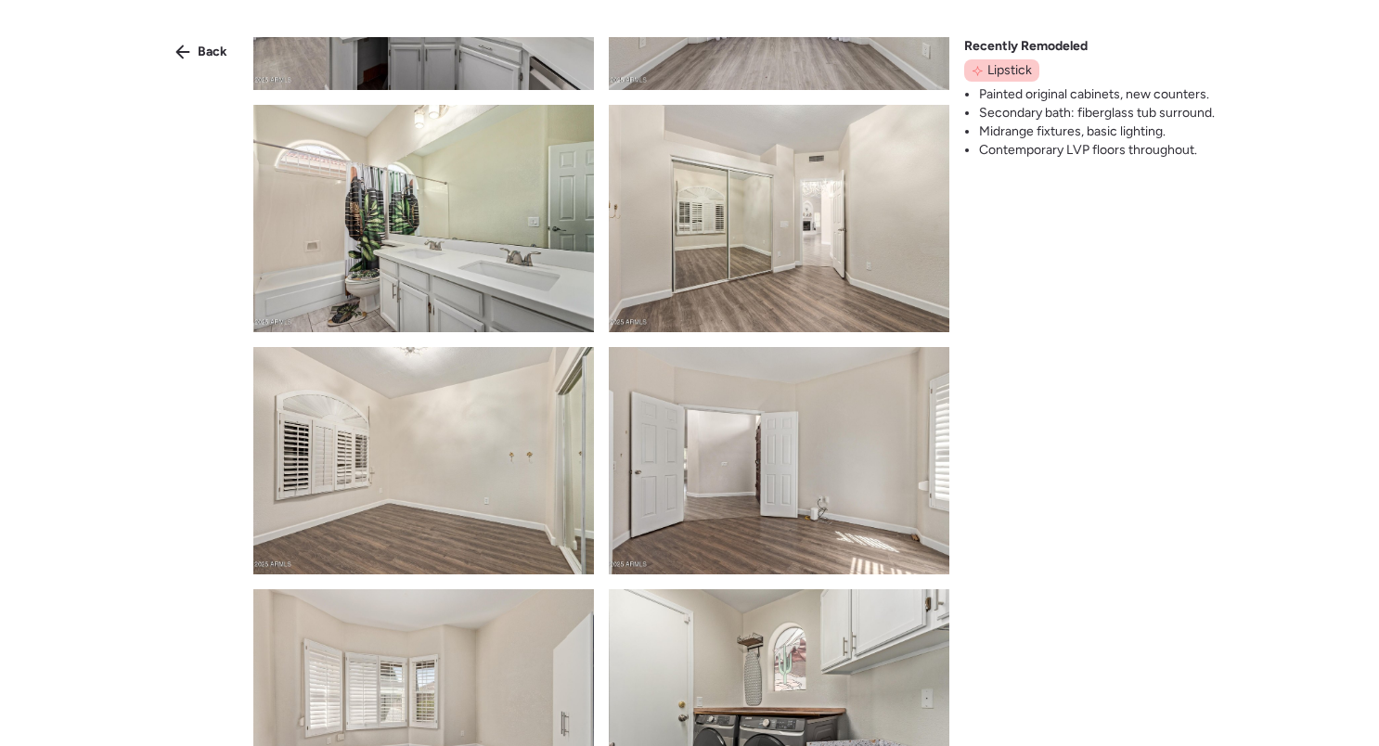
scroll to position [2384, 0]
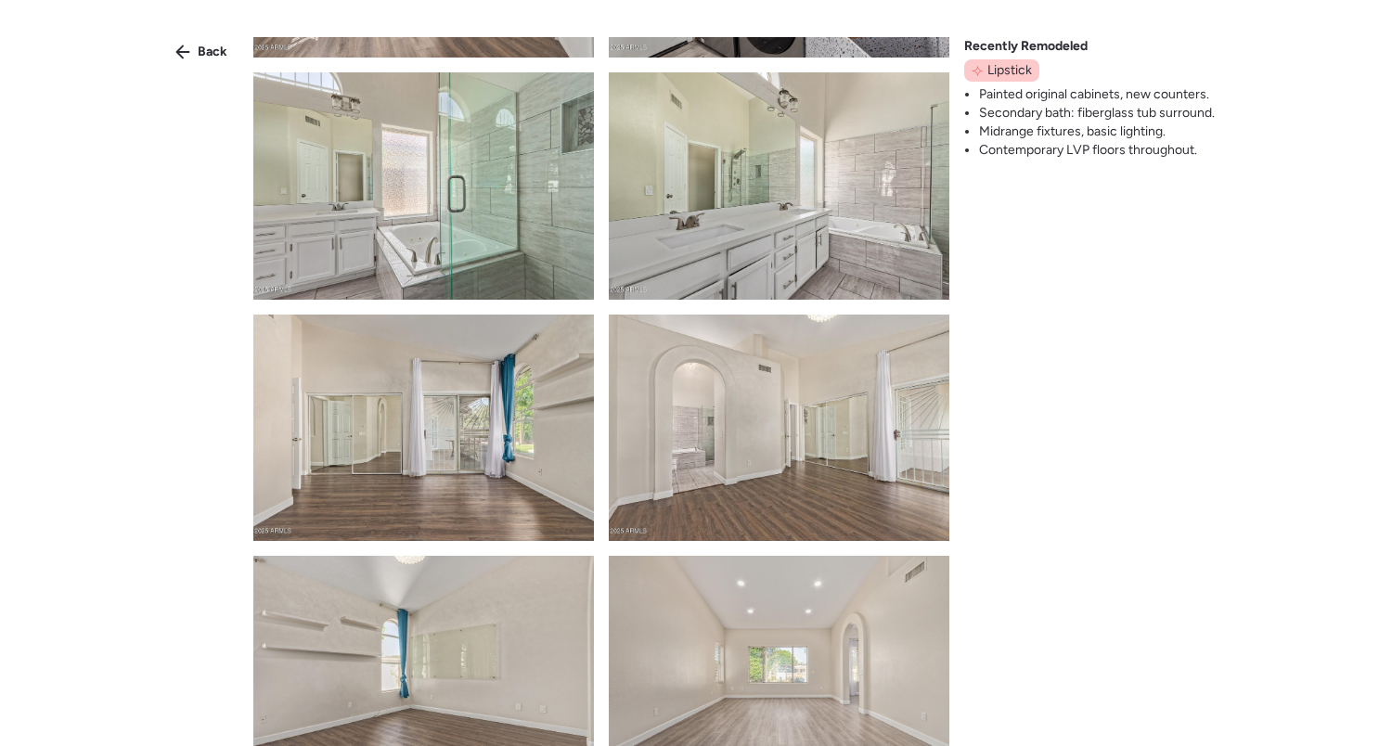
drag, startPoint x: 216, startPoint y: 43, endPoint x: 342, endPoint y: 33, distance: 126.5
click at [216, 43] on span "Back" at bounding box center [213, 52] width 30 height 19
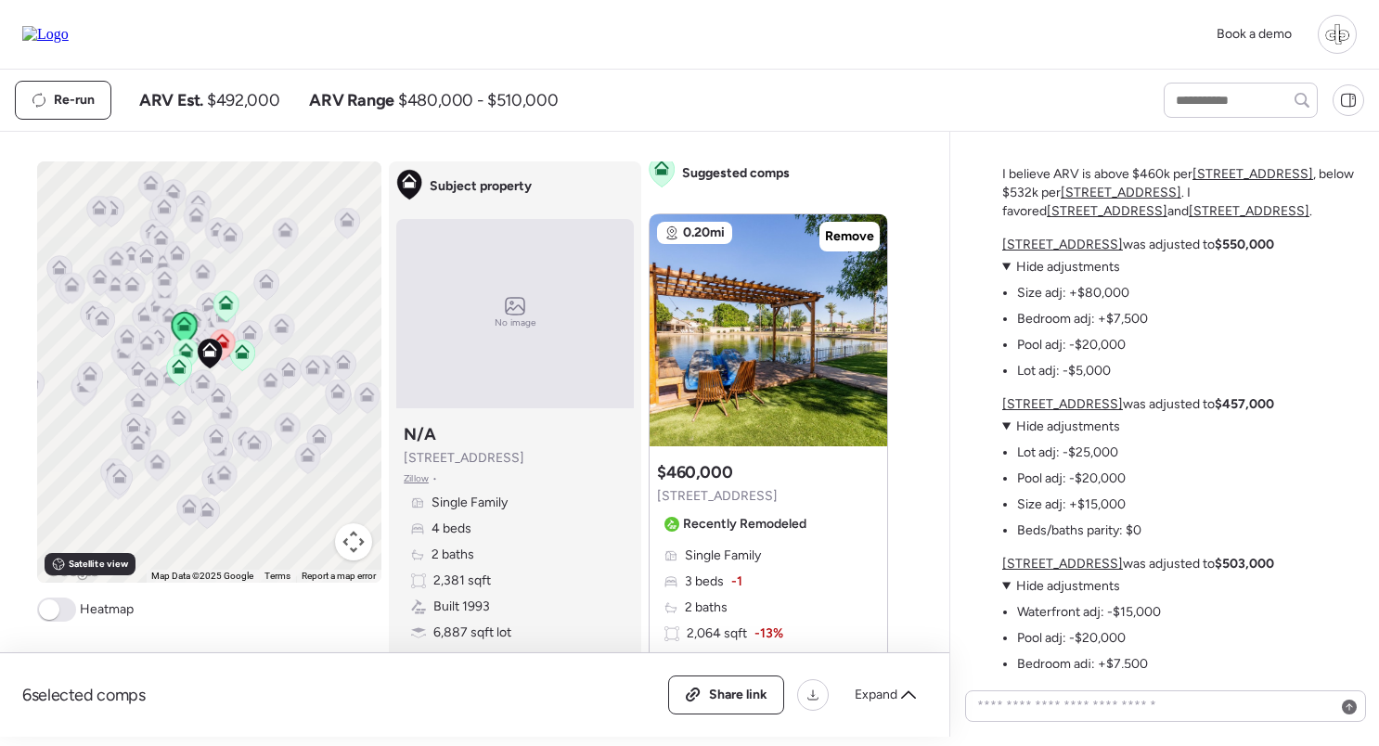
click at [723, 566] on div "Single Family 3 beds -1 2 baths 2,064 sqft -13% Built 1989 -4 yr 7,845 sqft lot…" at bounding box center [768, 633] width 223 height 174
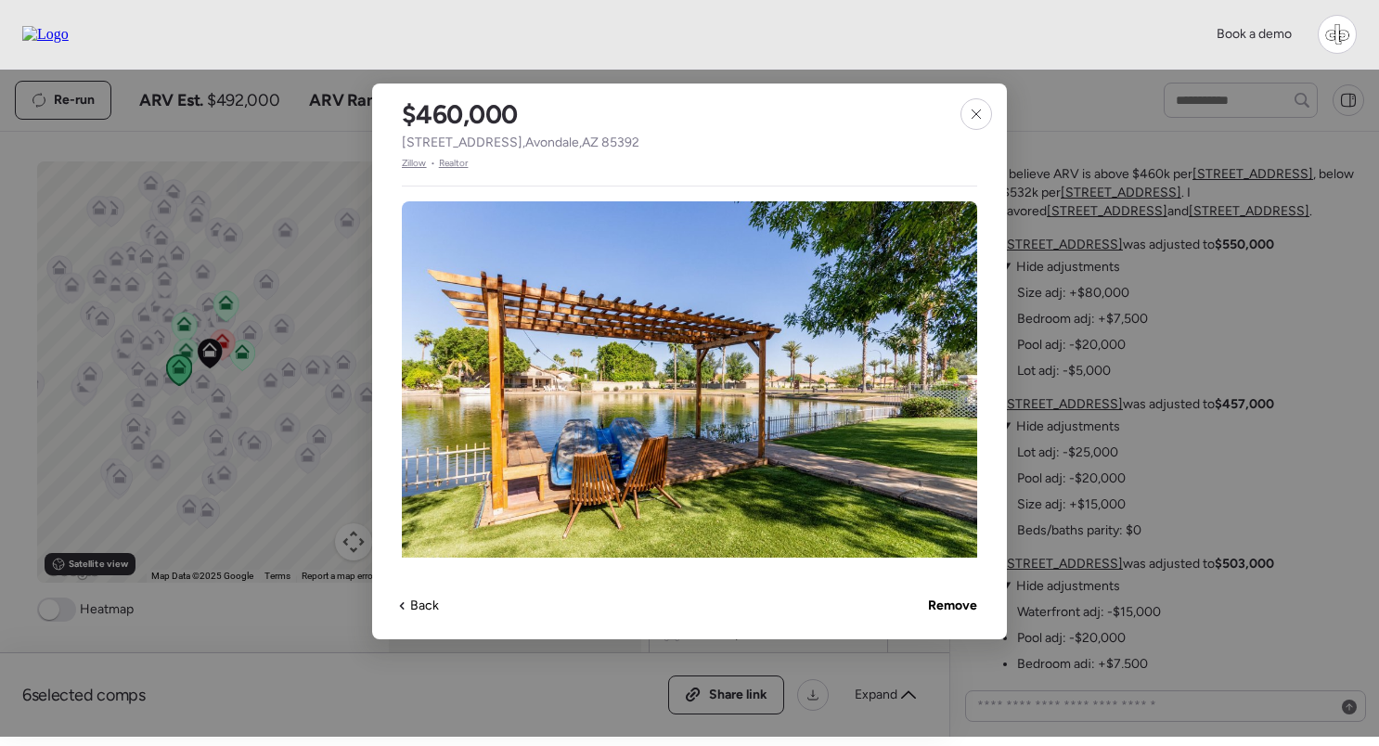
click at [415, 159] on span "Zillow" at bounding box center [414, 163] width 25 height 15
click at [973, 110] on icon at bounding box center [976, 114] width 15 height 15
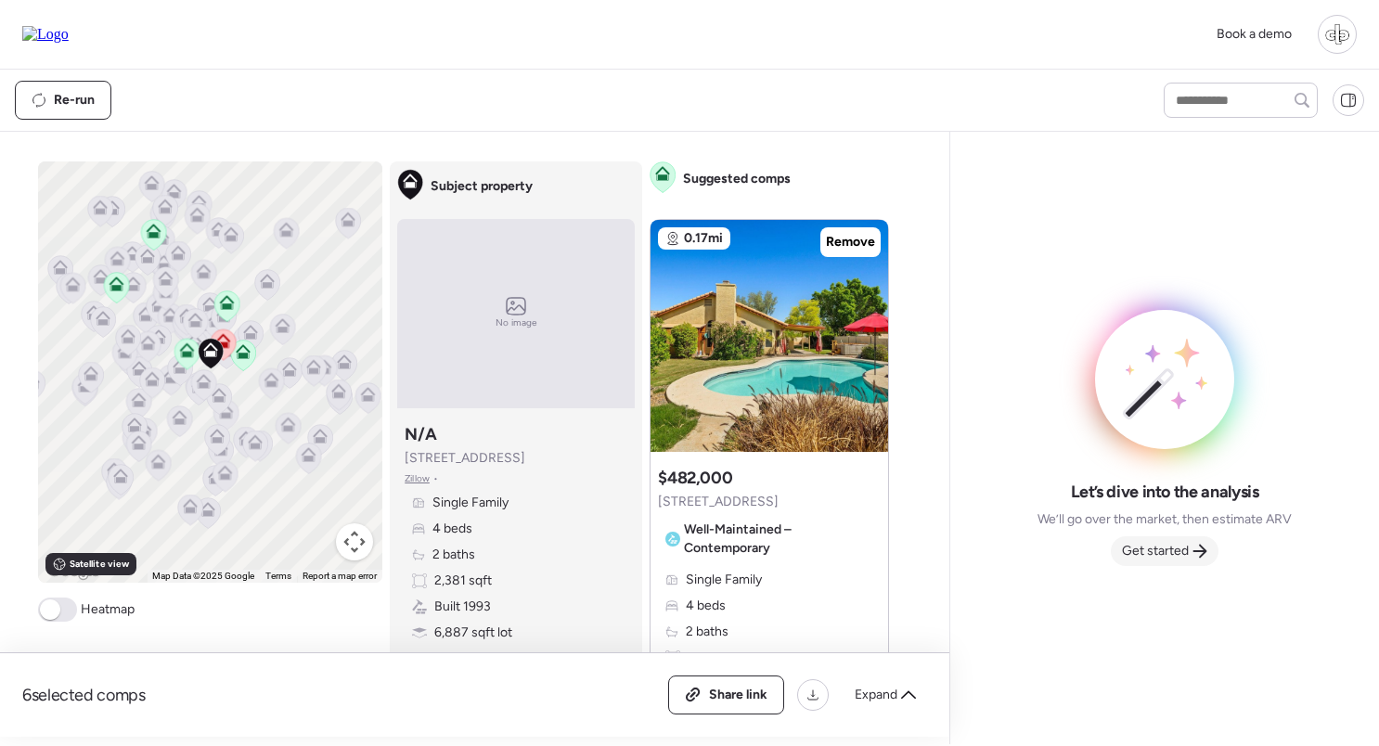
click at [1147, 553] on span "Get started" at bounding box center [1155, 551] width 67 height 19
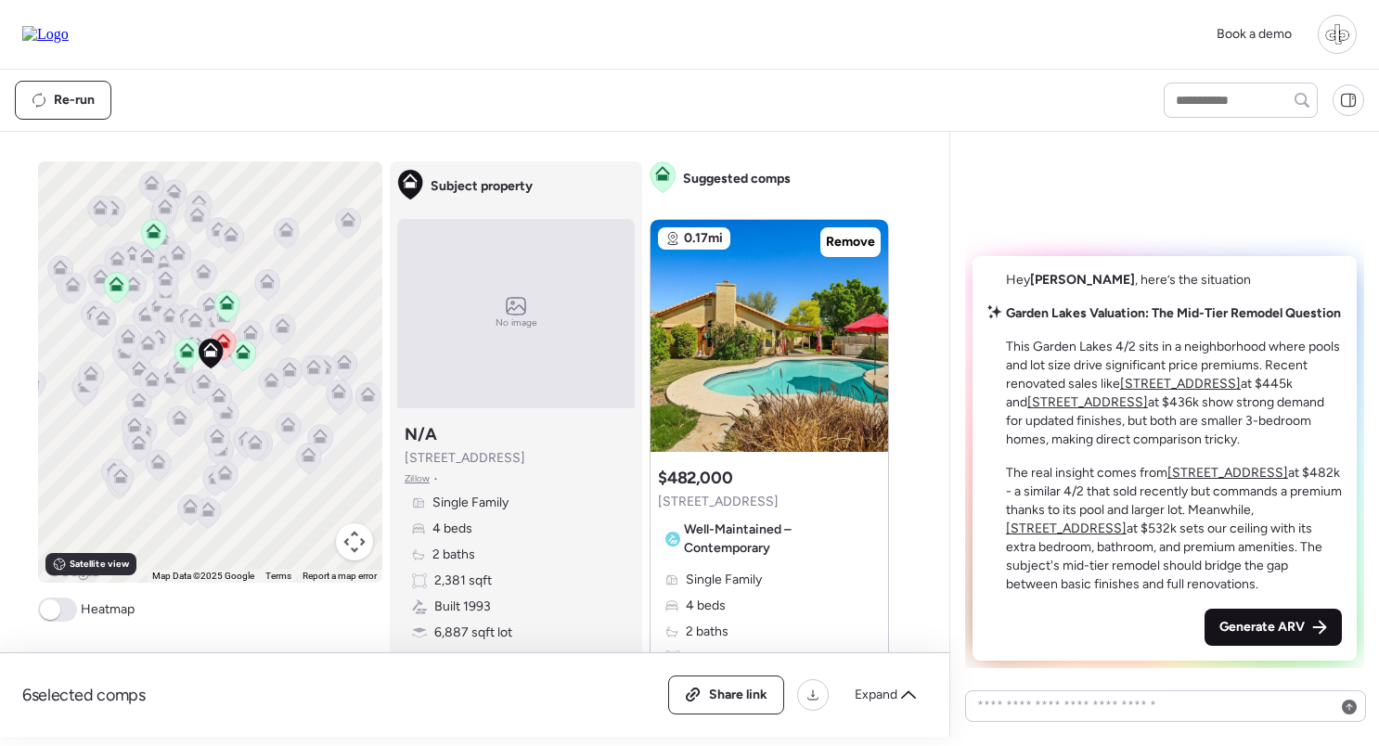
click at [1254, 627] on span "Generate ARV" at bounding box center [1261, 627] width 85 height 19
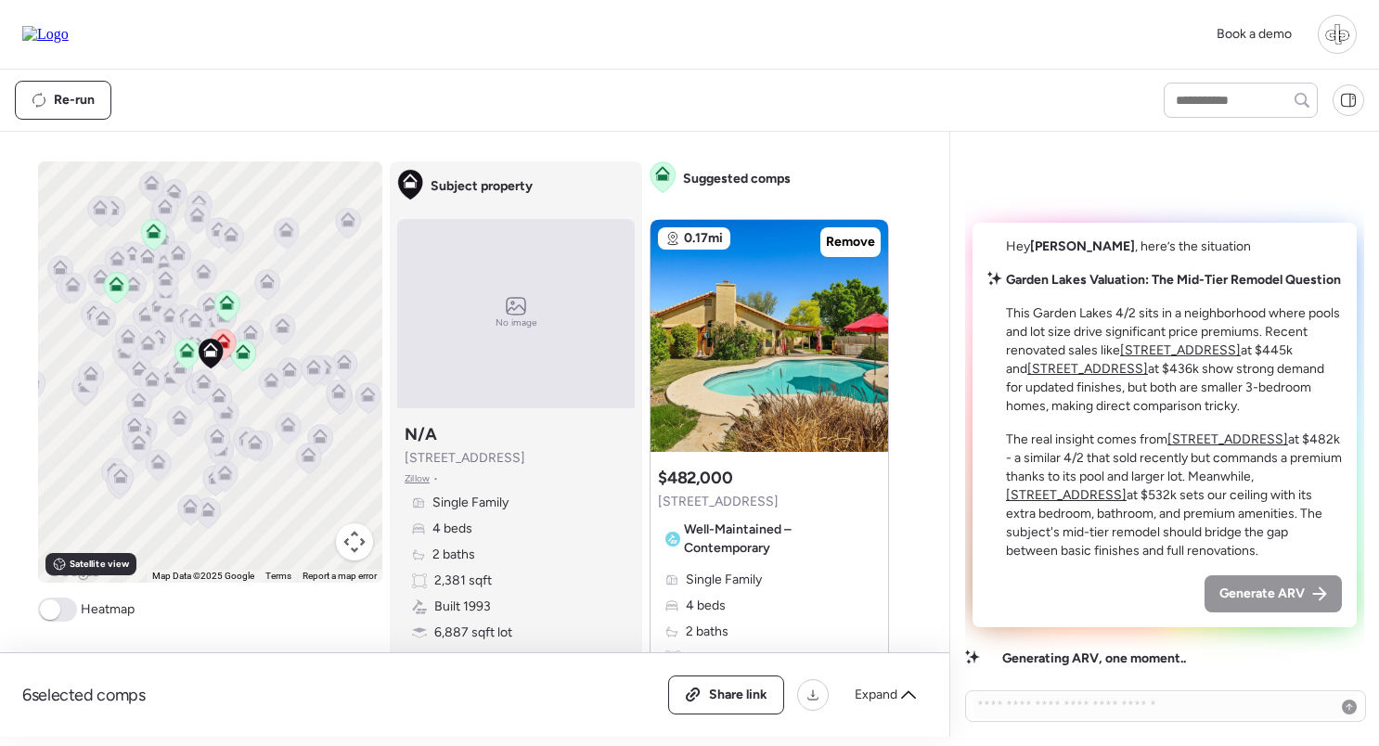
click at [1202, 435] on u "10837 W Cottonwood Ln" at bounding box center [1227, 439] width 121 height 16
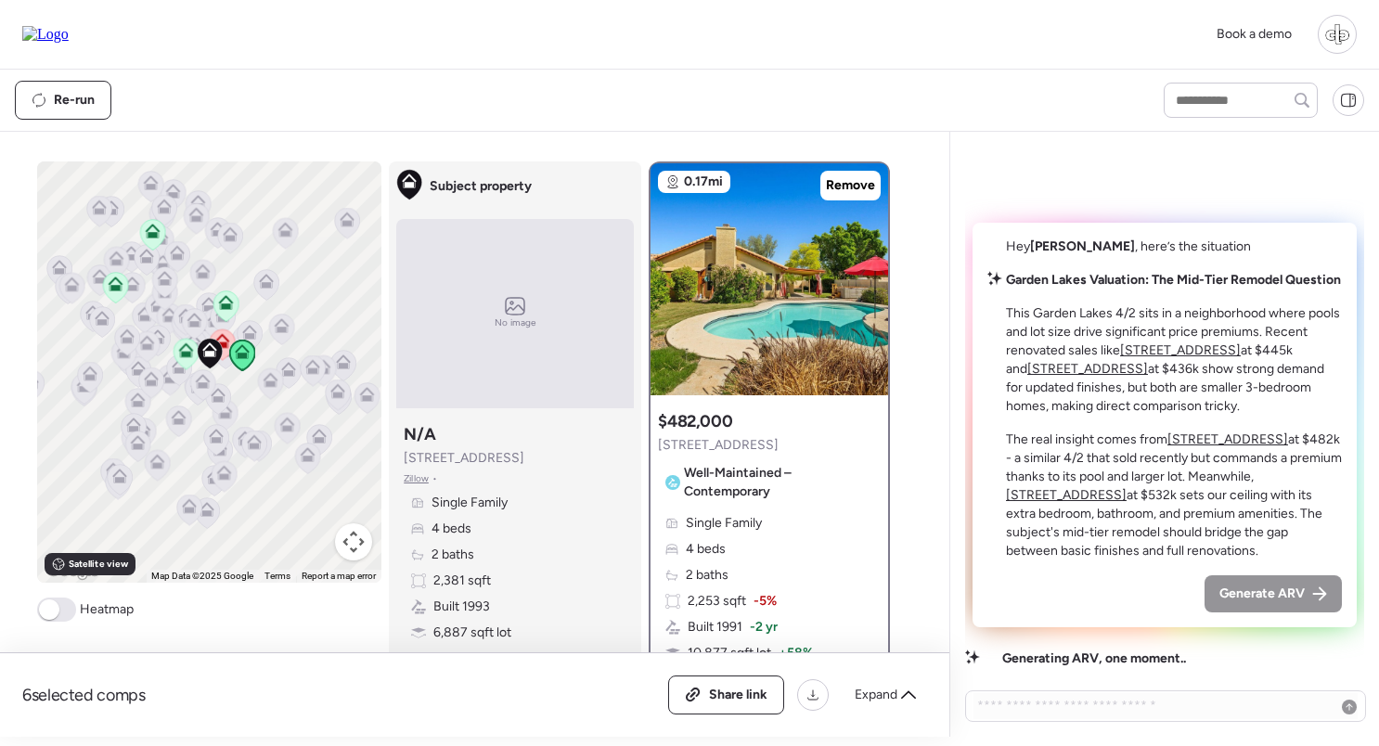
click at [1074, 497] on u "10921 W Bermuda Dr" at bounding box center [1066, 495] width 121 height 16
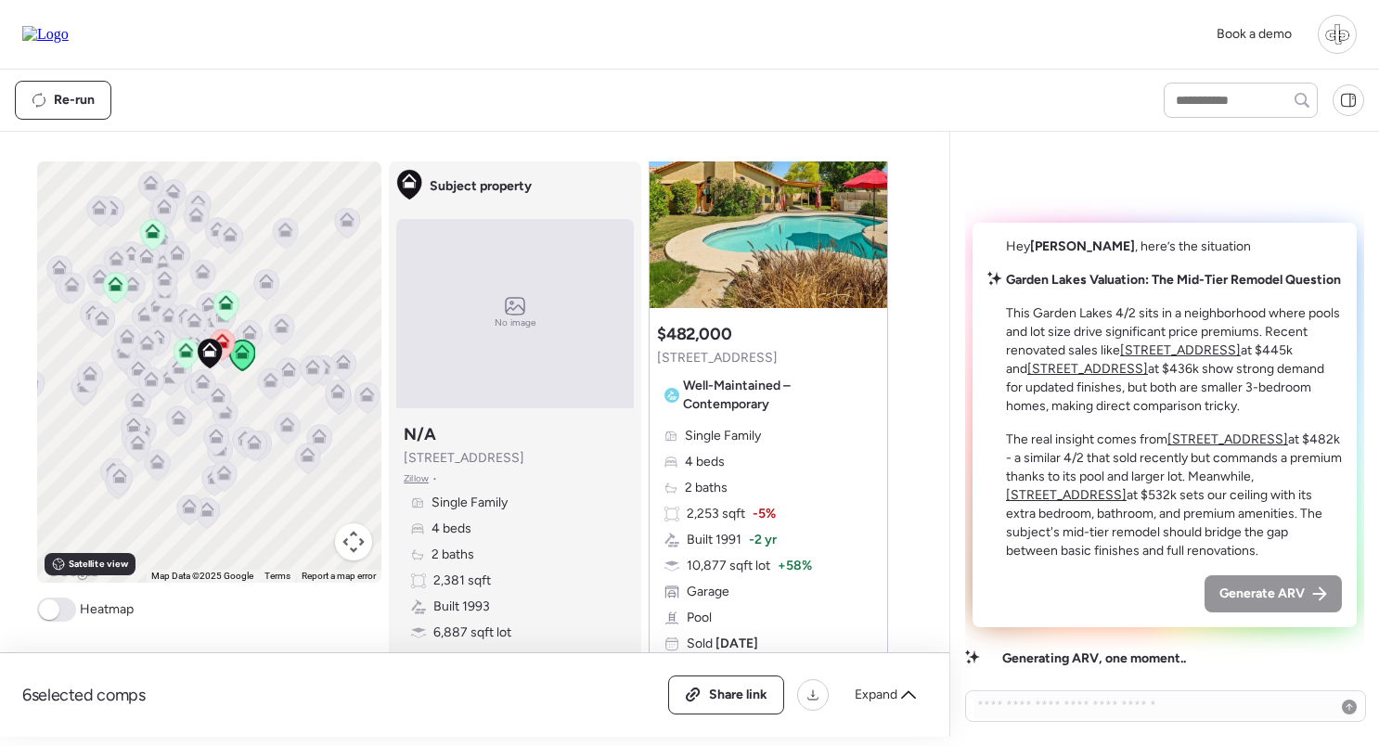
scroll to position [1084, 0]
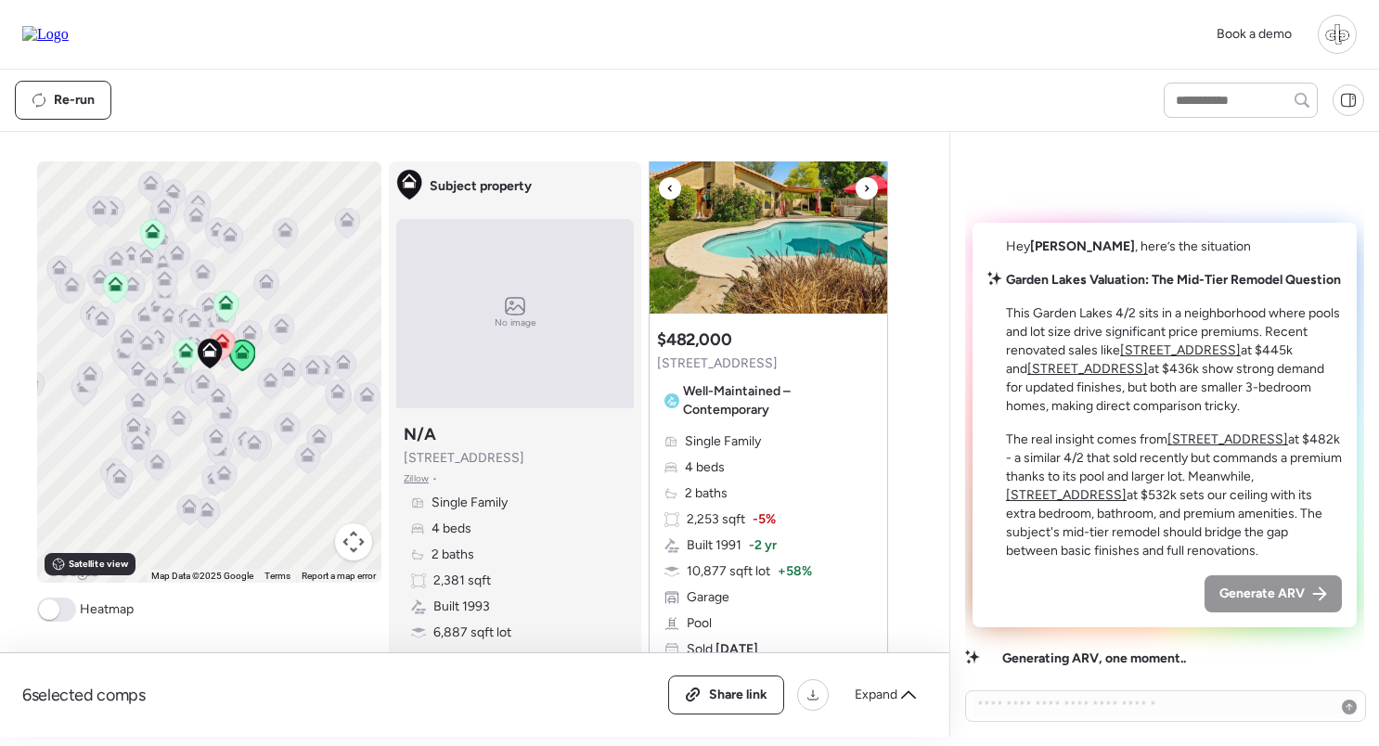
click at [789, 219] on img at bounding box center [768, 198] width 238 height 232
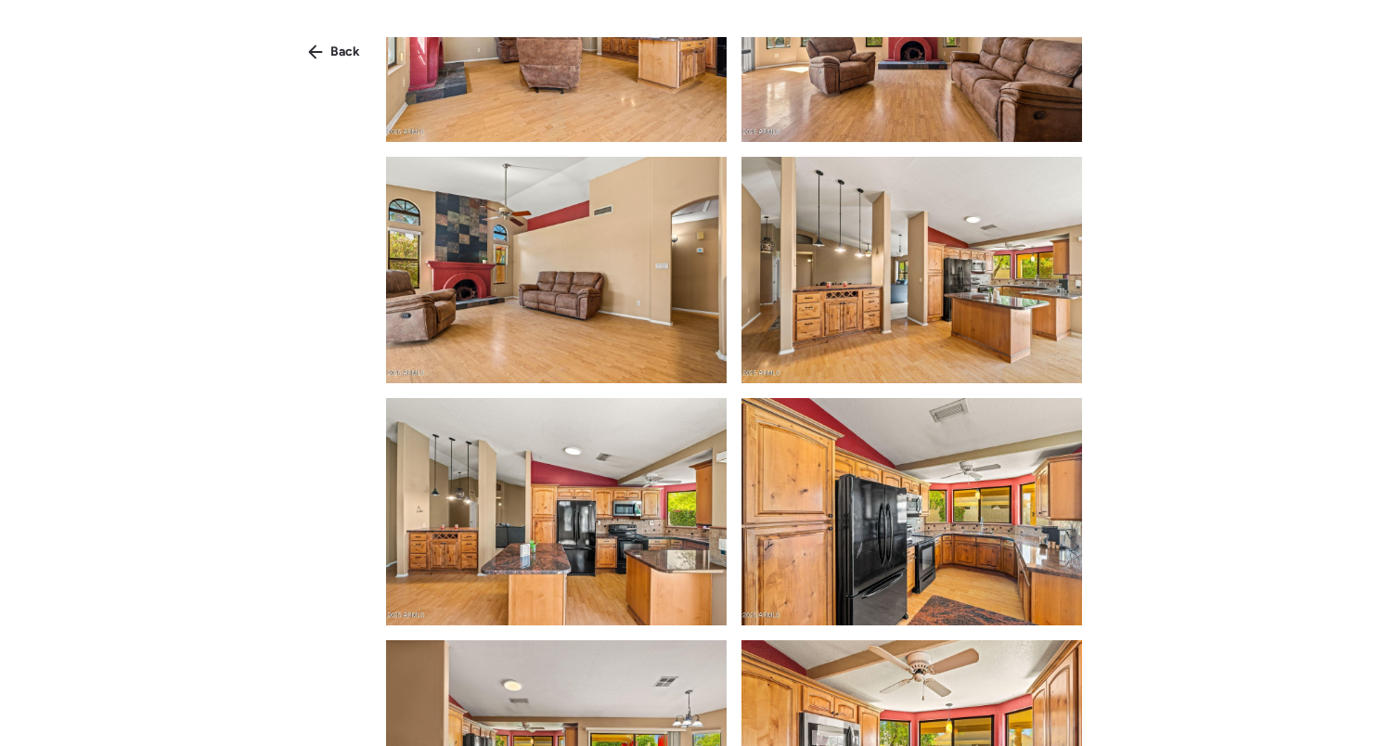
scroll to position [2092, 0]
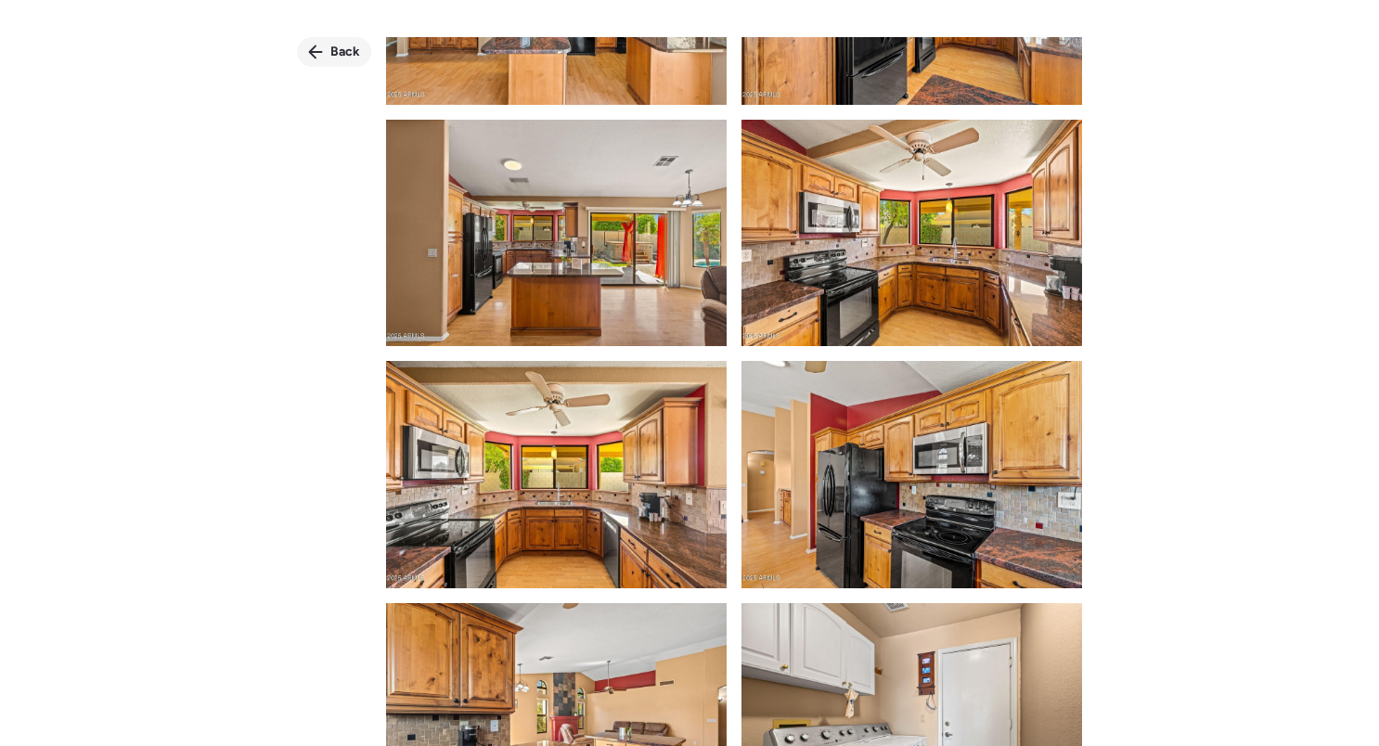
click at [332, 51] on span "Back" at bounding box center [345, 52] width 30 height 19
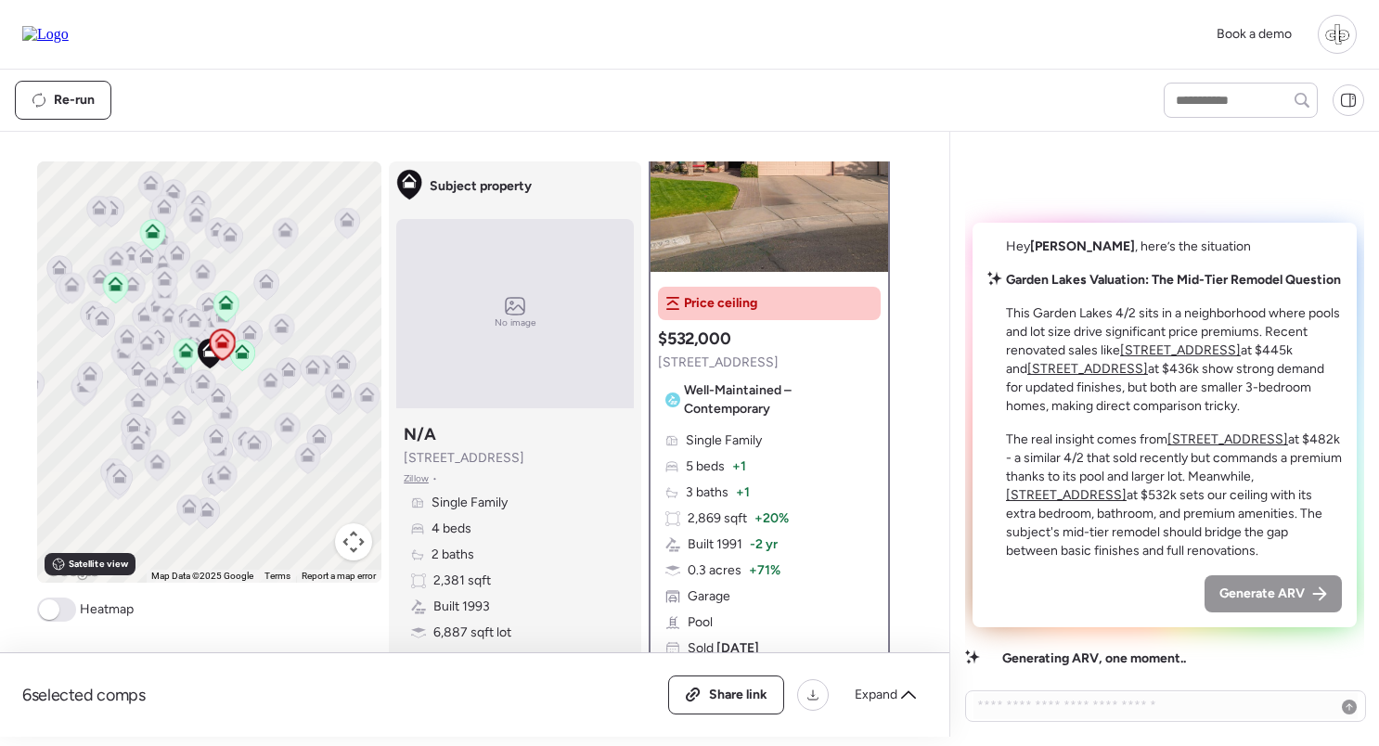
scroll to position [279, 0]
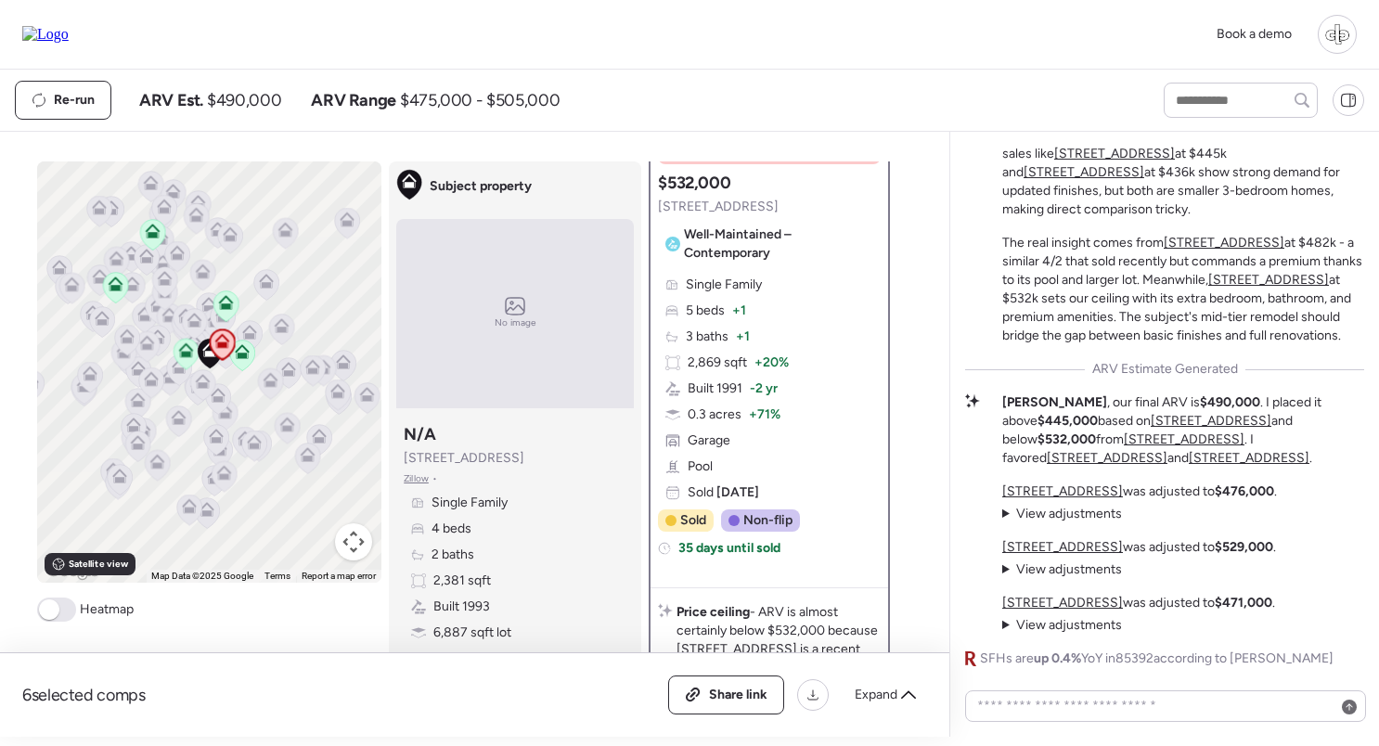
click at [1100, 553] on u "[STREET_ADDRESS]" at bounding box center [1062, 547] width 121 height 16
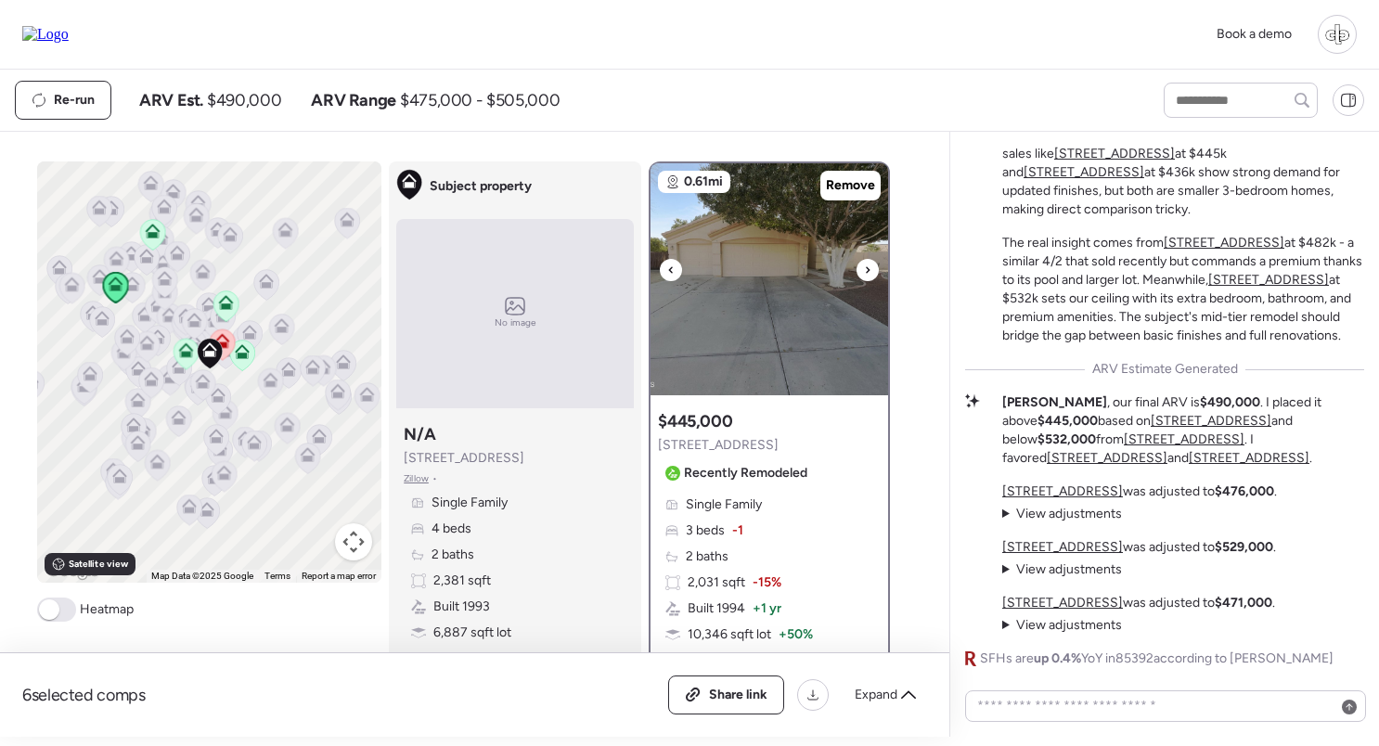
scroll to position [0, 0]
click at [783, 286] on img at bounding box center [769, 279] width 238 height 232
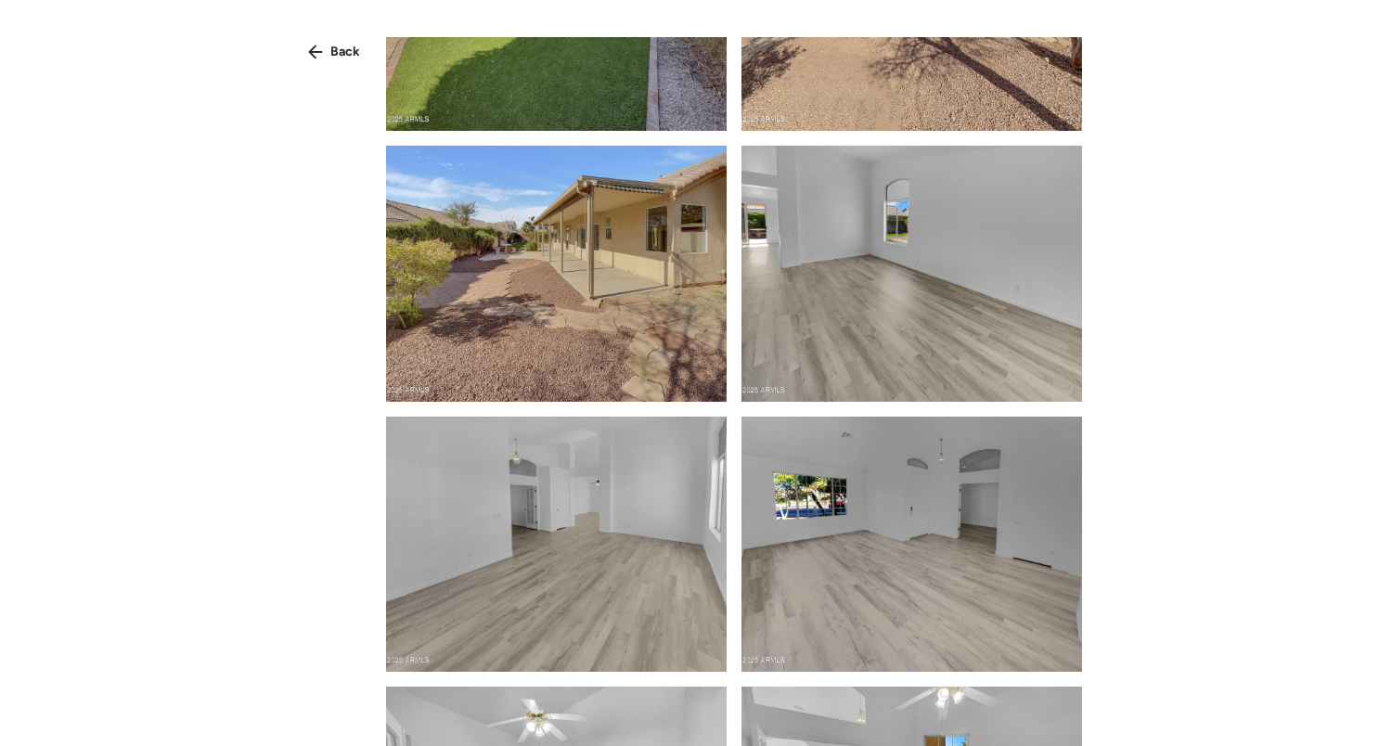
scroll to position [1330, 0]
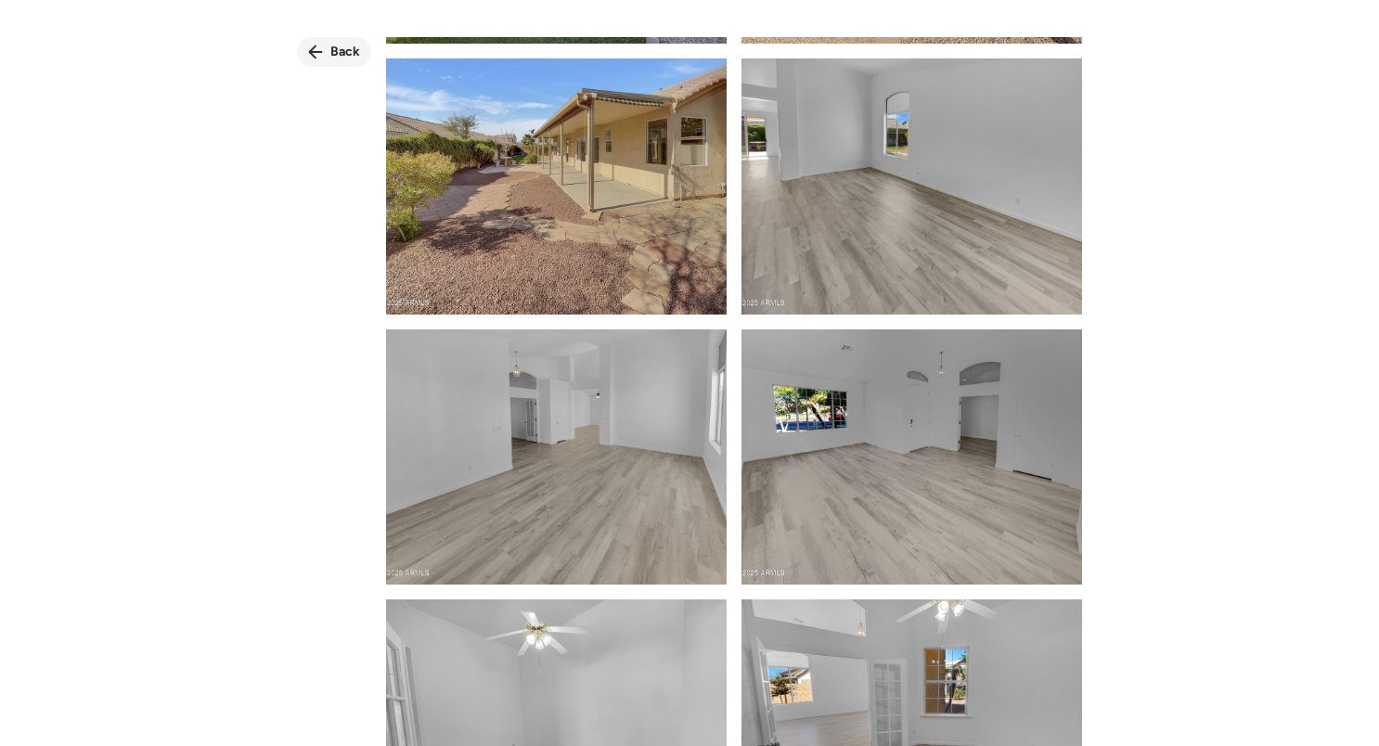
click at [334, 52] on span "Back" at bounding box center [345, 52] width 30 height 19
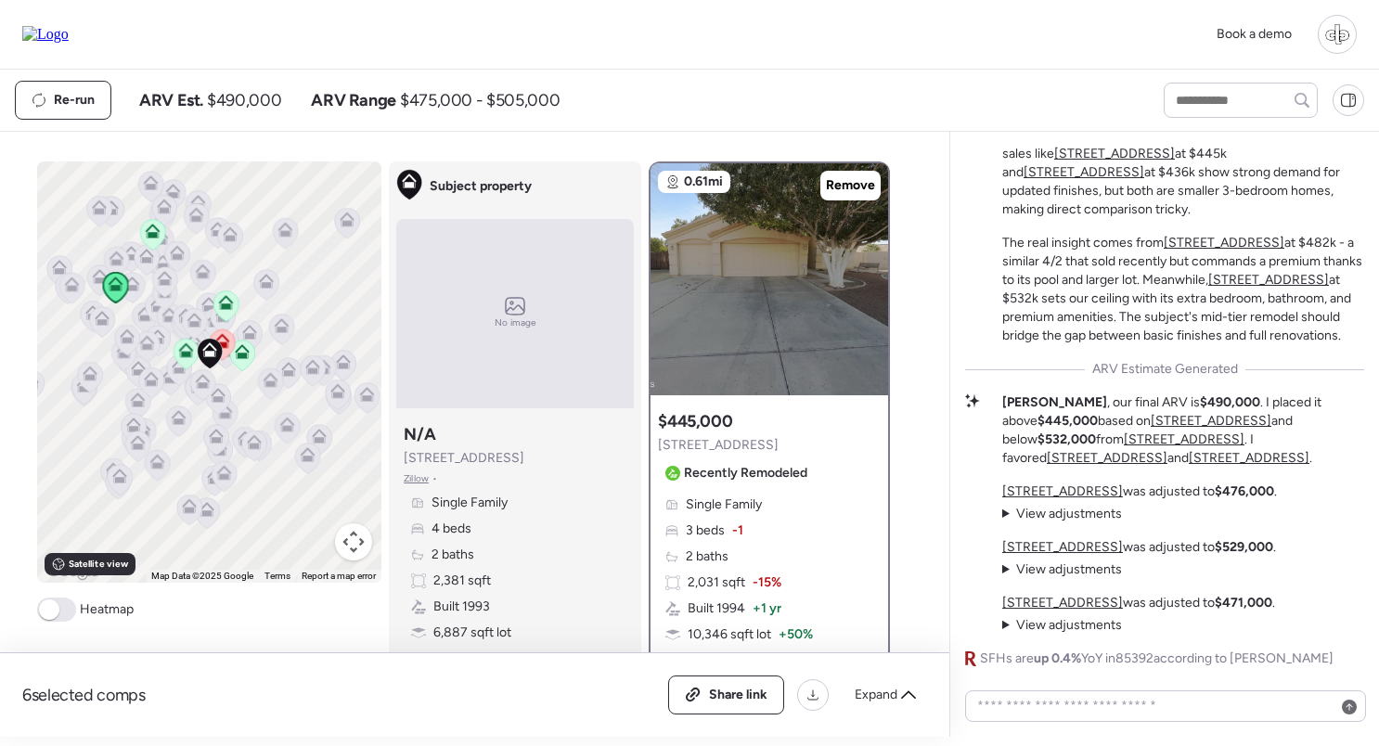
click at [1185, 641] on div "Garden Lakes Valuation: The Mid-Tier Remodel Question This Garden Lakes 4/2 sit…" at bounding box center [1164, 371] width 399 height 594
click at [1229, 636] on div "Garden Lakes Valuation: The Mid-Tier Remodel Question This Garden Lakes 4/2 sit…" at bounding box center [1164, 371] width 399 height 594
click at [1275, 637] on div "Garden Lakes Valuation: The Mid-Tier Remodel Question This Garden Lakes 4/2 sit…" at bounding box center [1164, 371] width 399 height 594
click at [1280, 638] on div "Garden Lakes Valuation: The Mid-Tier Remodel Question This Garden Lakes 4/2 sit…" at bounding box center [1164, 371] width 399 height 594
click at [1346, 33] on div at bounding box center [1336, 34] width 39 height 39
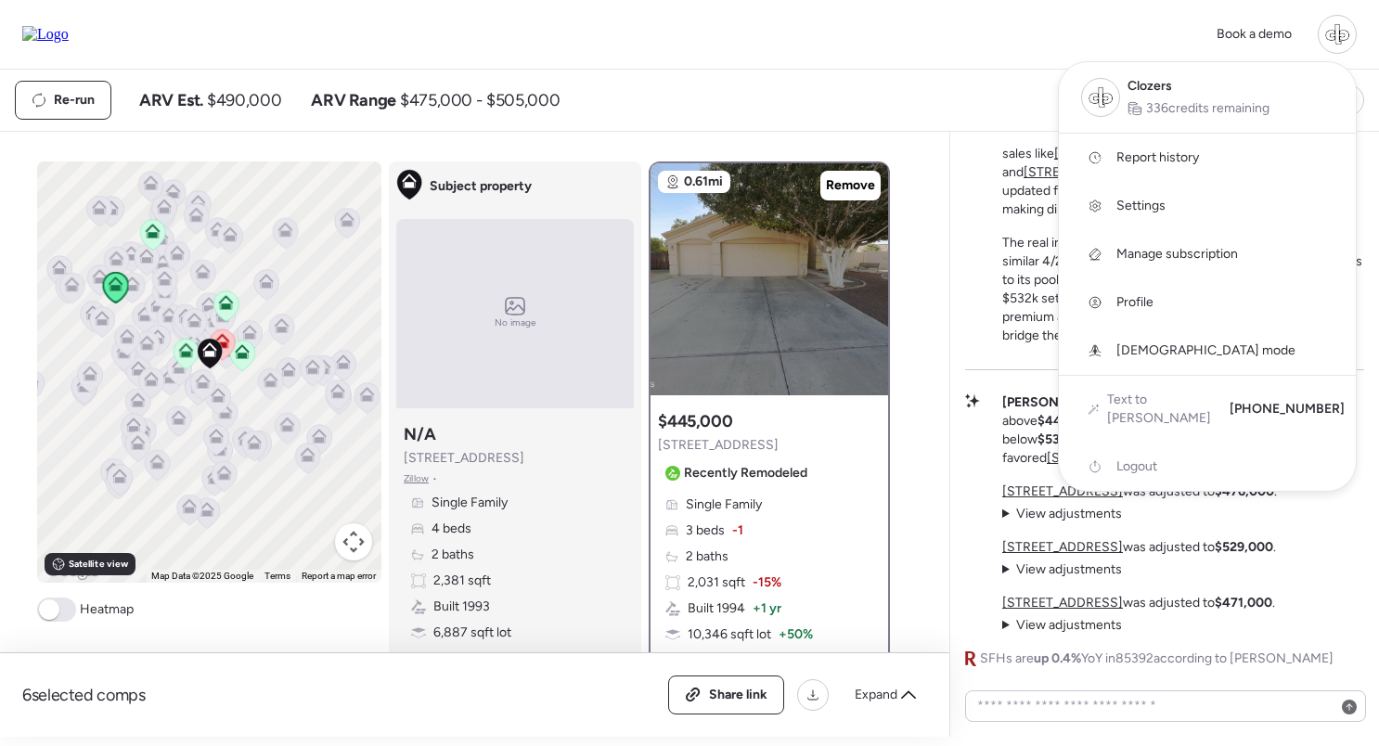
click at [1134, 205] on span "Settings" at bounding box center [1140, 206] width 49 height 19
click at [935, 289] on div at bounding box center [689, 321] width 1379 height 746
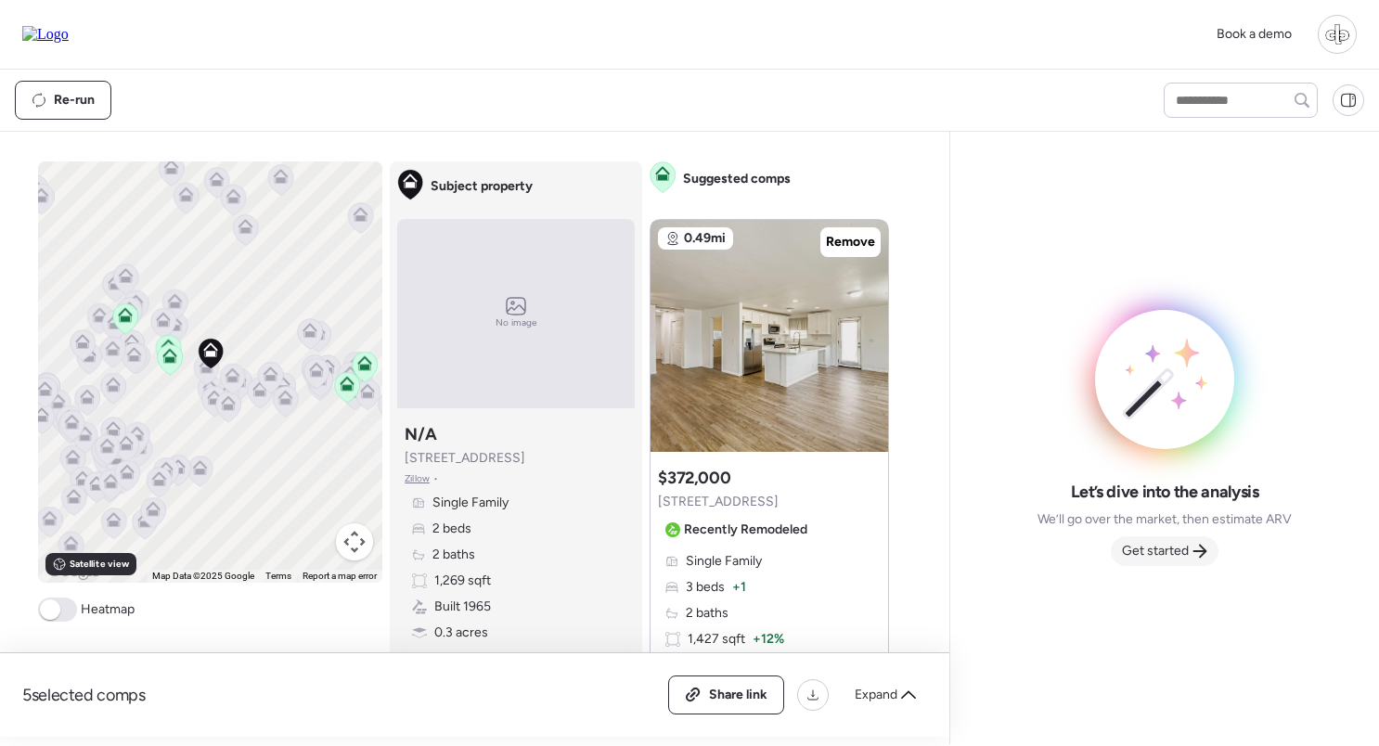
click at [1173, 540] on div "Get started" at bounding box center [1165, 551] width 108 height 30
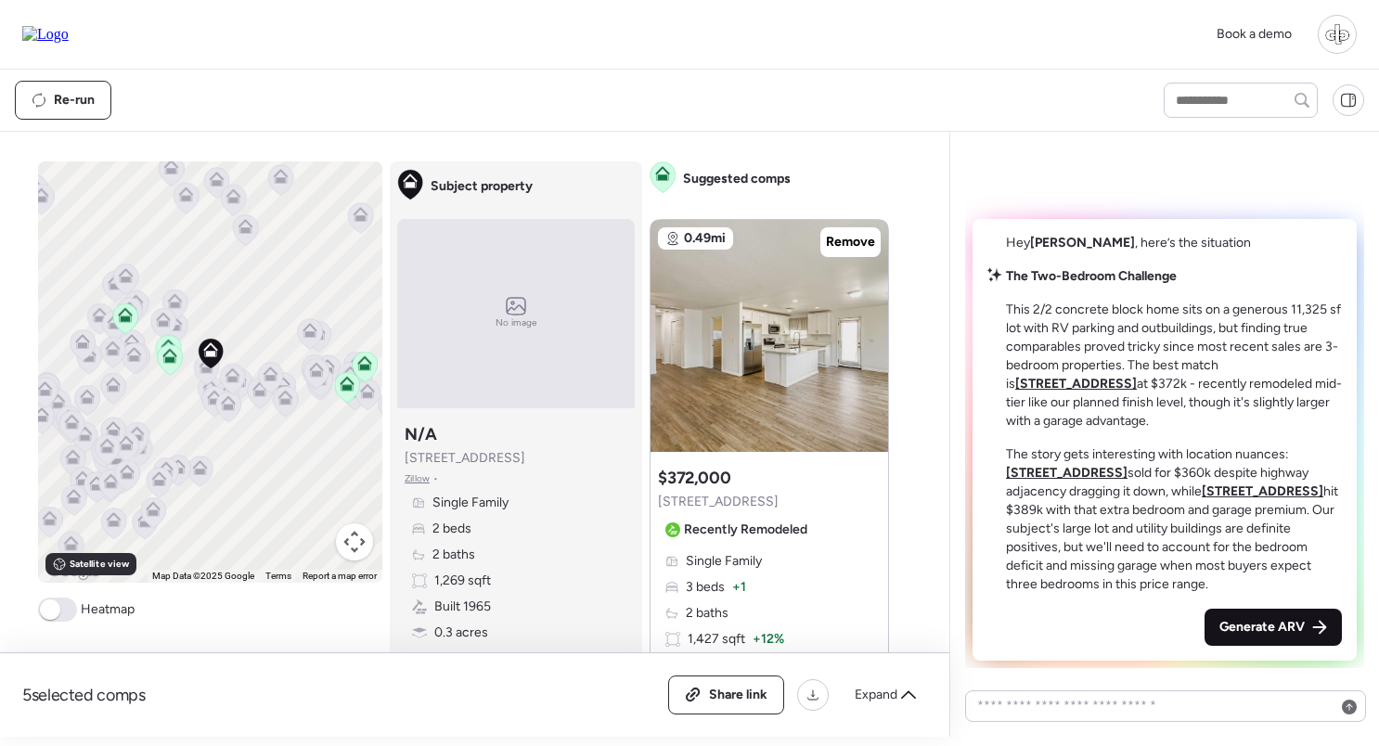
click at [1281, 638] on div "Generate ARV" at bounding box center [1272, 627] width 137 height 37
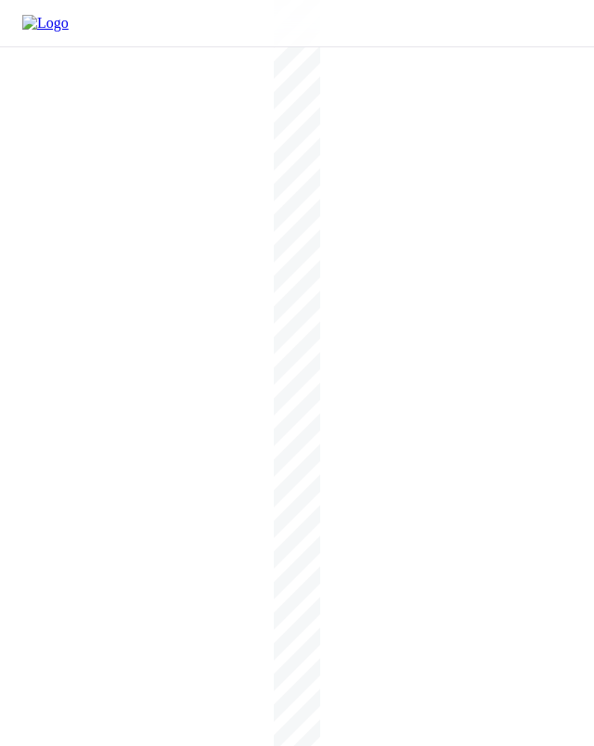
scroll to position [13, 0]
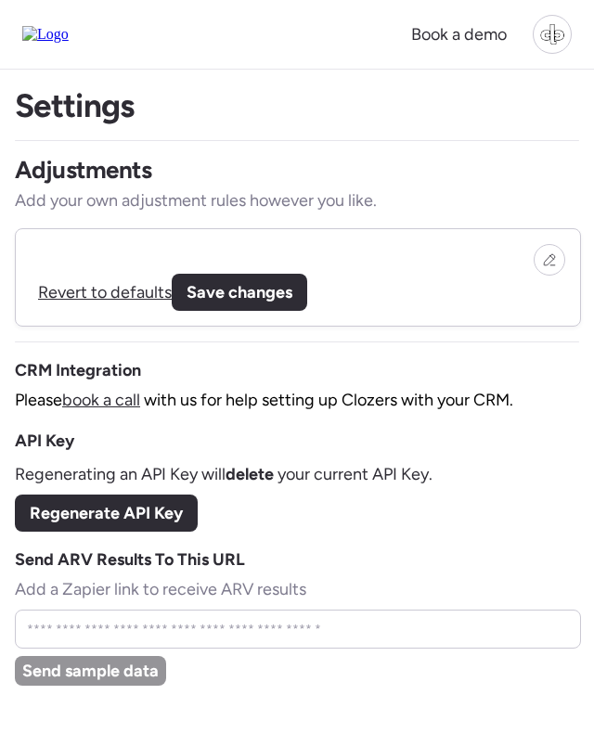
drag, startPoint x: 714, startPoint y: 231, endPoint x: 278, endPoint y: 266, distance: 437.5
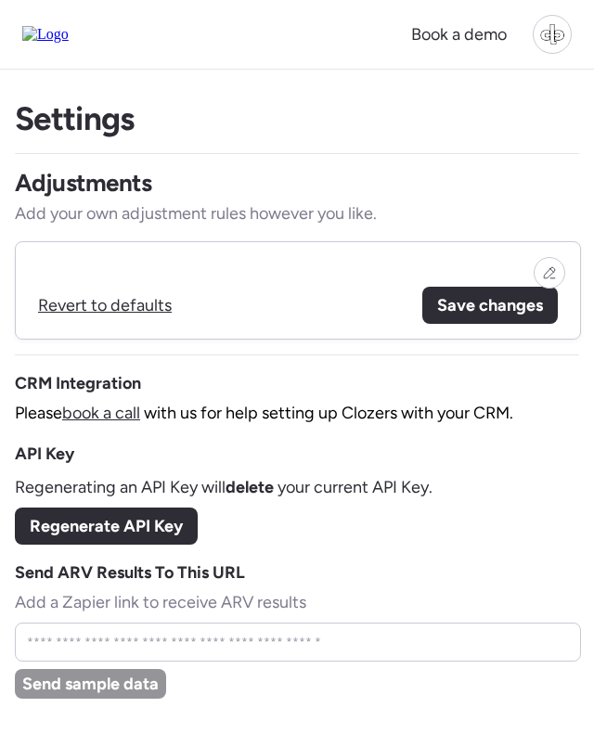
scroll to position [0, 0]
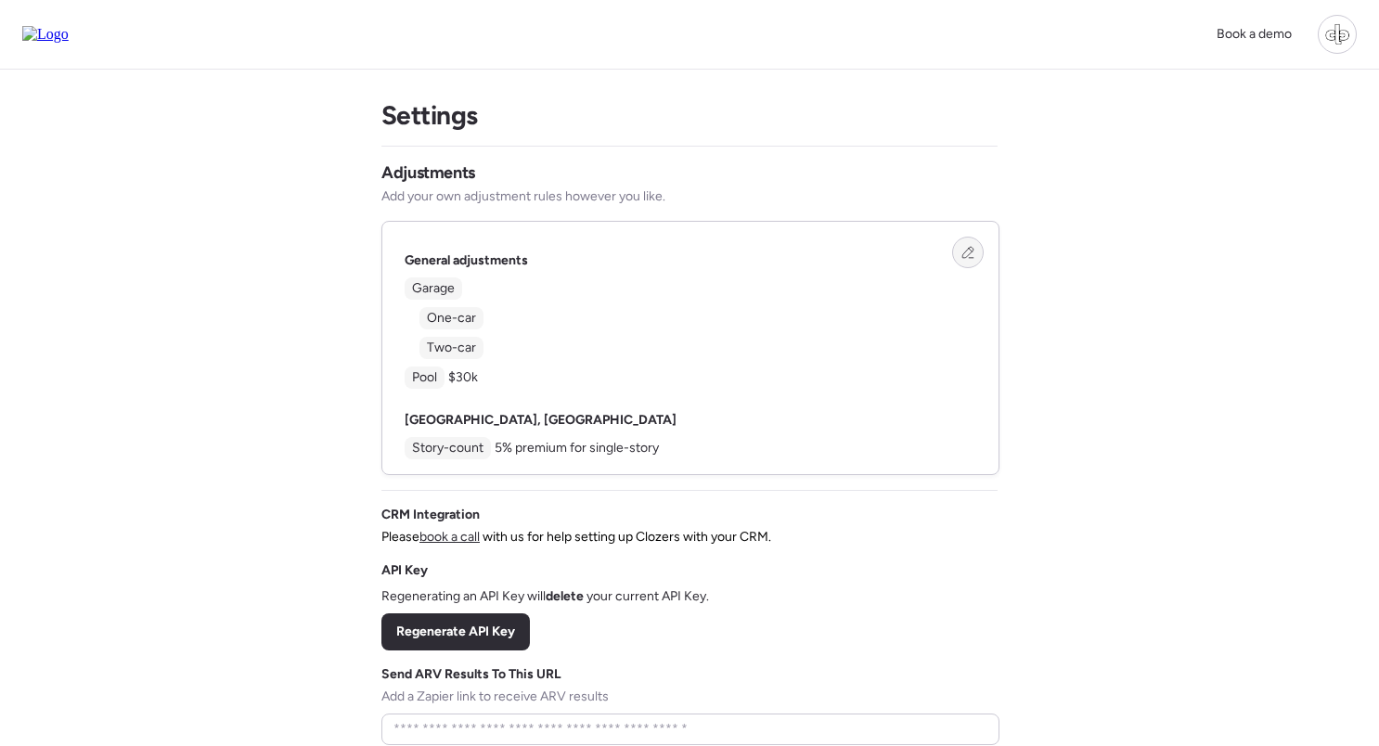
click at [593, 249] on icon at bounding box center [967, 252] width 13 height 13
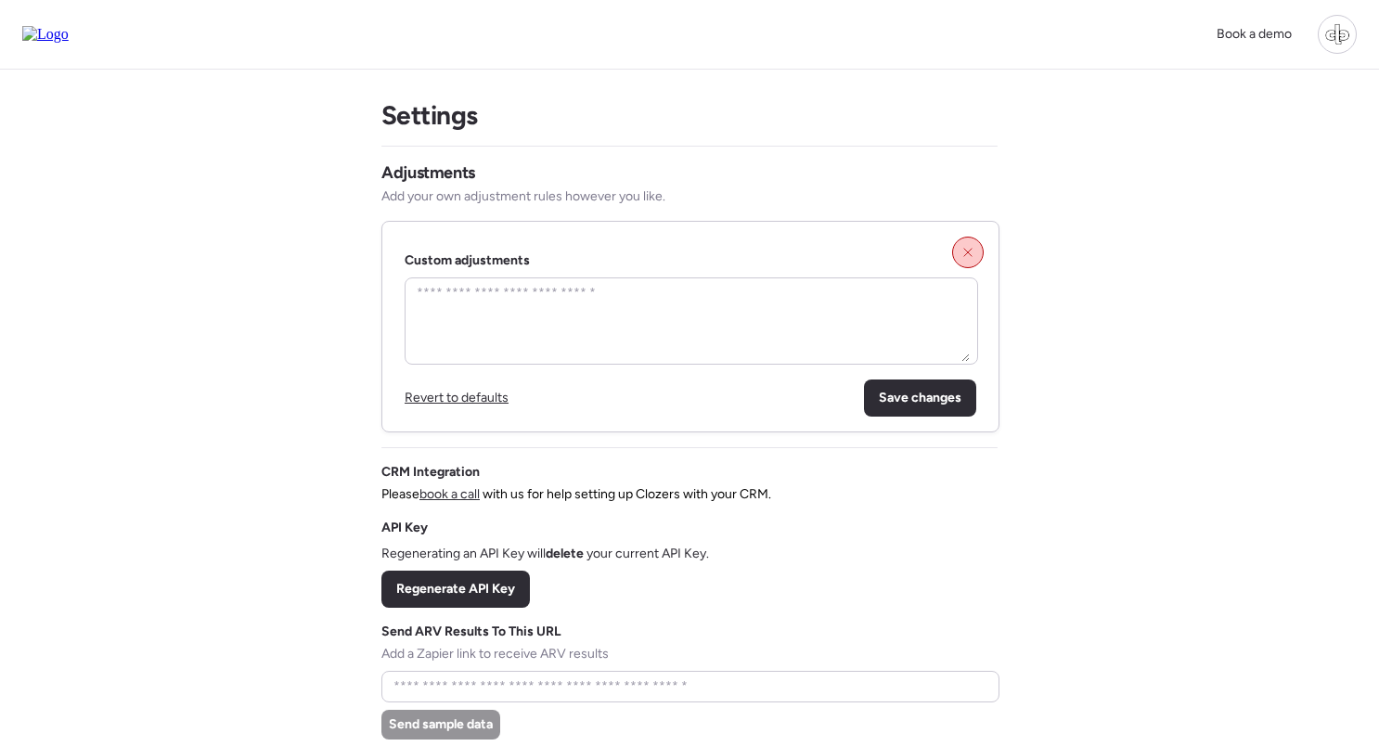
click at [593, 252] on icon at bounding box center [967, 252] width 7 height 7
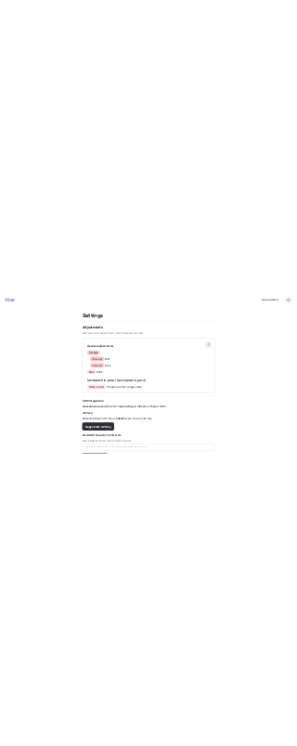
scroll to position [8, 0]
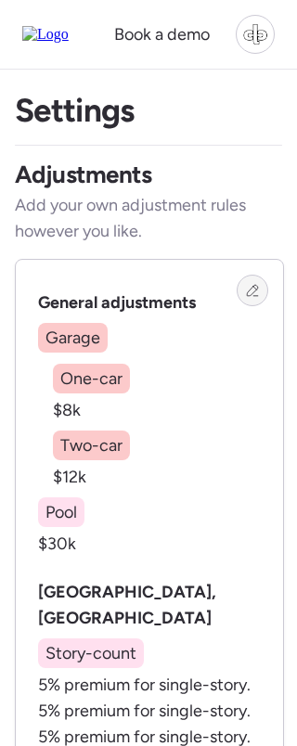
drag, startPoint x: 1119, startPoint y: 401, endPoint x: 458, endPoint y: 437, distance: 661.6
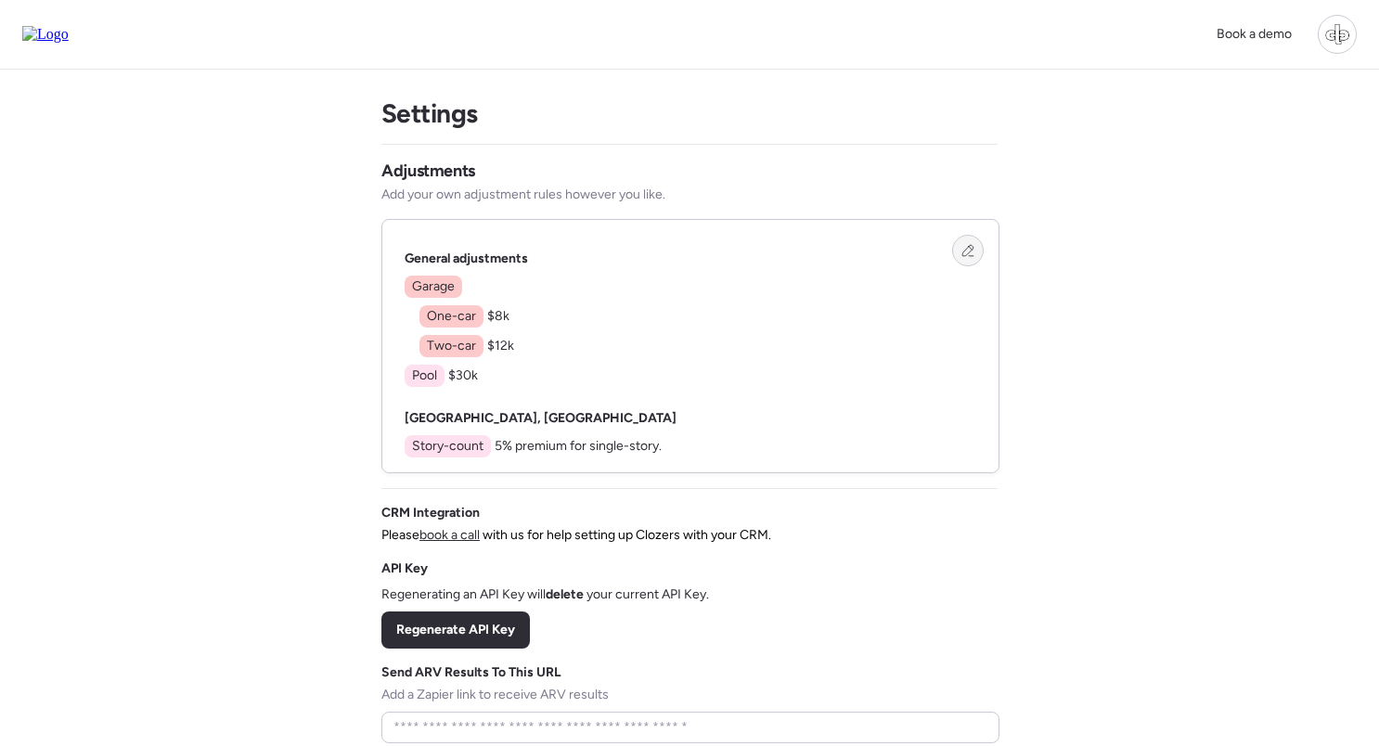
scroll to position [0, 0]
click at [593, 258] on icon at bounding box center [967, 252] width 11 height 11
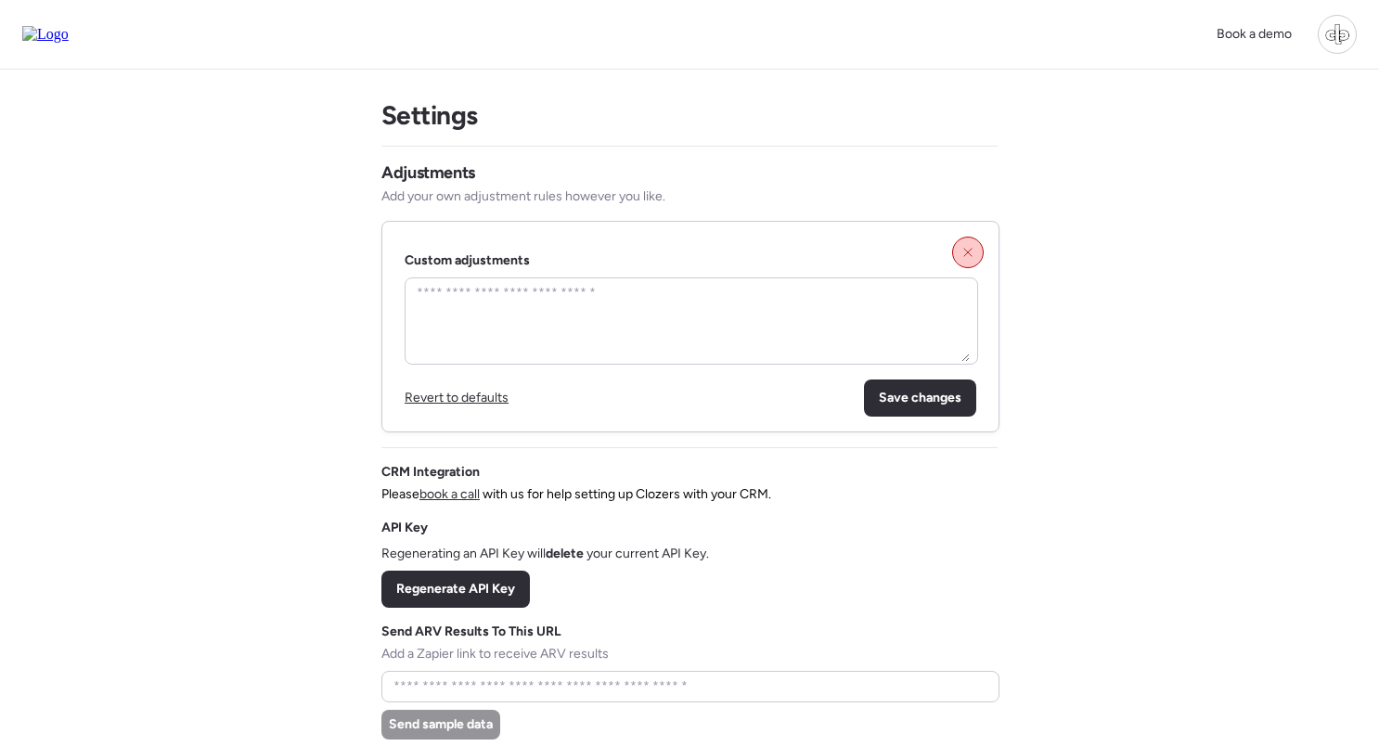
click at [593, 259] on icon at bounding box center [967, 252] width 13 height 13
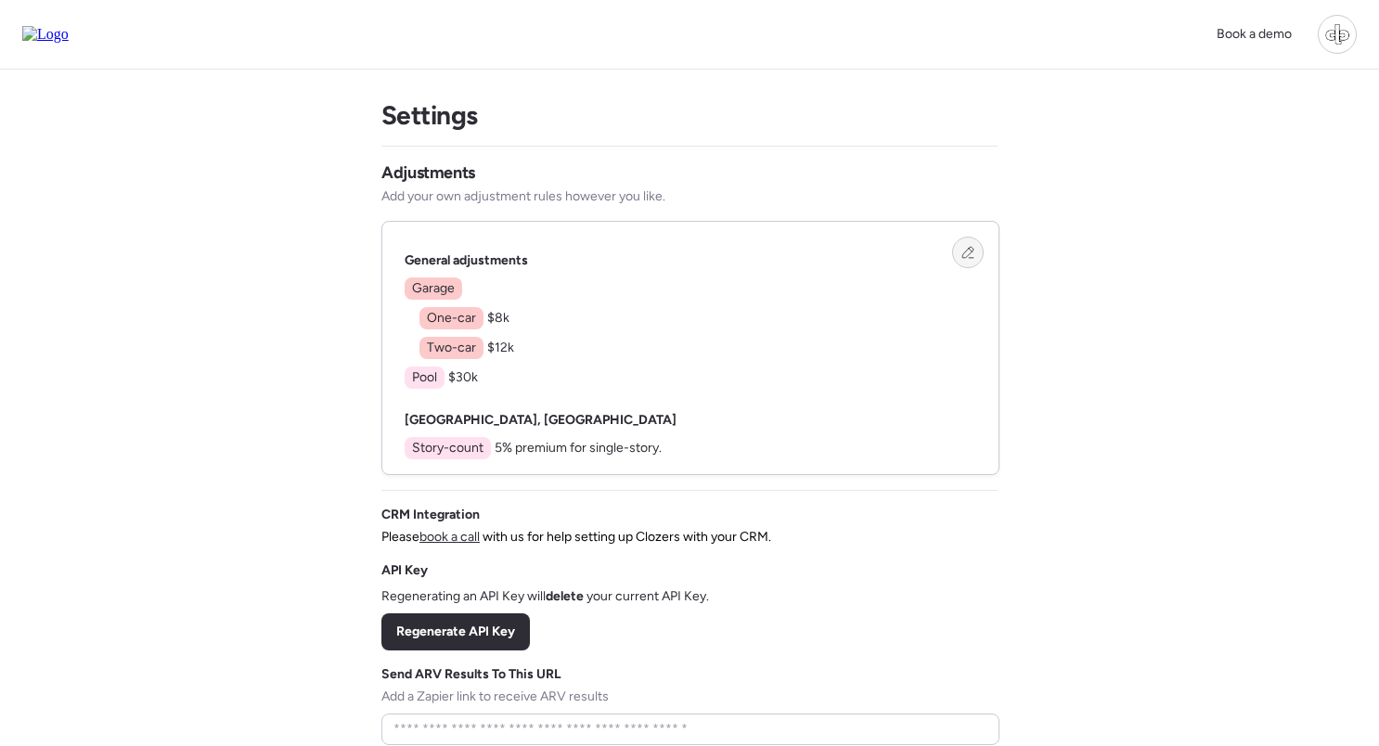
click at [593, 253] on div at bounding box center [968, 253] width 32 height 32
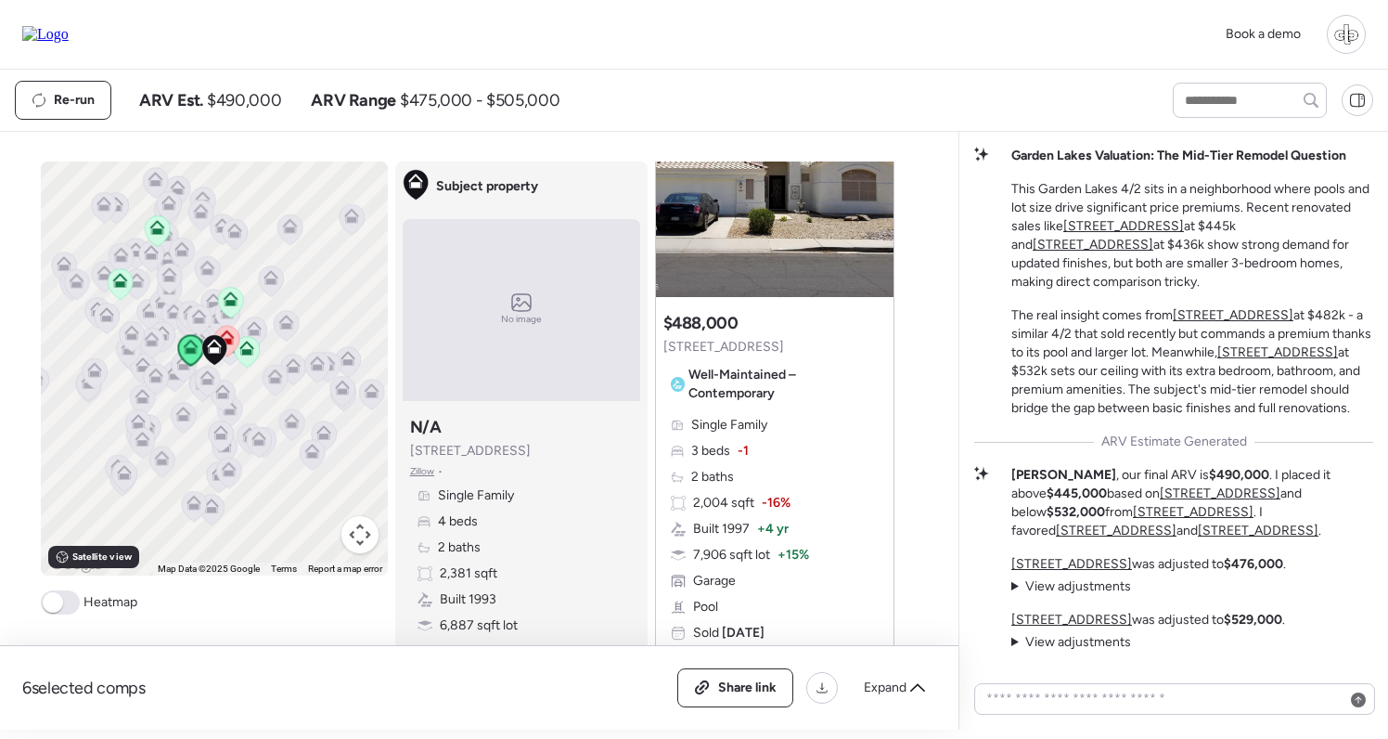
scroll to position [1904, 0]
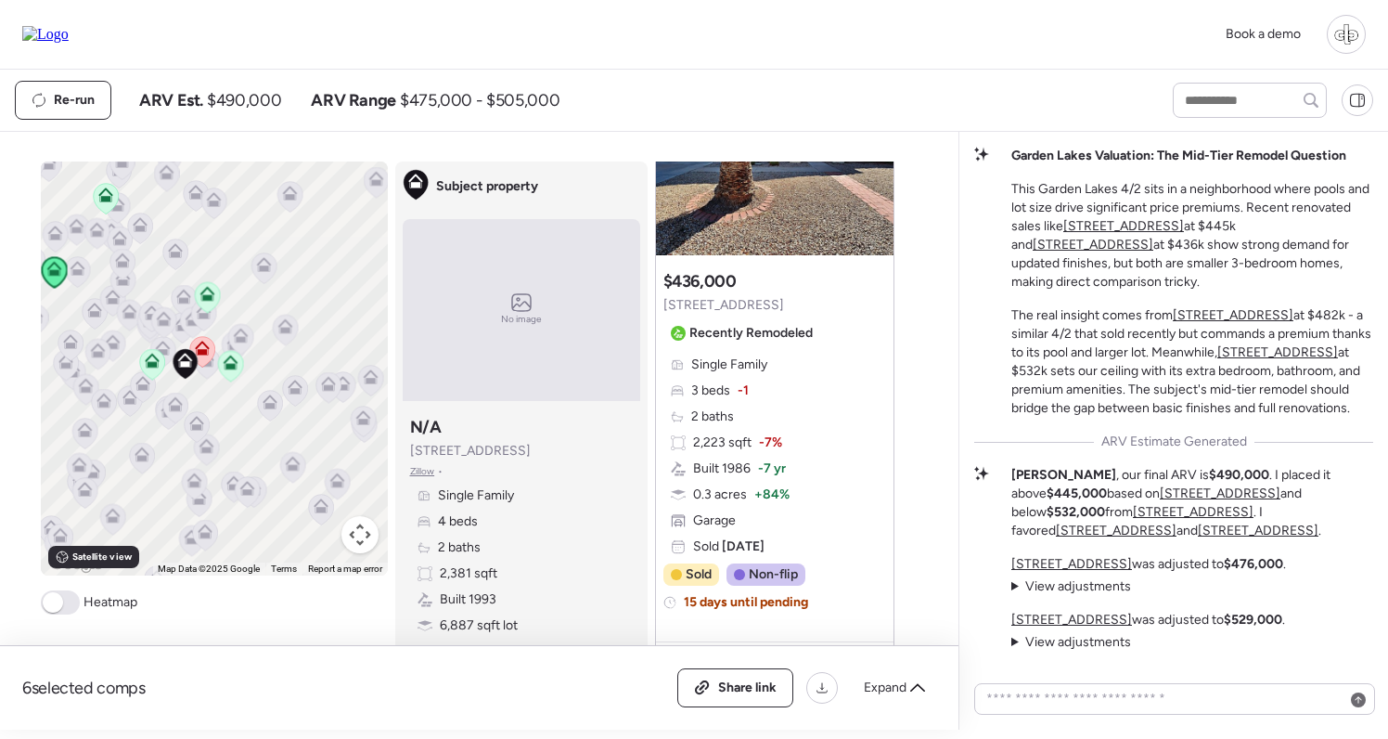
click at [200, 351] on icon at bounding box center [202, 352] width 12 height 6
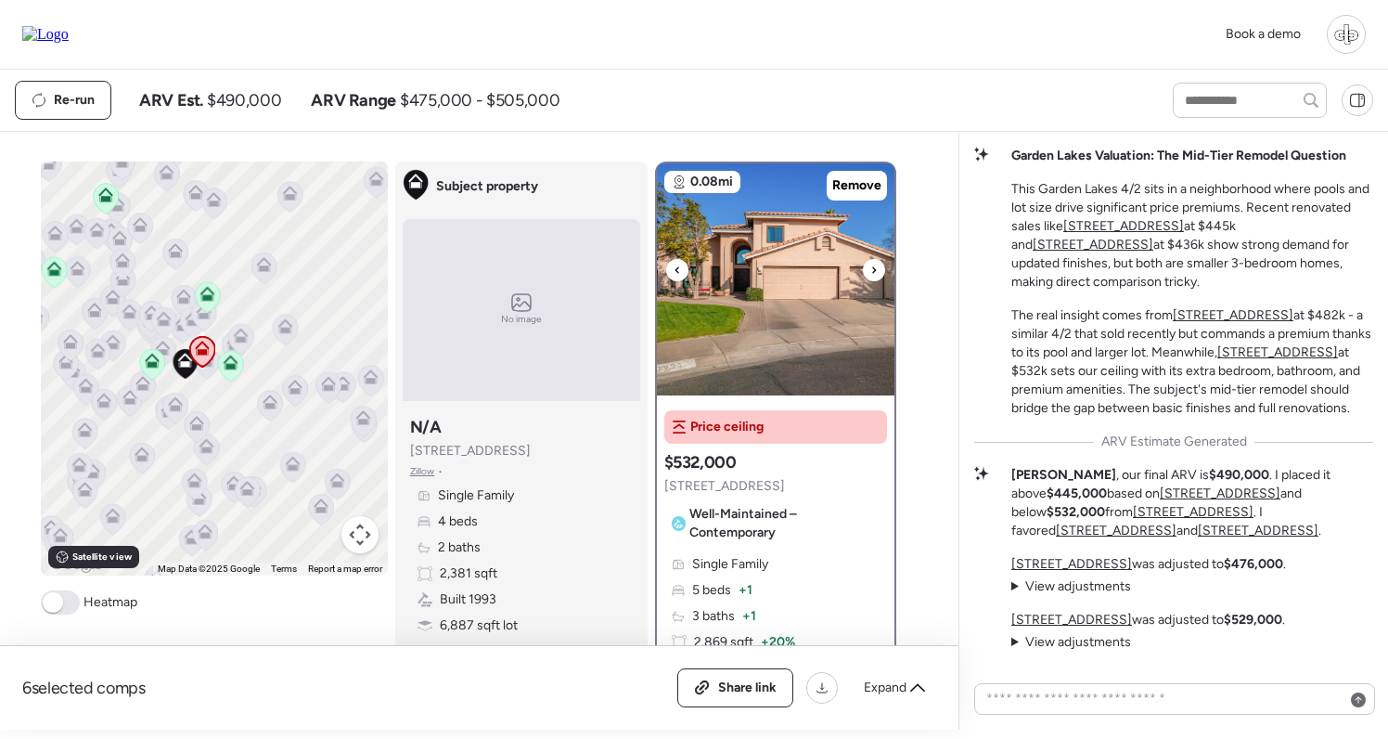
scroll to position [0, 0]
click at [801, 326] on img at bounding box center [776, 279] width 238 height 232
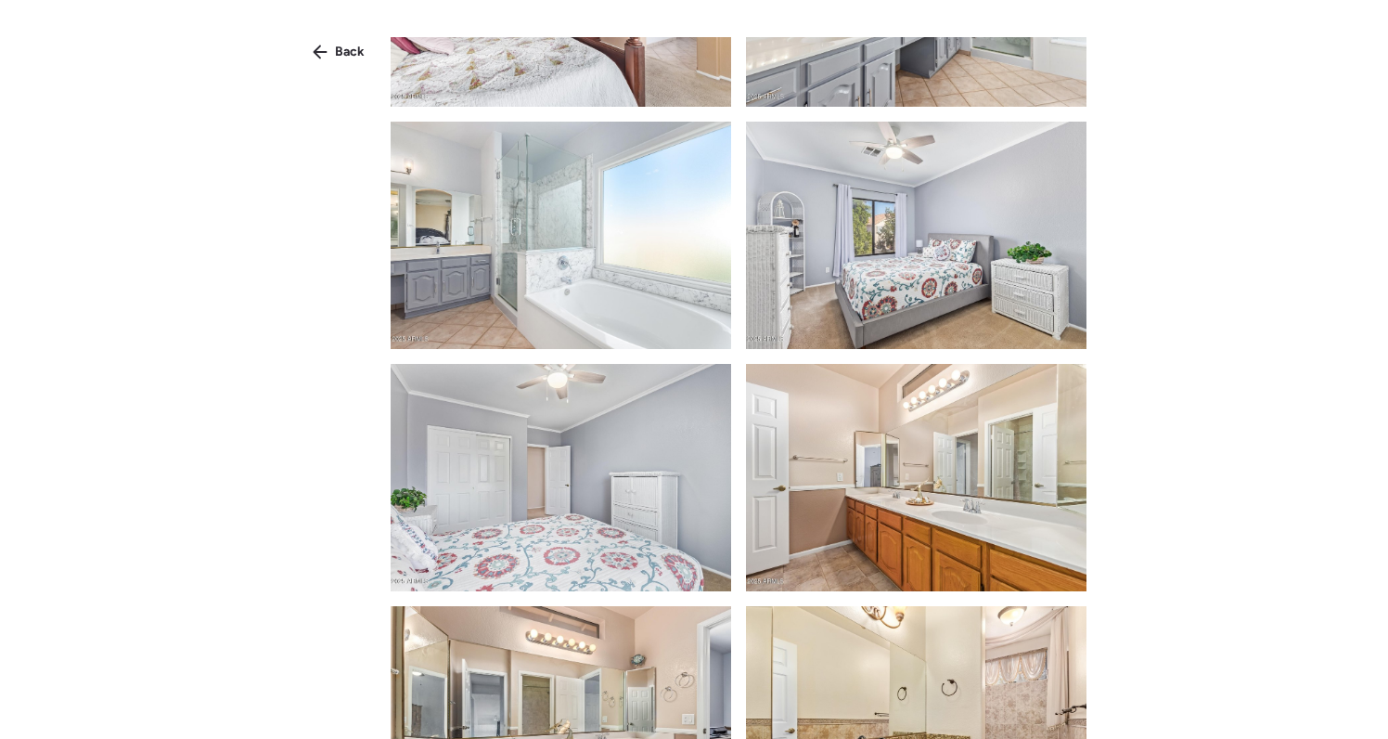
scroll to position [2360, 0]
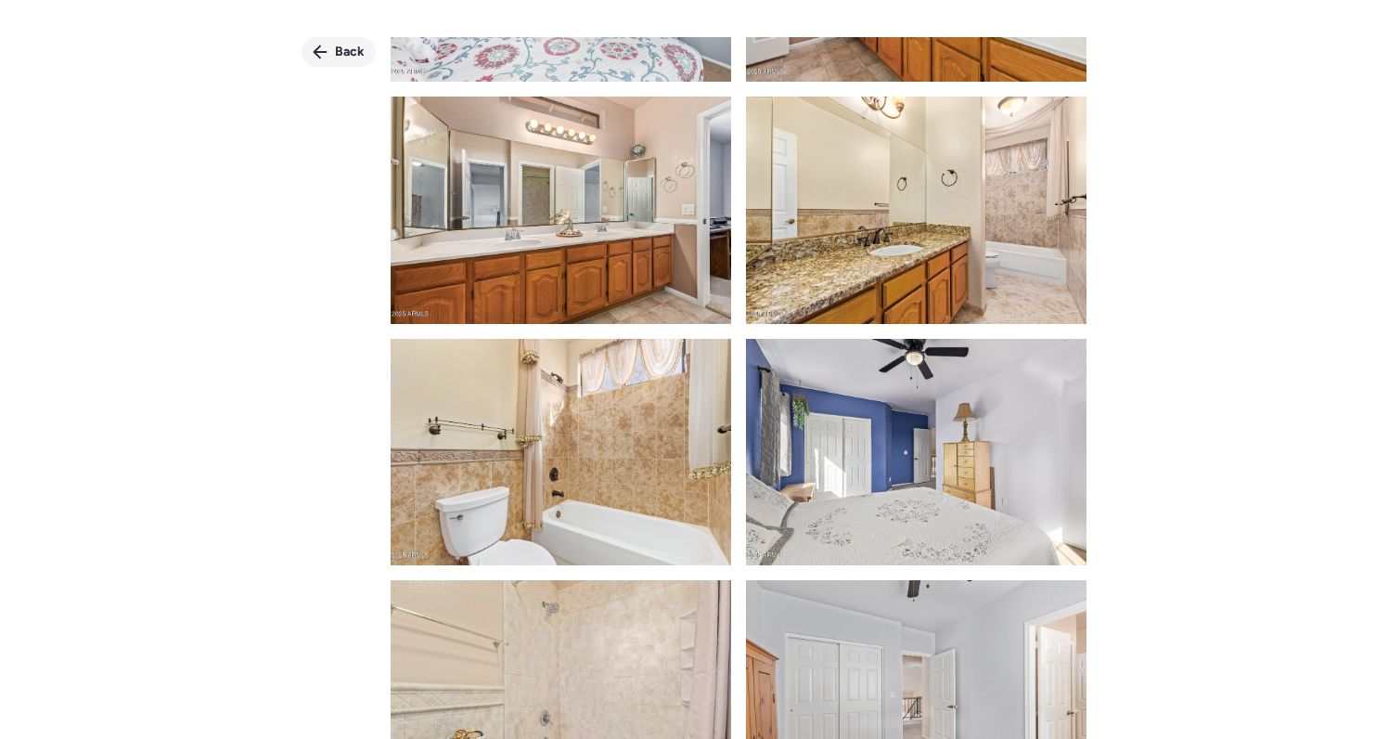
click at [347, 52] on span "Back" at bounding box center [350, 52] width 30 height 19
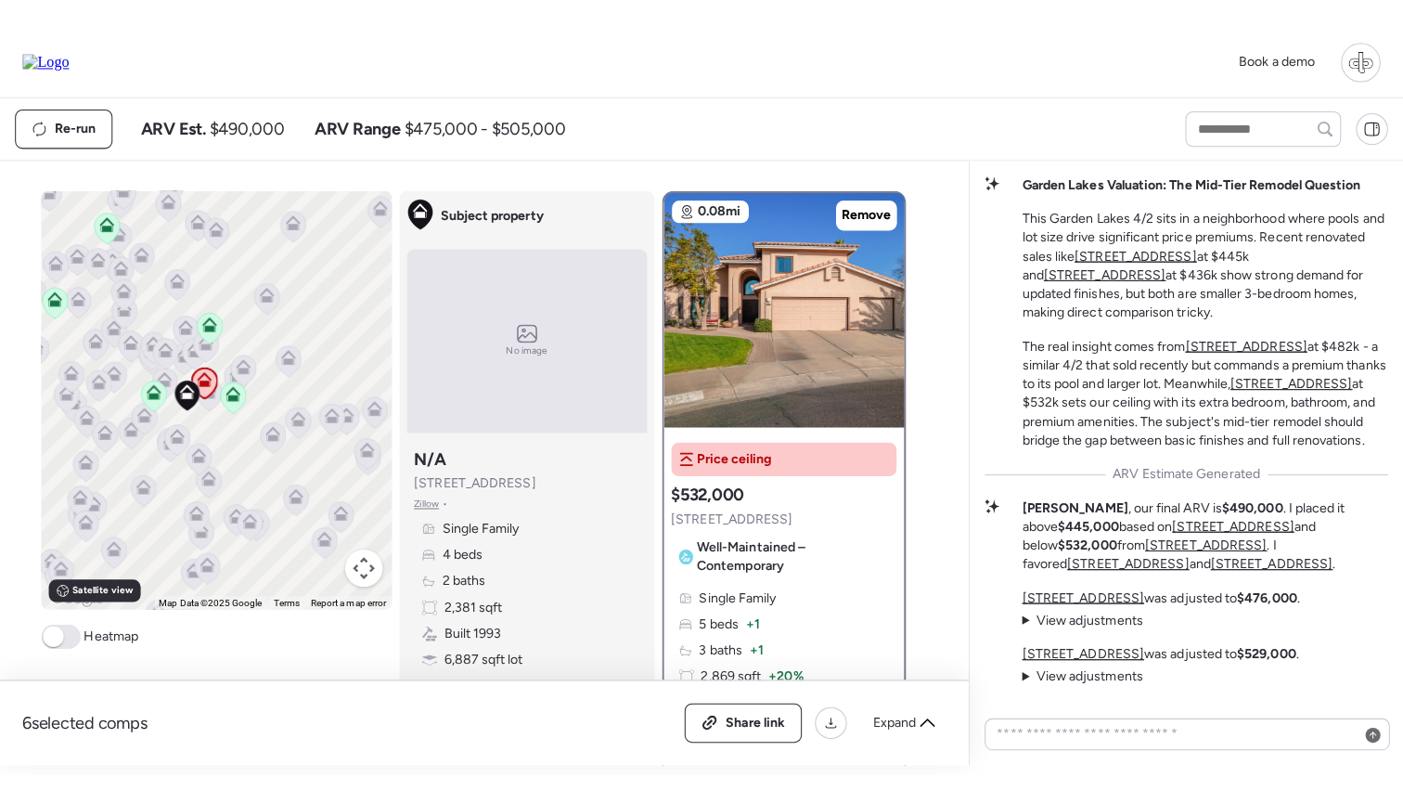
scroll to position [-34, 0]
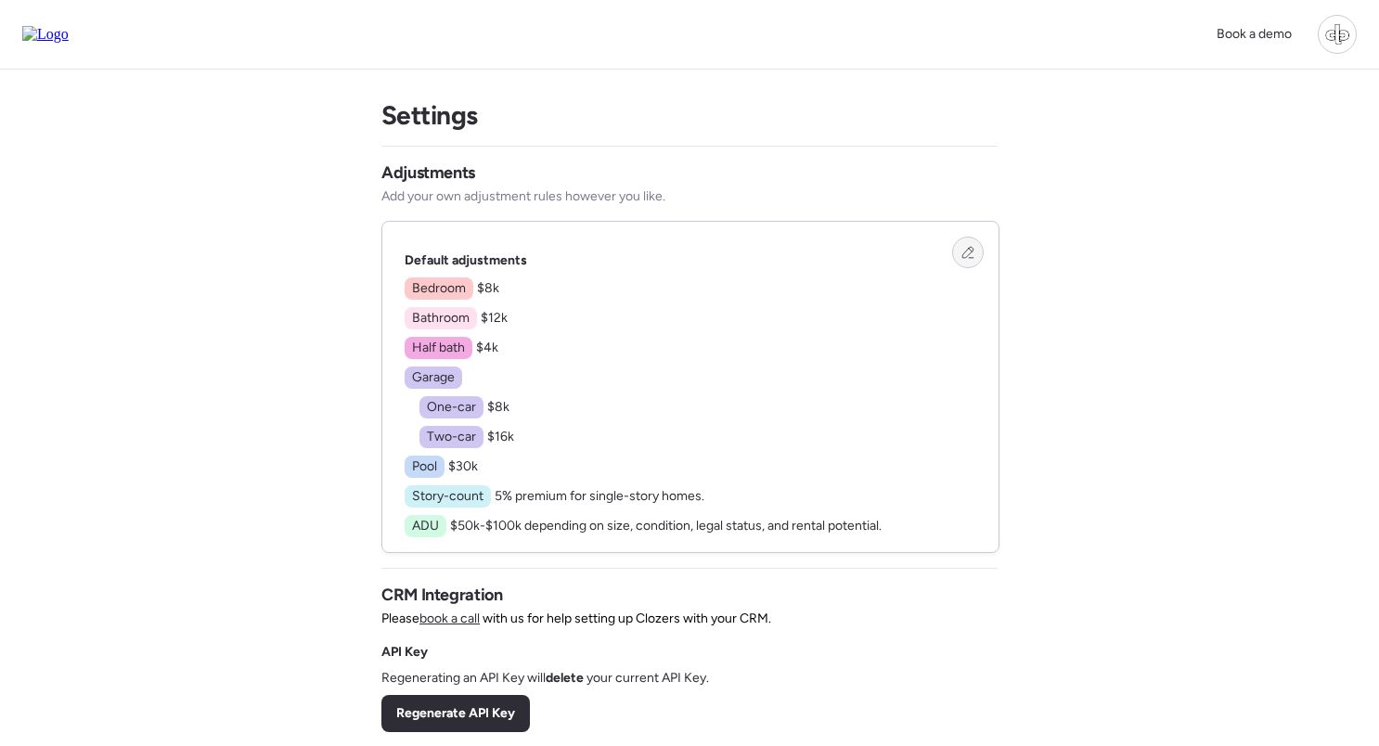
click at [967, 250] on icon at bounding box center [967, 252] width 13 height 13
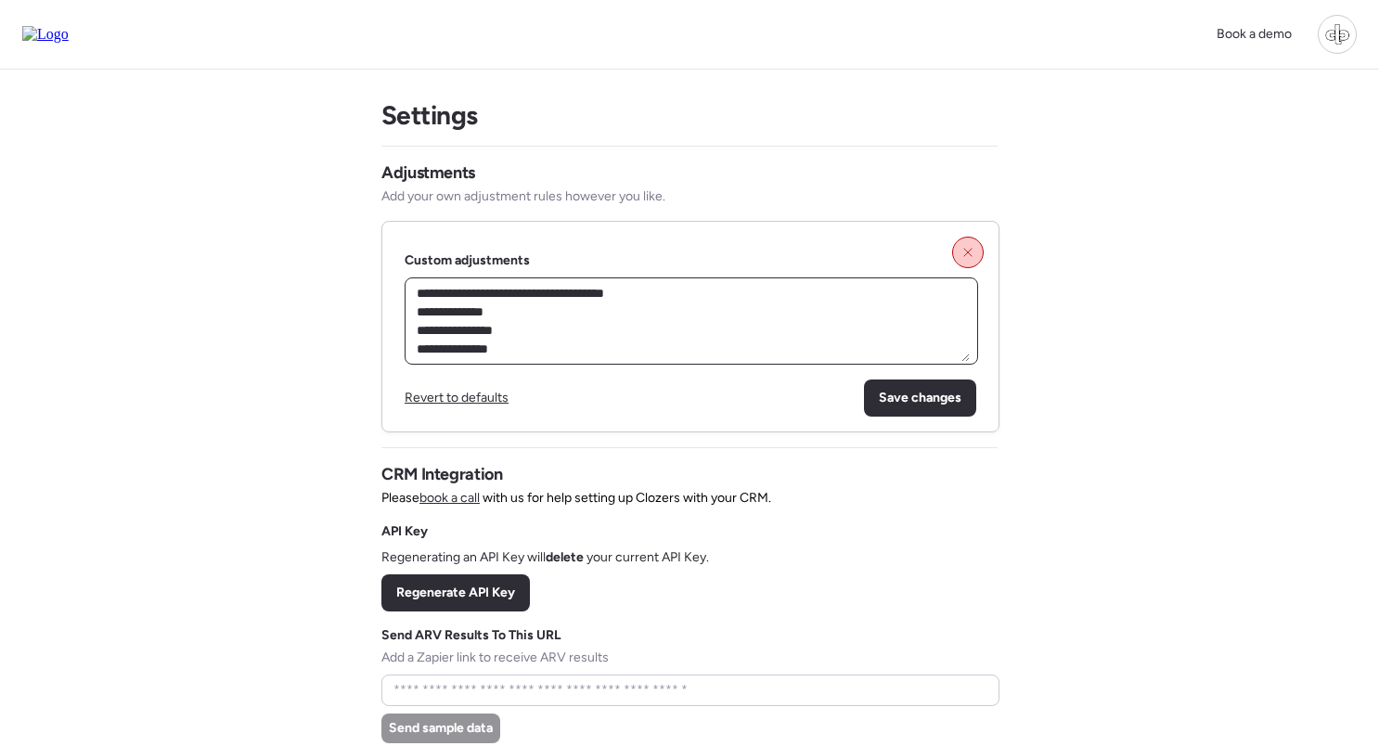
click at [611, 348] on textarea "**********" at bounding box center [691, 321] width 557 height 82
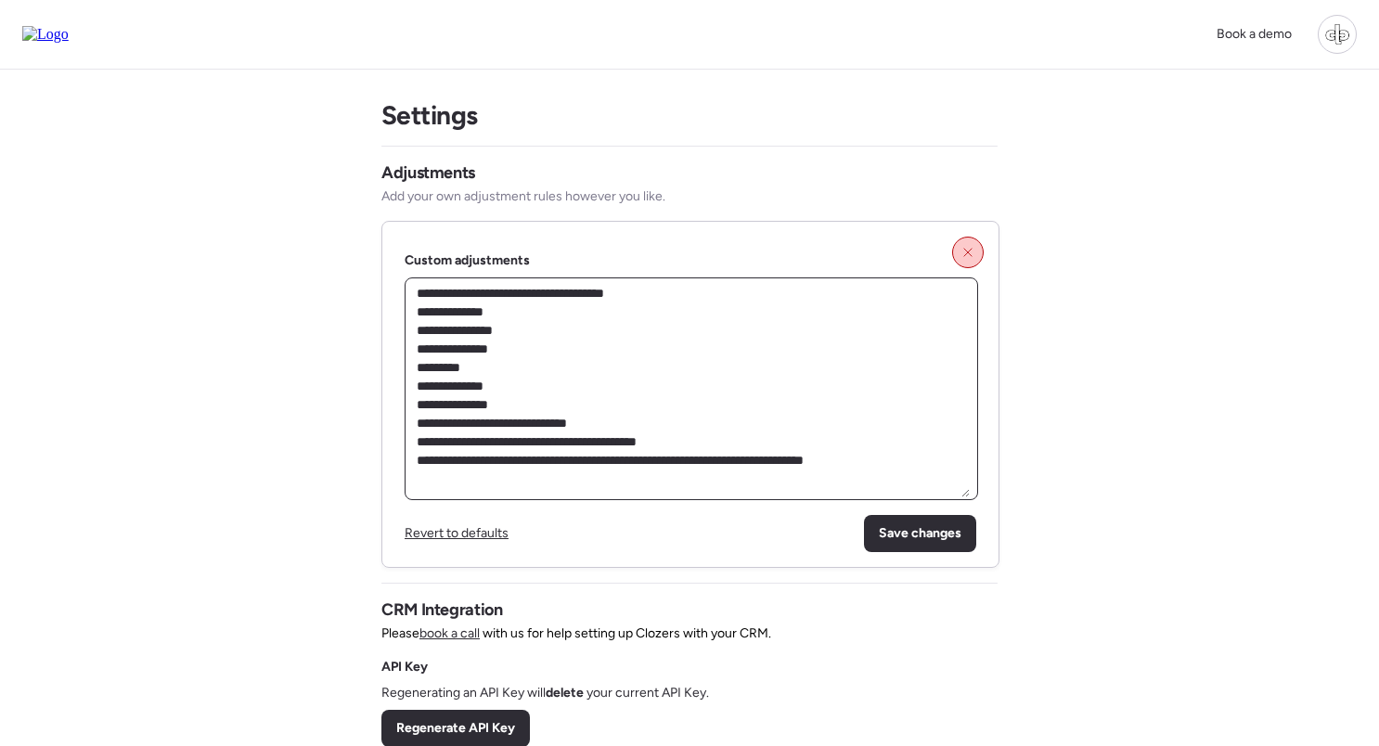
click at [972, 470] on div "**********" at bounding box center [691, 388] width 573 height 223
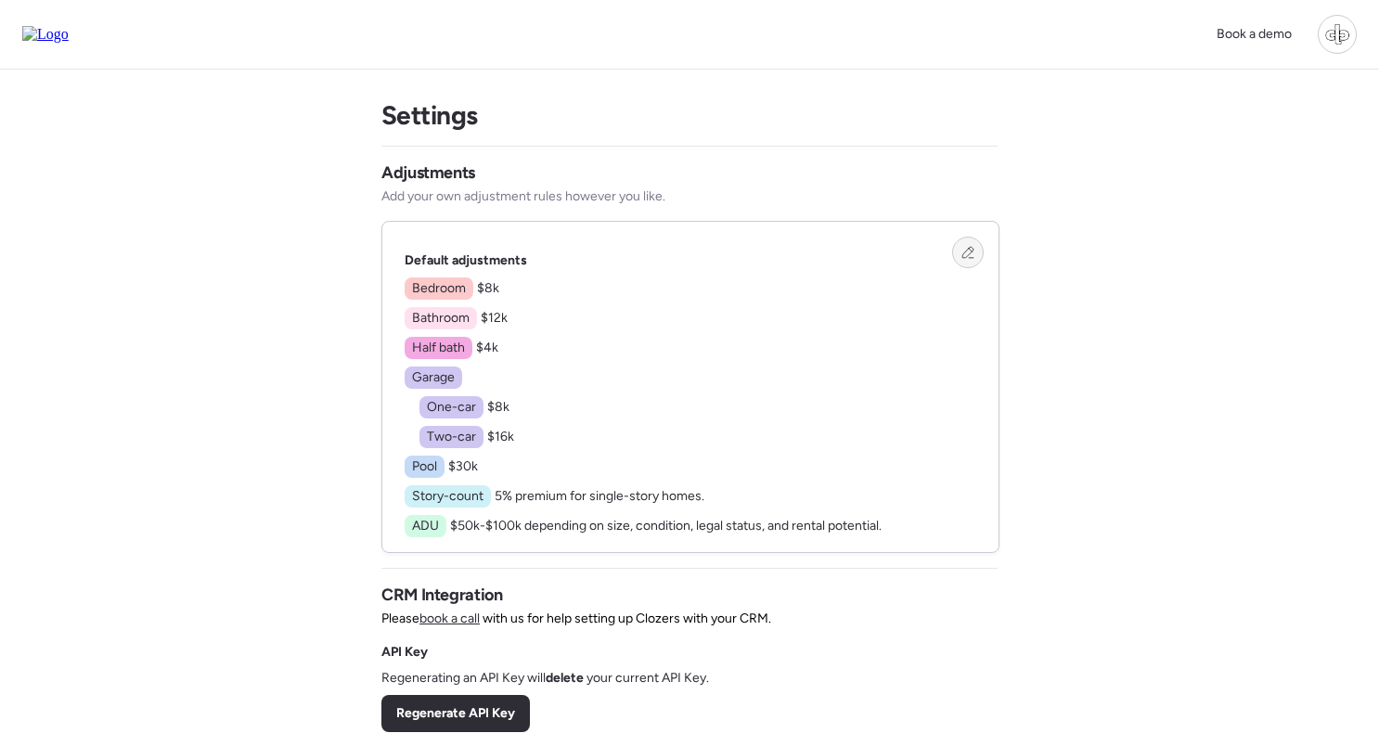
click at [971, 254] on icon at bounding box center [967, 252] width 13 height 13
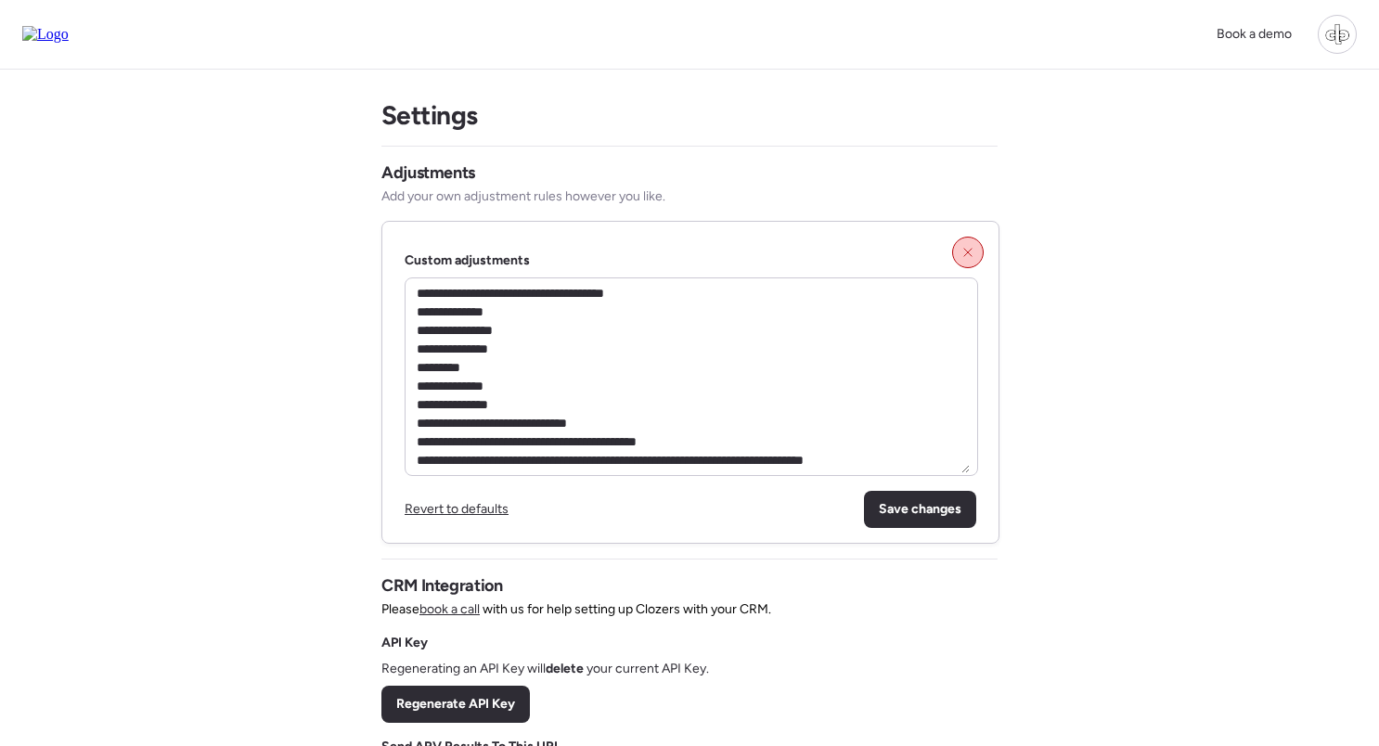
click at [1120, 394] on div "**********" at bounding box center [689, 613] width 1379 height 1227
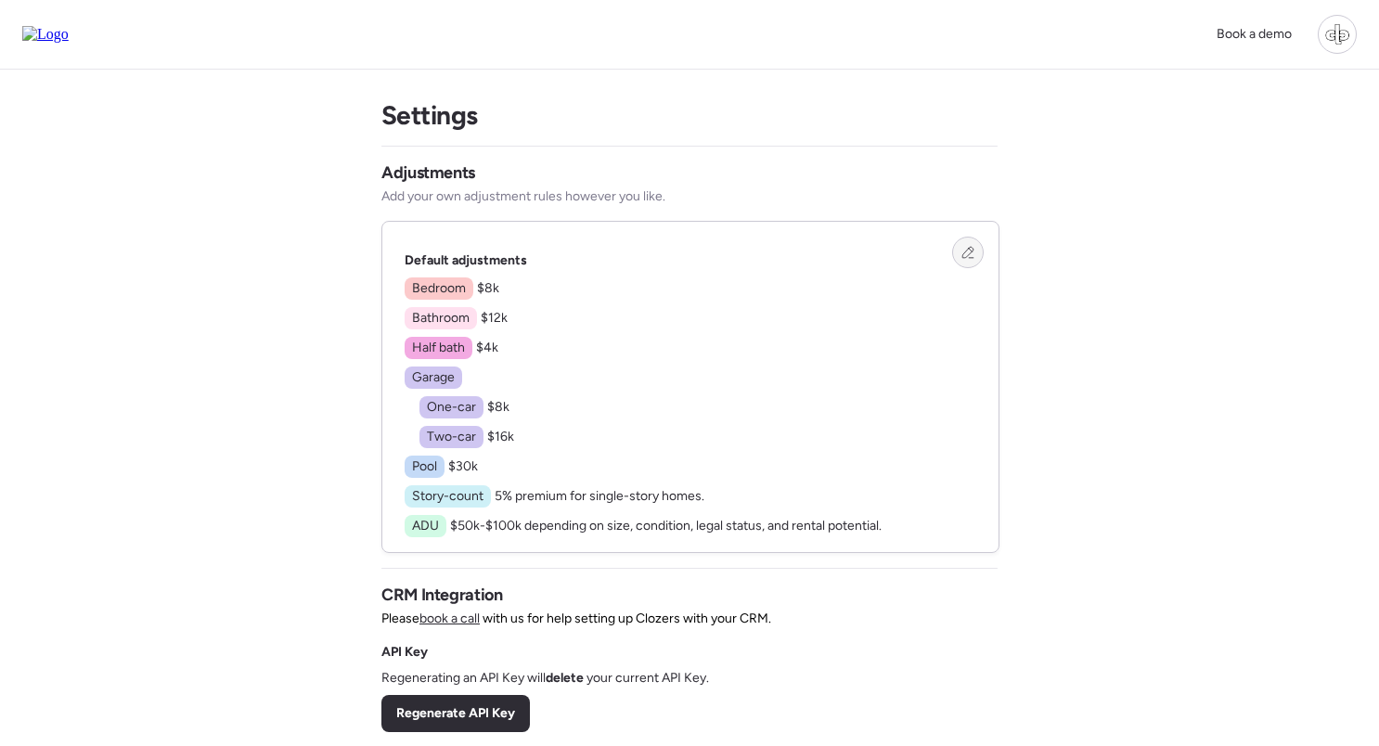
click at [972, 256] on icon at bounding box center [967, 252] width 13 height 13
click at [973, 257] on icon at bounding box center [967, 252] width 13 height 13
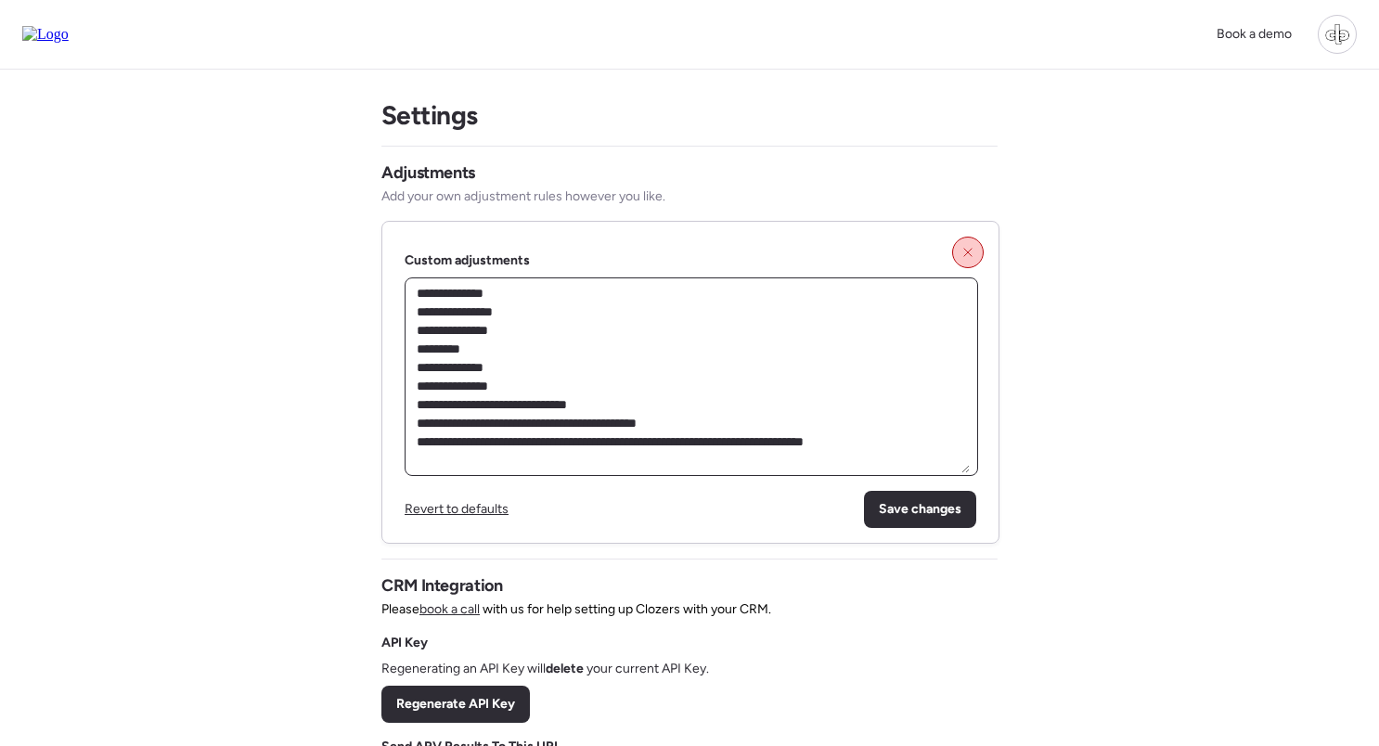
click at [911, 439] on textarea "**********" at bounding box center [691, 376] width 557 height 193
type textarea "**********"
click at [967, 242] on div at bounding box center [968, 253] width 32 height 32
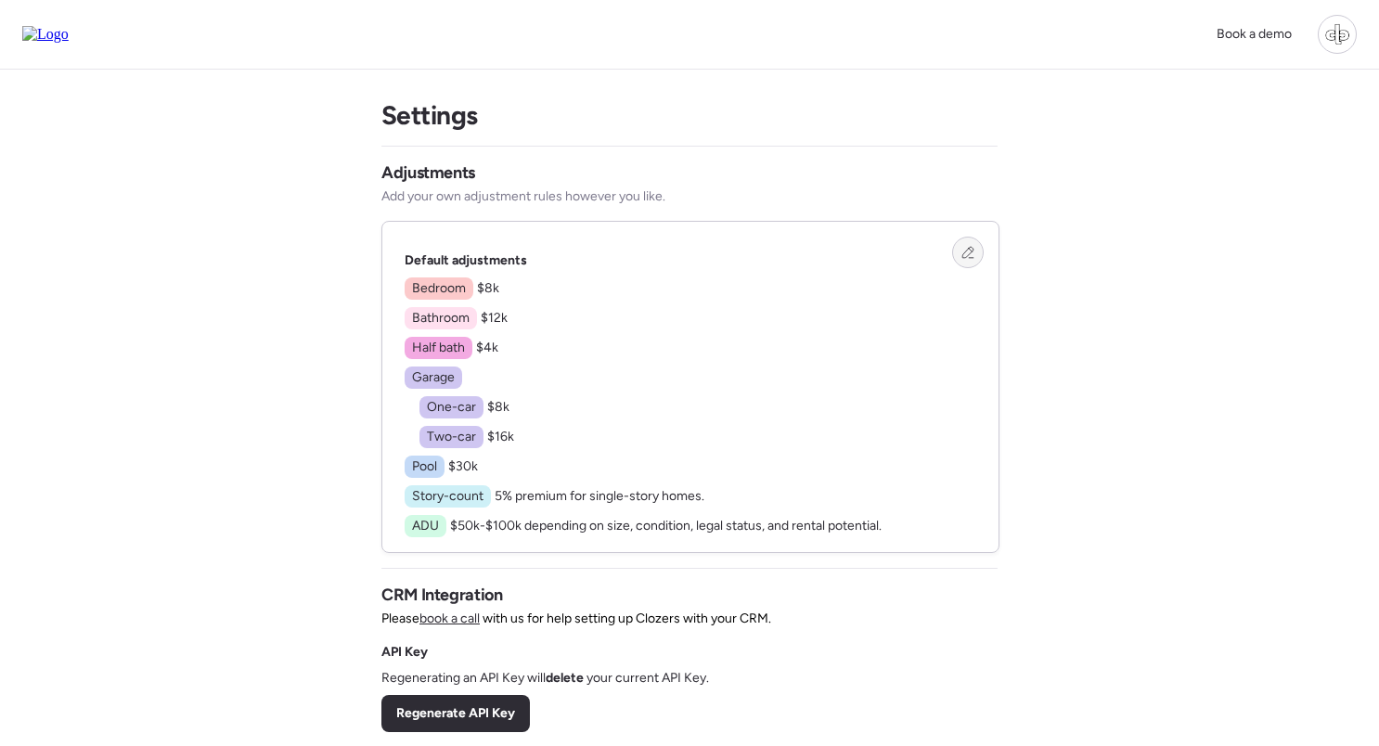
click at [964, 258] on icon at bounding box center [967, 252] width 11 height 11
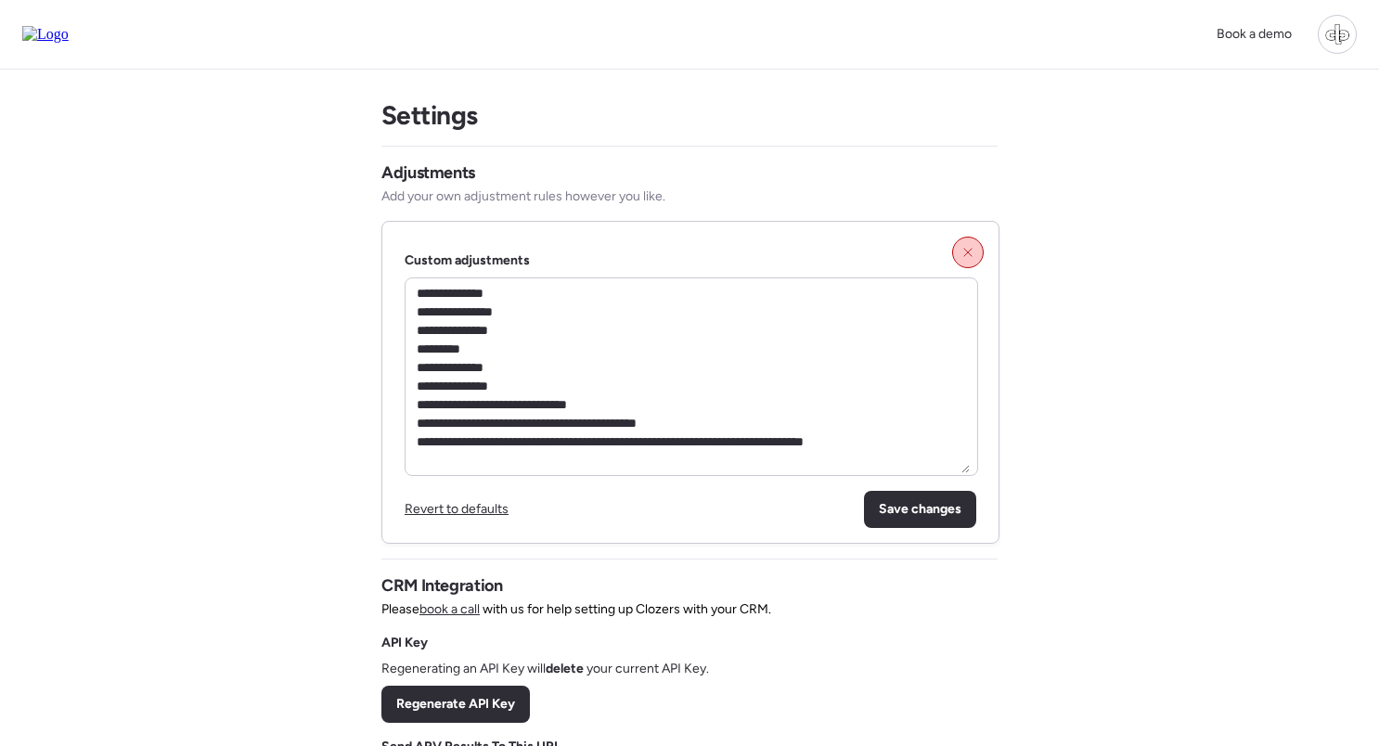
click at [964, 259] on icon at bounding box center [967, 252] width 13 height 13
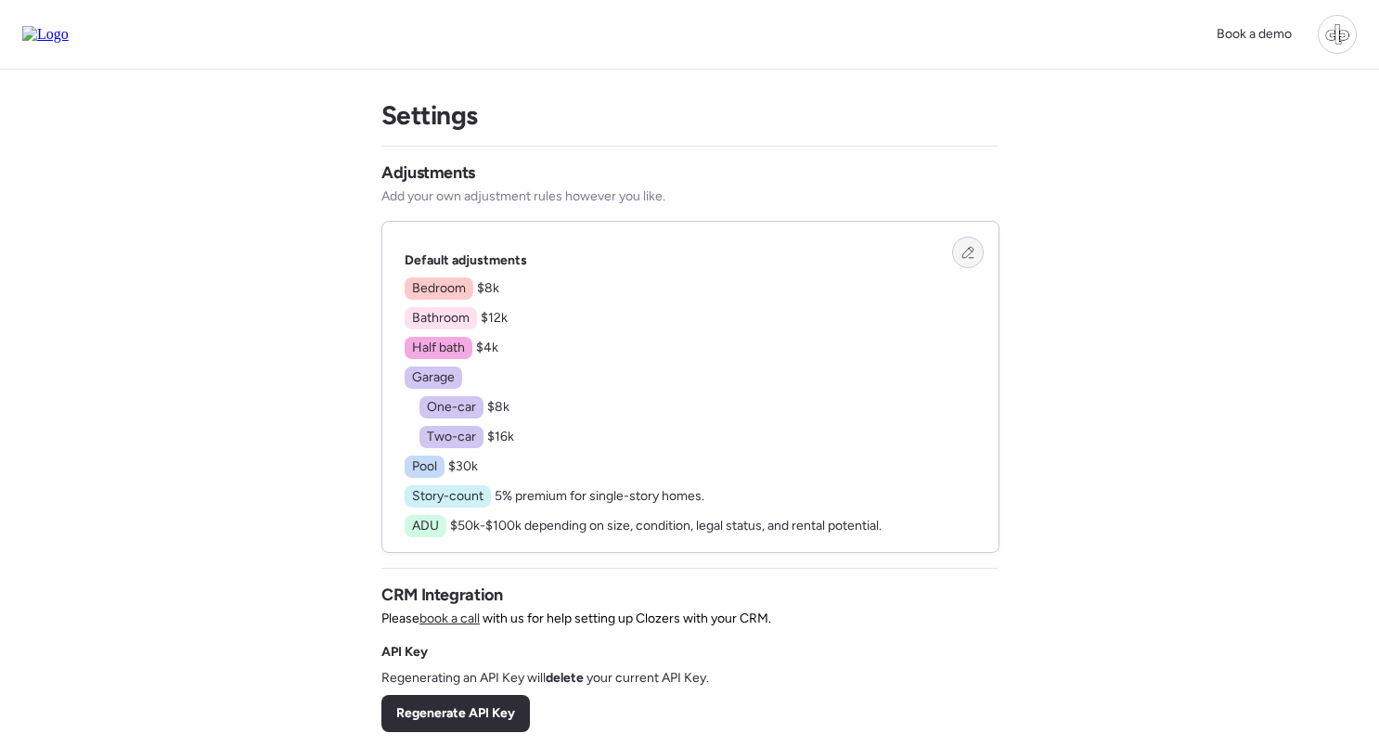
click at [964, 258] on icon at bounding box center [967, 252] width 11 height 11
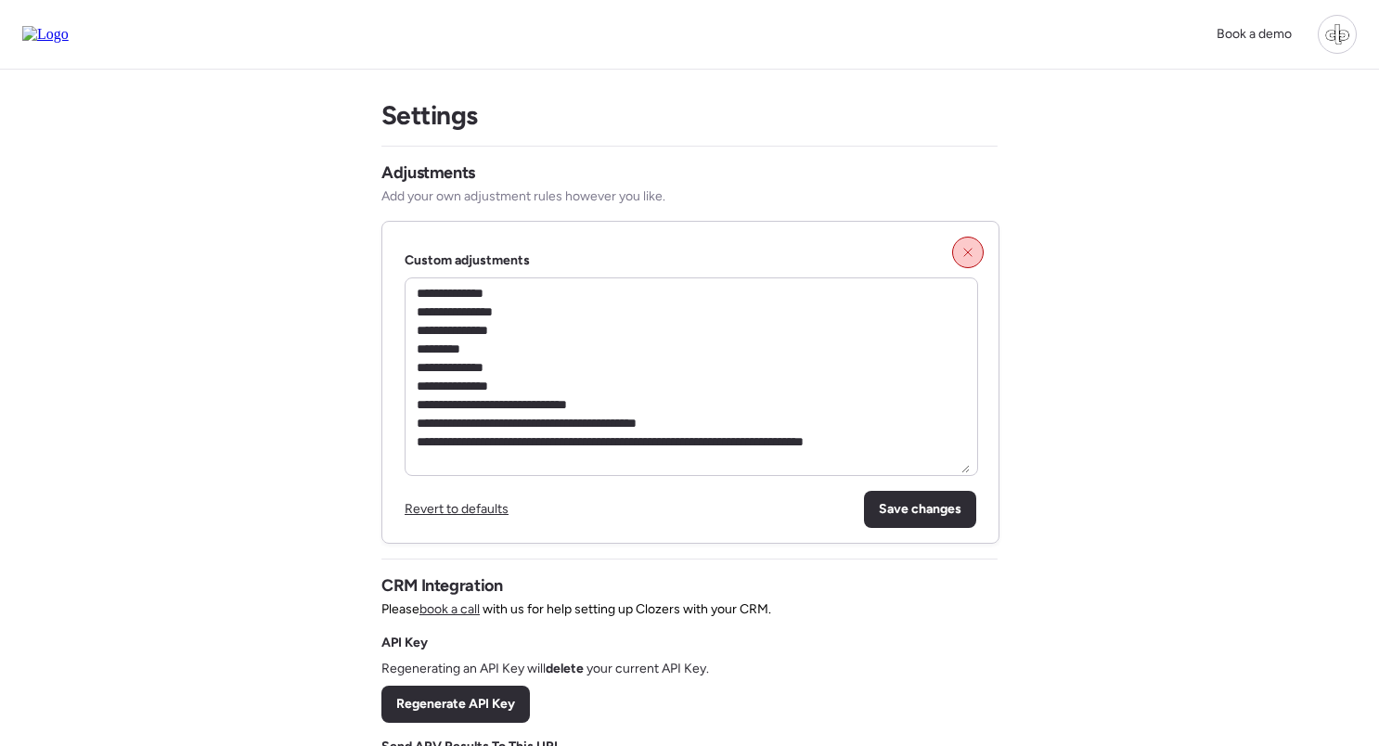
click at [964, 259] on icon at bounding box center [967, 252] width 13 height 13
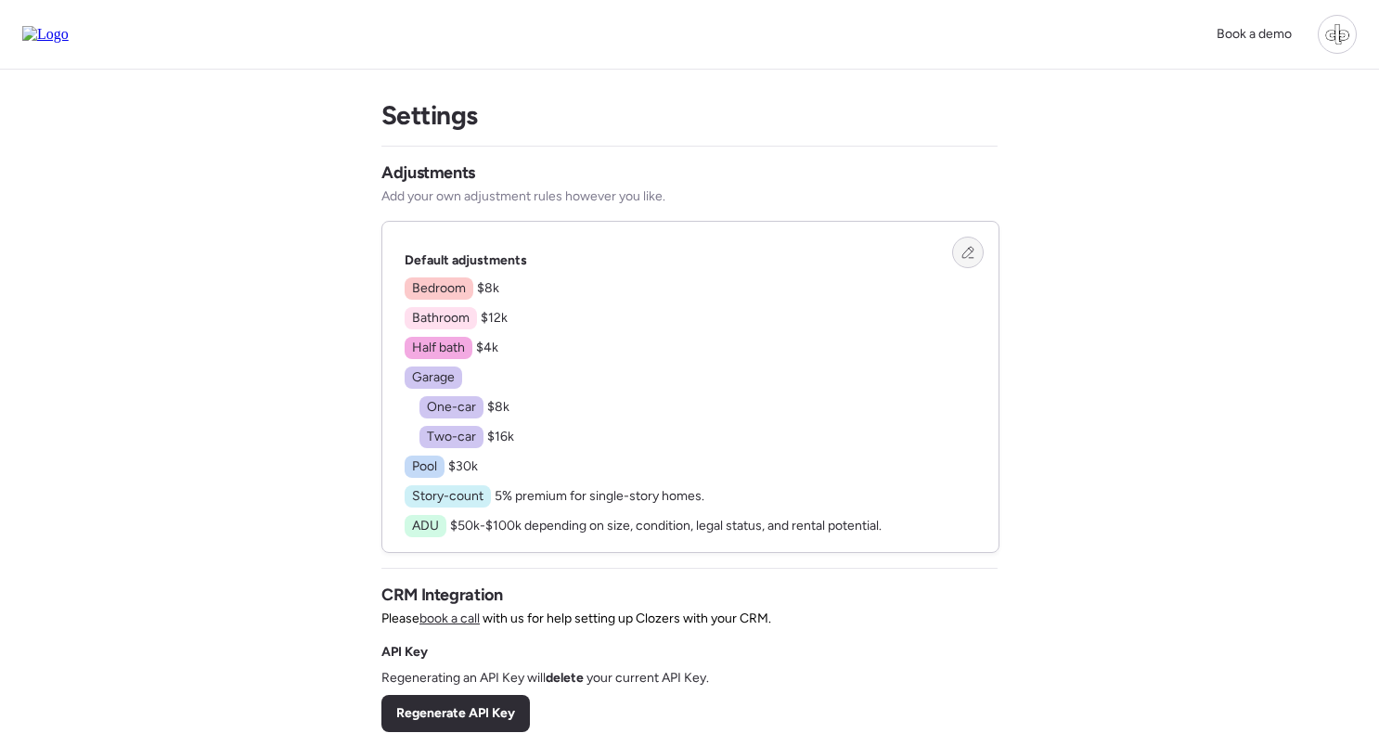
click at [964, 258] on icon at bounding box center [967, 252] width 13 height 13
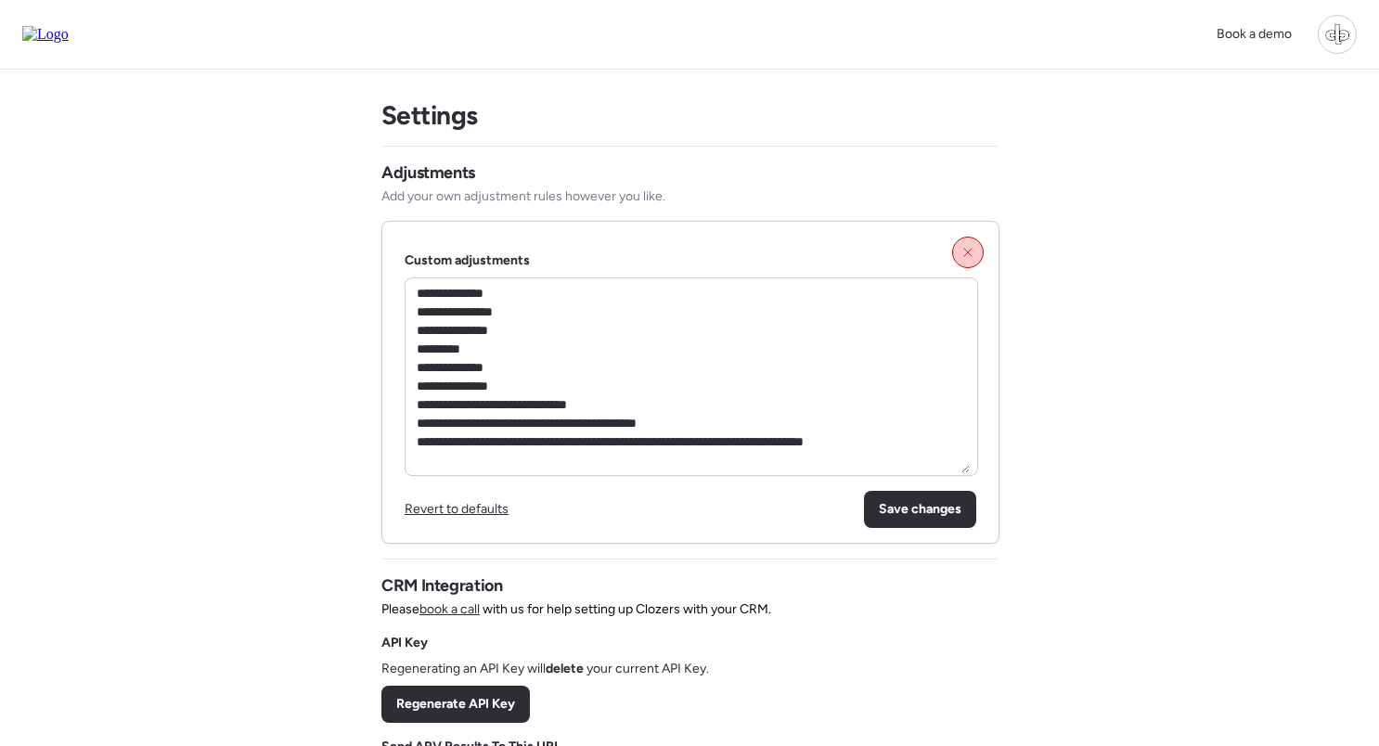
click at [964, 258] on icon at bounding box center [967, 252] width 13 height 13
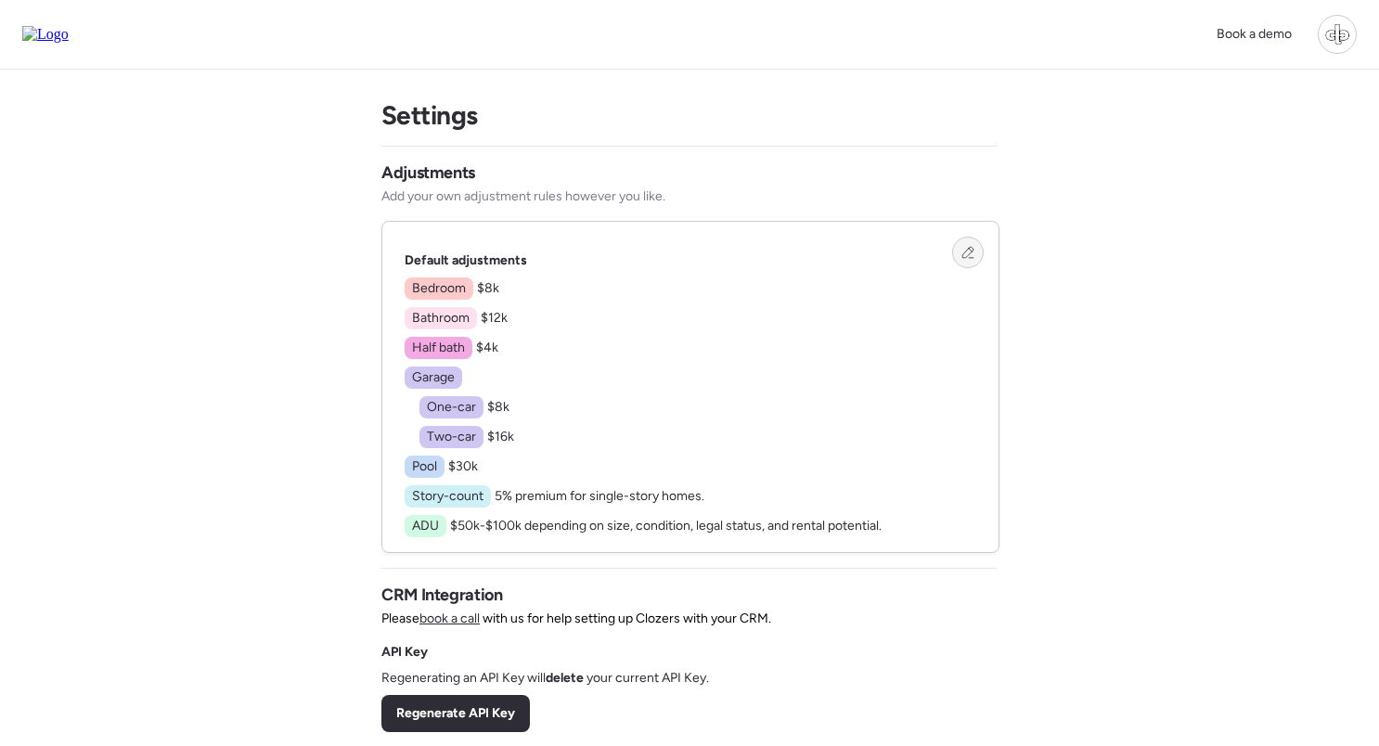
click at [967, 257] on icon at bounding box center [967, 252] width 11 height 11
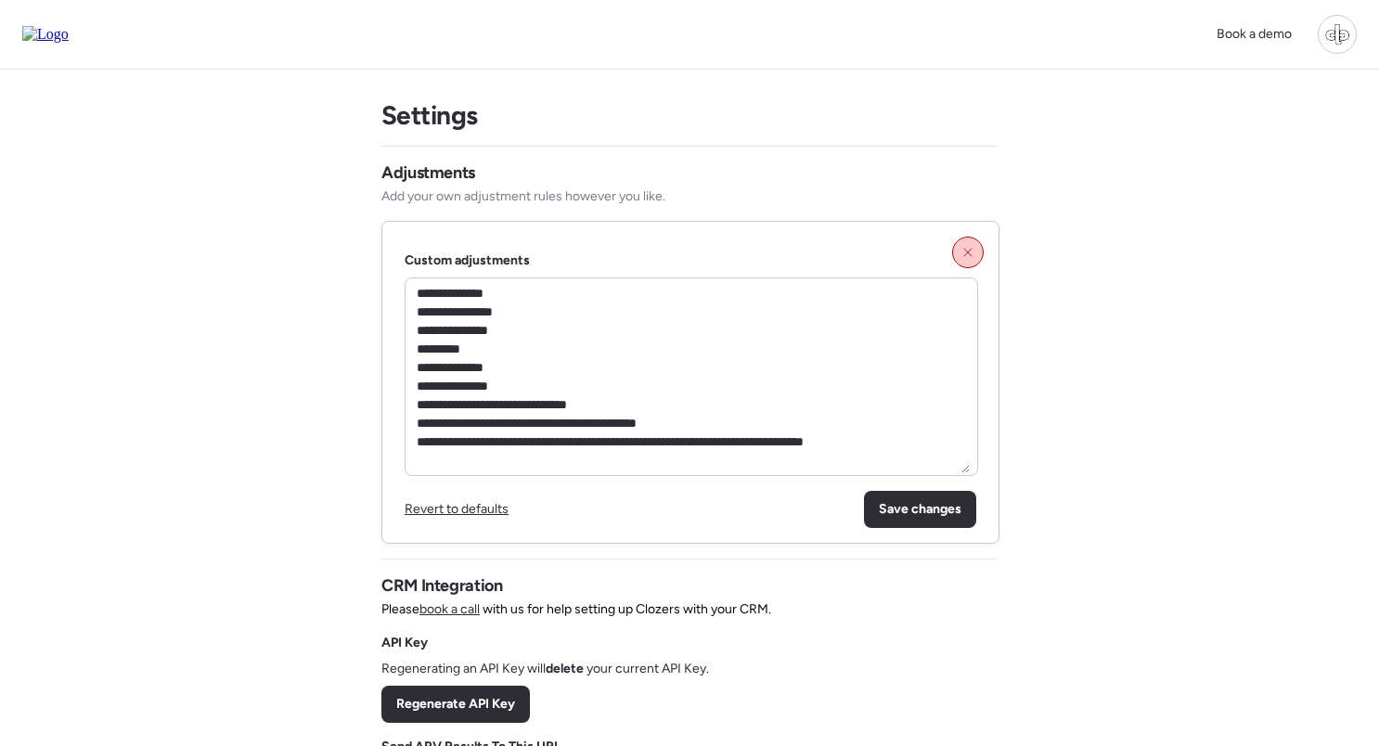
click at [967, 257] on icon at bounding box center [967, 252] width 13 height 13
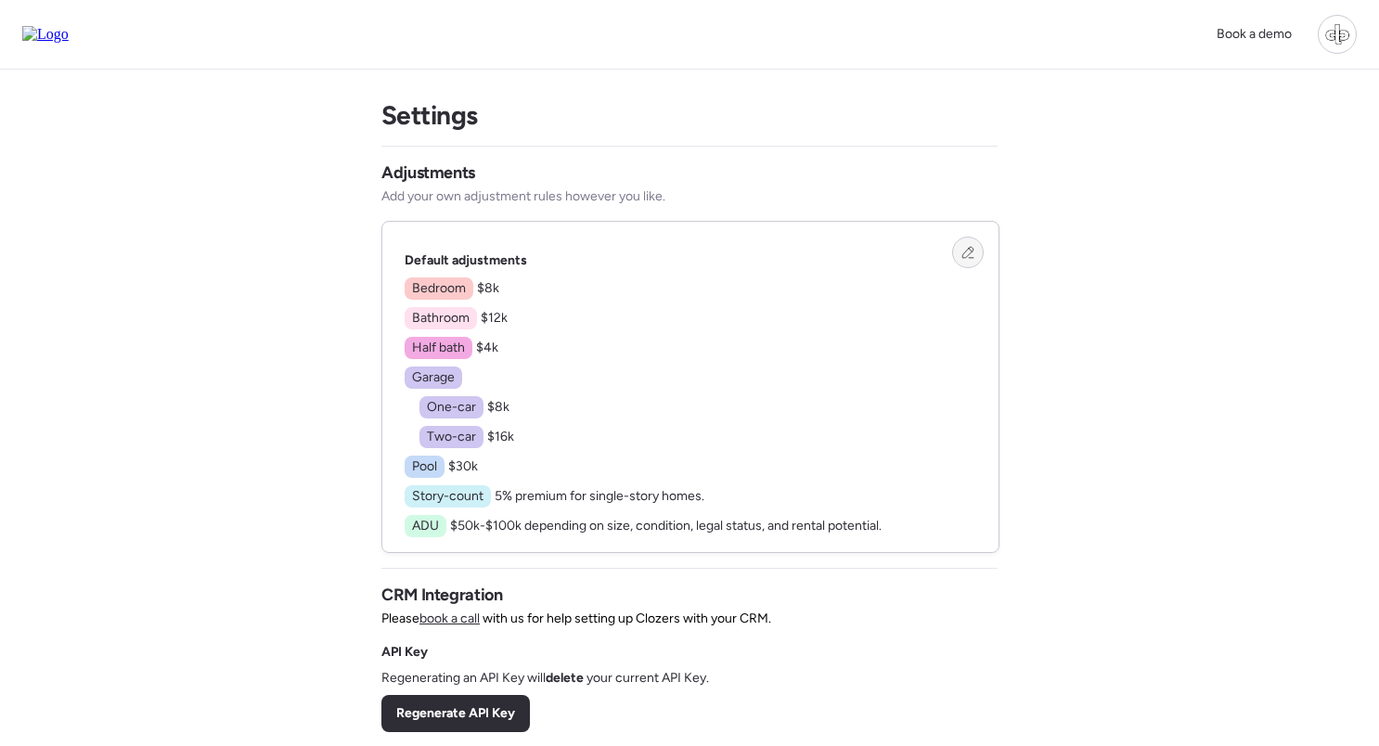
click at [978, 260] on div at bounding box center [968, 253] width 32 height 32
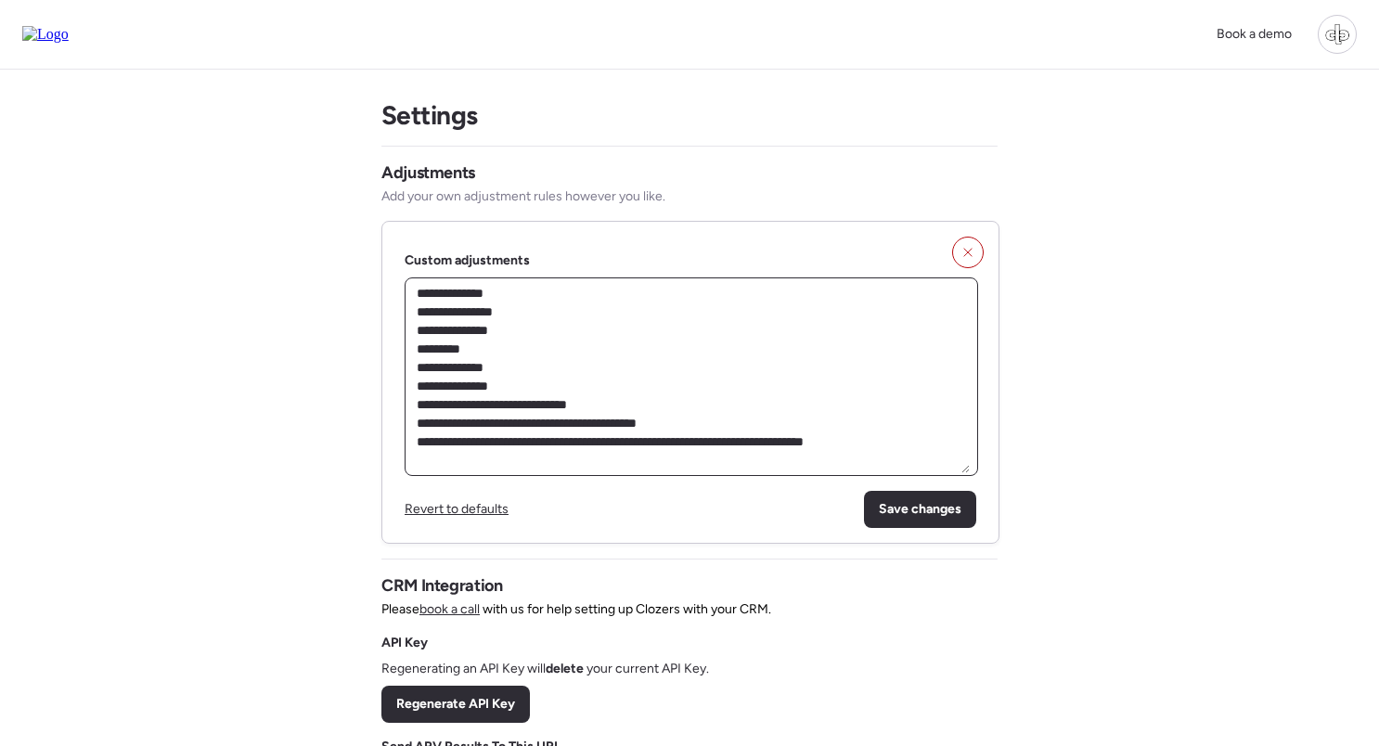
click at [665, 294] on textarea "**********" at bounding box center [691, 376] width 557 height 193
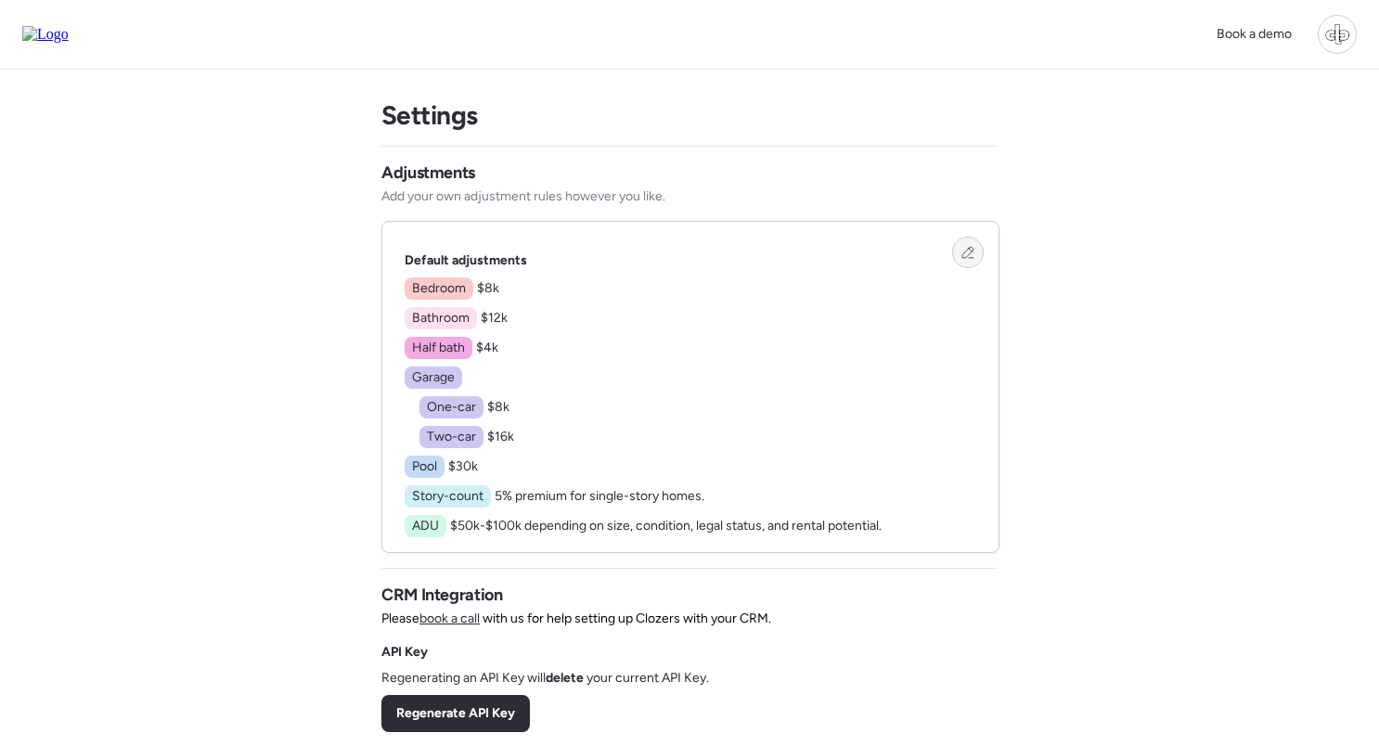
click at [967, 257] on icon at bounding box center [967, 252] width 11 height 11
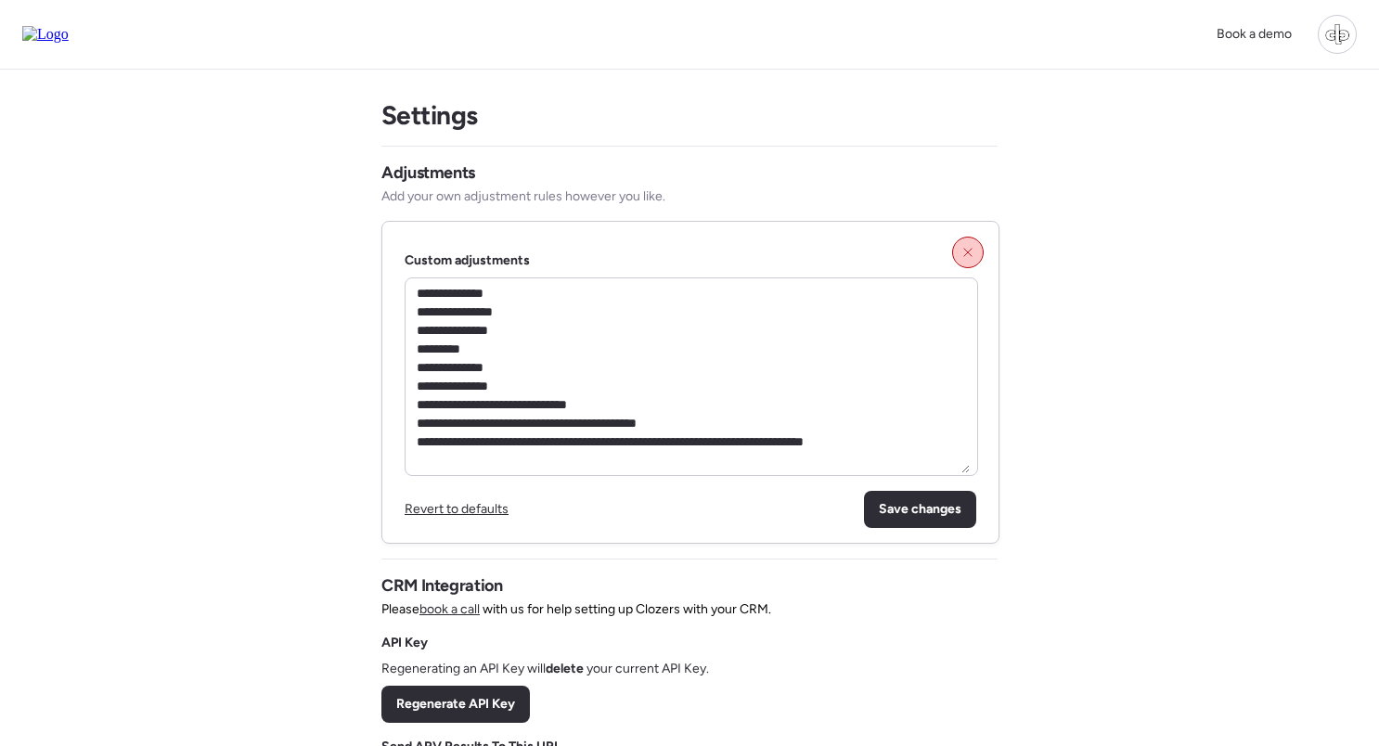
click at [967, 257] on icon at bounding box center [967, 252] width 13 height 13
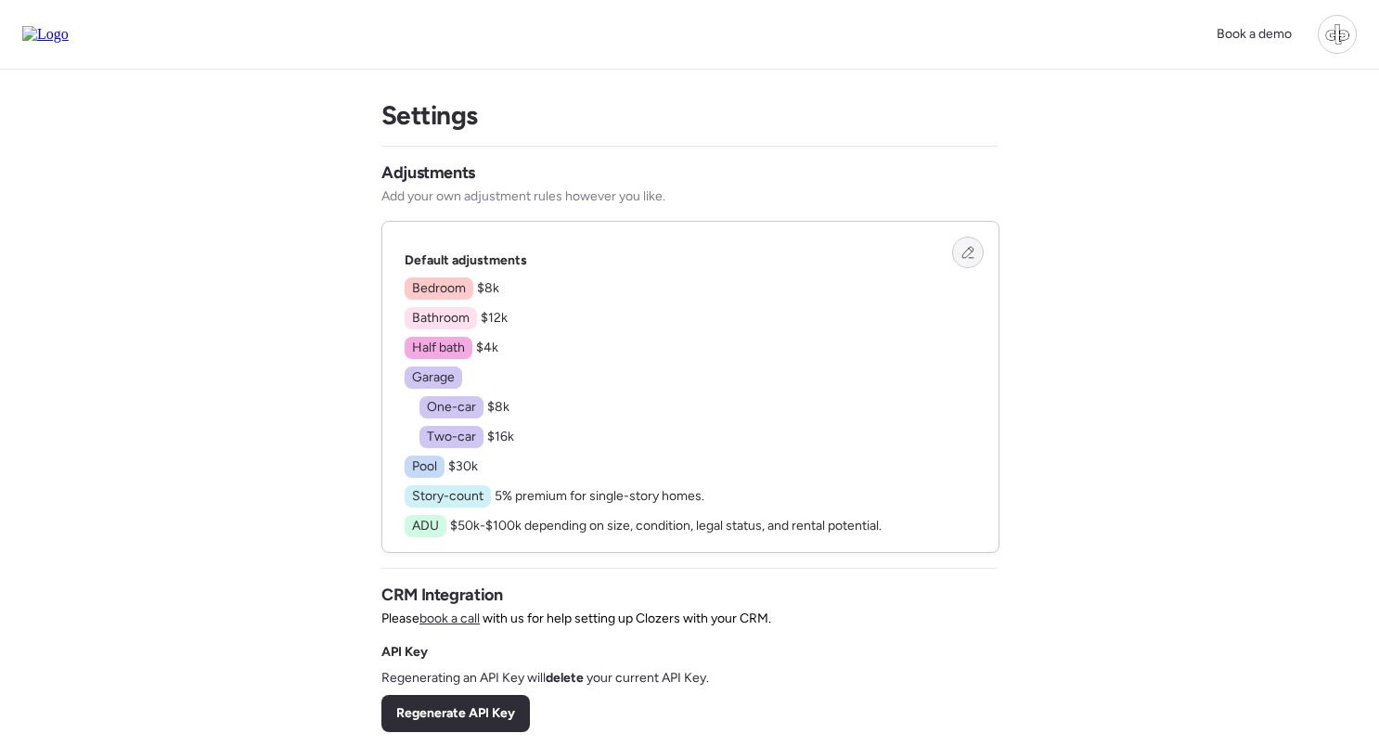
click at [969, 251] on icon at bounding box center [967, 252] width 13 height 13
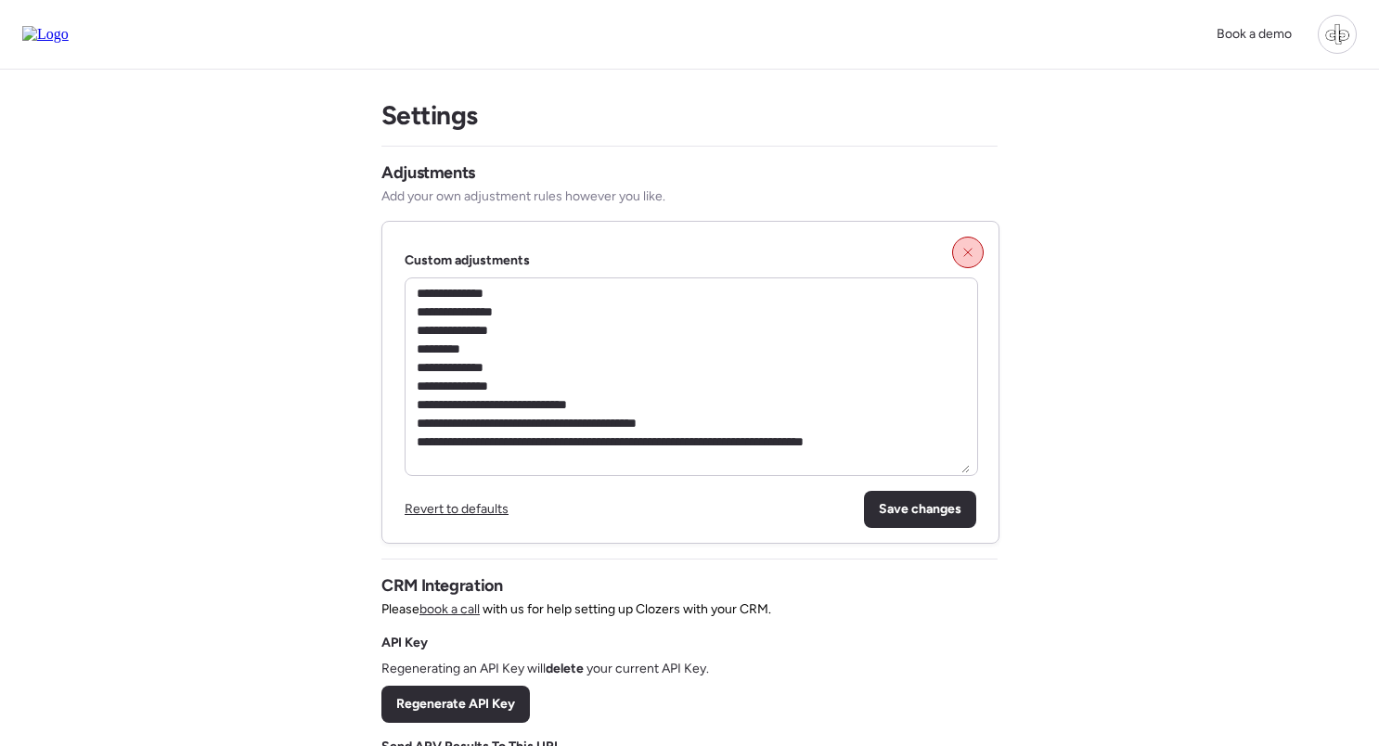
click at [964, 246] on div at bounding box center [968, 253] width 32 height 32
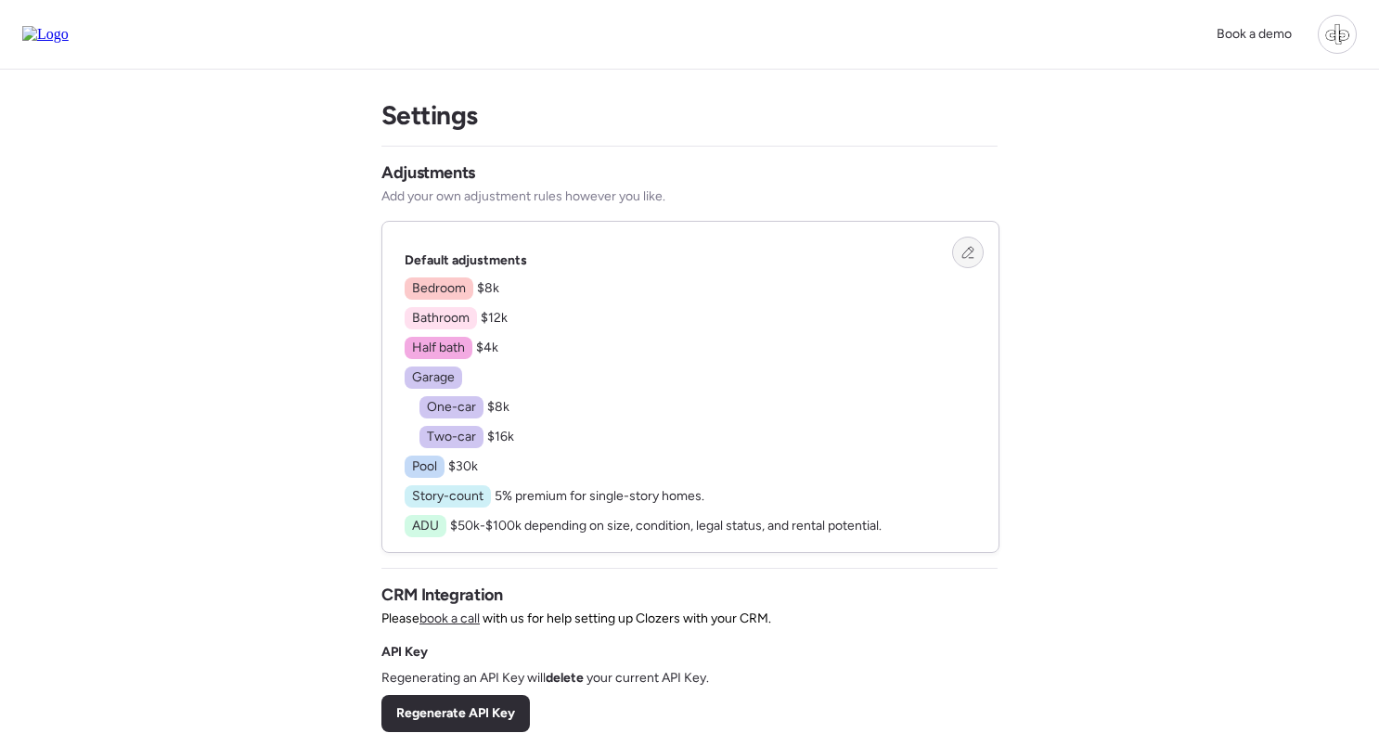
click at [962, 255] on icon at bounding box center [967, 252] width 13 height 13
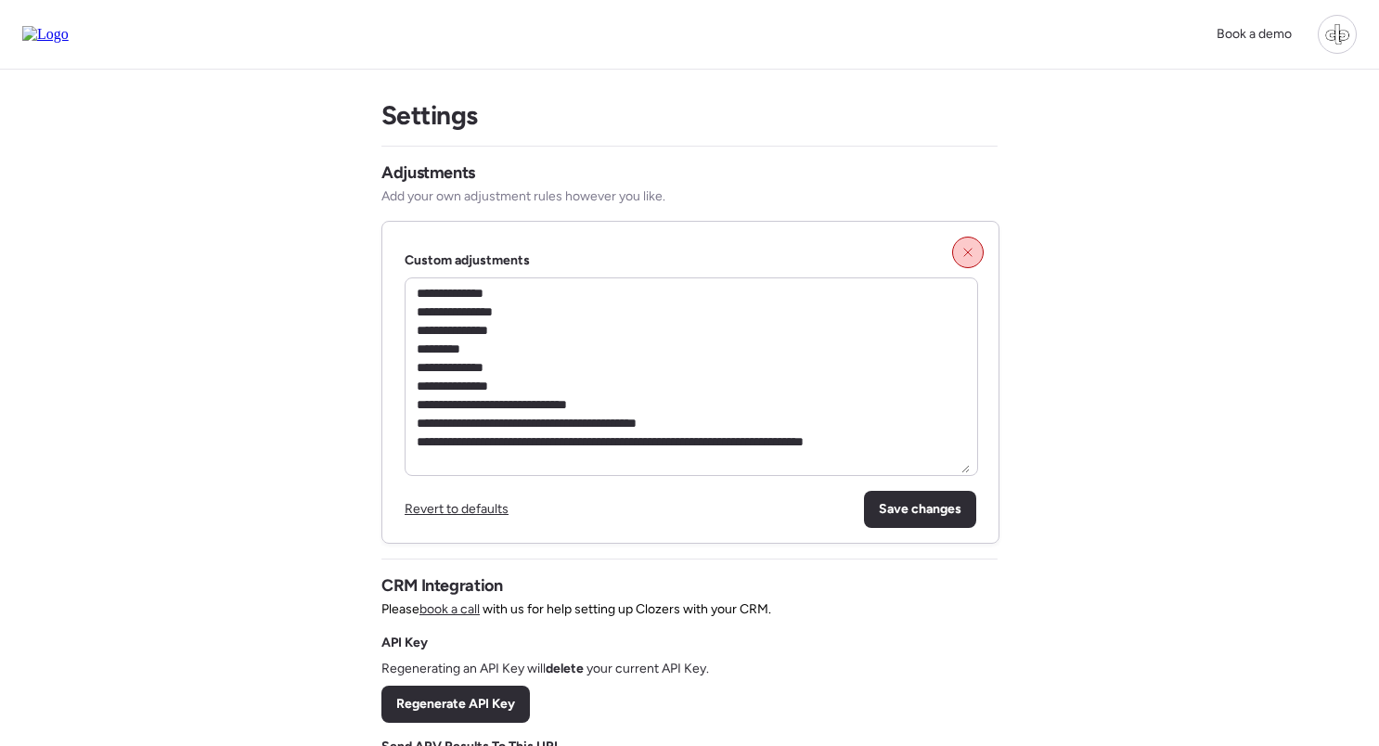
click at [974, 262] on div at bounding box center [968, 253] width 32 height 32
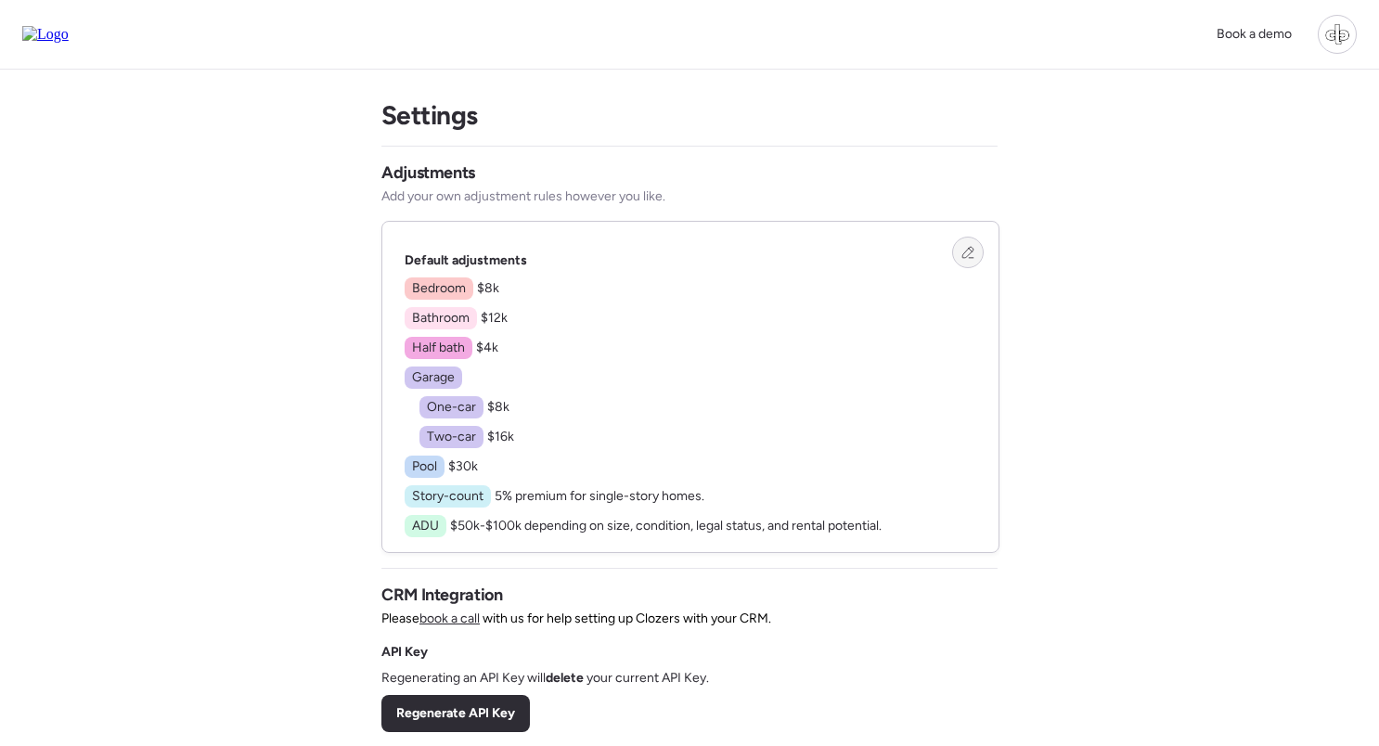
click at [976, 252] on div at bounding box center [968, 253] width 32 height 32
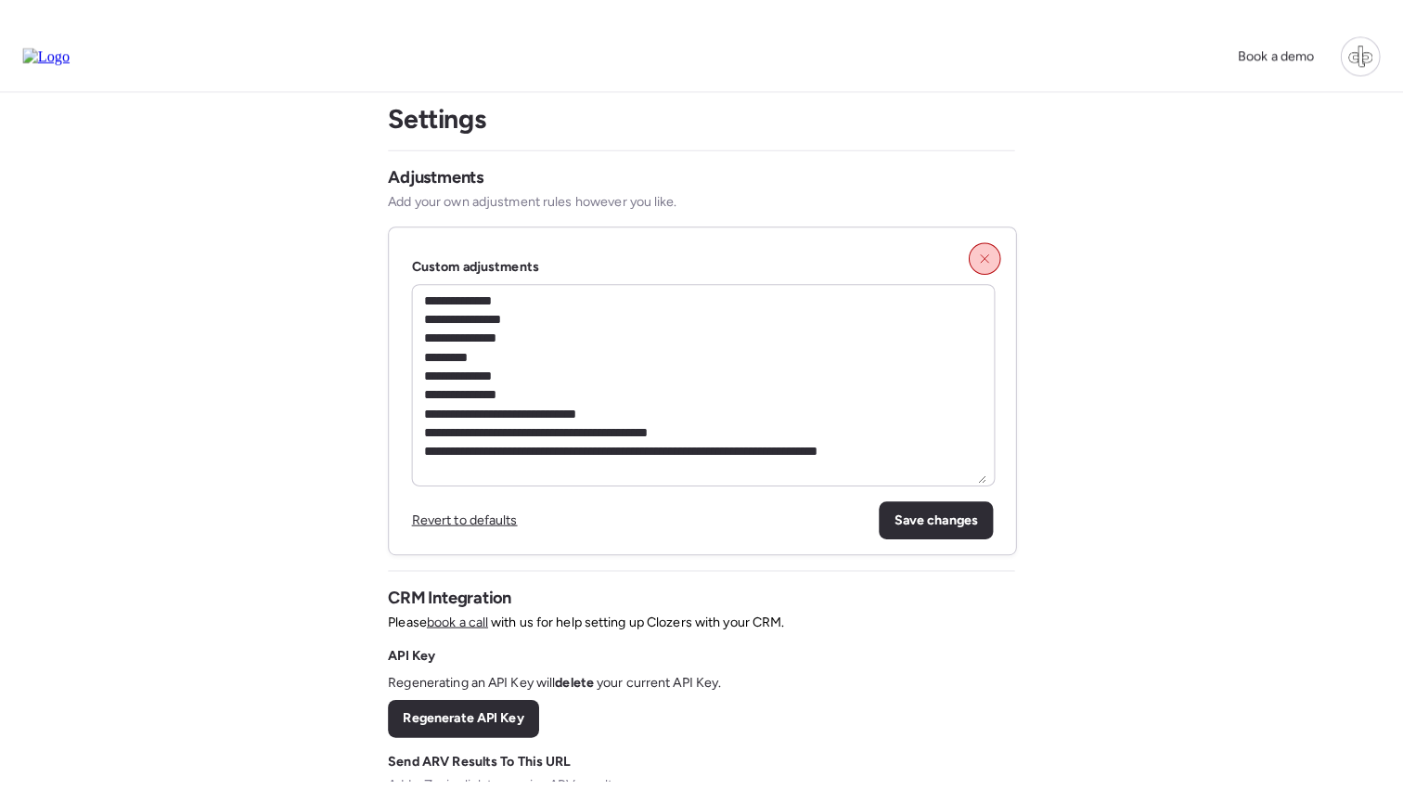
scroll to position [23, 0]
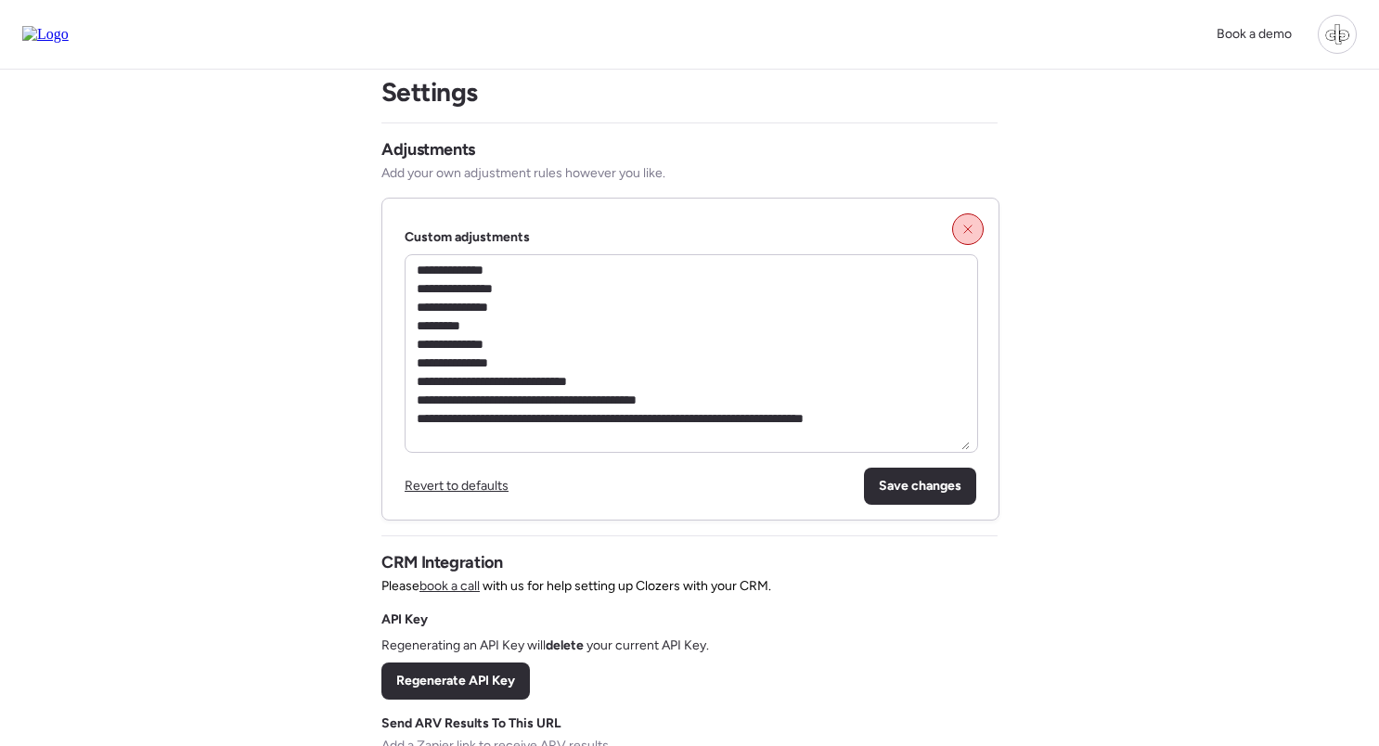
click at [971, 233] on icon at bounding box center [967, 229] width 13 height 13
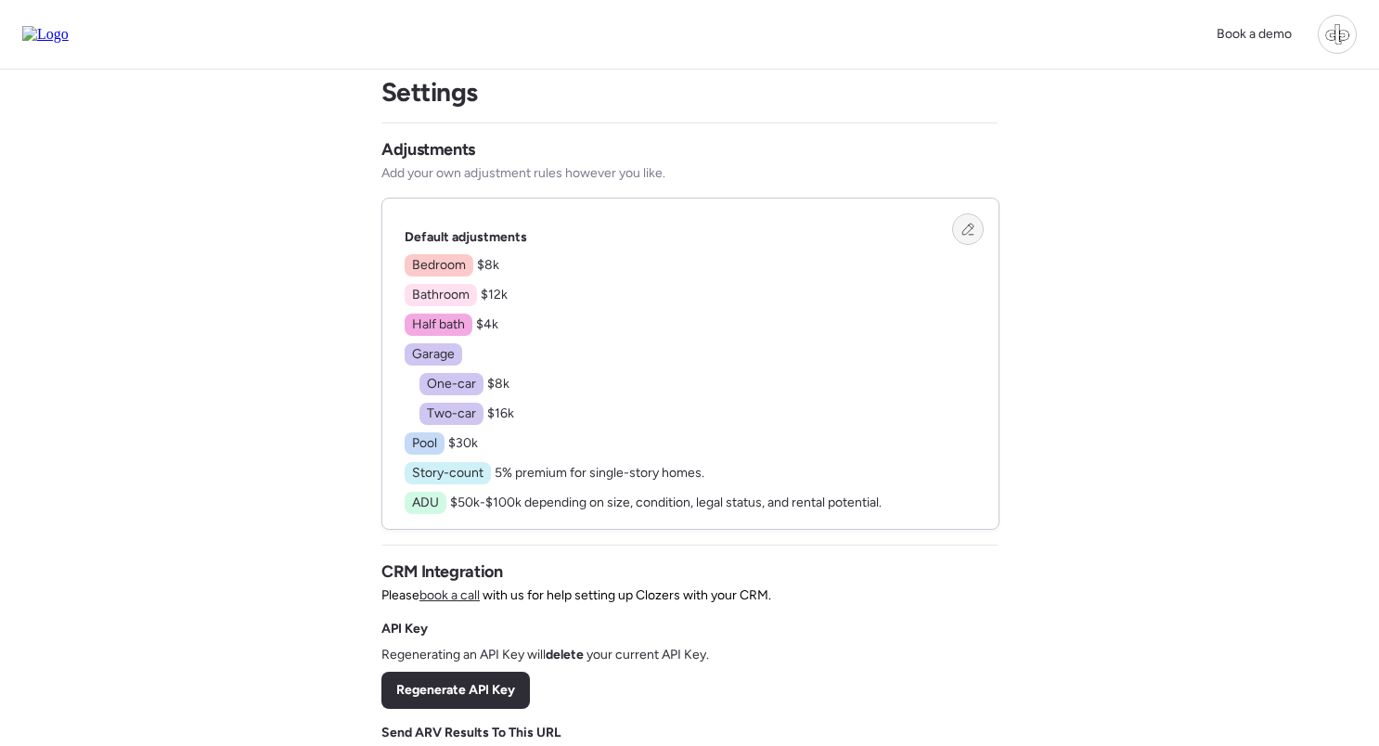
click at [961, 235] on icon at bounding box center [967, 229] width 13 height 13
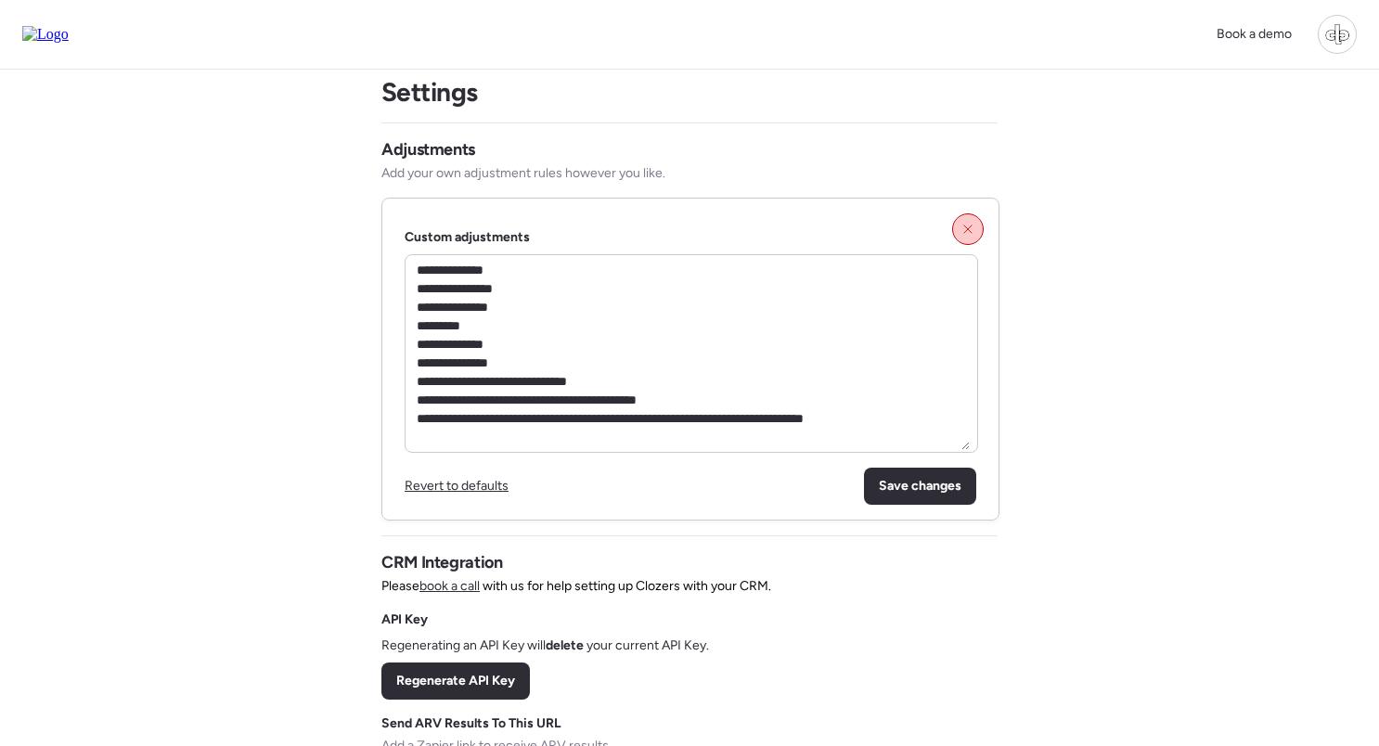
click at [961, 235] on icon at bounding box center [967, 229] width 13 height 13
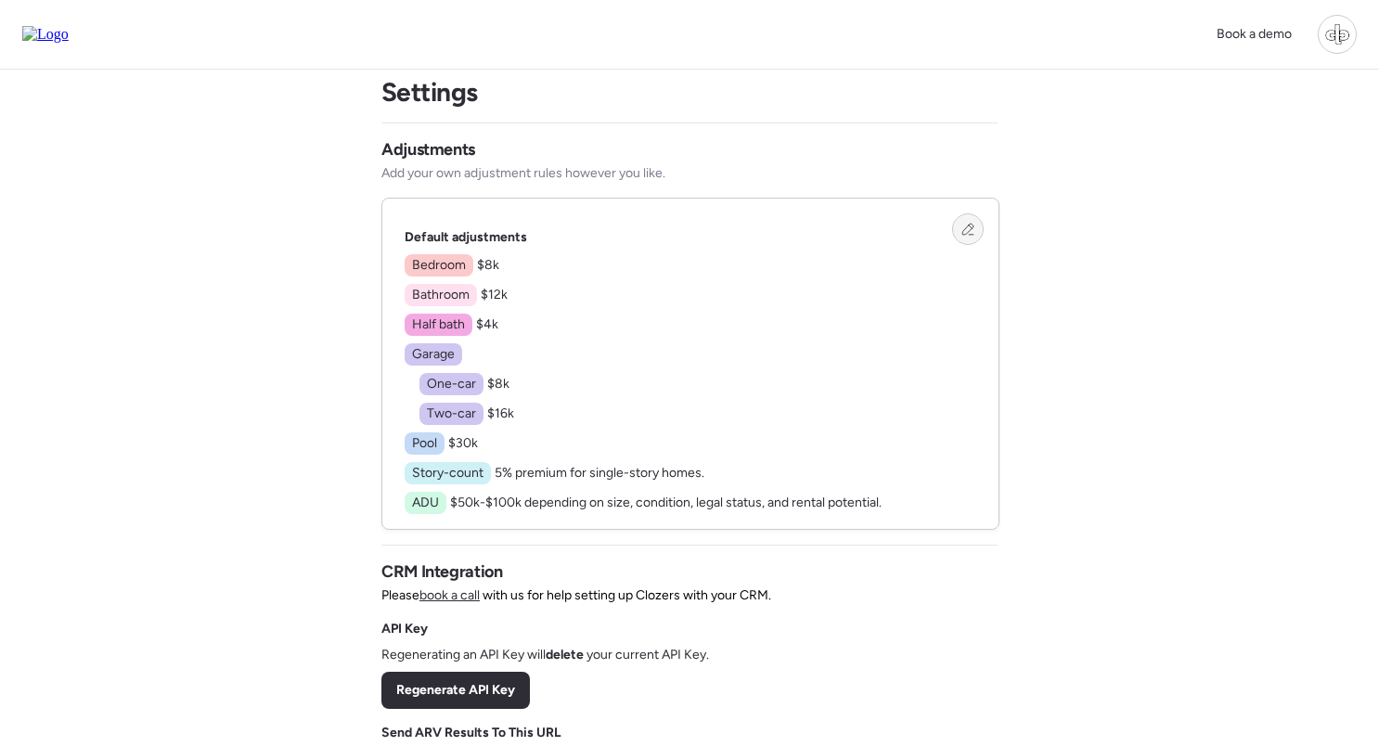
click at [961, 235] on icon at bounding box center [967, 229] width 13 height 13
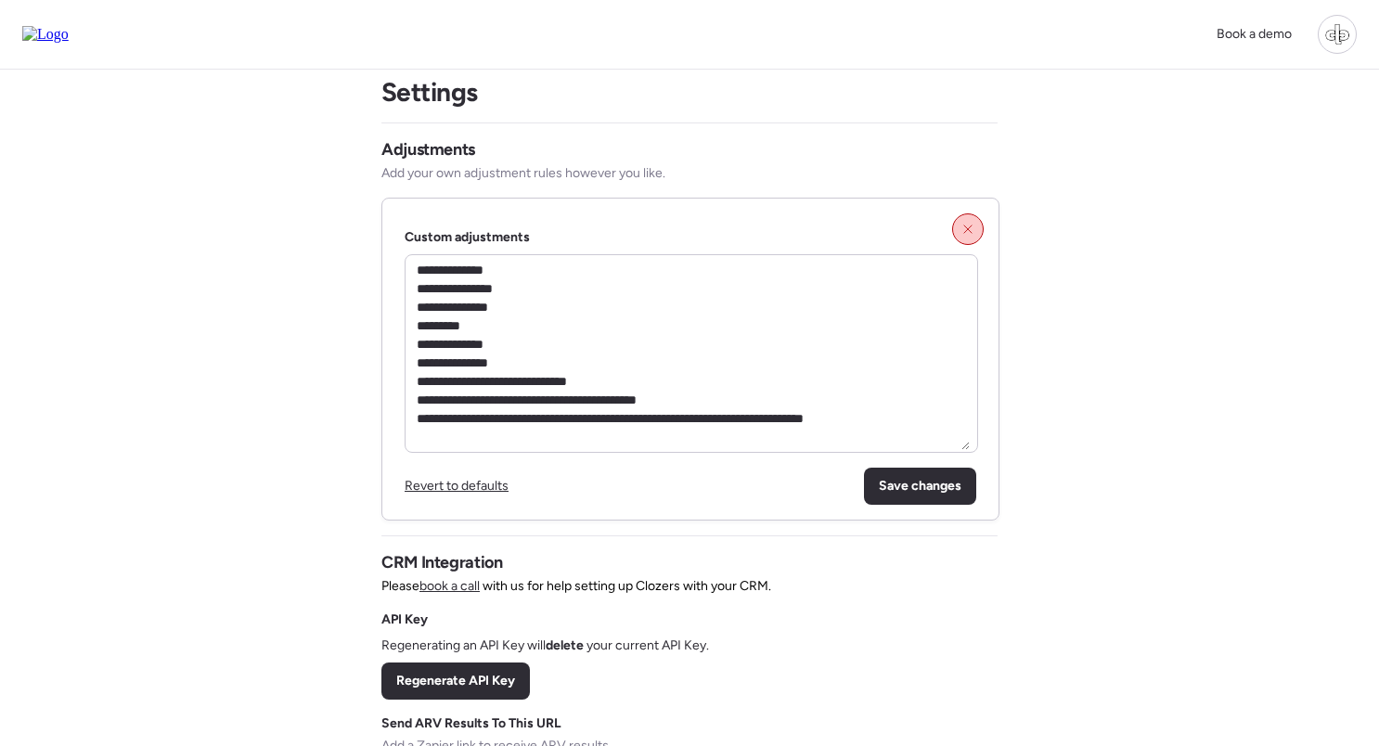
click at [970, 234] on icon at bounding box center [967, 229] width 13 height 13
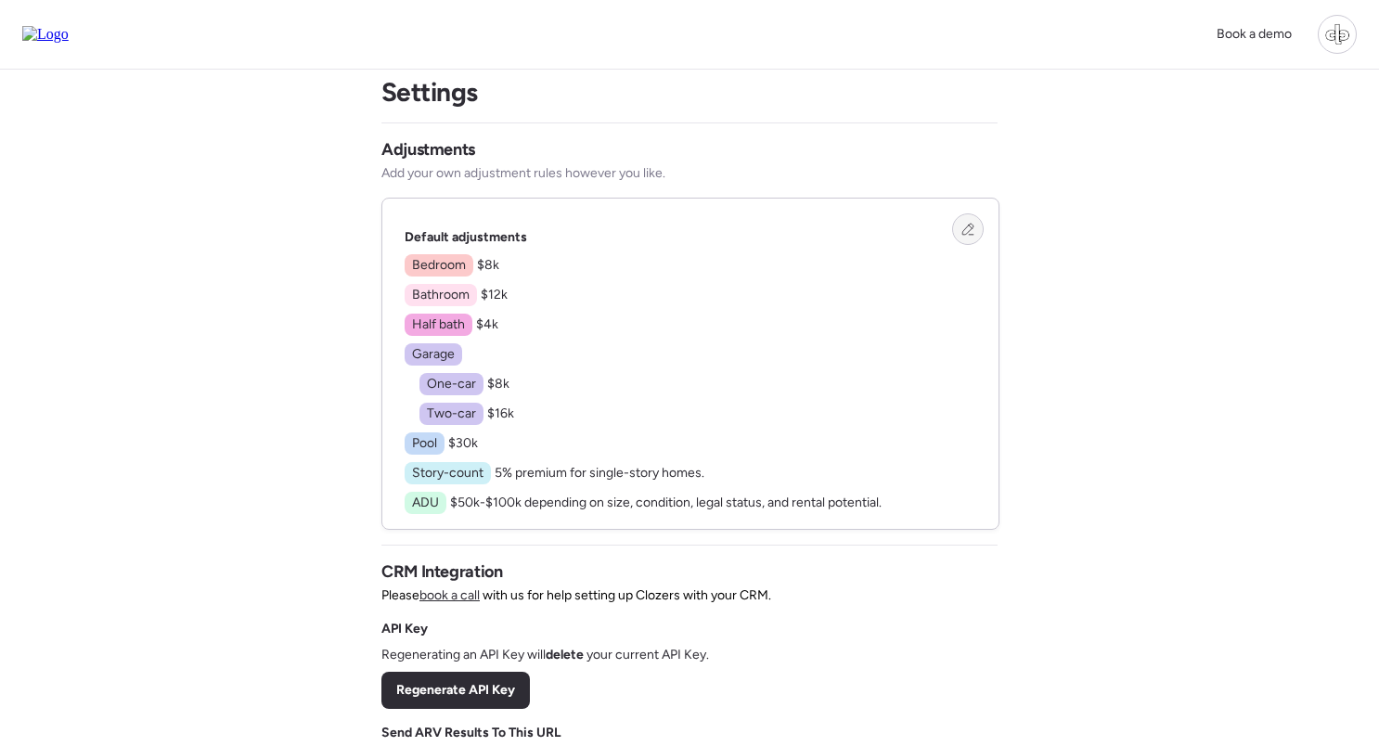
click at [944, 224] on div "Default adjustments Bedroom $8k Bathroom $12k Half bath $4k Garage One-car $8k …" at bounding box center [690, 364] width 616 height 330
click at [969, 234] on icon at bounding box center [967, 229] width 13 height 13
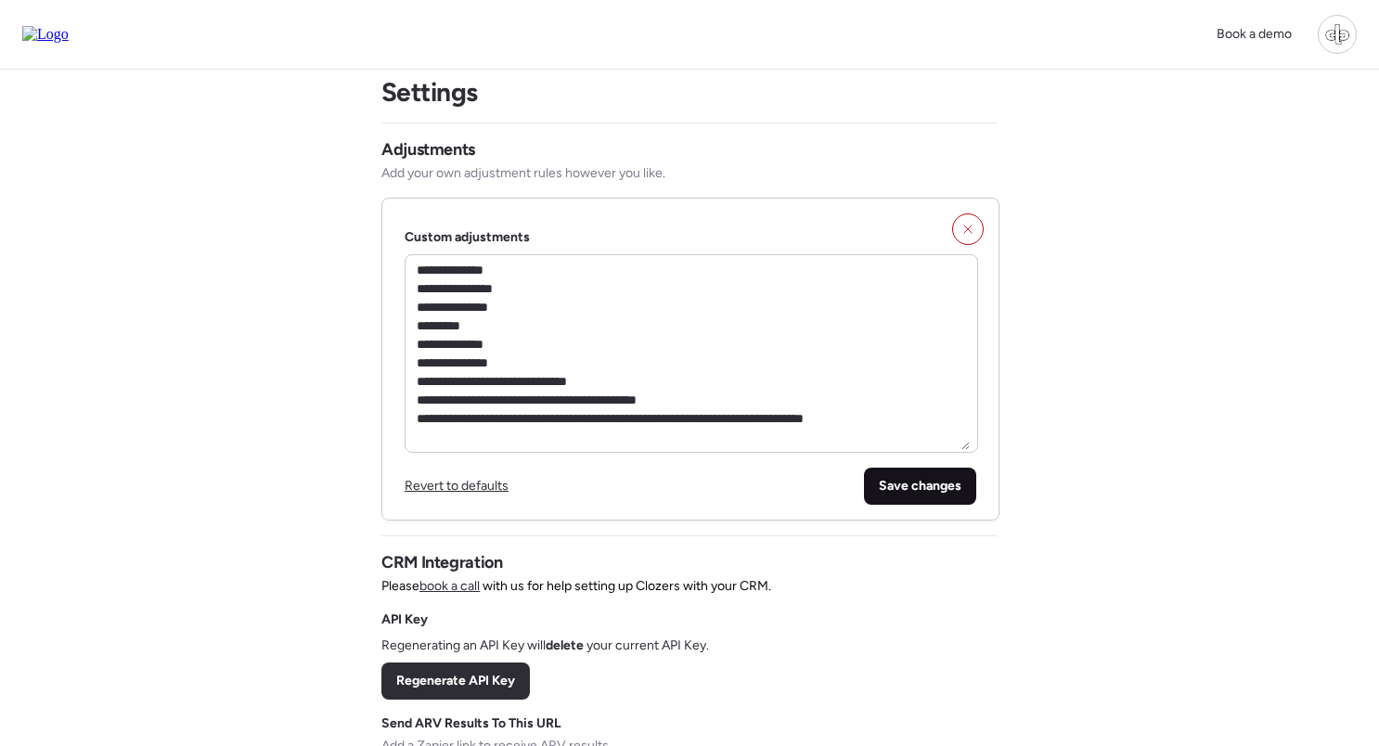
click at [944, 494] on span "Save changes" at bounding box center [920, 486] width 83 height 19
click at [972, 234] on icon at bounding box center [967, 229] width 13 height 13
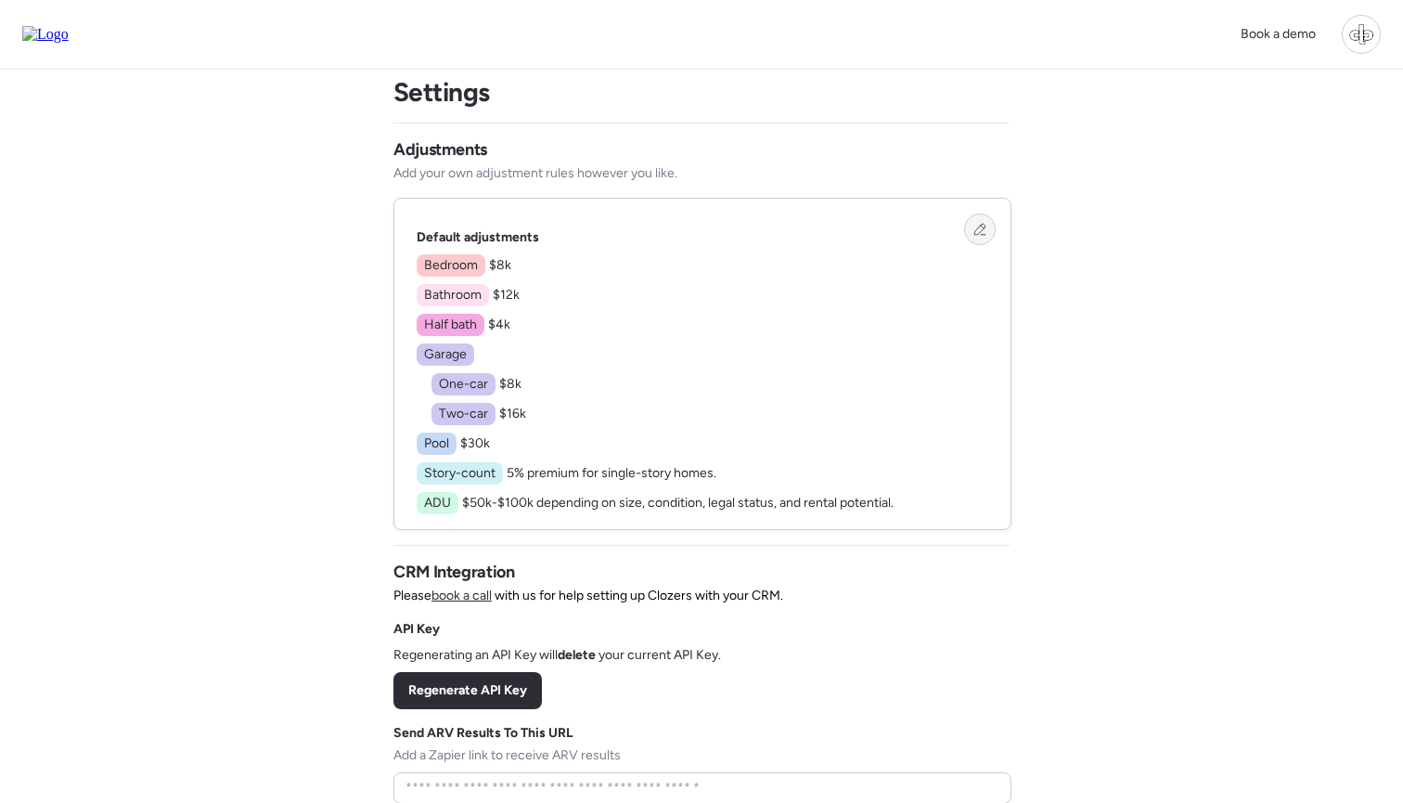
click at [973, 226] on icon at bounding box center [979, 229] width 13 height 13
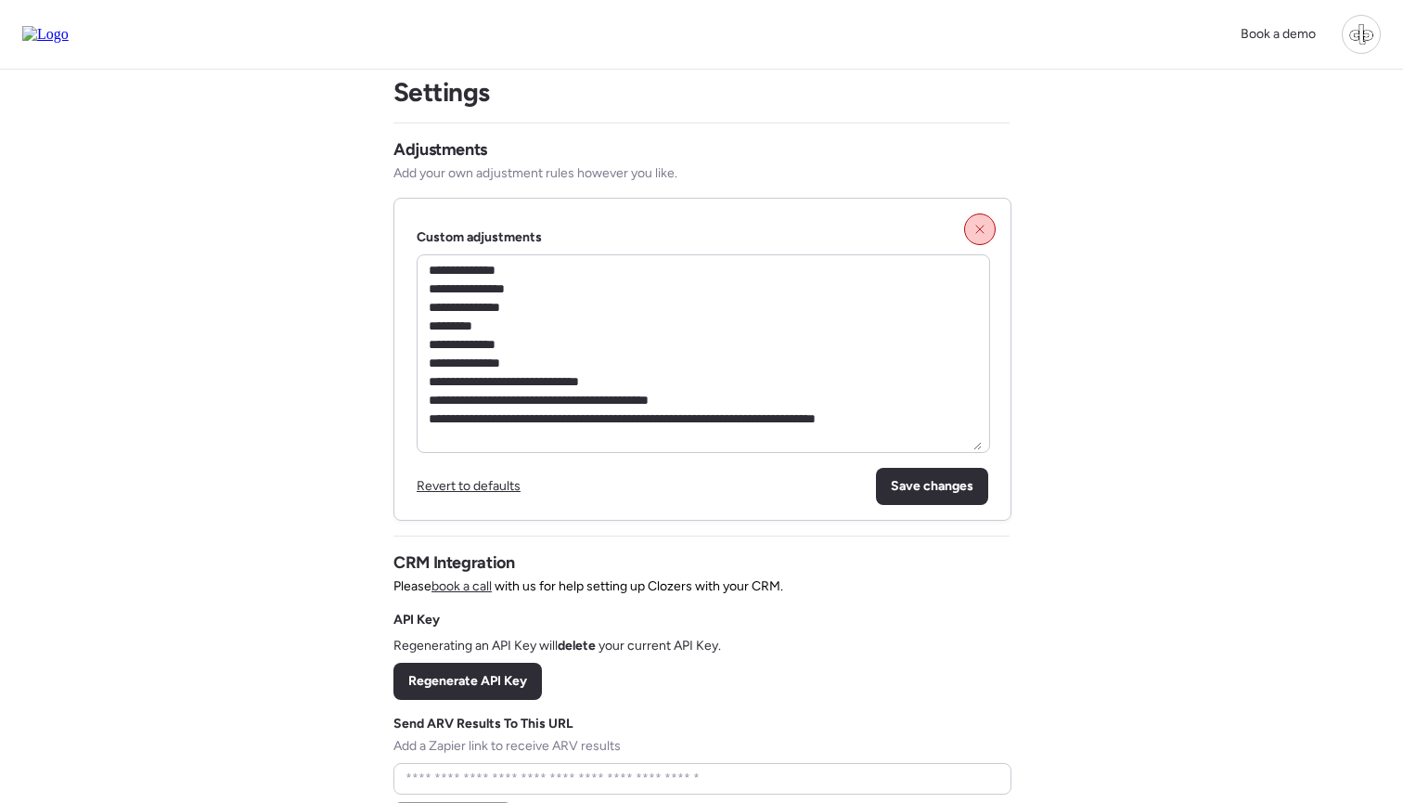
click at [972, 226] on div at bounding box center [980, 229] width 32 height 32
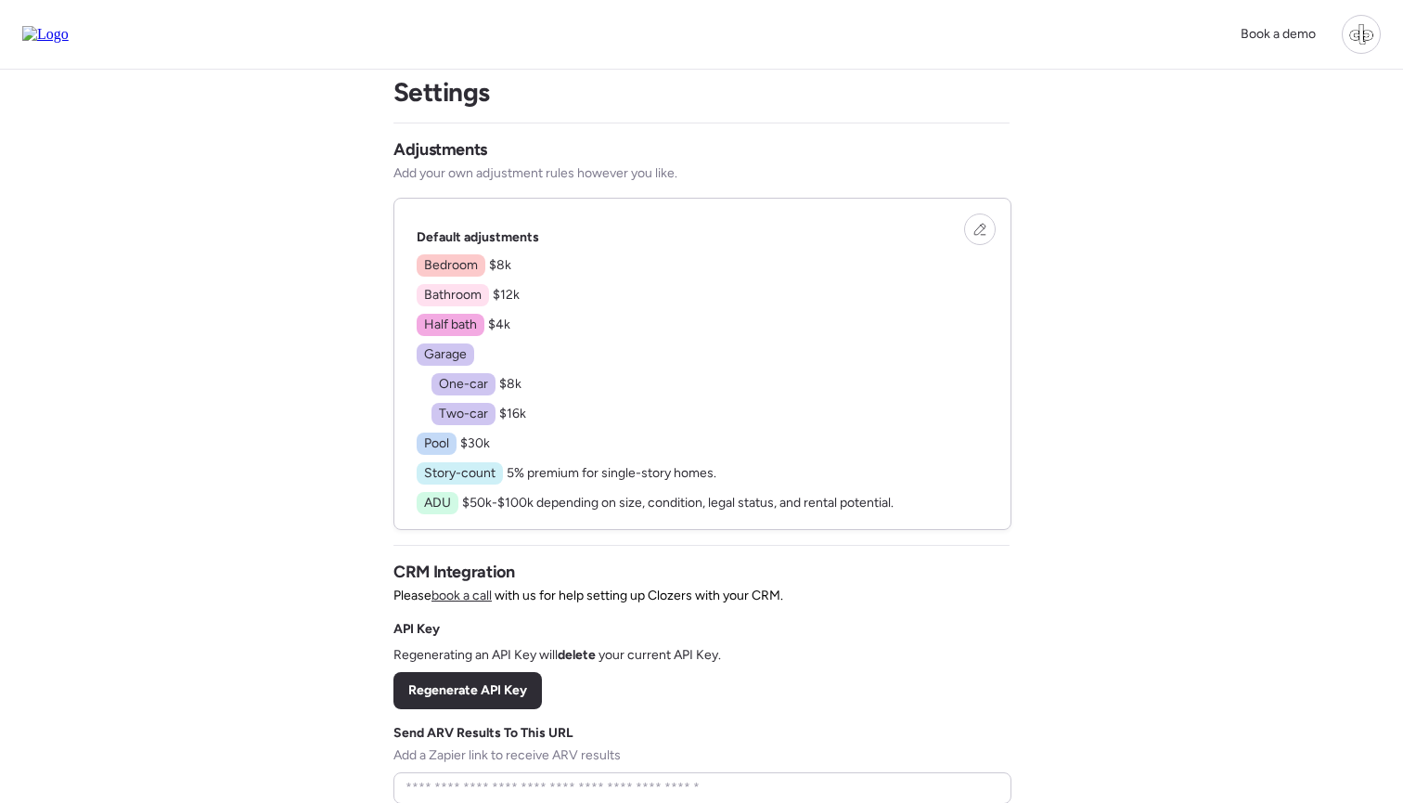
click at [1368, 40] on div at bounding box center [1361, 34] width 39 height 39
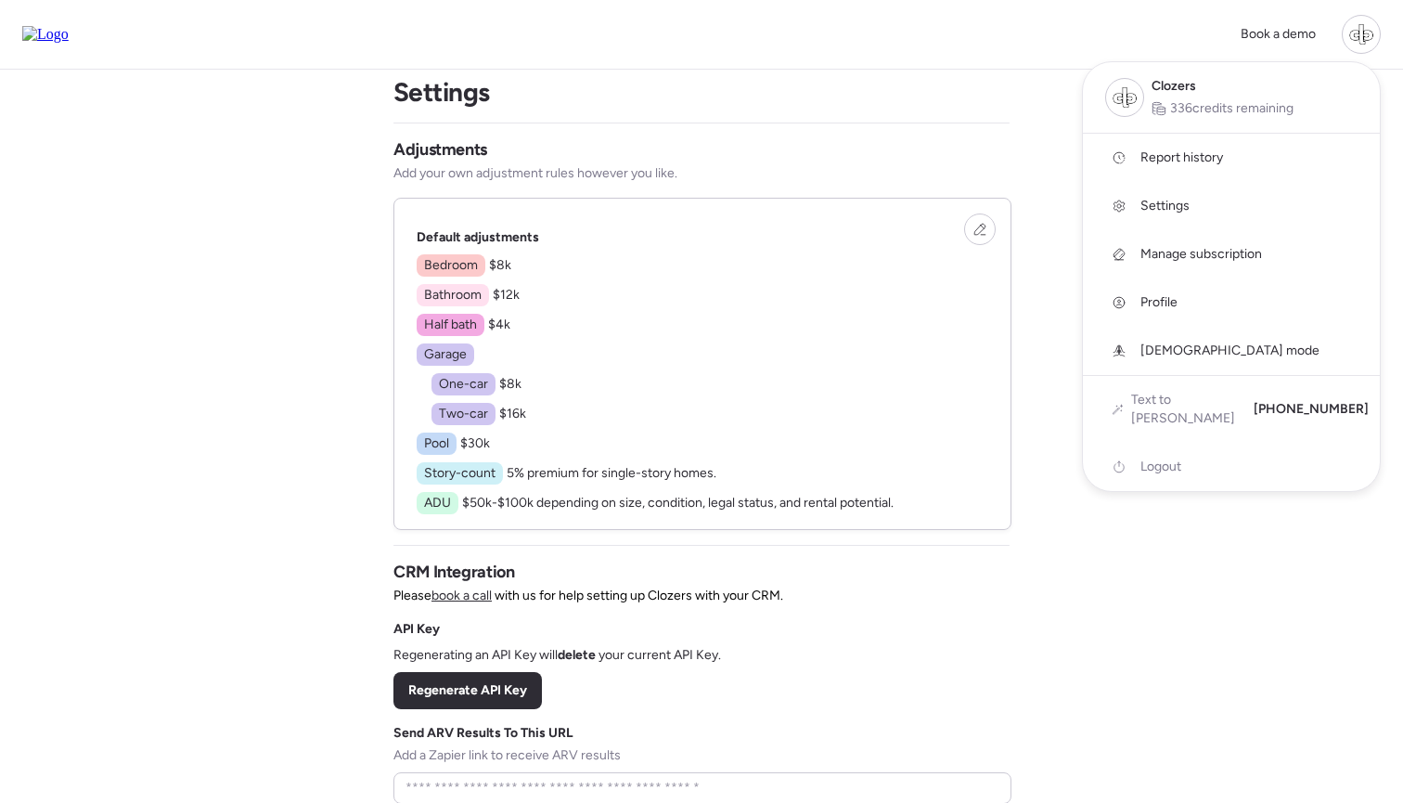
click at [1367, 40] on div at bounding box center [1361, 34] width 39 height 39
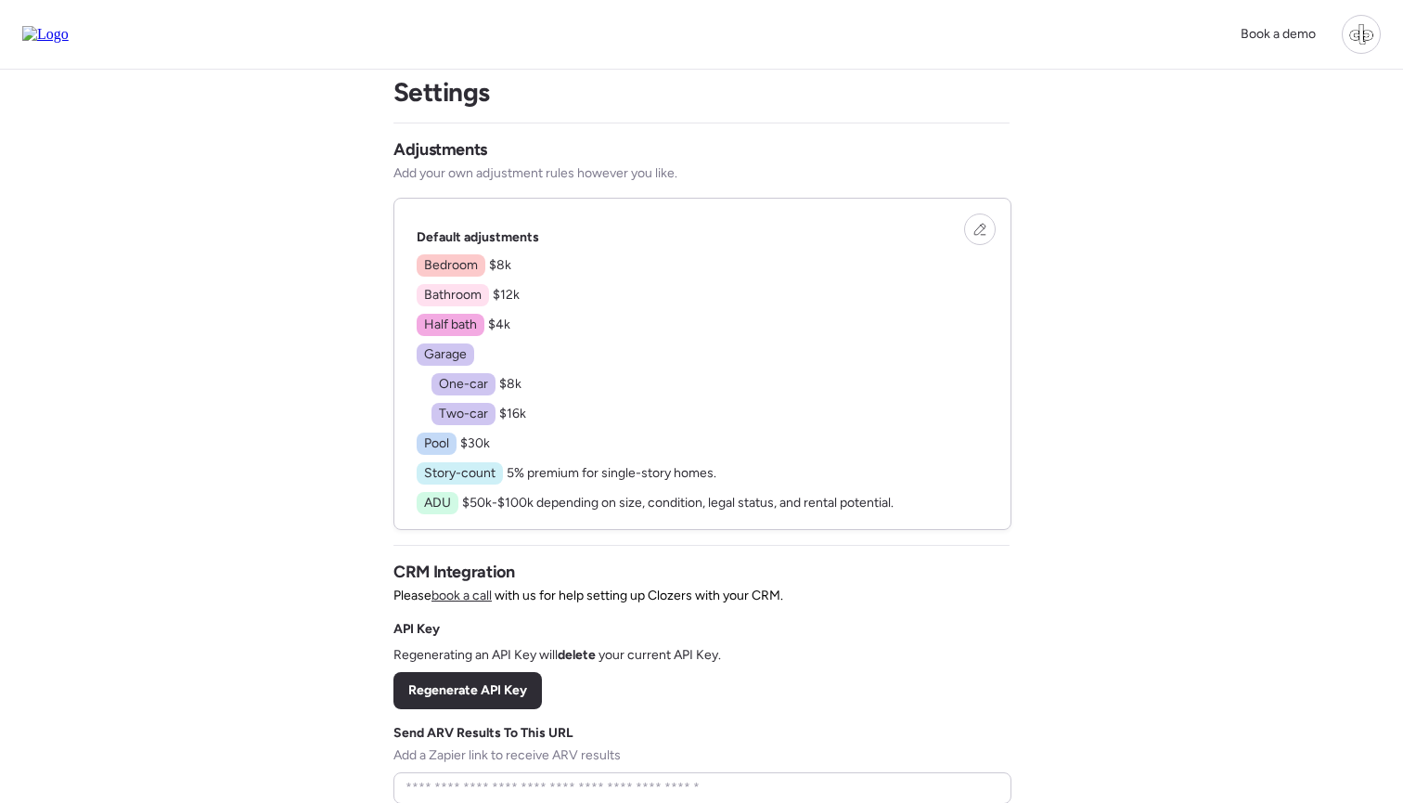
click at [1260, 264] on div "Book a demo Settings Adjustments Add your own adjustment rules however you like…" at bounding box center [701, 595] width 1403 height 1236
drag, startPoint x: 427, startPoint y: 267, endPoint x: 489, endPoint y: 445, distance: 188.7
click at [489, 445] on div "Bedroom $8k Bathroom $12k Half bath $4k Garage One-car $8k Two-car $16k Pool $3…" at bounding box center [655, 384] width 477 height 260
click at [489, 445] on span "$30k" at bounding box center [475, 443] width 30 height 16
click at [971, 220] on div at bounding box center [980, 229] width 32 height 32
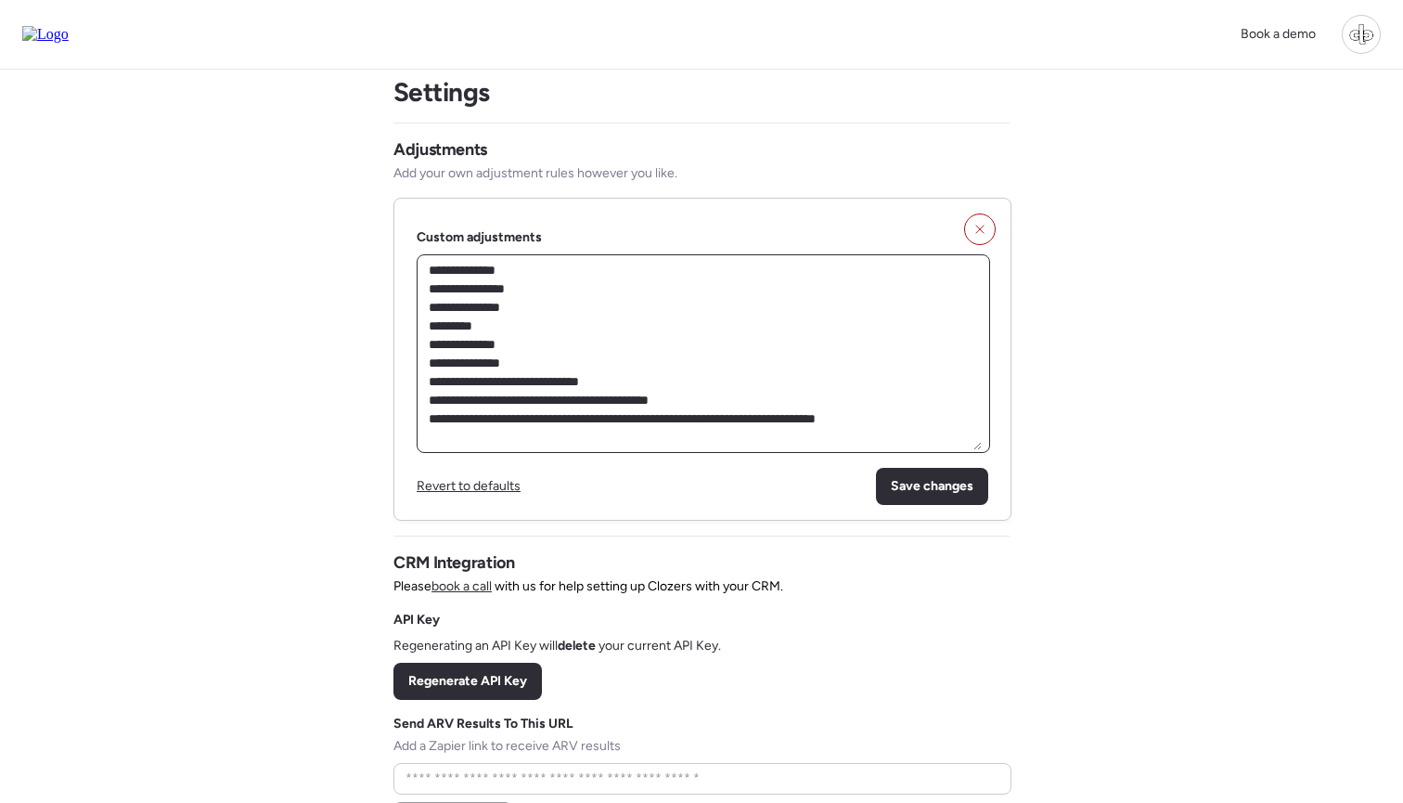
click at [566, 304] on textarea "**********" at bounding box center [703, 353] width 557 height 193
drag, startPoint x: 443, startPoint y: 273, endPoint x: 726, endPoint y: 451, distance: 334.4
click at [726, 451] on div "**********" at bounding box center [703, 353] width 573 height 199
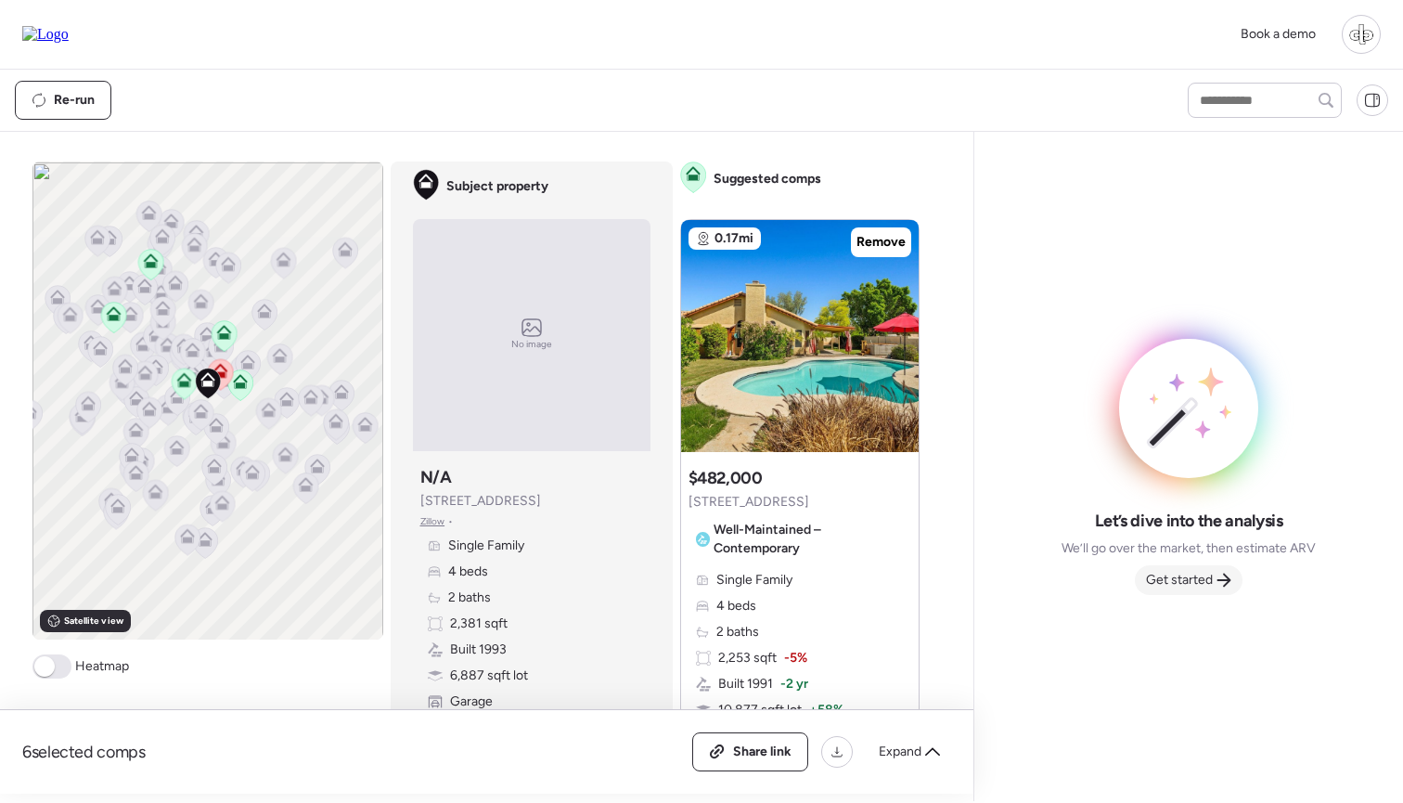
click at [1167, 574] on span "Get started" at bounding box center [1179, 580] width 67 height 19
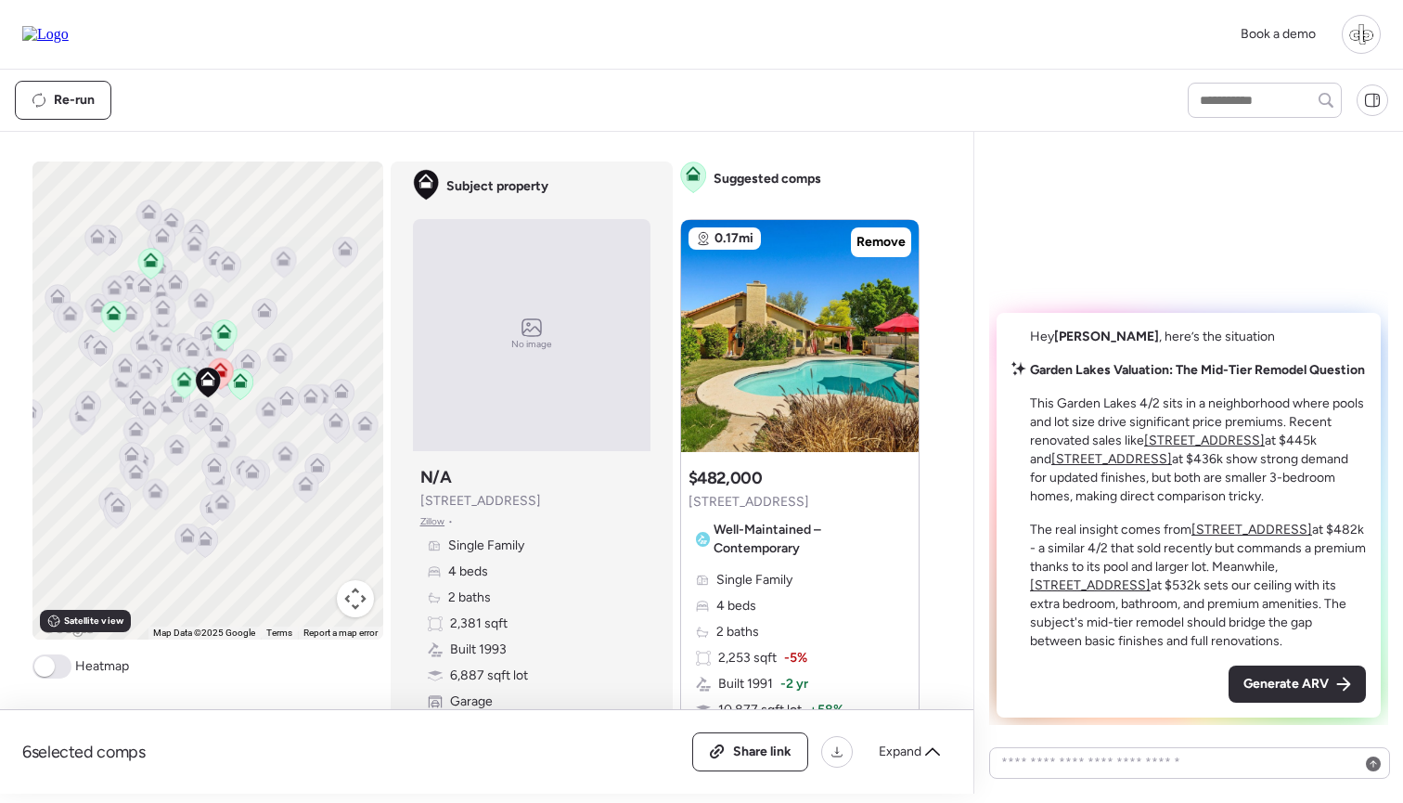
click at [223, 371] on icon at bounding box center [219, 369] width 15 height 15
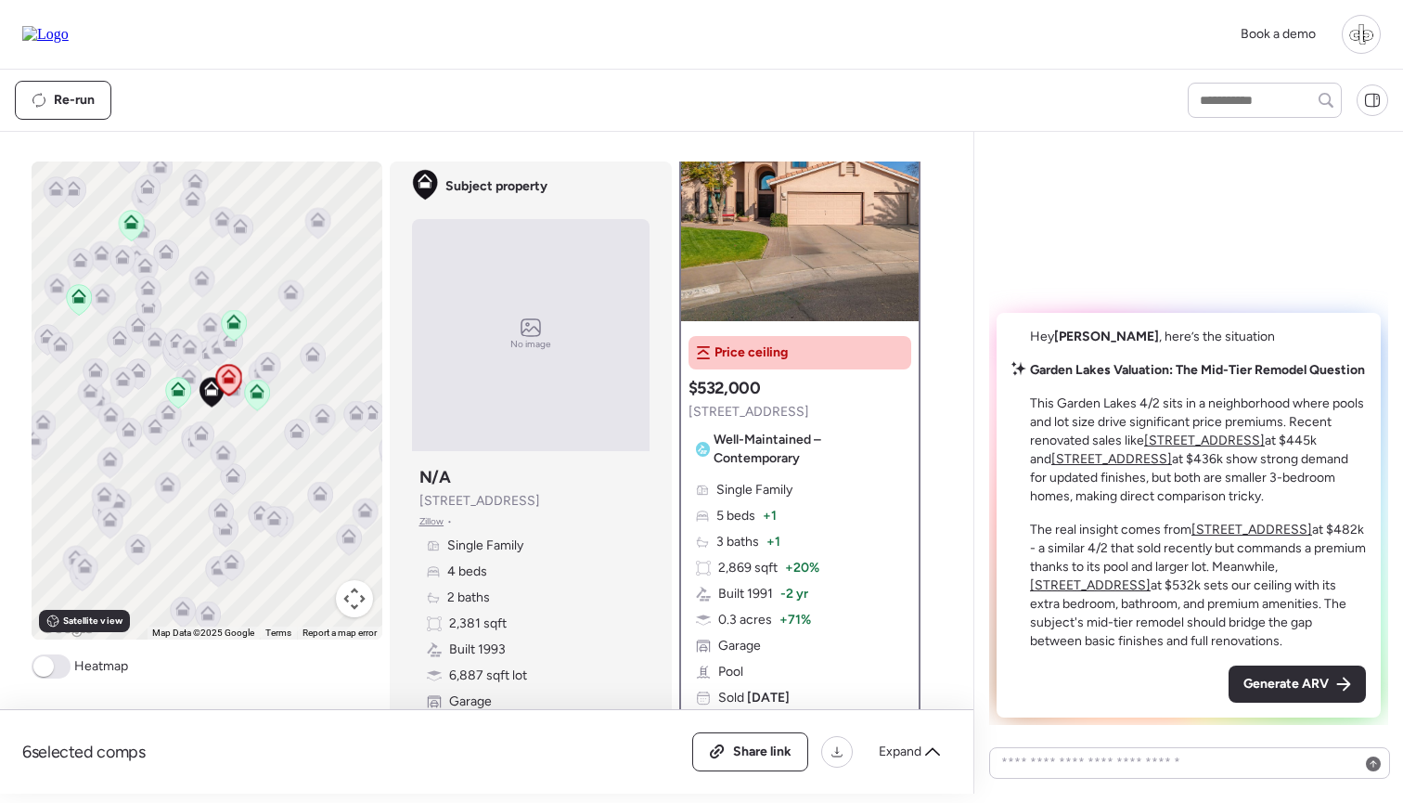
scroll to position [71, 0]
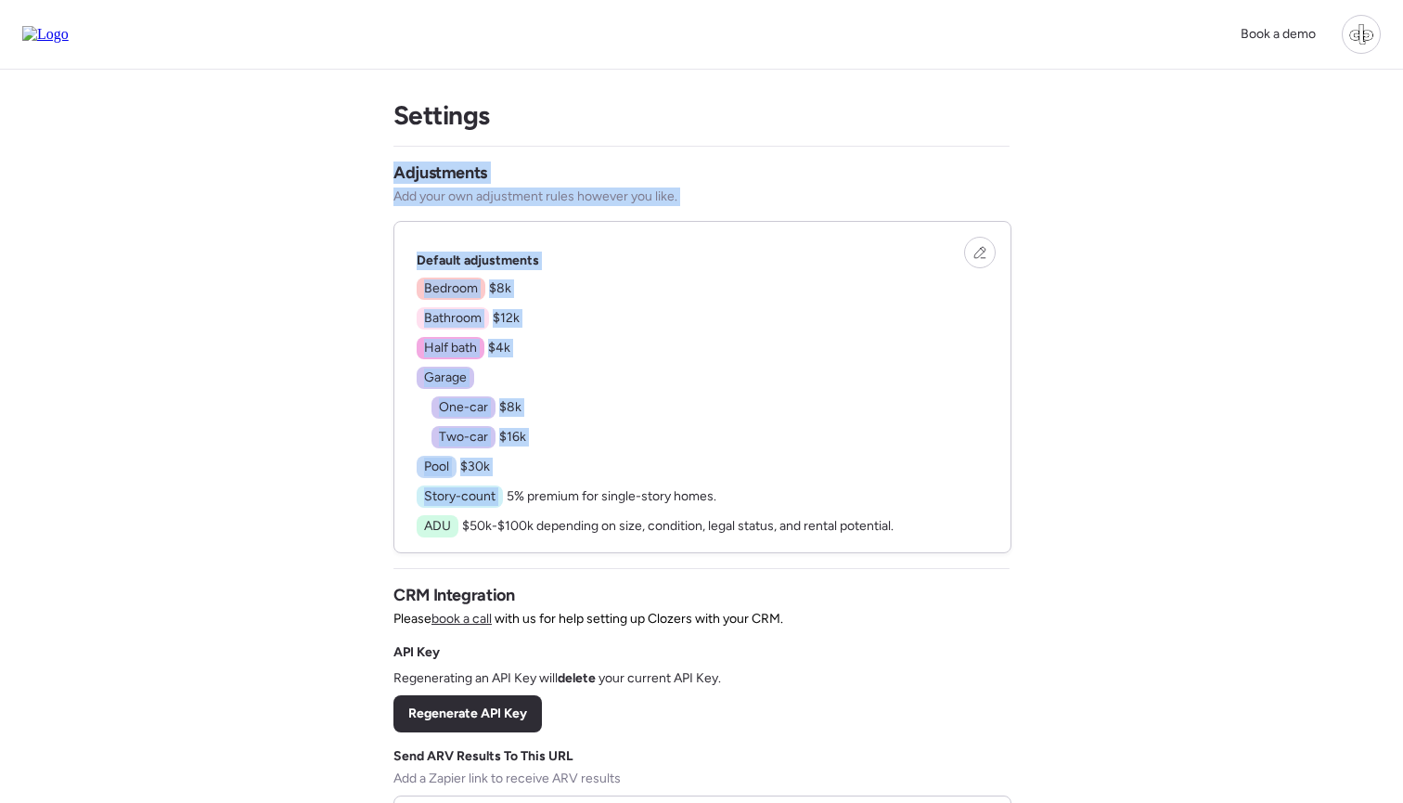
drag, startPoint x: 394, startPoint y: 170, endPoint x: 690, endPoint y: 409, distance: 380.6
click at [690, 409] on div "Adjustments Add your own adjustment rules however you like. Default adjustments…" at bounding box center [701, 357] width 616 height 392
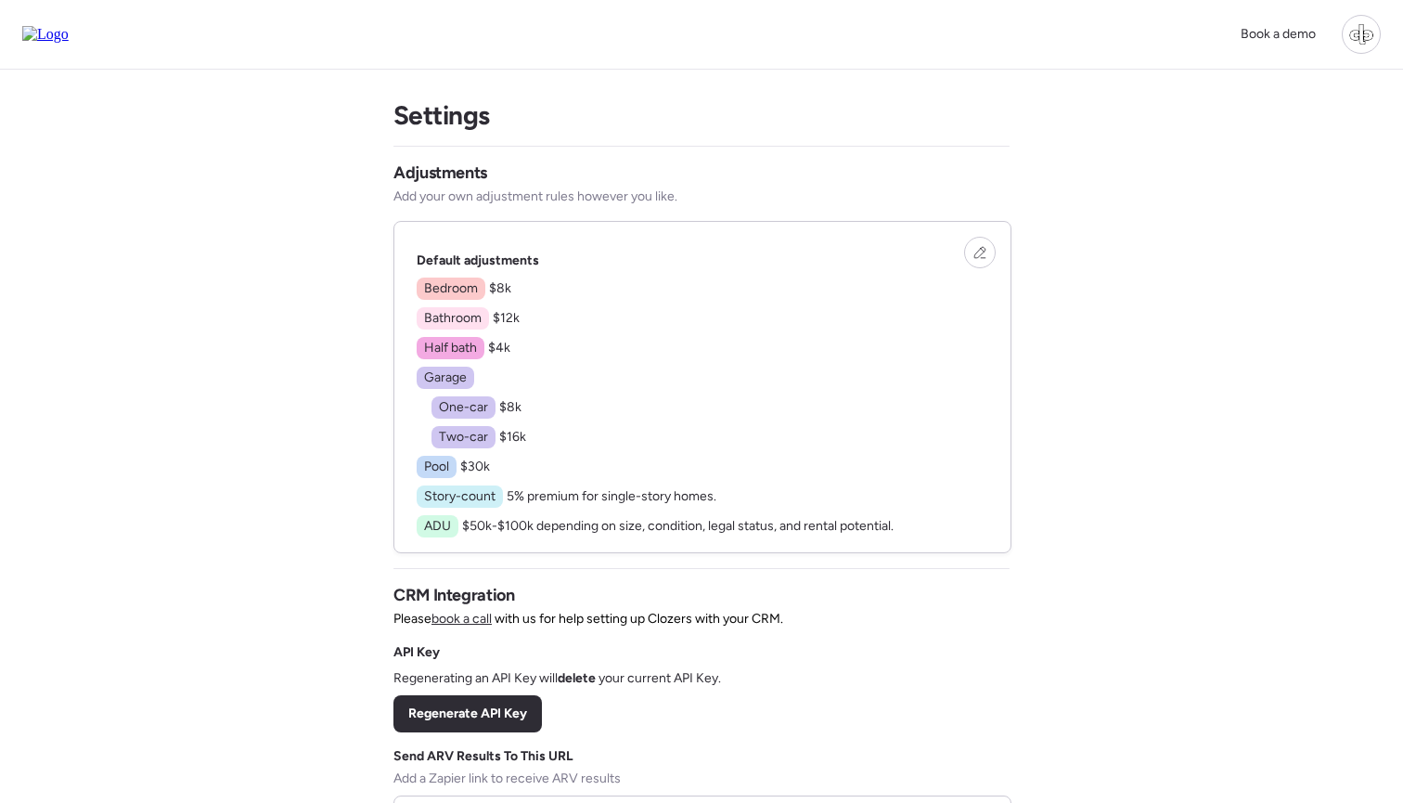
click at [690, 409] on div "Bedroom $8k Bathroom $12k Half bath $4k Garage One-car $8k Two-car $16k Pool $3…" at bounding box center [655, 407] width 477 height 260
click at [981, 261] on div at bounding box center [980, 253] width 32 height 32
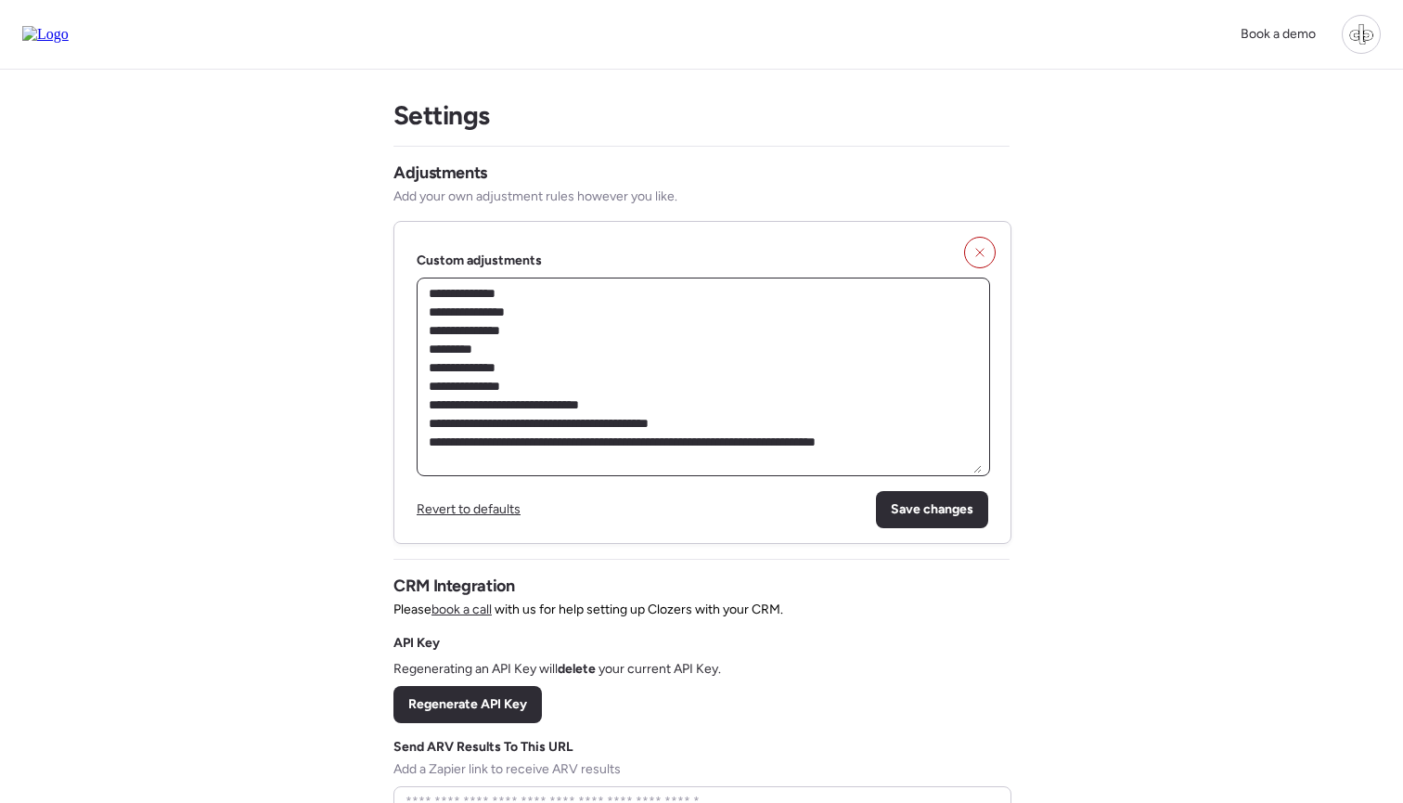
drag, startPoint x: 456, startPoint y: 285, endPoint x: 634, endPoint y: 453, distance: 244.1
click at [634, 453] on textarea "**********" at bounding box center [703, 376] width 557 height 193
click at [976, 254] on icon at bounding box center [979, 252] width 13 height 13
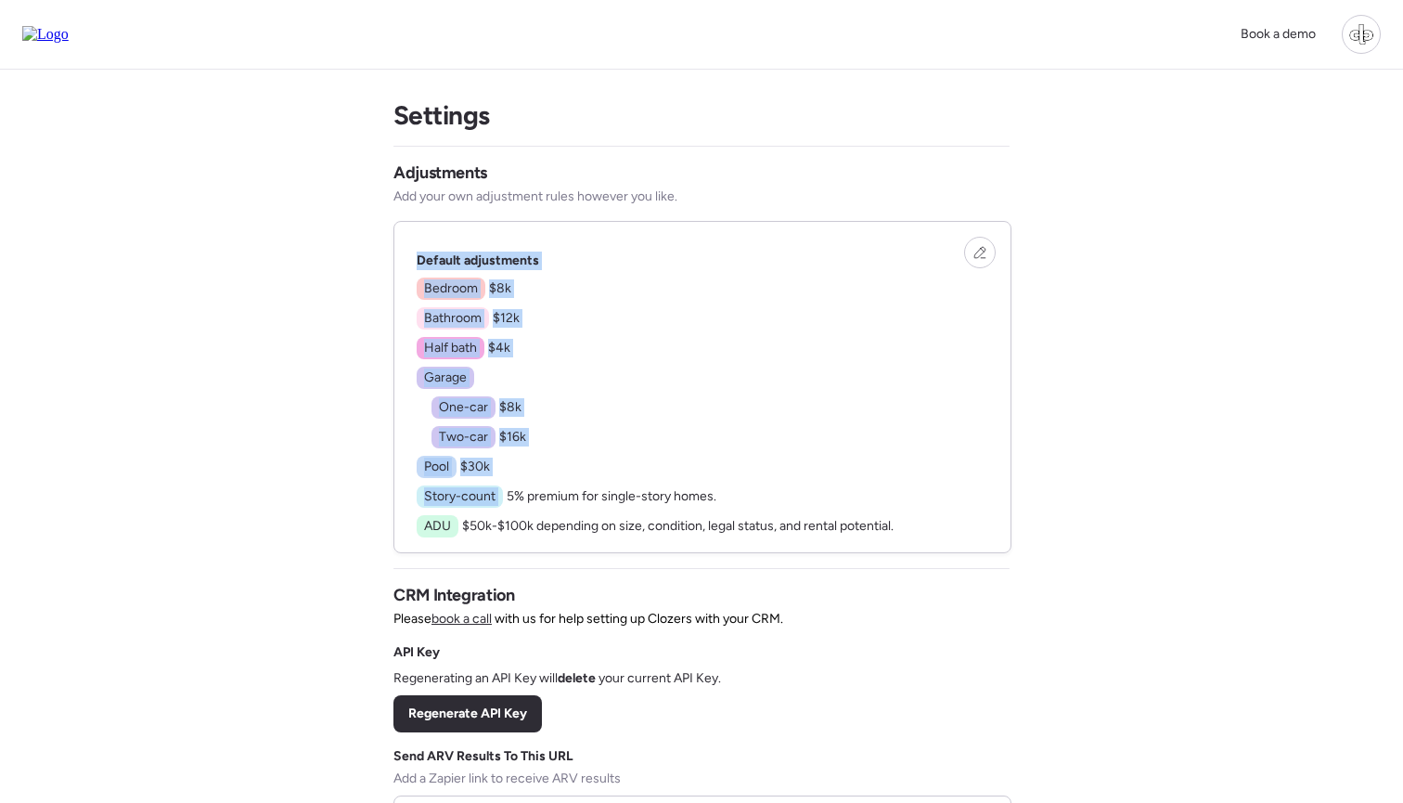
drag, startPoint x: 410, startPoint y: 250, endPoint x: 637, endPoint y: 381, distance: 262.7
click at [637, 381] on div "Default adjustments Bedroom $8k Bathroom $12k Half bath $4k Garage One-car $8k …" at bounding box center [702, 387] width 616 height 330
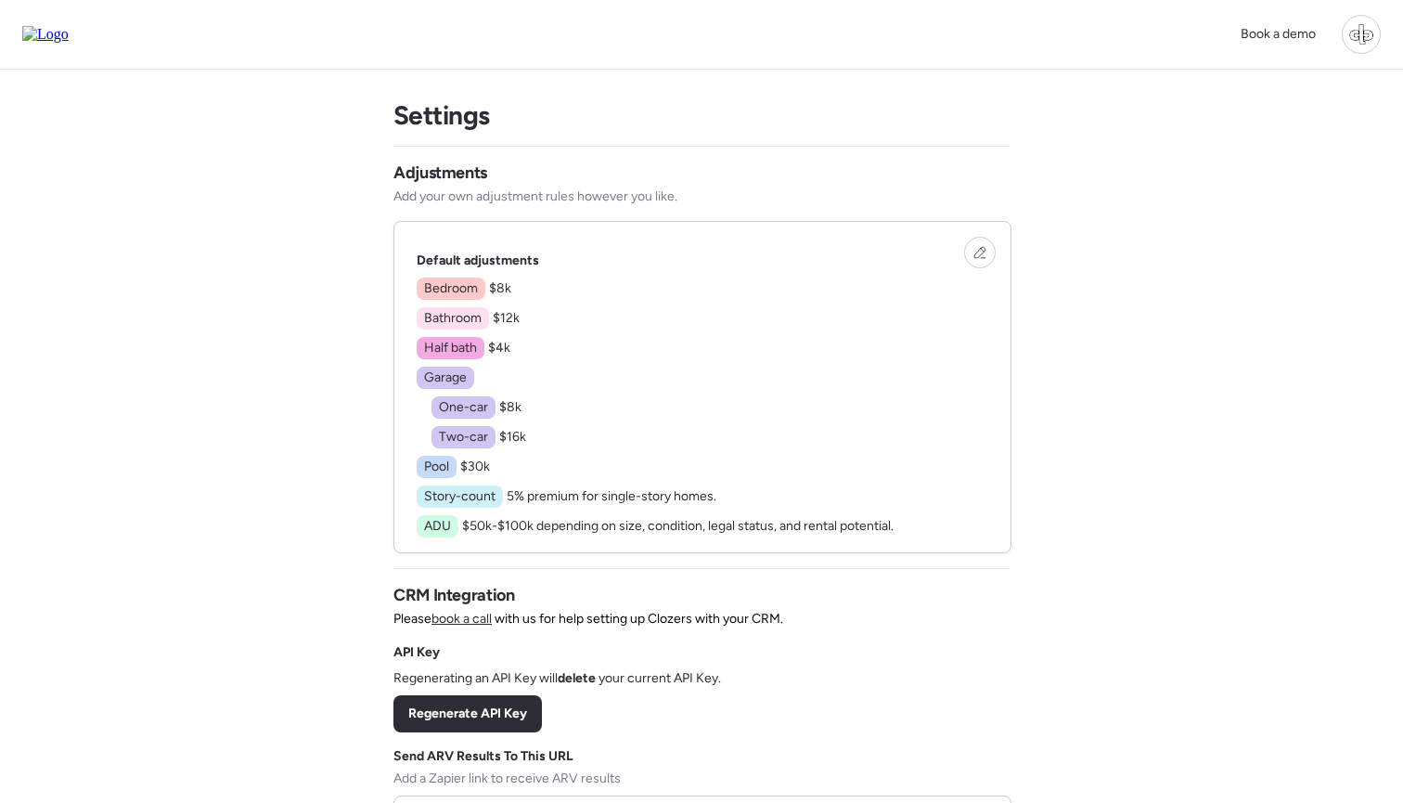
click at [637, 381] on div "Bedroom $8k Bathroom $12k Half bath $4k Garage One-car $8k Two-car $16k Pool $3…" at bounding box center [655, 407] width 477 height 260
click at [970, 251] on div at bounding box center [980, 253] width 32 height 32
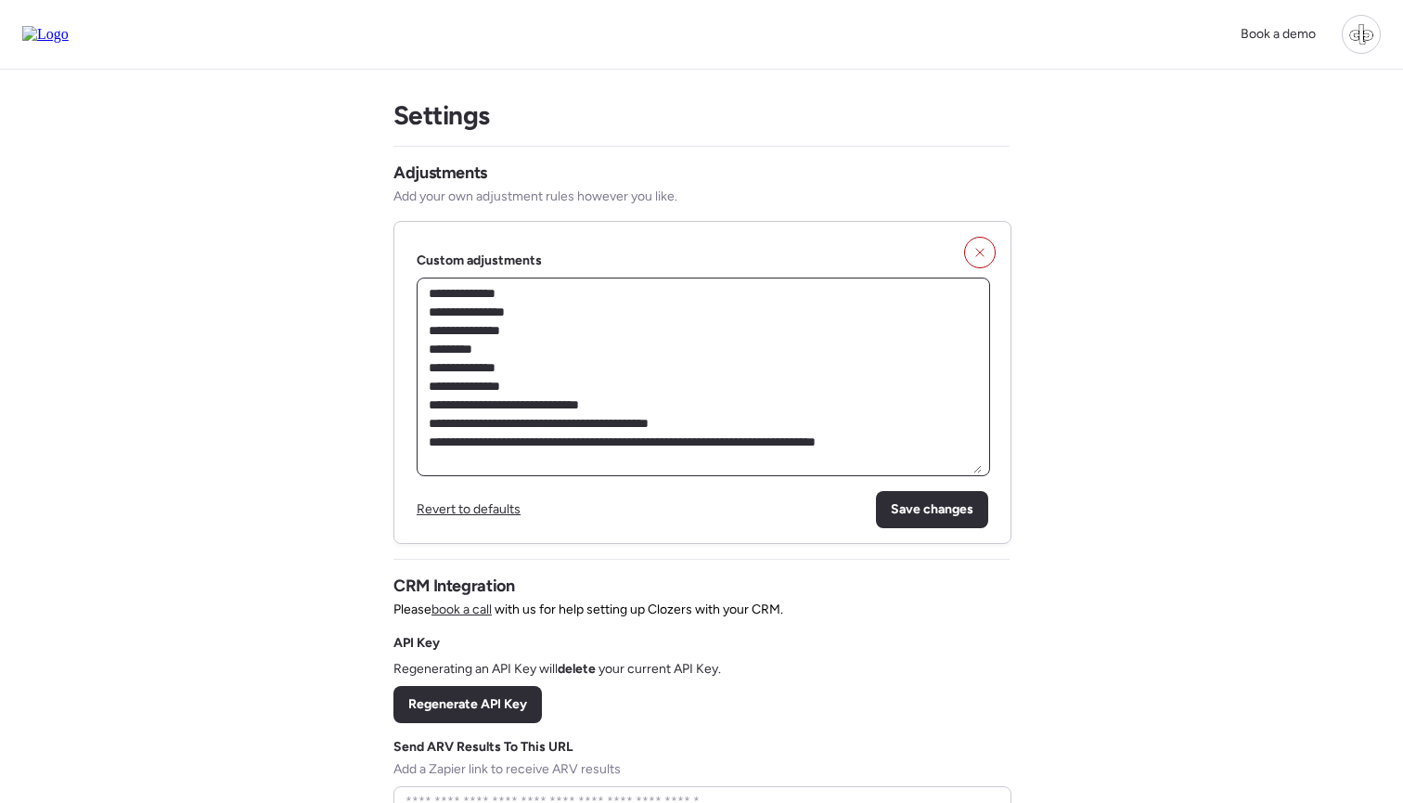
click at [620, 355] on textarea "**********" at bounding box center [703, 376] width 557 height 193
drag, startPoint x: 462, startPoint y: 302, endPoint x: 599, endPoint y: 436, distance: 191.6
click at [599, 436] on textarea "**********" at bounding box center [703, 376] width 557 height 193
drag, startPoint x: 490, startPoint y: 297, endPoint x: 665, endPoint y: 430, distance: 219.9
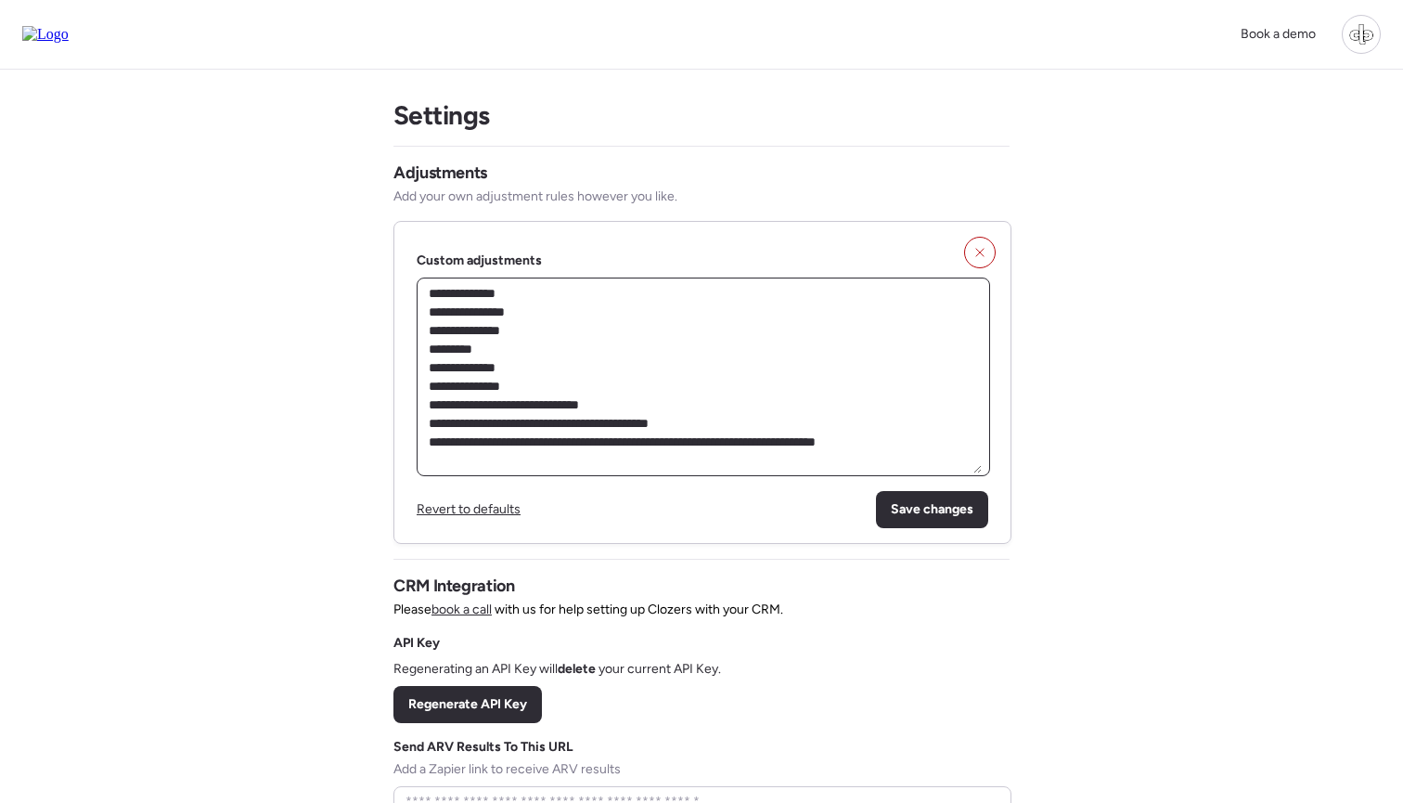
click at [665, 430] on textarea "**********" at bounding box center [703, 376] width 557 height 193
click at [970, 251] on div at bounding box center [980, 253] width 32 height 32
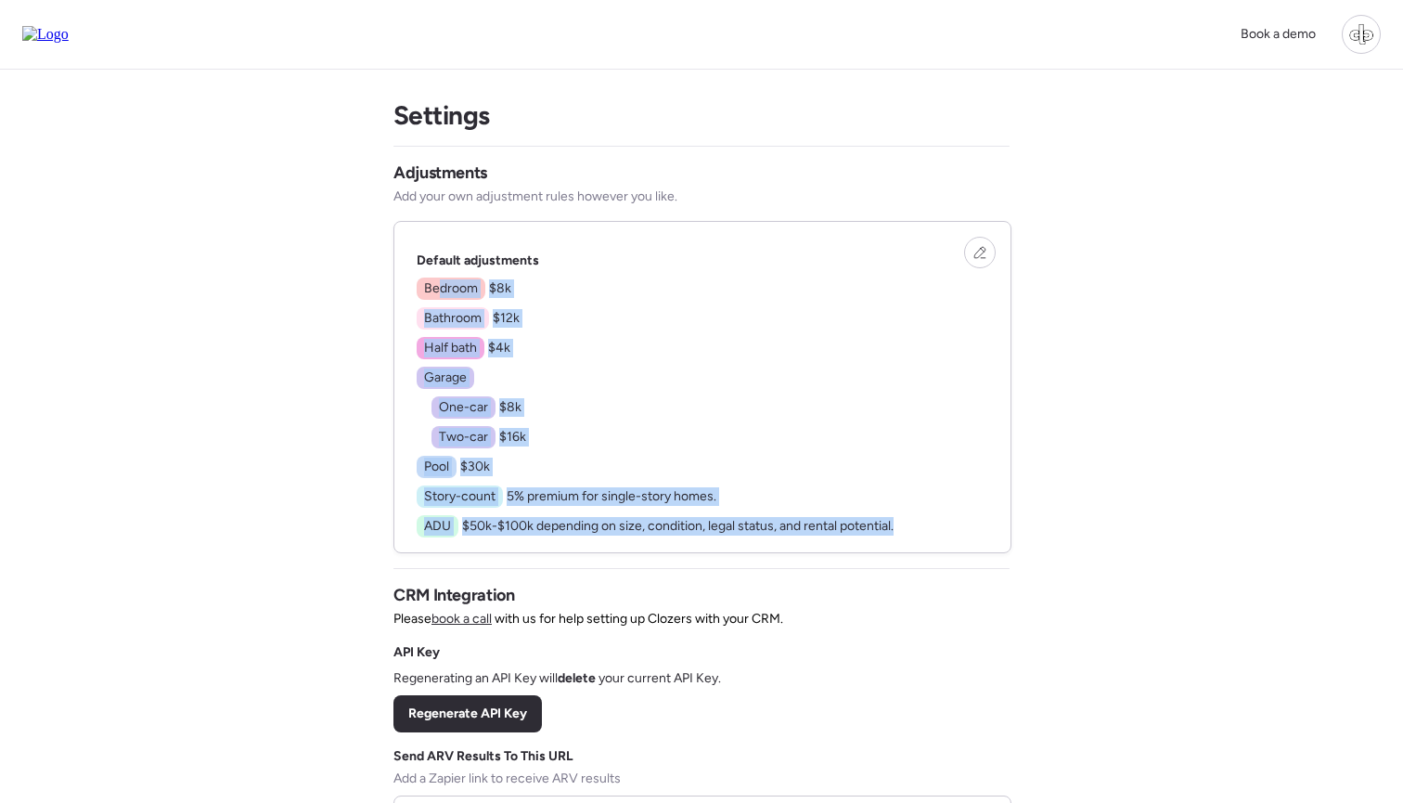
drag, startPoint x: 440, startPoint y: 289, endPoint x: 587, endPoint y: 556, distance: 305.2
click at [587, 556] on div "Settings Adjustments Add your own adjustment rules however you like. Default ad…" at bounding box center [701, 550] width 616 height 961
click at [586, 554] on div "Settings Adjustments Add your own adjustment rules however you like. Default ad…" at bounding box center [701, 550] width 616 height 961
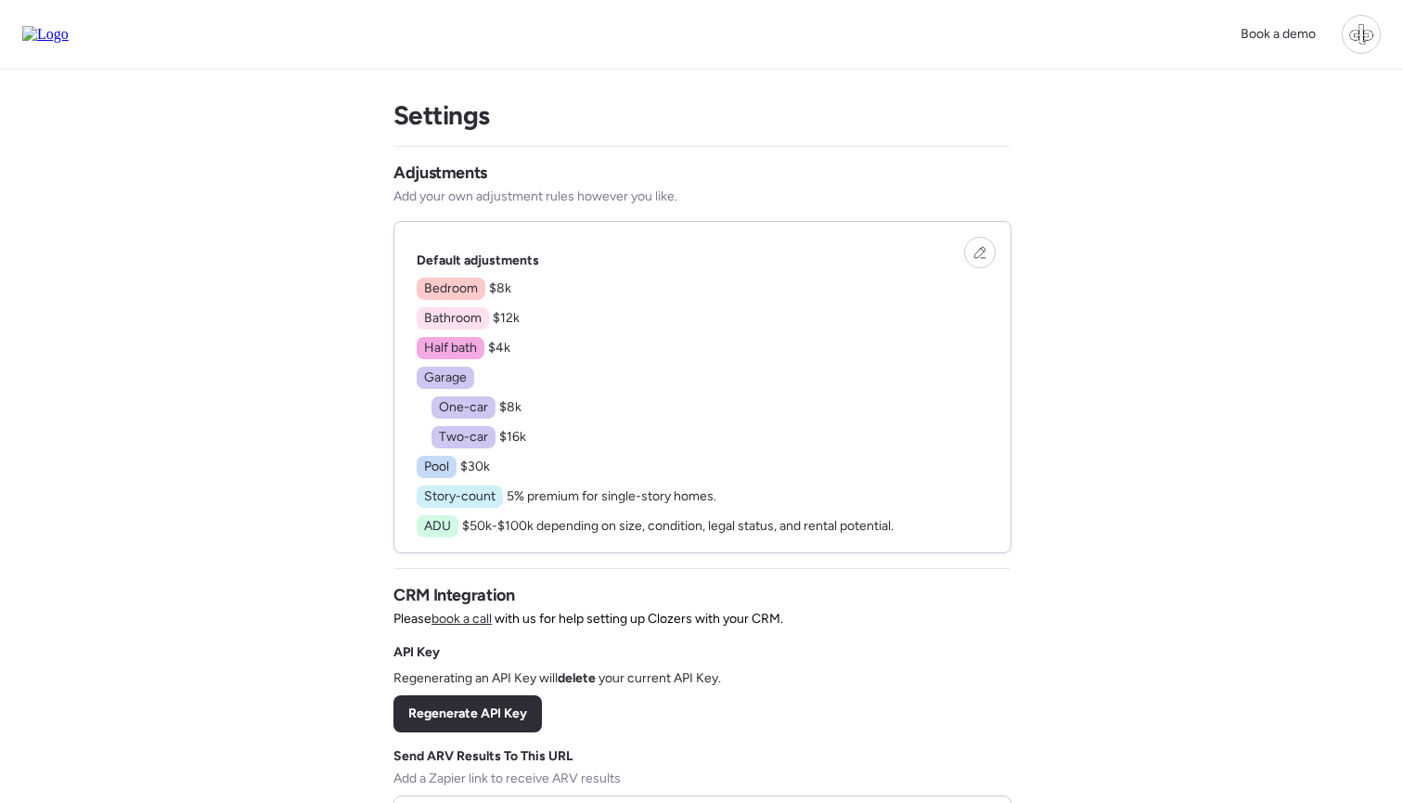
click at [1118, 411] on div "Book a demo Settings Adjustments Add your own adjustment rules however you like…" at bounding box center [701, 618] width 1403 height 1236
drag, startPoint x: 430, startPoint y: 286, endPoint x: 534, endPoint y: 455, distance: 198.3
click at [534, 455] on div "Bedroom $8k Bathroom $12k Half bath $4k Garage One-car $8k Two-car $16k Pool $3…" at bounding box center [655, 407] width 477 height 260
drag, startPoint x: 425, startPoint y: 285, endPoint x: 473, endPoint y: 334, distance: 68.9
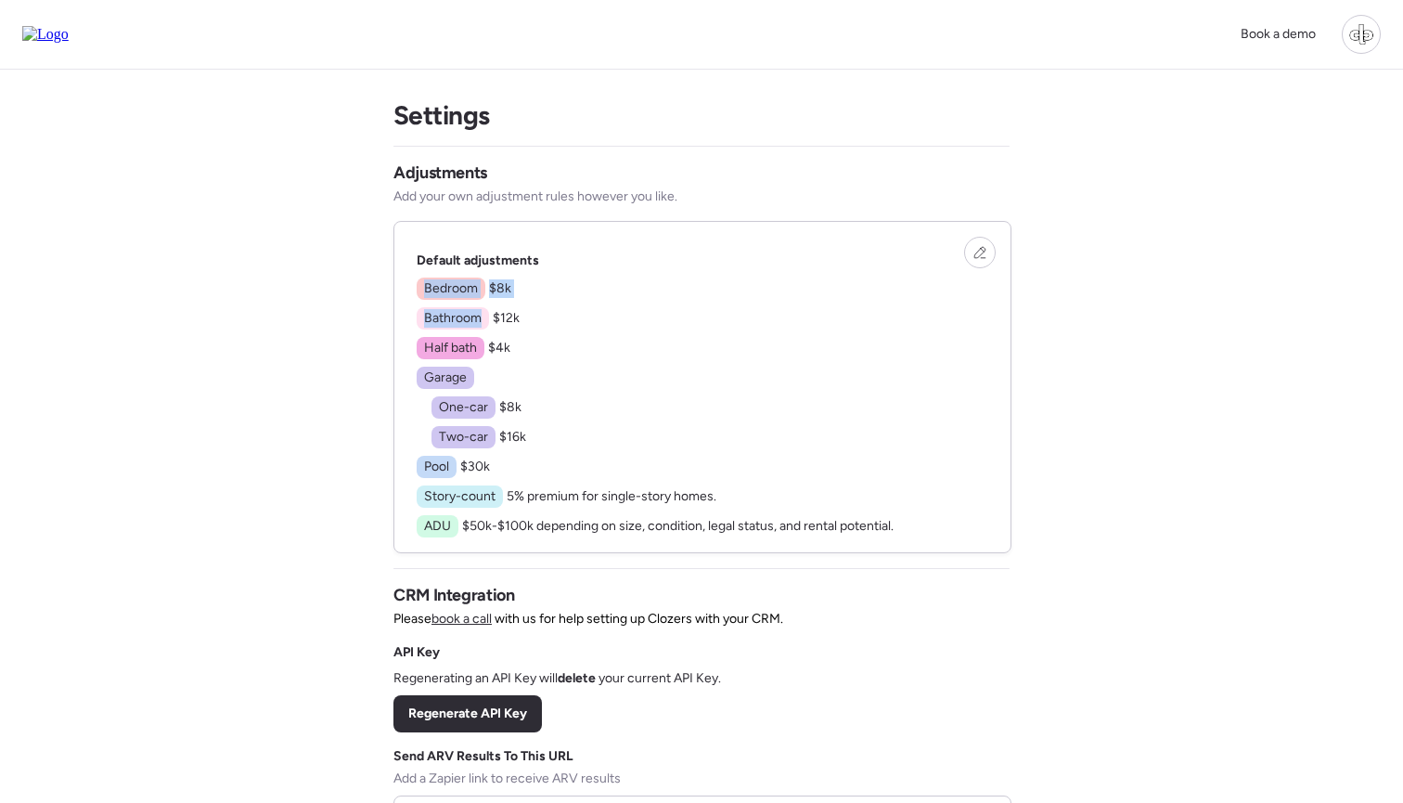
click at [473, 334] on div "Bedroom $8k Bathroom $12k Half bath $4k Garage One-car $8k Two-car $16k Pool $3…" at bounding box center [655, 407] width 477 height 260
click at [976, 261] on div at bounding box center [980, 253] width 32 height 32
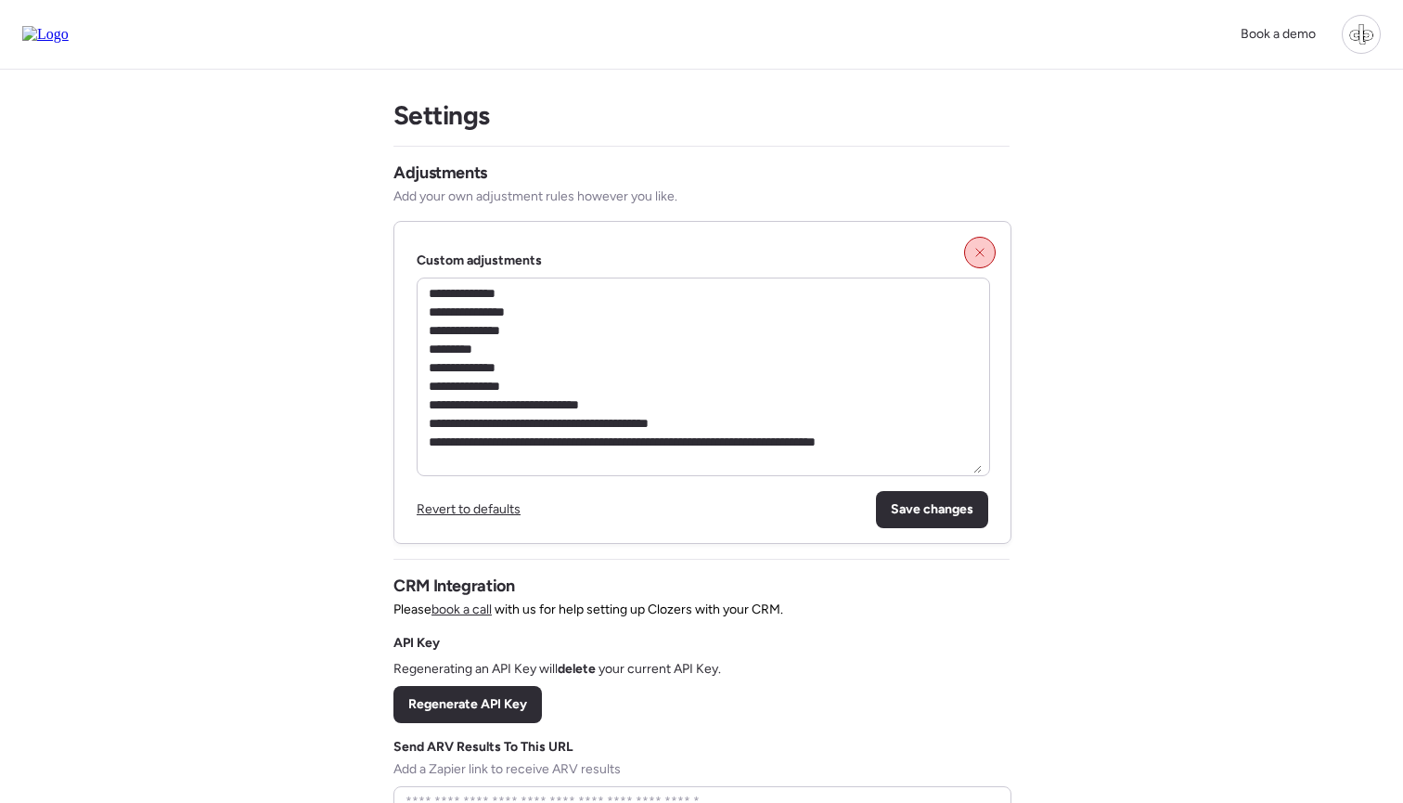
click at [981, 266] on div at bounding box center [980, 253] width 32 height 32
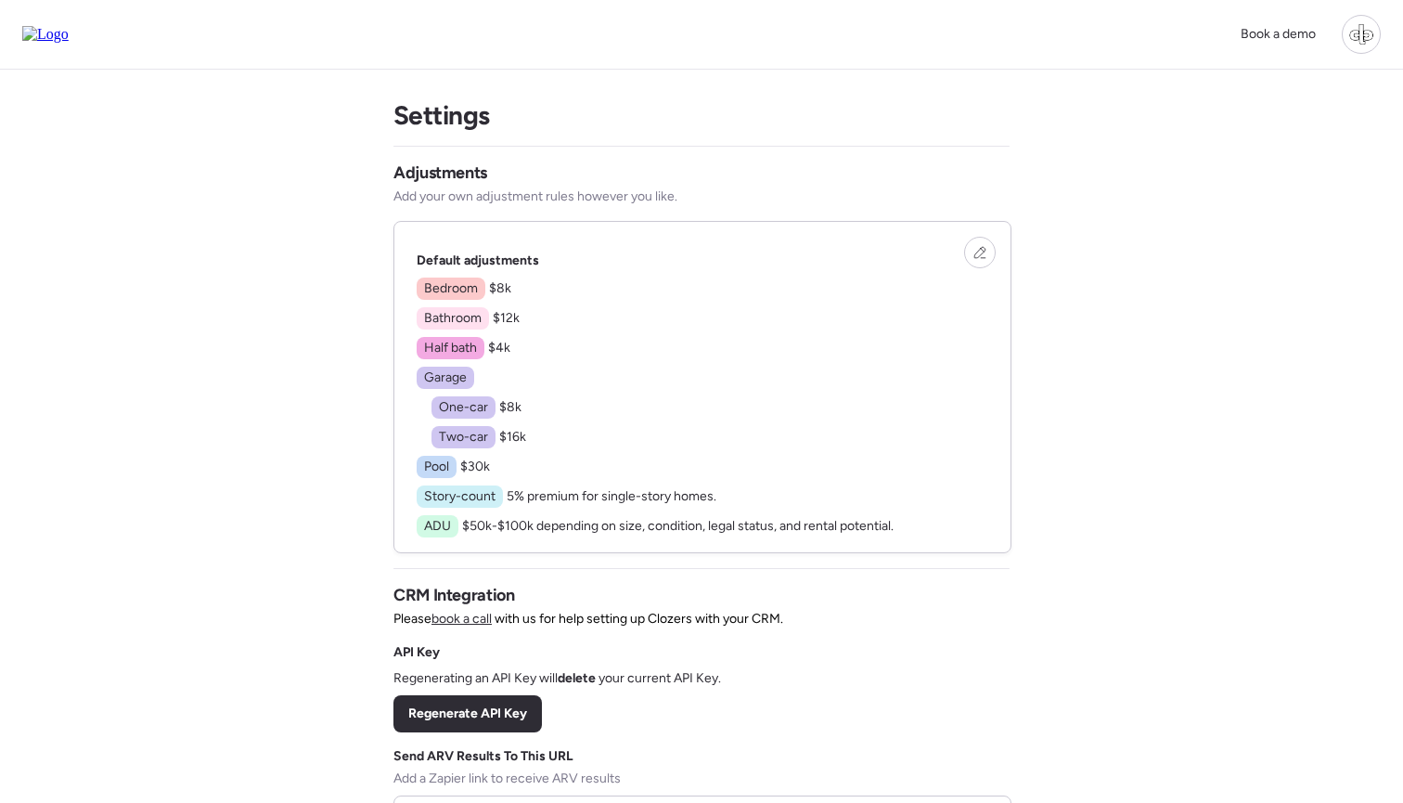
click at [1369, 30] on div at bounding box center [1361, 34] width 39 height 39
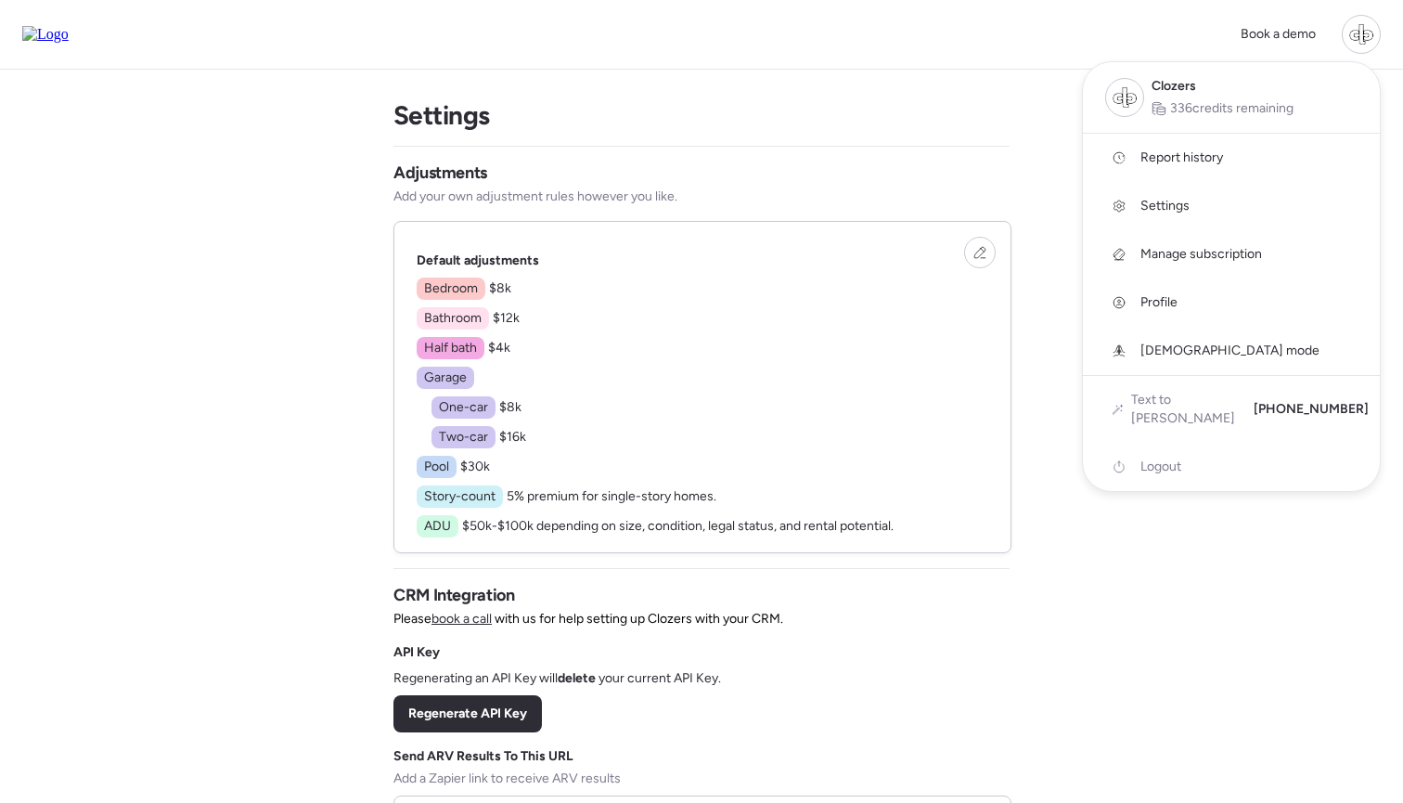
click at [1354, 20] on div at bounding box center [1361, 34] width 39 height 39
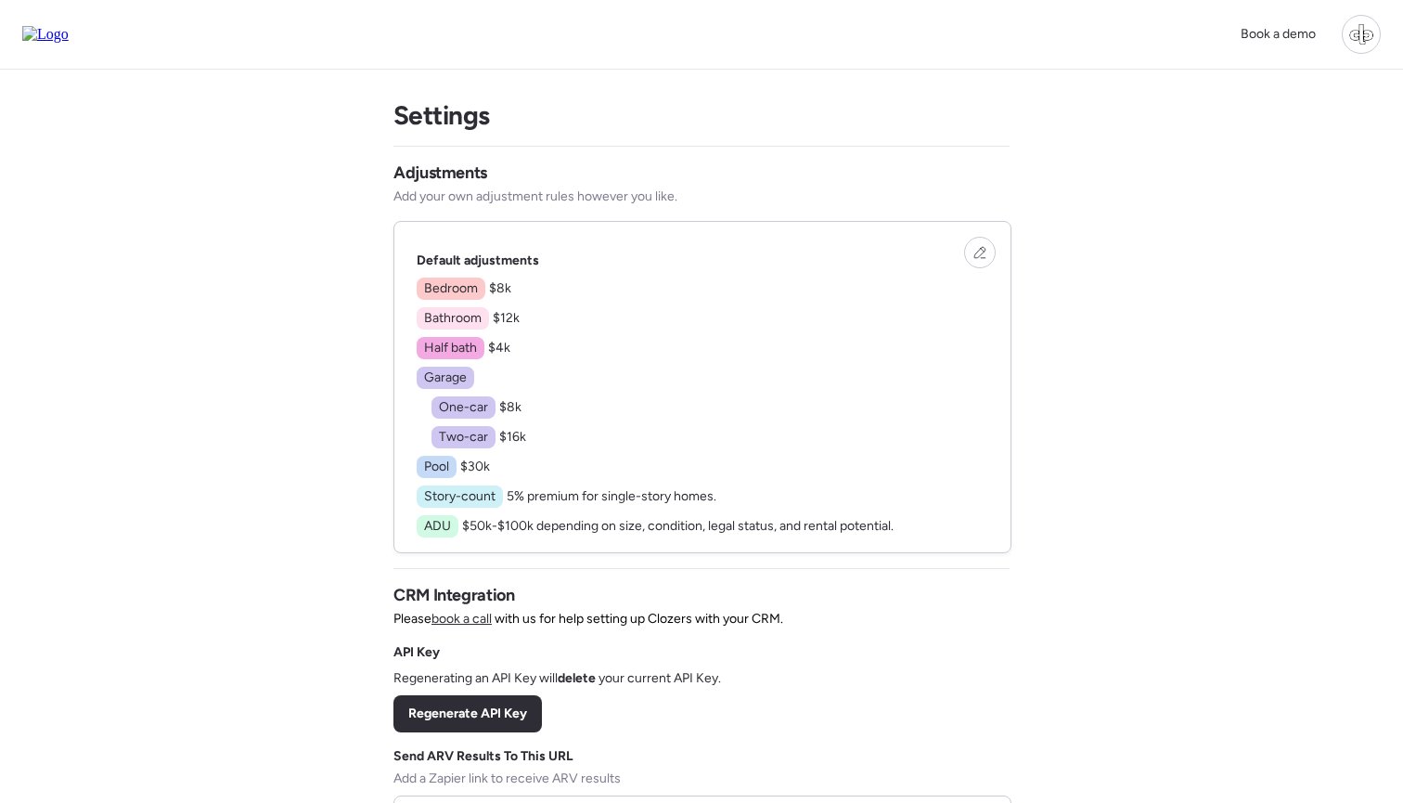
click at [1158, 353] on div "Book a demo Settings Adjustments Add your own adjustment rules however you like…" at bounding box center [701, 618] width 1403 height 1236
drag, startPoint x: 415, startPoint y: 284, endPoint x: 516, endPoint y: 403, distance: 156.0
click at [516, 403] on div "Default adjustments Bedroom $8k Bathroom $12k Half bath $4k Garage One-car $8k …" at bounding box center [702, 387] width 616 height 330
click at [516, 403] on span "$8k" at bounding box center [510, 407] width 22 height 16
click at [1355, 45] on div at bounding box center [1361, 34] width 39 height 39
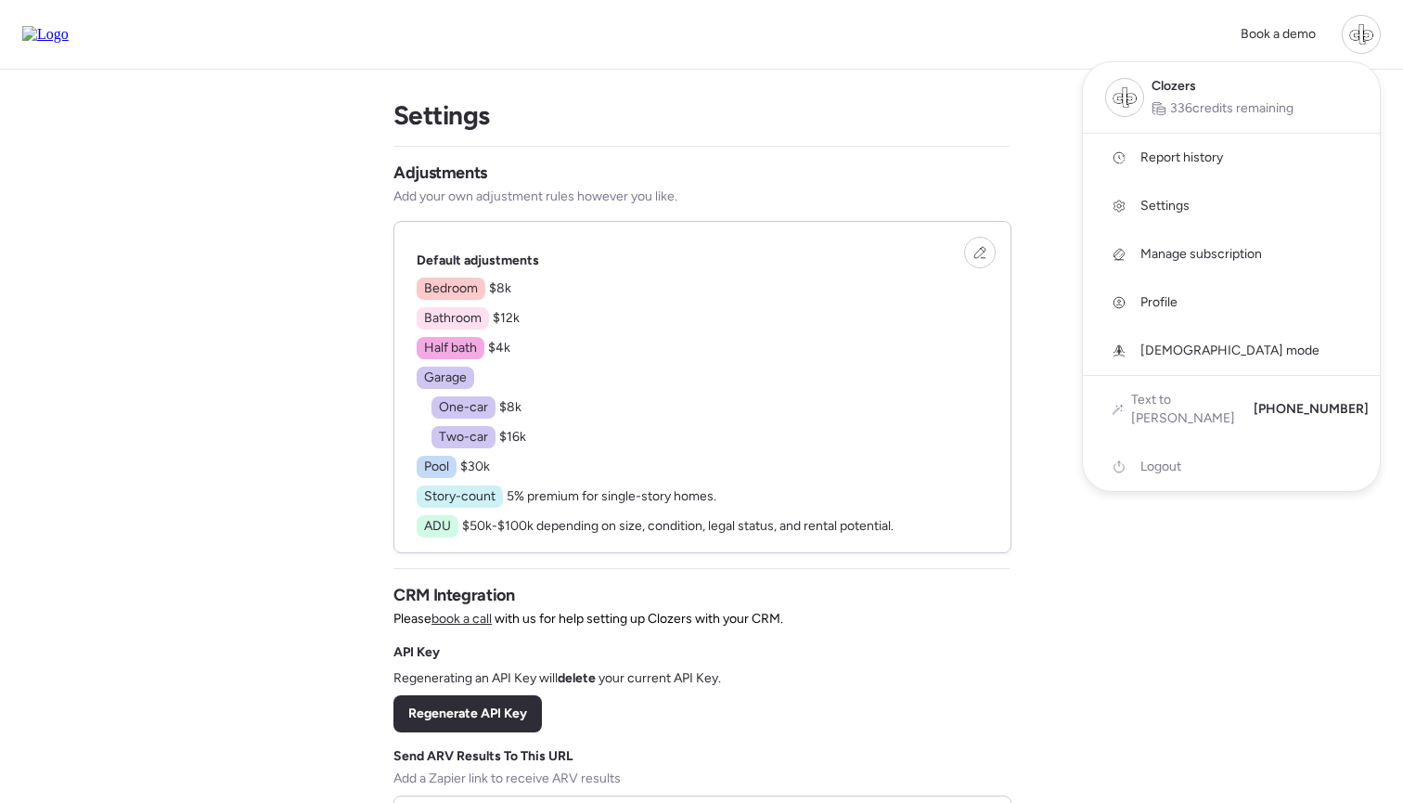
click at [1164, 574] on div at bounding box center [701, 349] width 1403 height 803
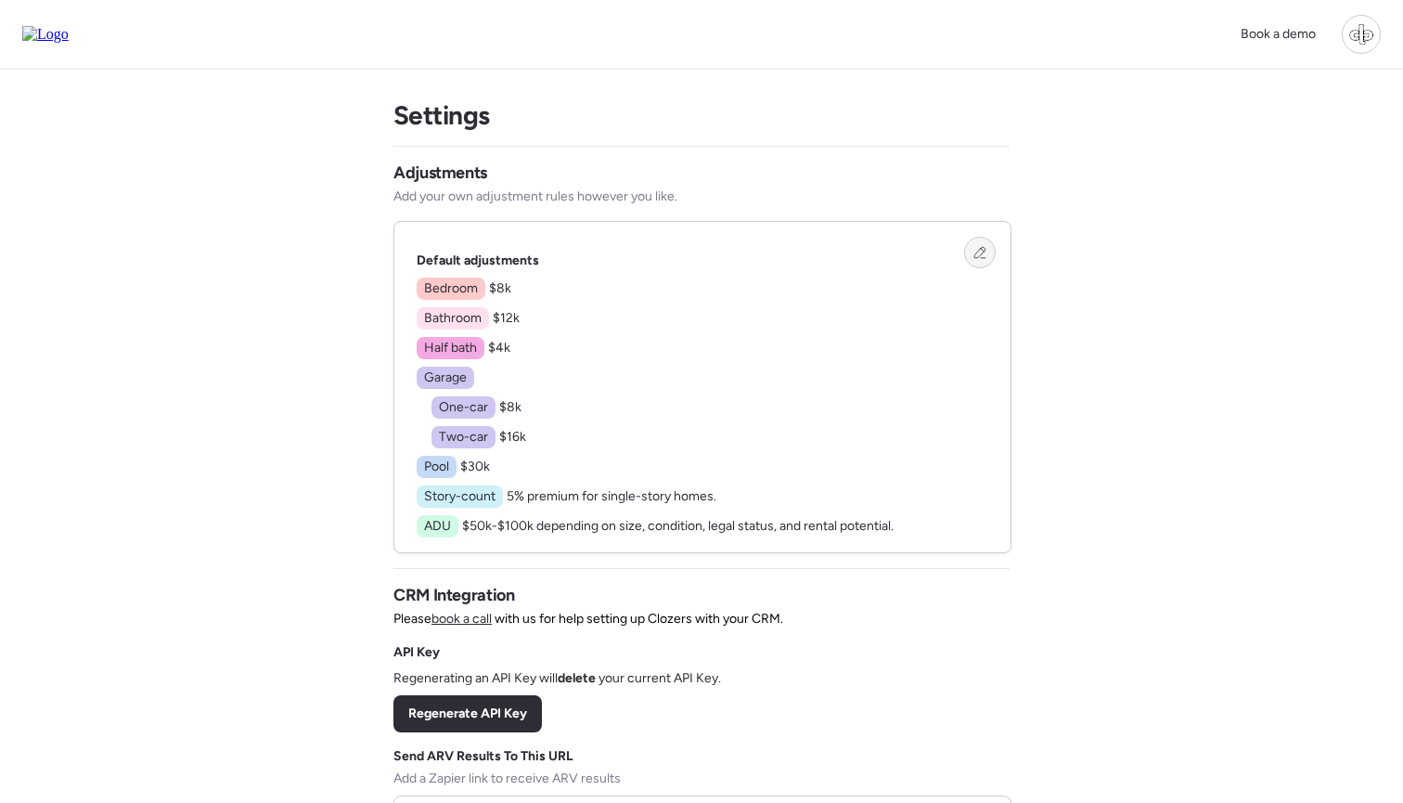
click at [980, 253] on icon at bounding box center [979, 252] width 13 height 13
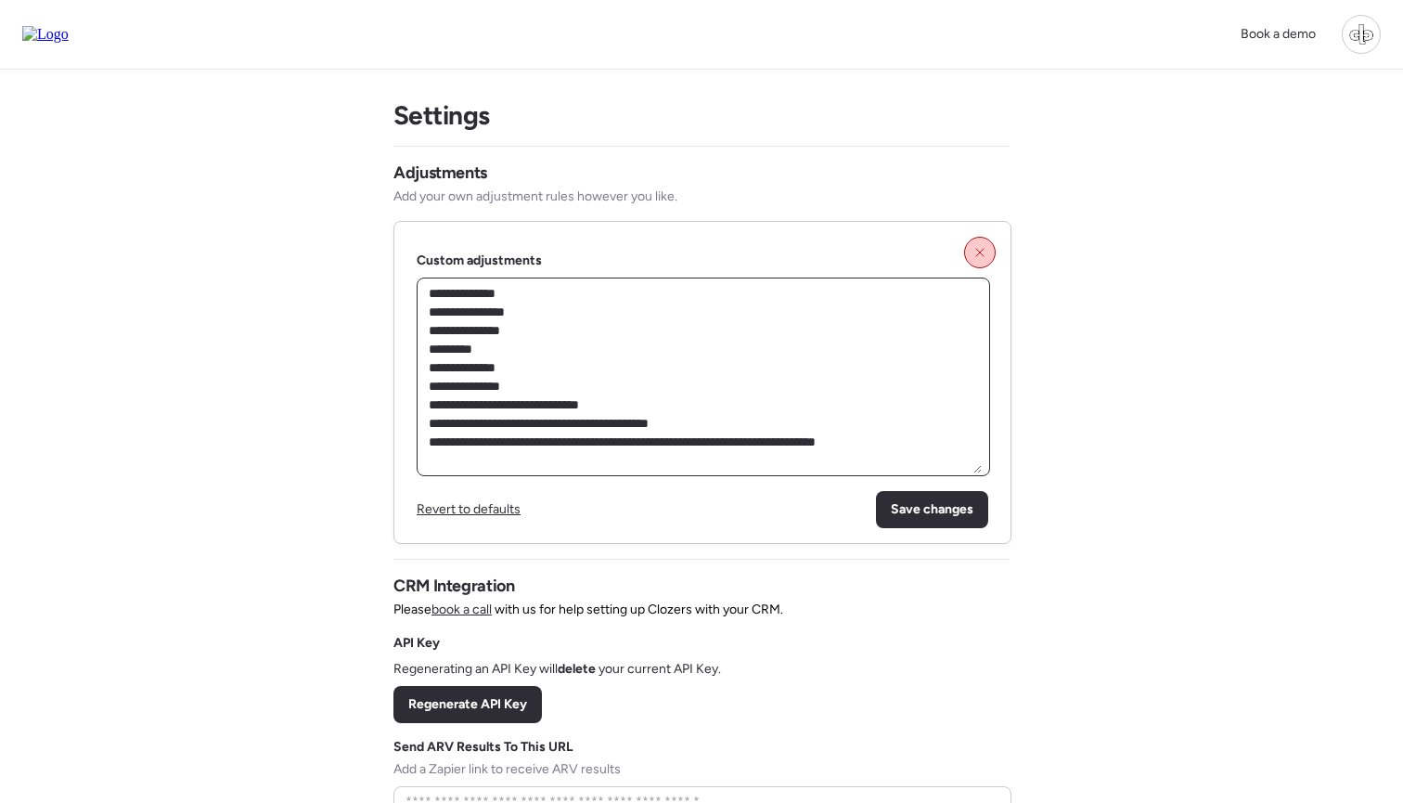
drag, startPoint x: 463, startPoint y: 297, endPoint x: 646, endPoint y: 456, distance: 242.0
click at [646, 456] on textarea "**********" at bounding box center [703, 376] width 557 height 193
drag, startPoint x: 448, startPoint y: 301, endPoint x: 588, endPoint y: 402, distance: 172.8
click at [588, 402] on textarea "**********" at bounding box center [703, 376] width 557 height 193
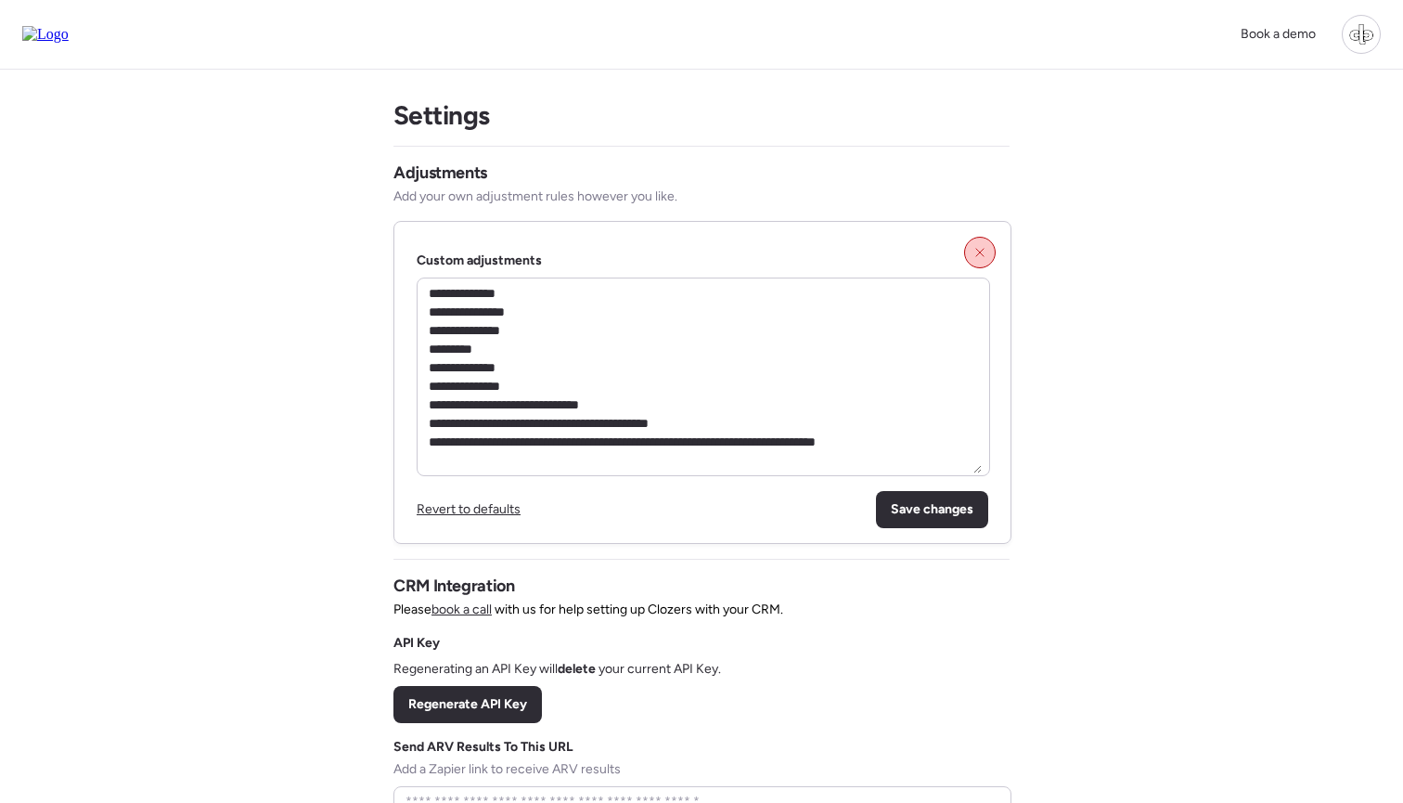
click at [983, 251] on icon at bounding box center [979, 252] width 7 height 7
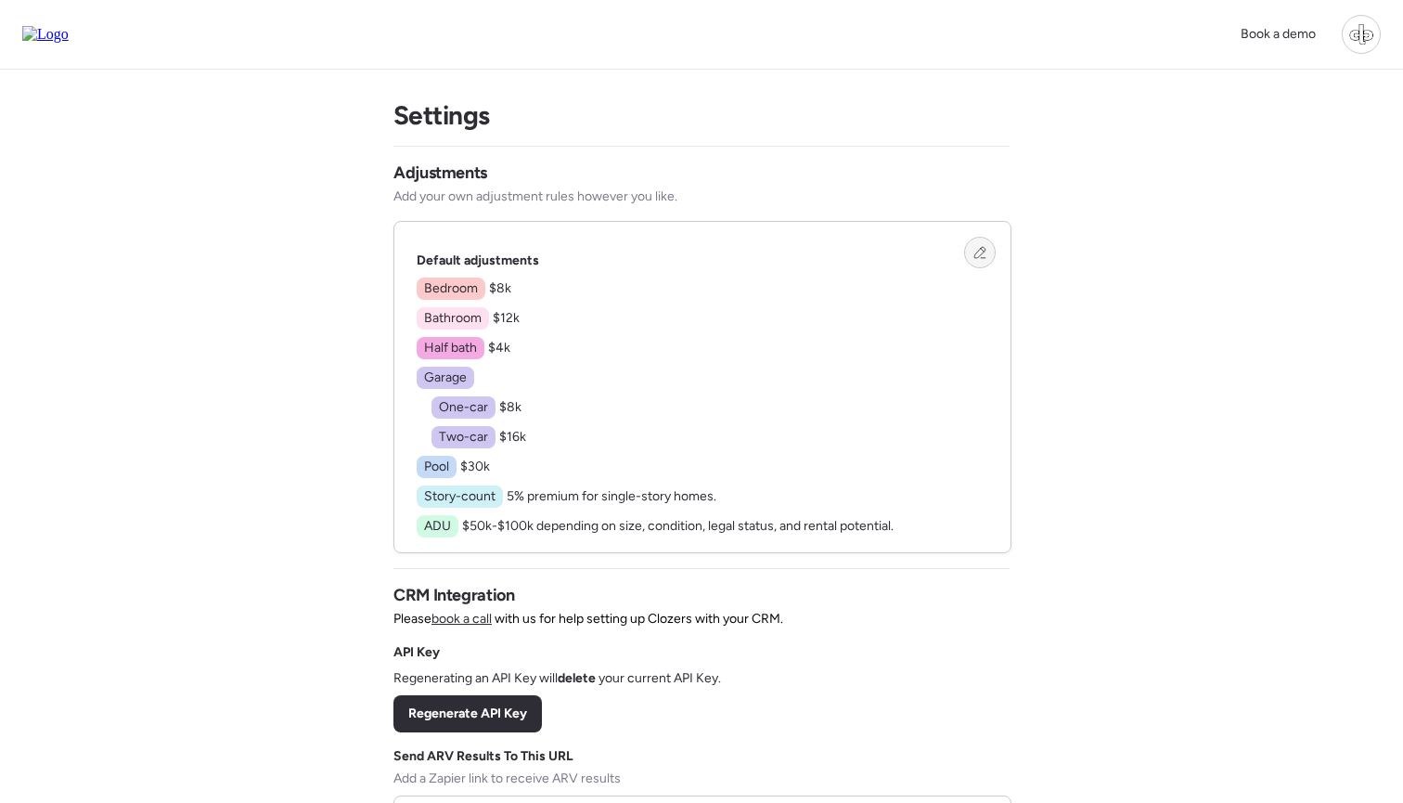
click at [982, 250] on icon at bounding box center [979, 252] width 13 height 13
